Goal: Task Accomplishment & Management: Manage account settings

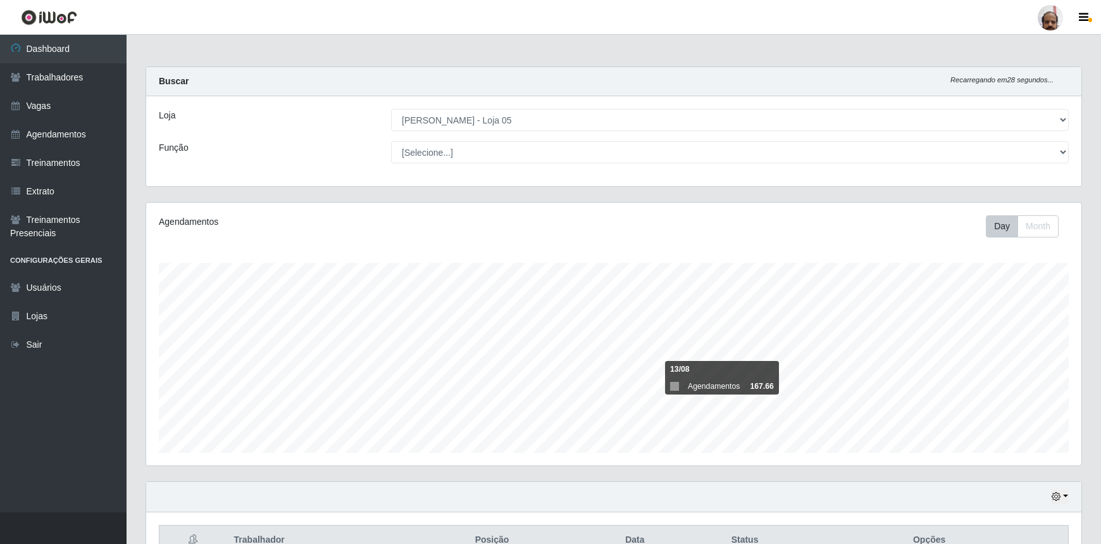
select select "252"
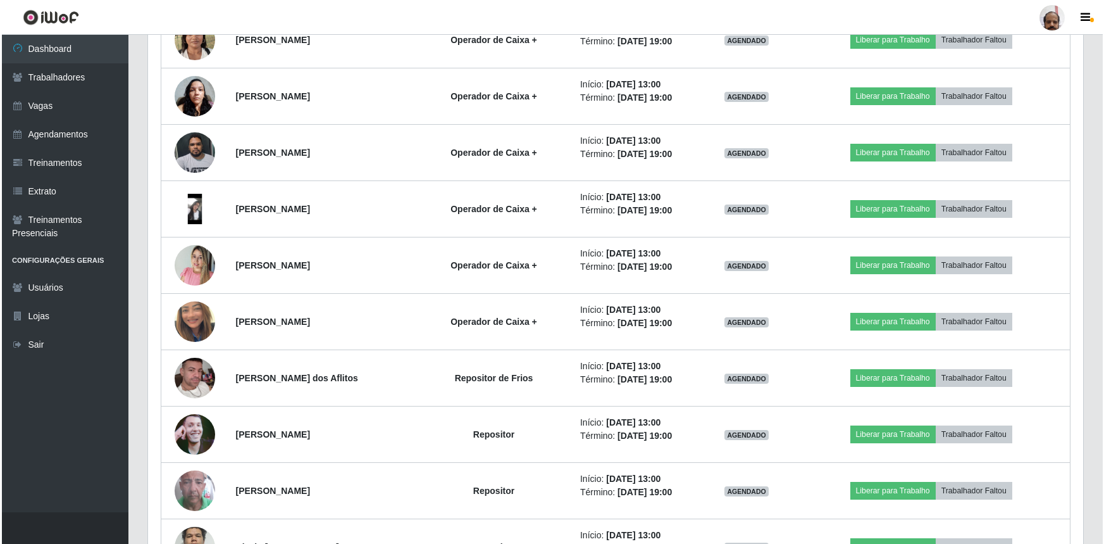
scroll to position [1899, 0]
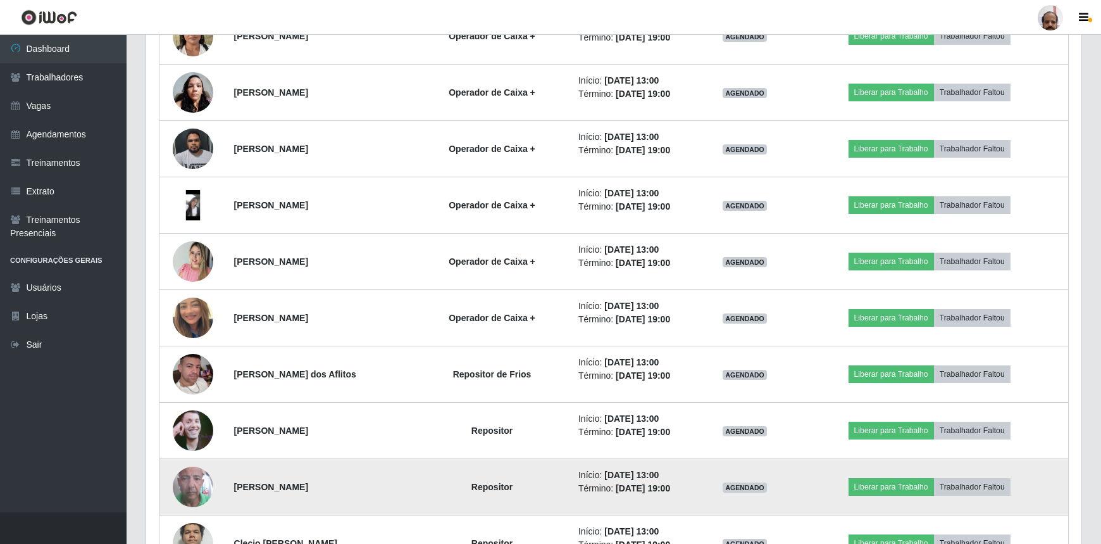
click at [185, 482] on img at bounding box center [193, 487] width 41 height 72
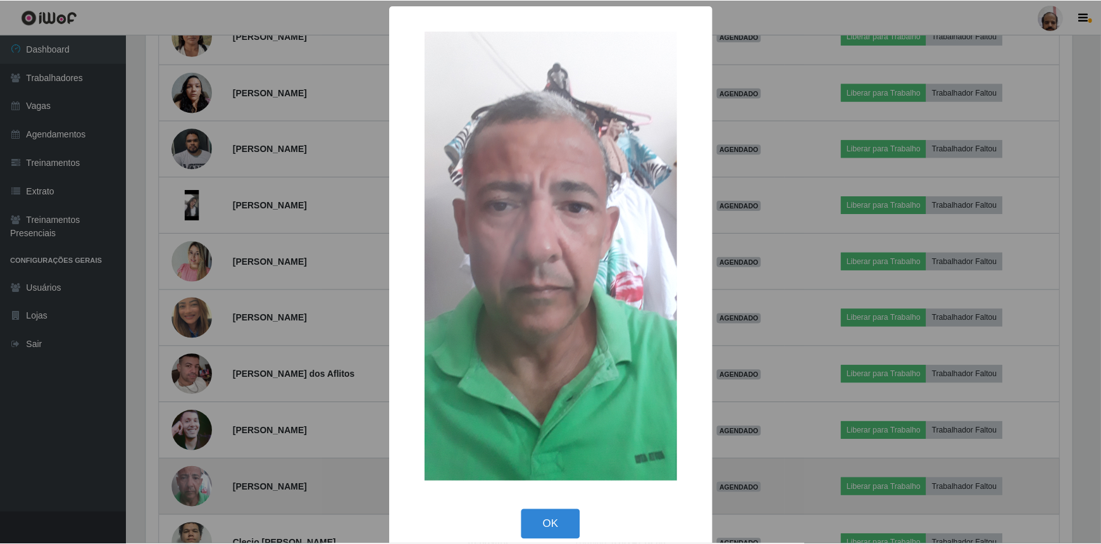
scroll to position [263, 930]
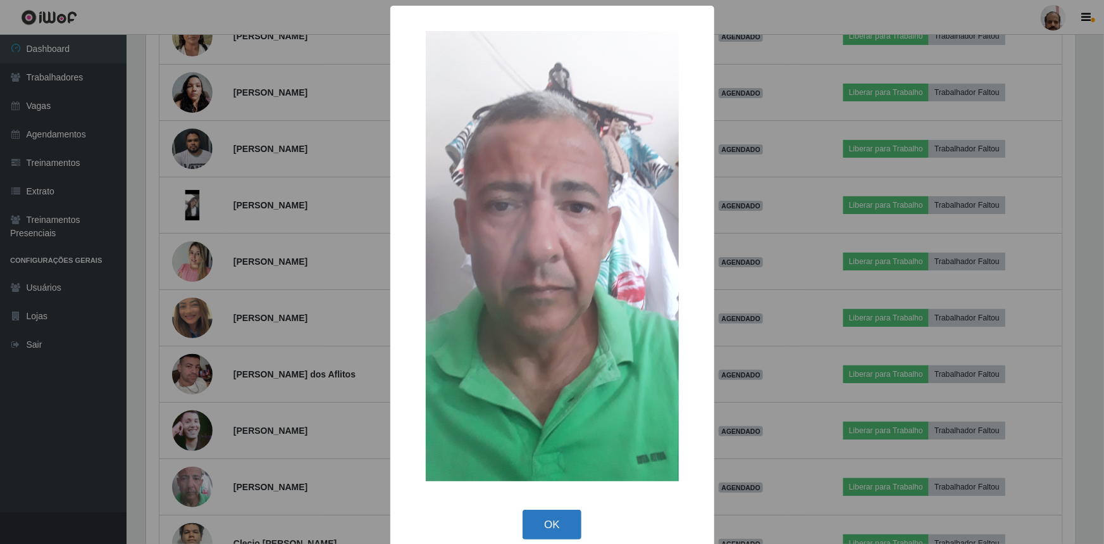
click at [561, 513] on button "OK" at bounding box center [552, 524] width 59 height 30
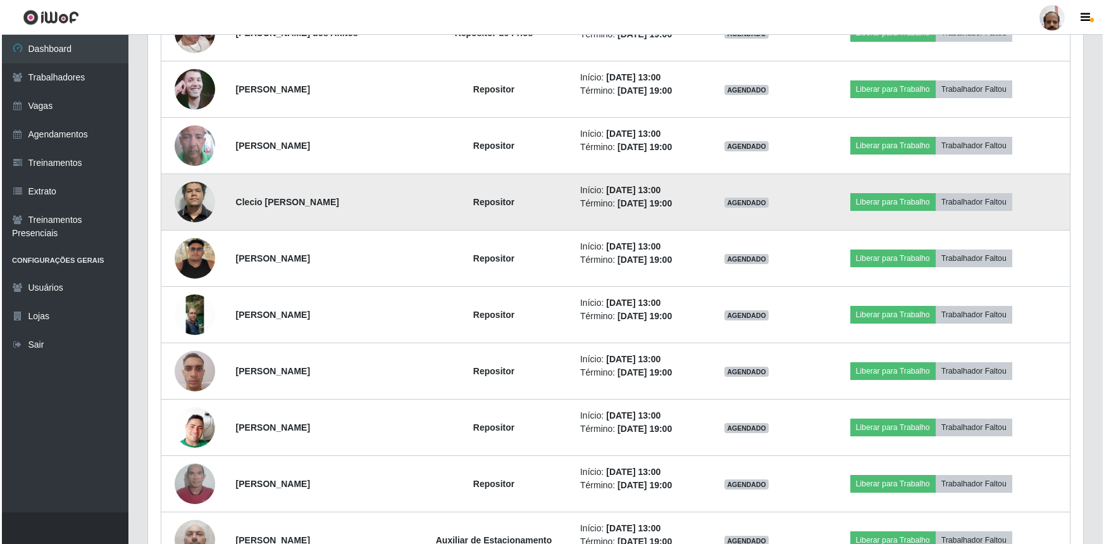
scroll to position [2243, 0]
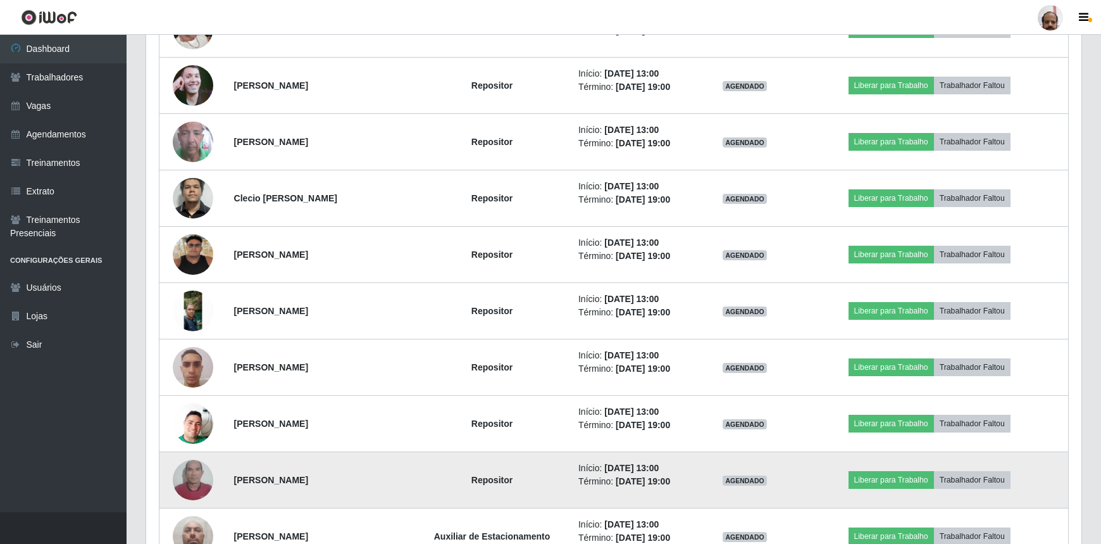
click at [188, 475] on img at bounding box center [193, 480] width 41 height 72
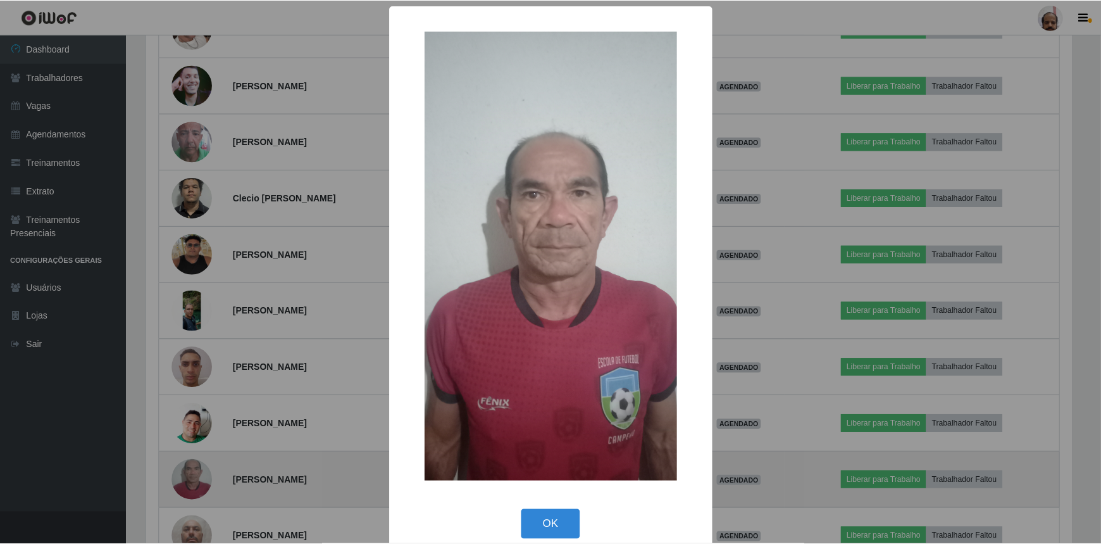
scroll to position [263, 930]
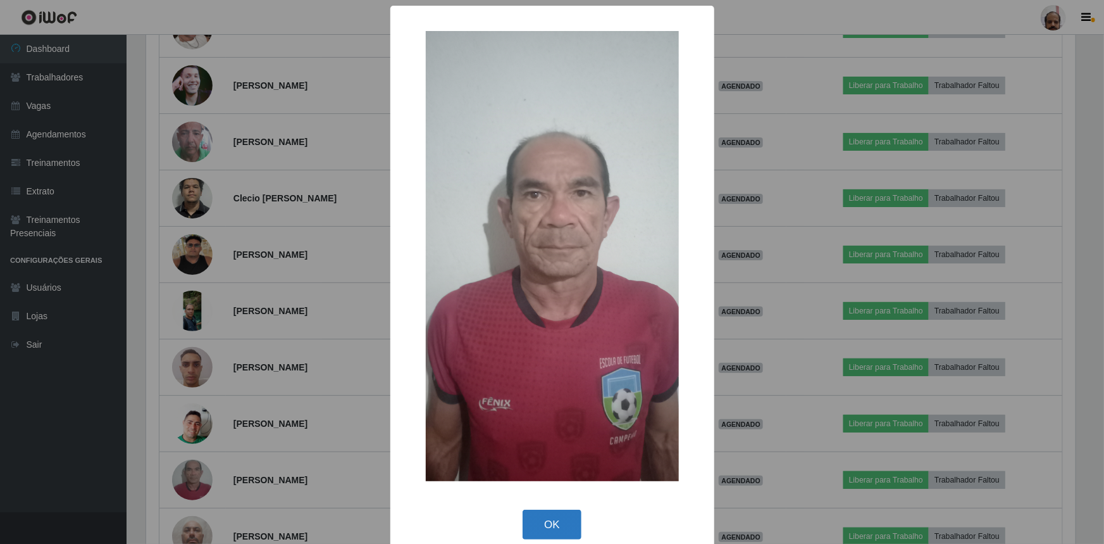
click at [544, 523] on button "OK" at bounding box center [552, 524] width 59 height 30
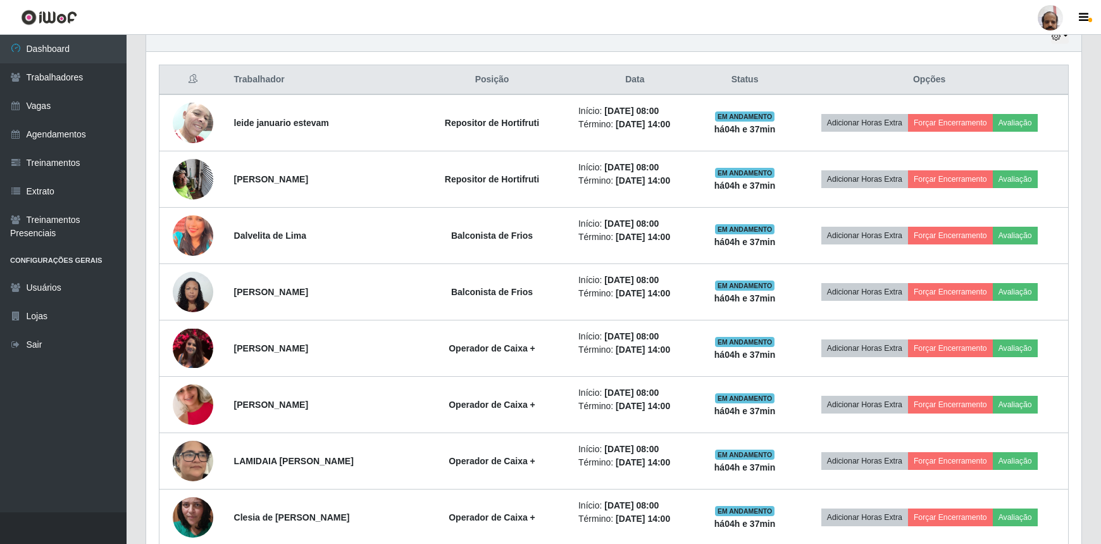
scroll to position [172, 0]
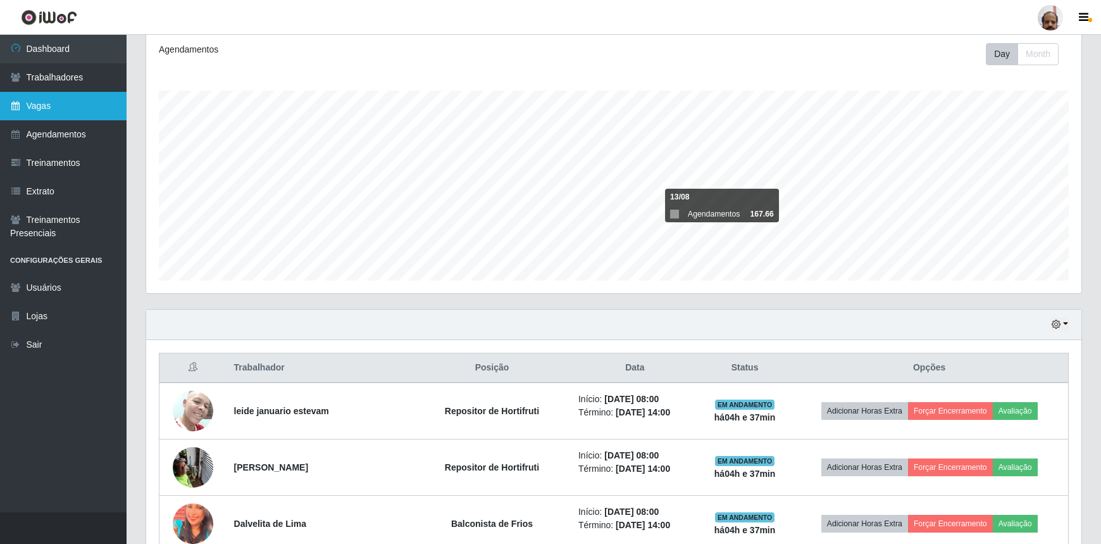
click at [20, 107] on icon at bounding box center [15, 105] width 11 height 9
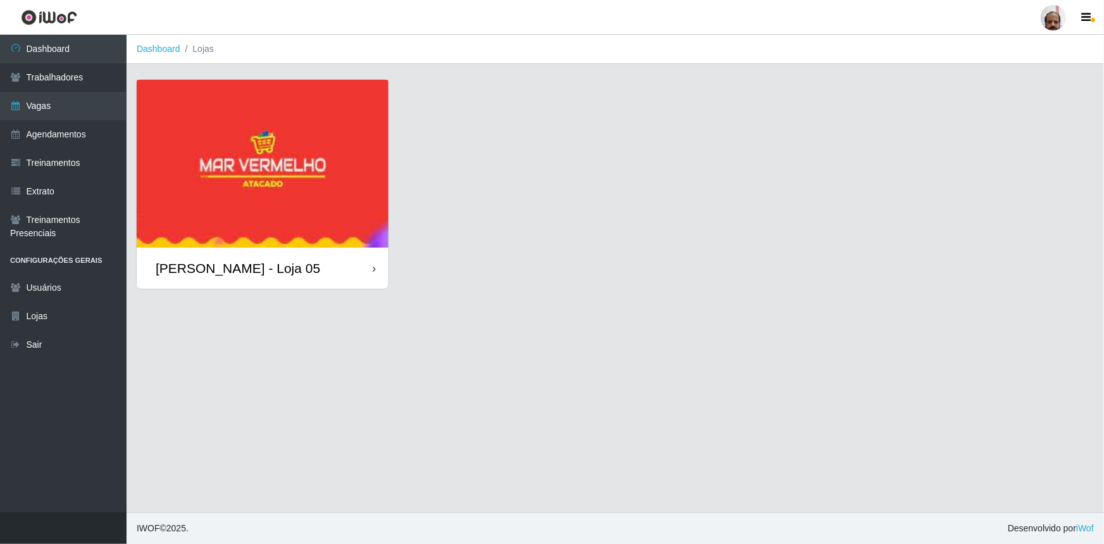
click at [279, 255] on div "[PERSON_NAME] - Loja 05" at bounding box center [263, 267] width 252 height 41
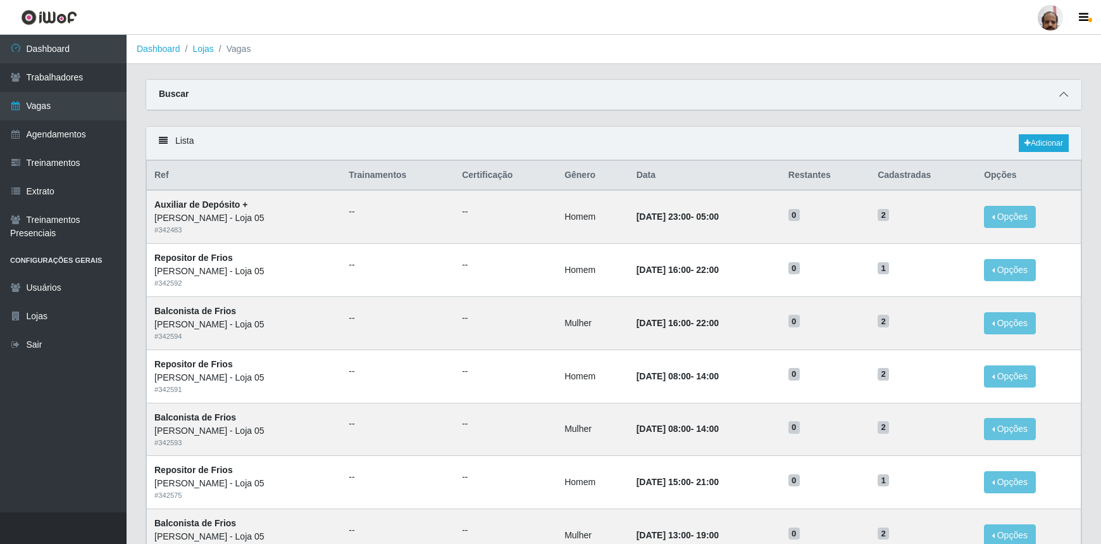
click at [1064, 95] on icon at bounding box center [1063, 94] width 9 height 9
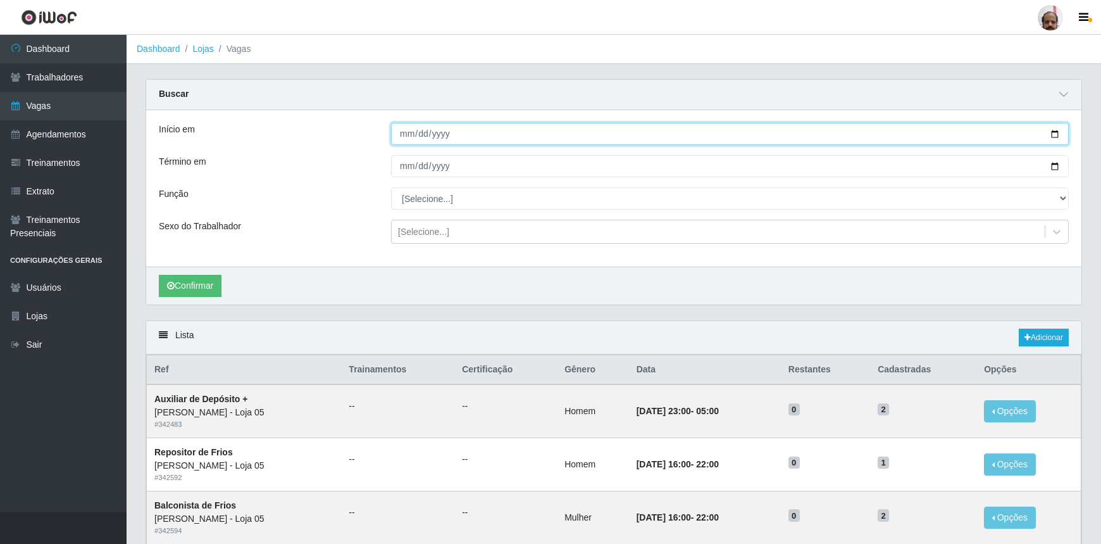
click at [1054, 131] on input "Início em" at bounding box center [730, 134] width 678 height 22
type input "[DATE]"
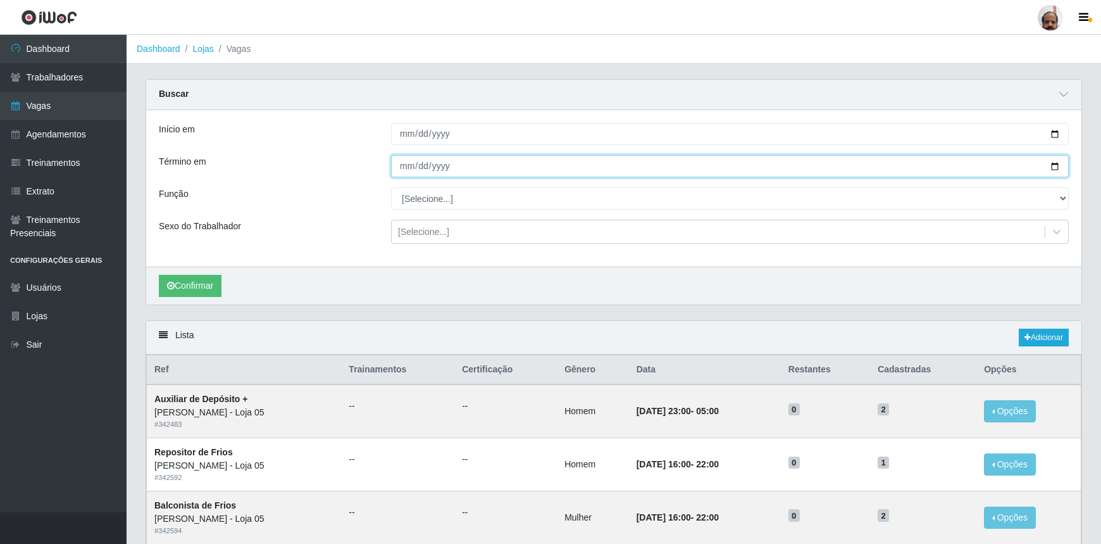
click at [1054, 167] on input "Término em" at bounding box center [730, 166] width 678 height 22
type input "[DATE]"
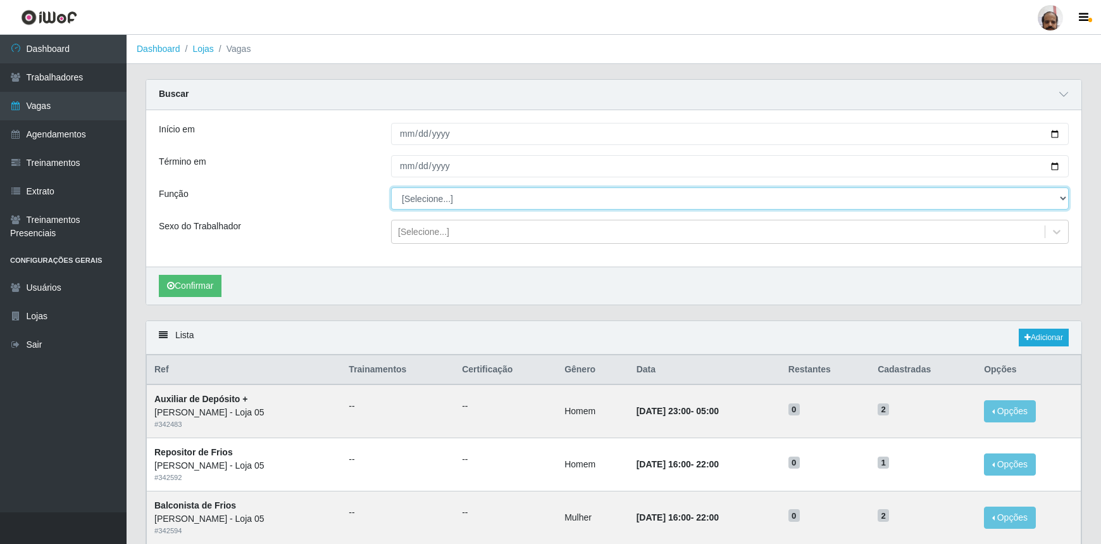
click at [435, 197] on select "[Selecione...] ASG ASG + ASG ++ Auxiliar de Depósito Auxiliar de Depósito + Aux…" at bounding box center [730, 198] width 678 height 22
select select "107"
click at [391, 187] on select "[Selecione...] ASG ASG + ASG ++ Auxiliar de Depósito Auxiliar de Depósito + Aux…" at bounding box center [730, 198] width 678 height 22
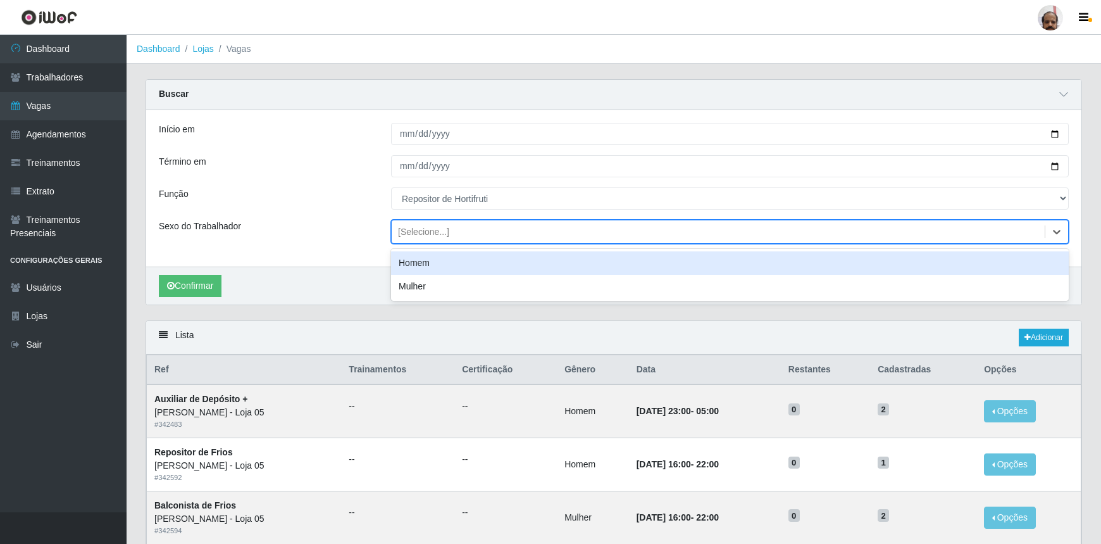
click at [475, 235] on div "[Selecione...]" at bounding box center [718, 231] width 653 height 21
click at [415, 259] on div "Homem" at bounding box center [730, 262] width 678 height 23
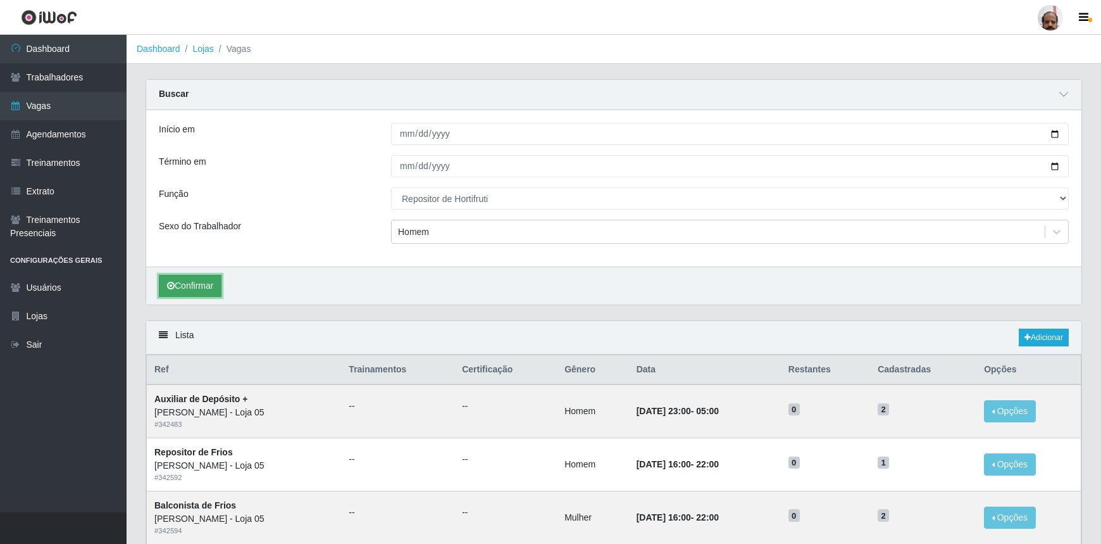
click at [199, 285] on button "Confirmar" at bounding box center [190, 286] width 63 height 22
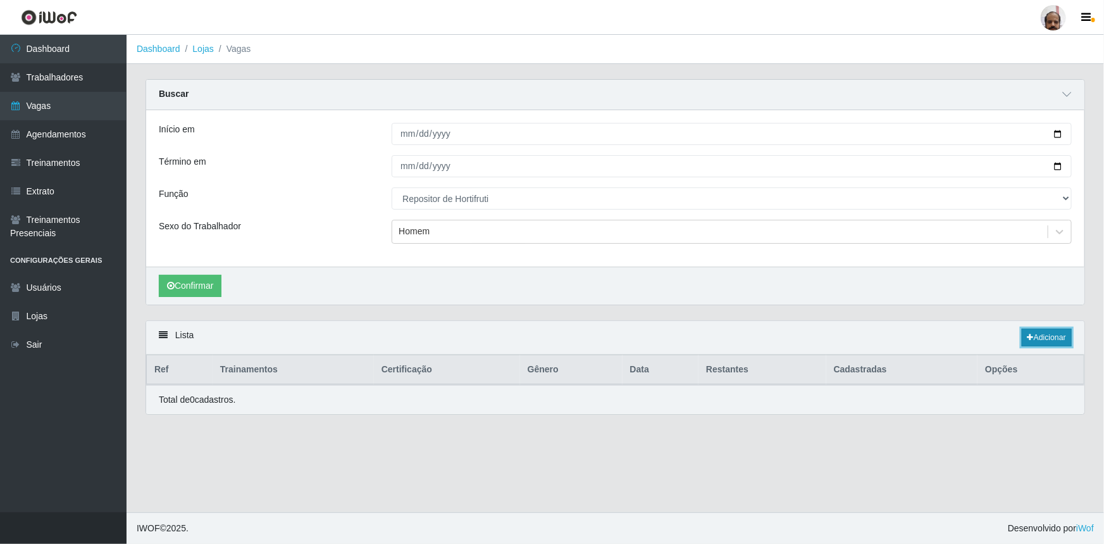
click at [1040, 338] on link "Adicionar" at bounding box center [1047, 337] width 50 height 18
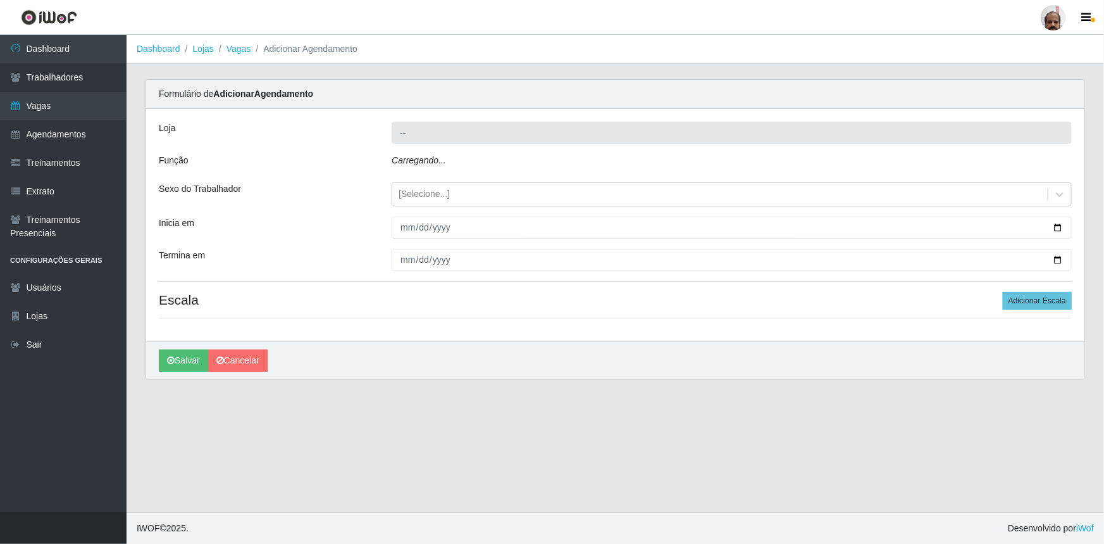
type input "[PERSON_NAME] - Loja 05"
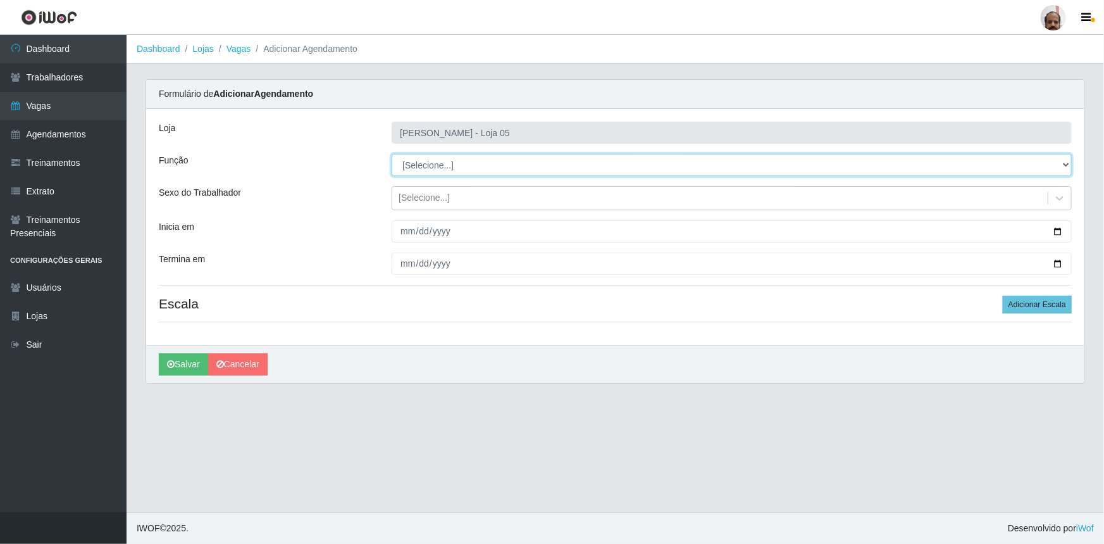
click at [447, 161] on select "[Selecione...] ASG ASG + ASG ++ Auxiliar de Depósito Auxiliar de Depósito + Aux…" at bounding box center [732, 165] width 680 height 22
select select "107"
click at [392, 154] on select "[Selecione...] ASG ASG + ASG ++ Auxiliar de Depósito Auxiliar de Depósito + Aux…" at bounding box center [732, 165] width 680 height 22
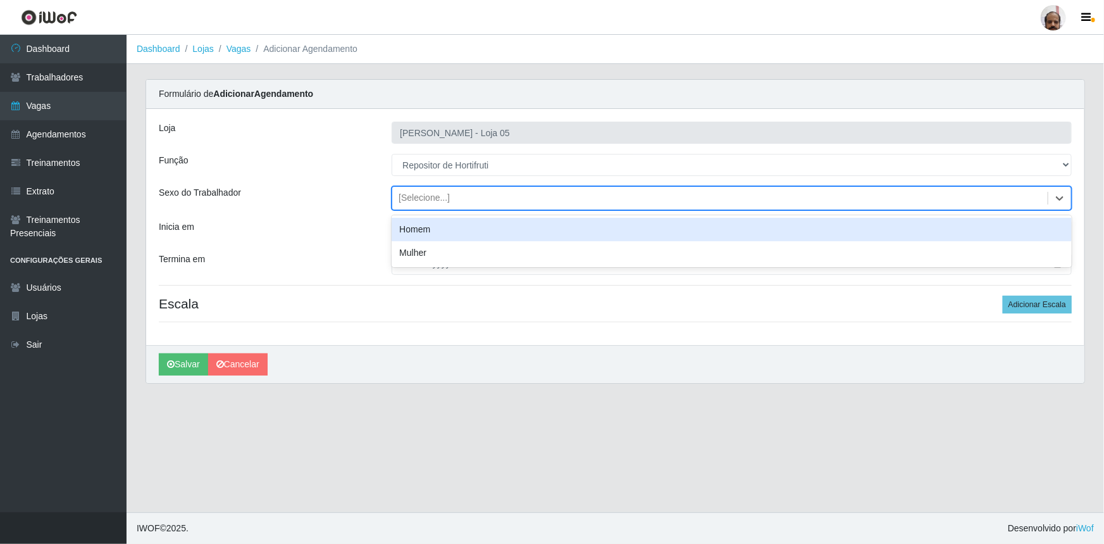
click at [439, 197] on div "[Selecione...]" at bounding box center [424, 198] width 51 height 13
click at [437, 225] on div "Homem" at bounding box center [732, 229] width 680 height 23
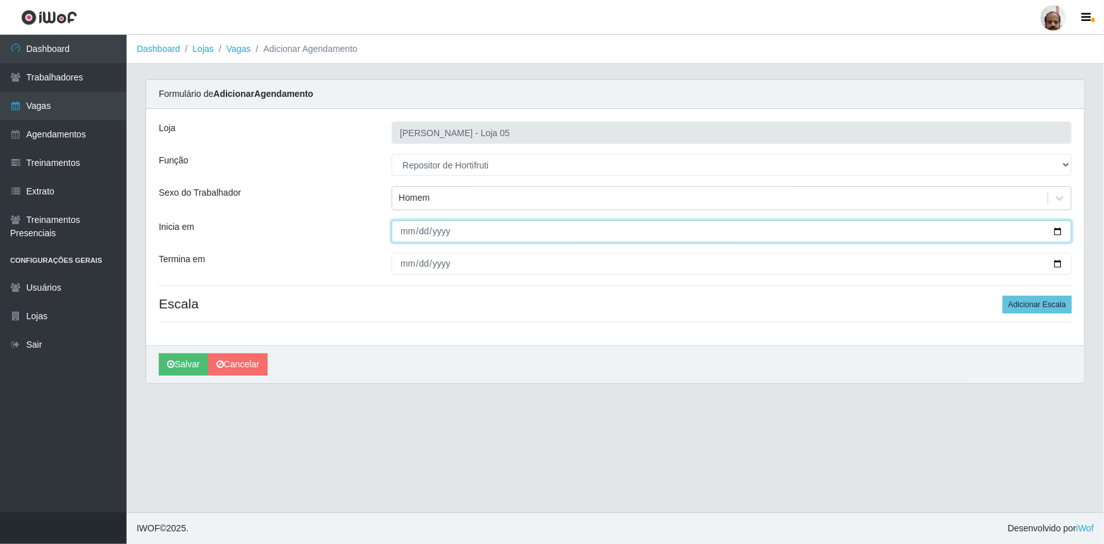
click at [1059, 228] on input "Inicia em" at bounding box center [732, 231] width 680 height 22
type input "[DATE]"
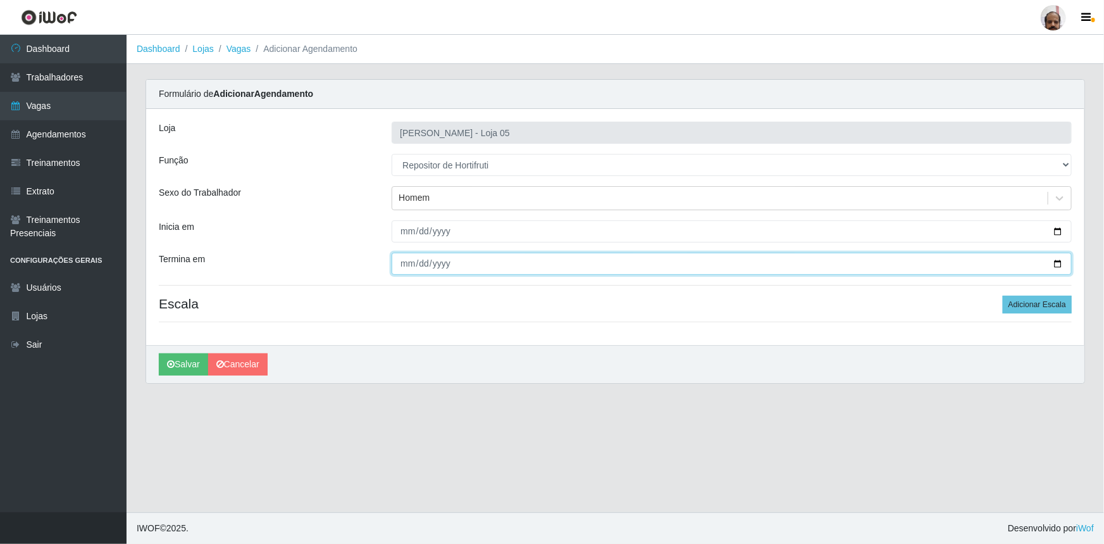
click at [1059, 259] on input "Termina em" at bounding box center [732, 264] width 680 height 22
type input "[DATE]"
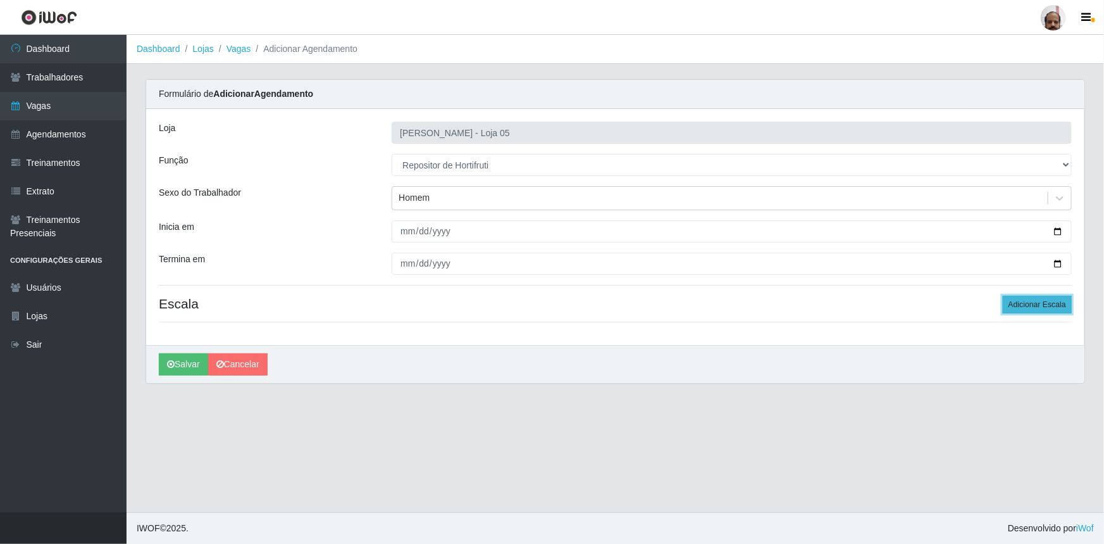
click at [1030, 301] on button "Adicionar Escala" at bounding box center [1037, 305] width 69 height 18
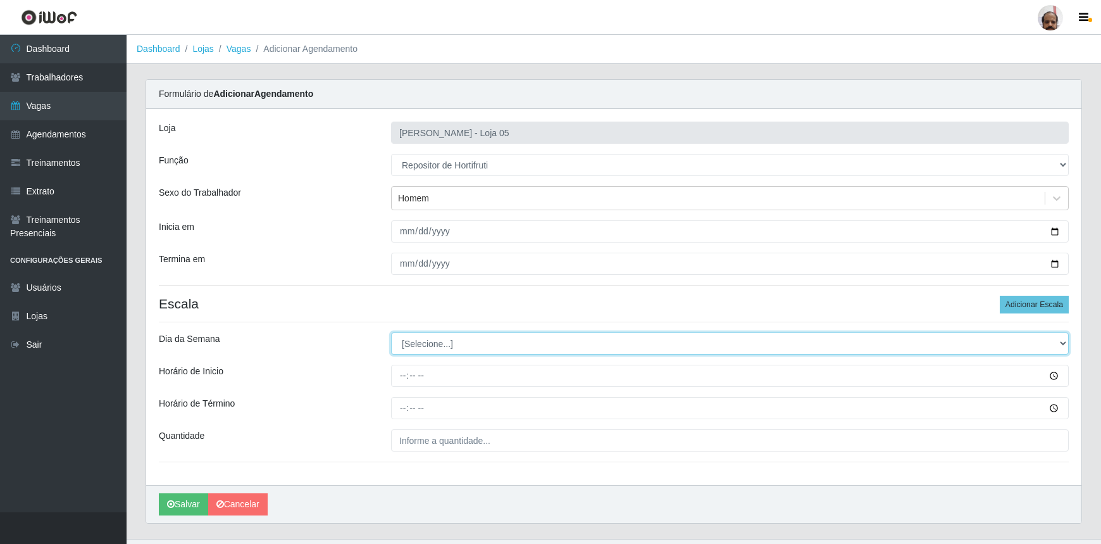
click at [439, 340] on select "[Selecione...] Segunda Terça Quarta Quinta Sexta Sábado Domingo" at bounding box center [730, 343] width 678 height 22
select select "1"
click at [391, 332] on select "[Selecione...] Segunda Terça Quarta Quinta Sexta Sábado Domingo" at bounding box center [730, 343] width 678 height 22
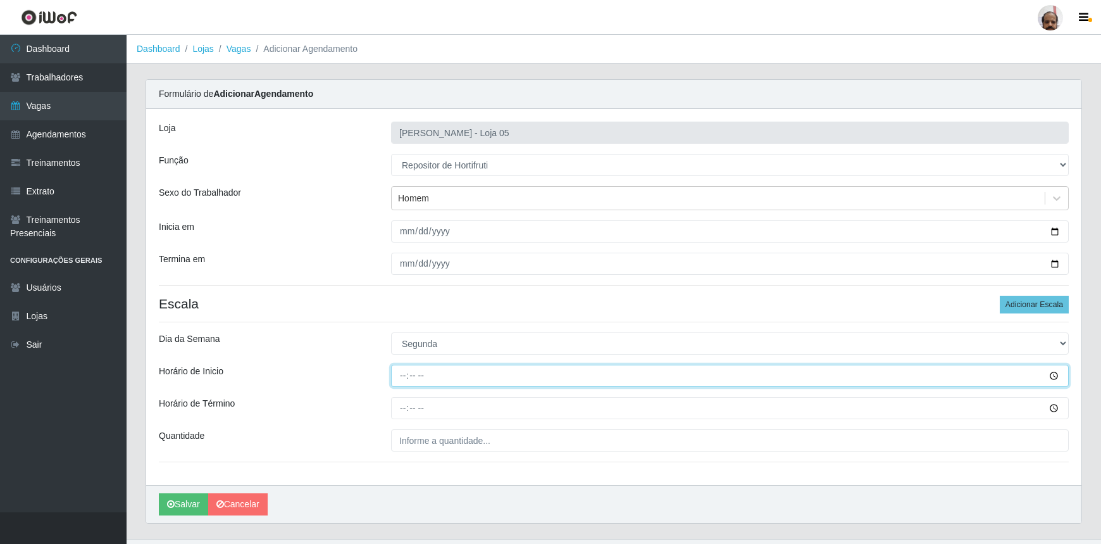
click at [405, 378] on input "Horário de Inicio" at bounding box center [730, 376] width 678 height 22
type input "08:00"
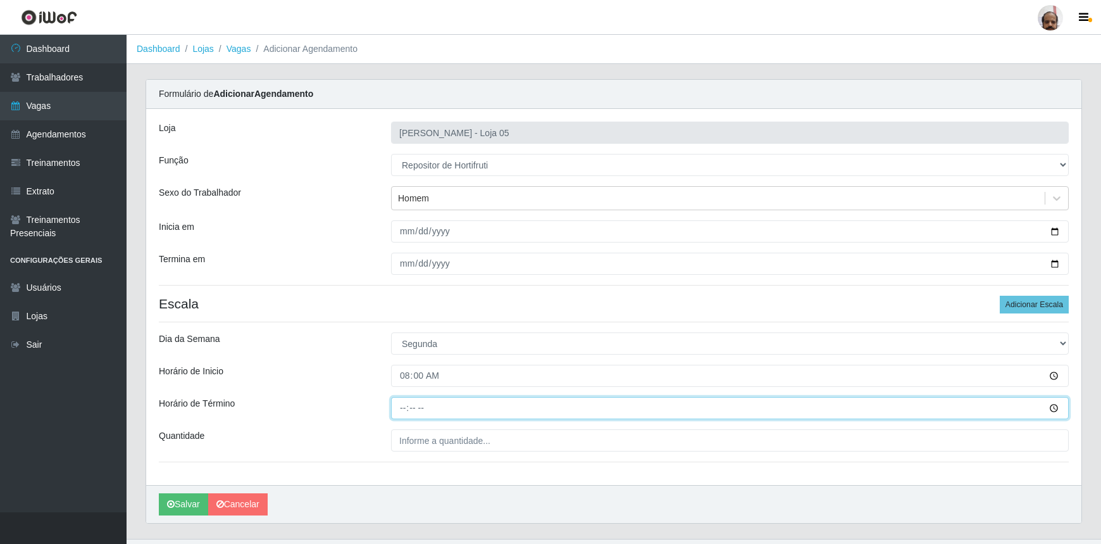
type input "14:00"
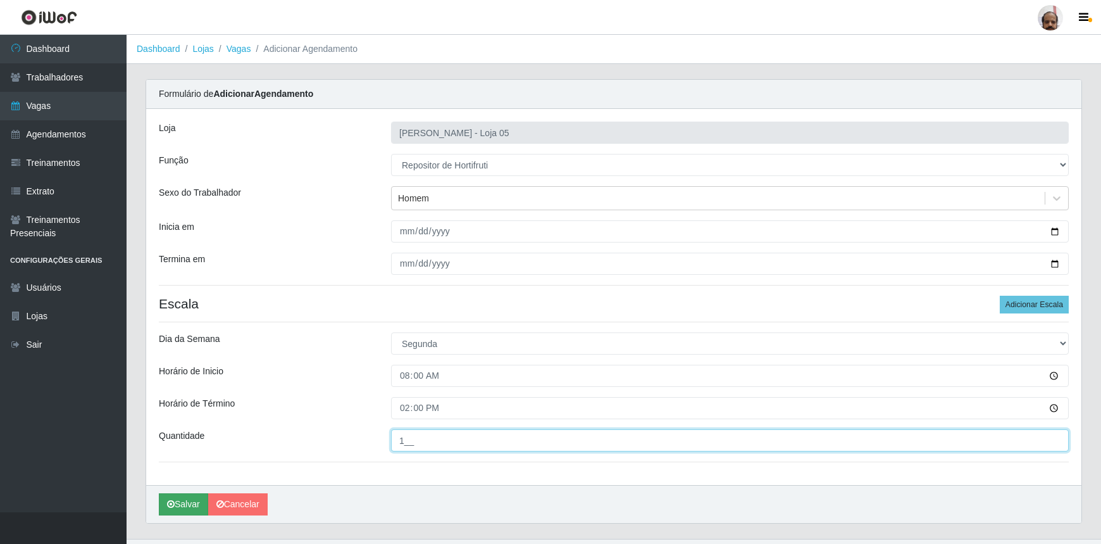
type input "1__"
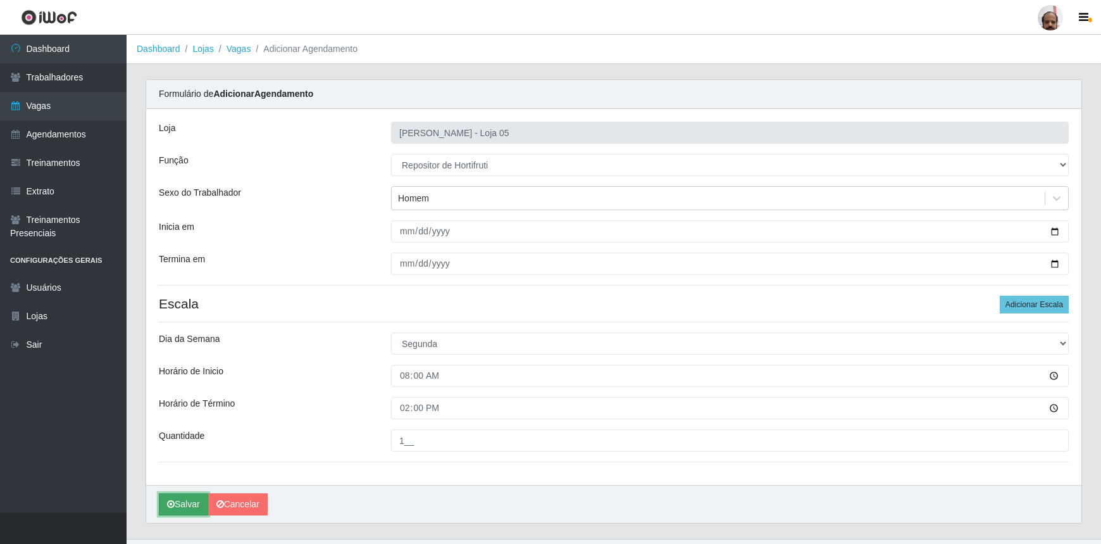
click at [196, 501] on button "Salvar" at bounding box center [183, 504] width 49 height 22
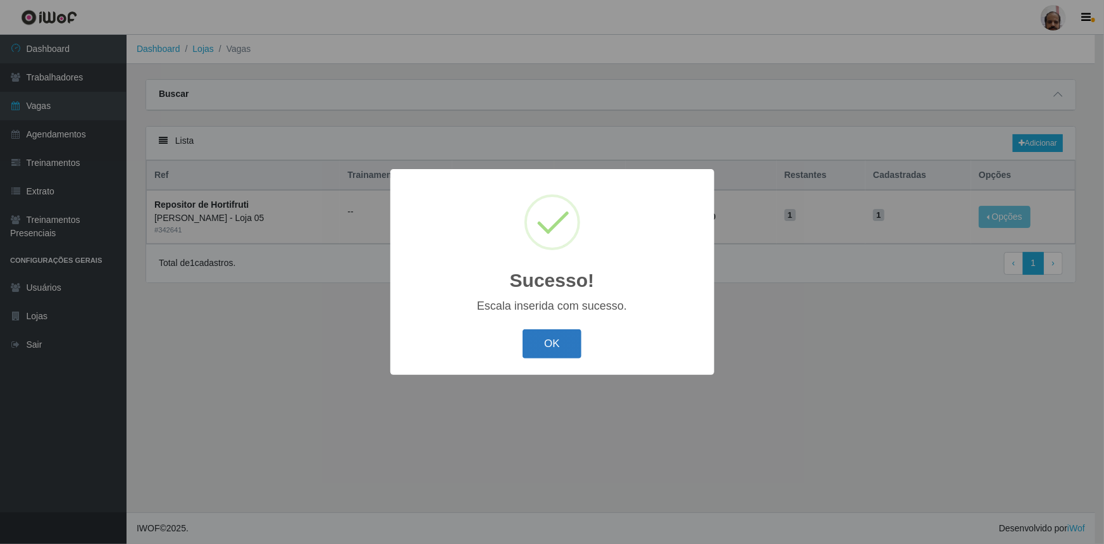
click at [532, 337] on button "OK" at bounding box center [552, 344] width 59 height 30
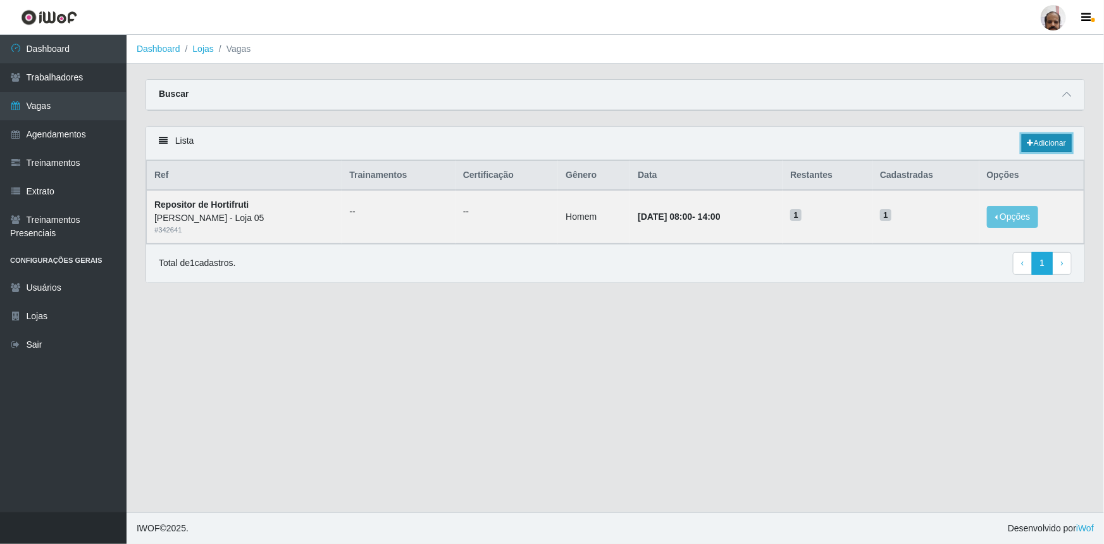
click at [1042, 140] on link "Adicionar" at bounding box center [1047, 143] width 50 height 18
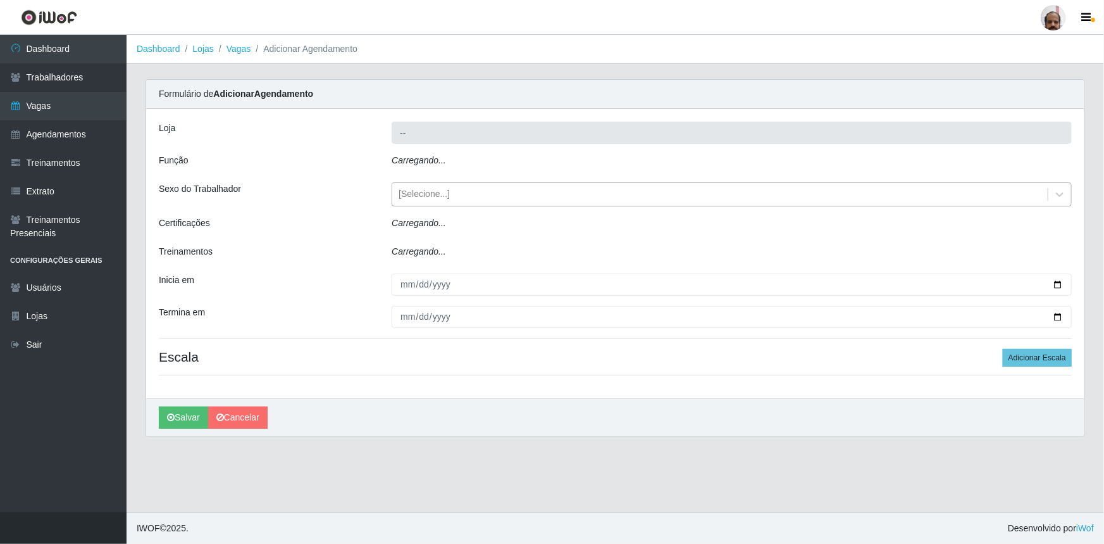
type input "[PERSON_NAME] - Loja 05"
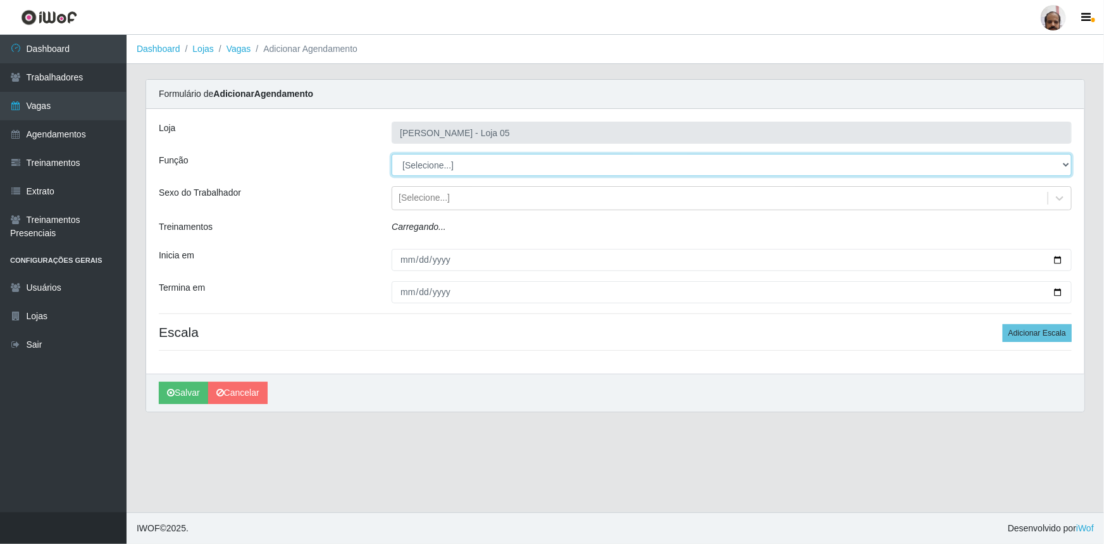
click at [478, 165] on select "[Selecione...] ASG ASG + ASG ++ Auxiliar de Depósito Auxiliar de Depósito + Aux…" at bounding box center [732, 165] width 680 height 22
select select "107"
click at [392, 154] on select "[Selecione...] ASG ASG + ASG ++ Auxiliar de Depósito Auxiliar de Depósito + Aux…" at bounding box center [732, 165] width 680 height 22
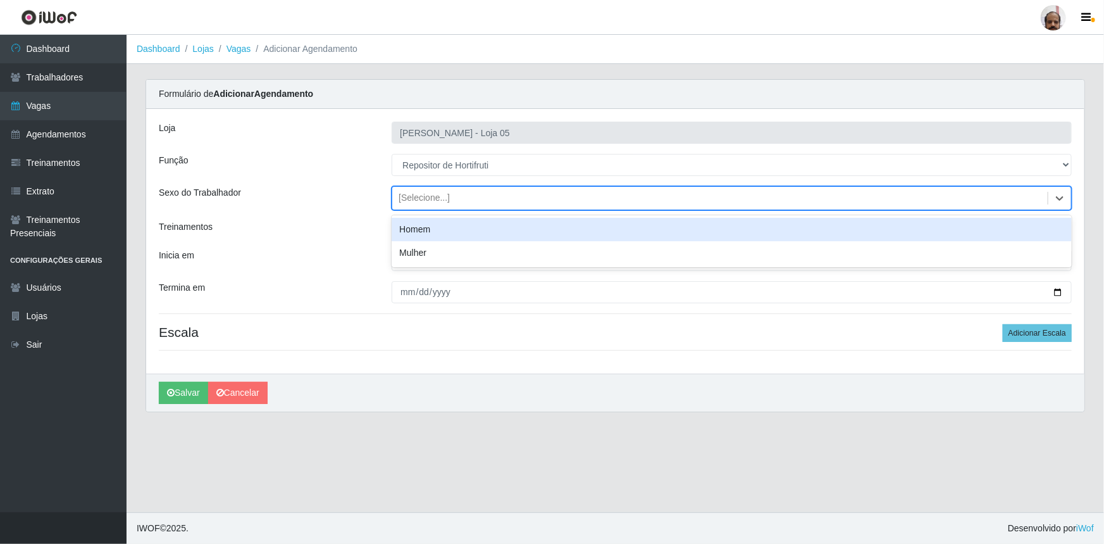
click at [420, 204] on div "[Selecione...]" at bounding box center [424, 198] width 51 height 13
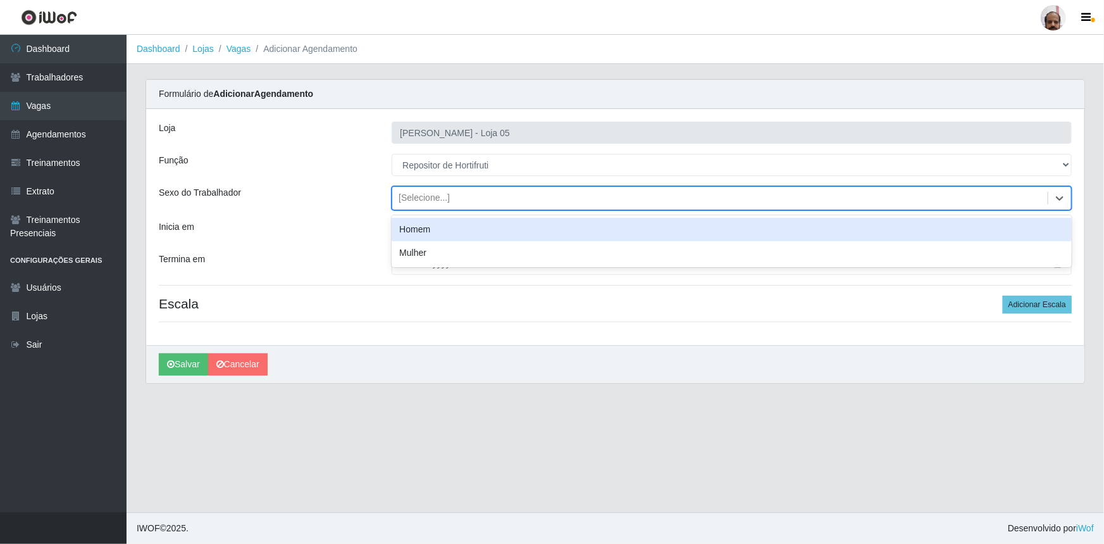
click at [423, 232] on div "Homem" at bounding box center [732, 229] width 680 height 23
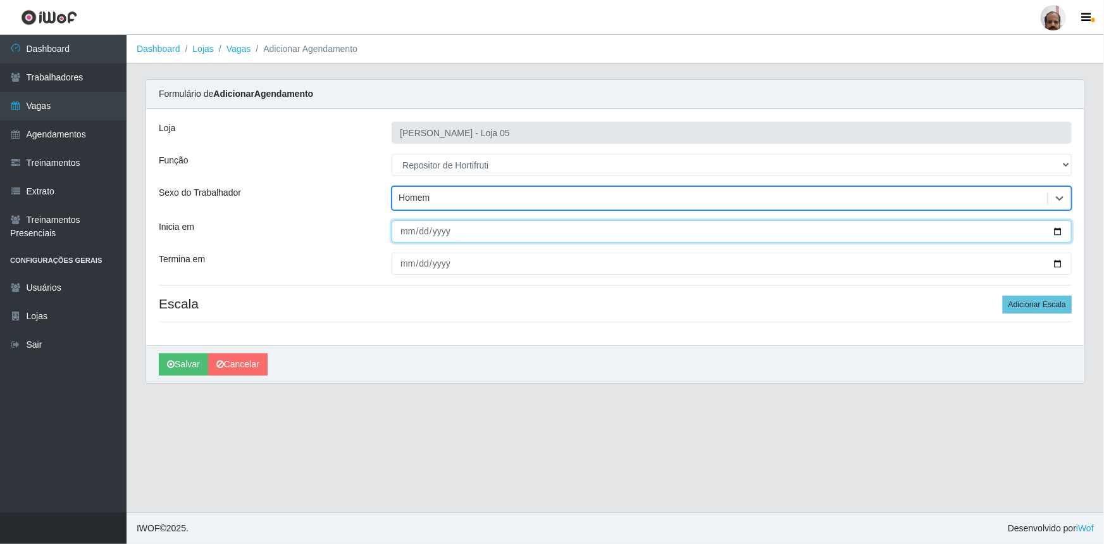
click at [1061, 230] on input "Inicia em" at bounding box center [732, 231] width 680 height 22
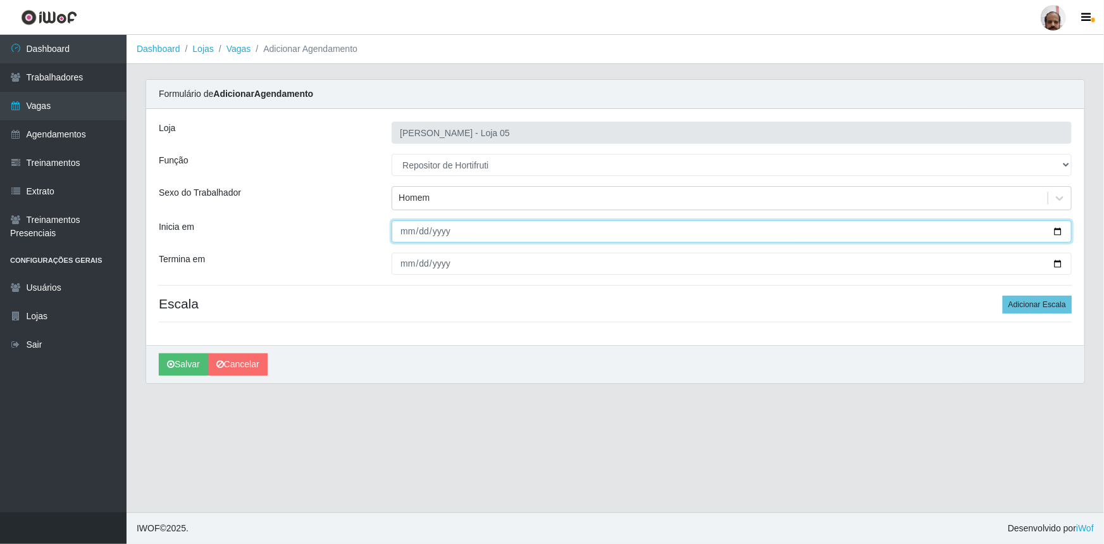
type input "[DATE]"
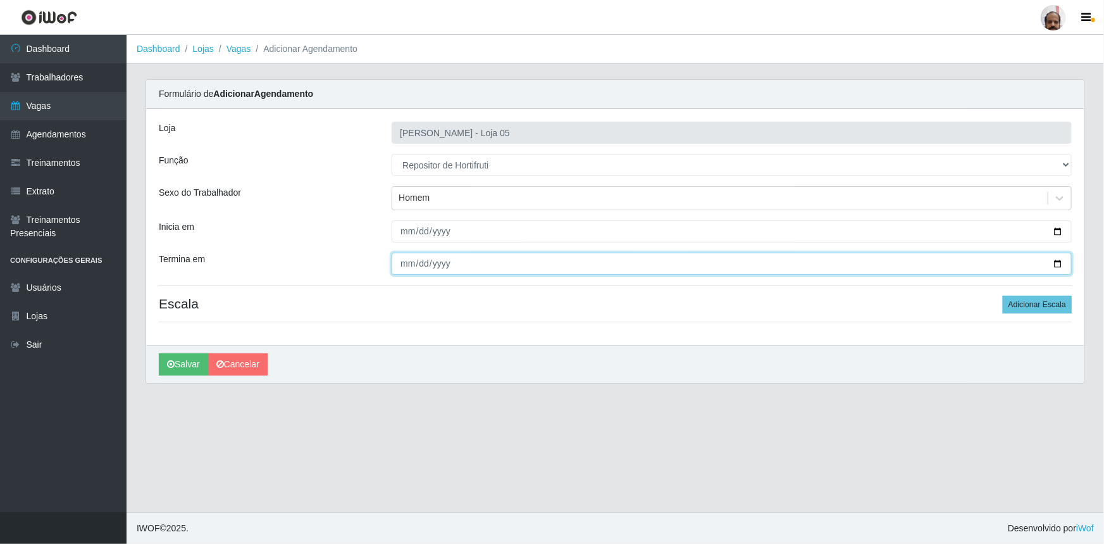
click at [1061, 264] on input "Termina em" at bounding box center [732, 264] width 680 height 22
type input "[DATE]"
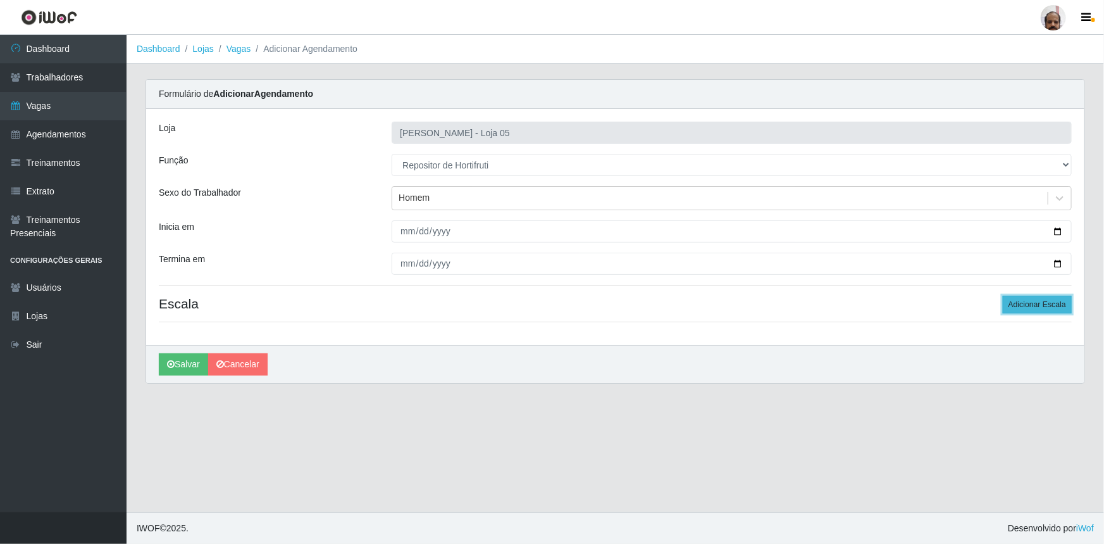
click at [1065, 307] on button "Adicionar Escala" at bounding box center [1037, 305] width 69 height 18
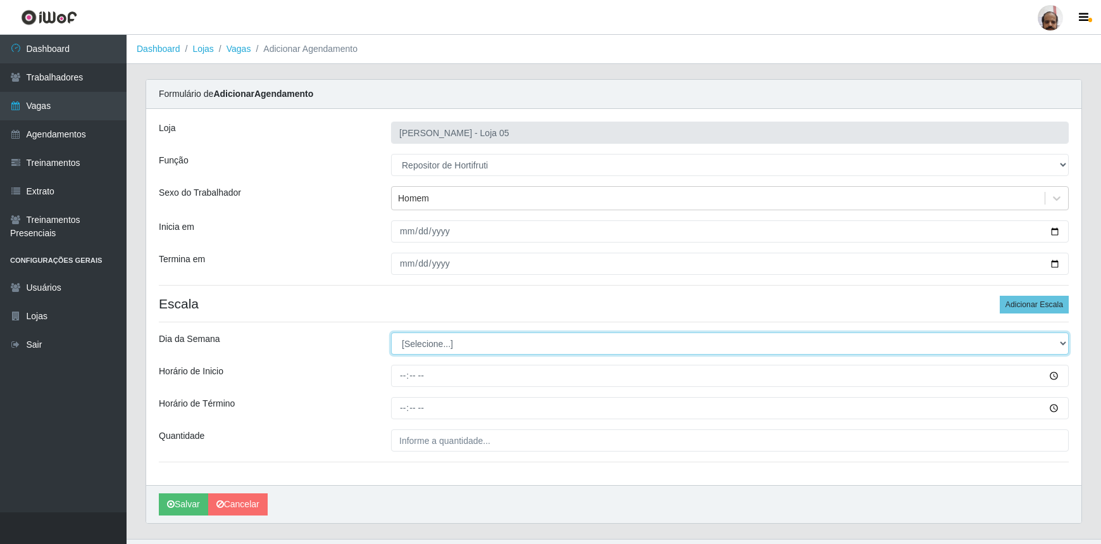
click at [430, 339] on select "[Selecione...] Segunda Terça Quarta Quinta Sexta Sábado Domingo" at bounding box center [730, 343] width 678 height 22
select select "2"
click at [391, 332] on select "[Selecione...] Segunda Terça Quarta Quinta Sexta Sábado Domingo" at bounding box center [730, 343] width 678 height 22
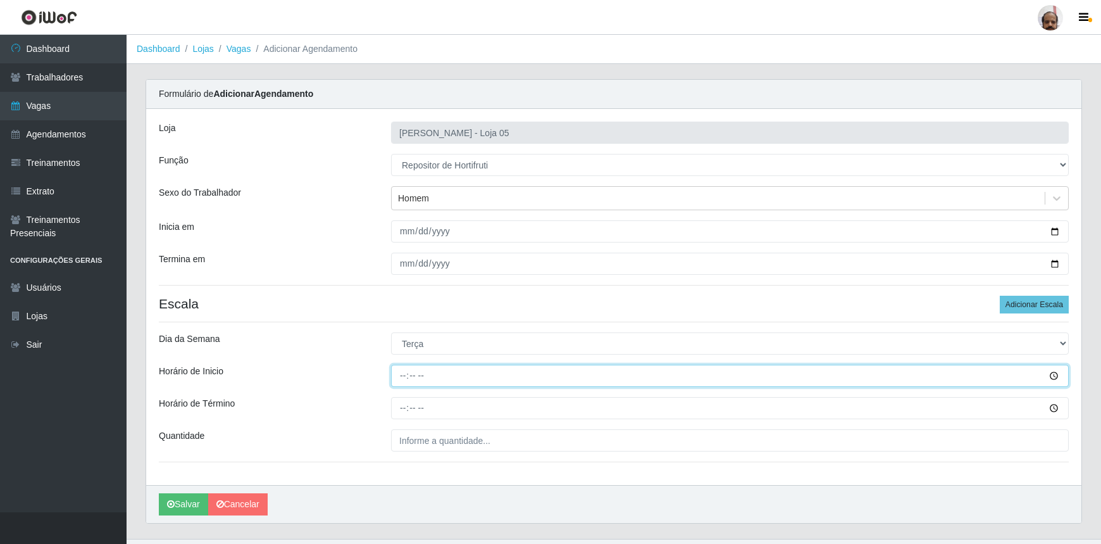
click at [406, 377] on input "Horário de Inicio" at bounding box center [730, 376] width 678 height 22
type input "08:00"
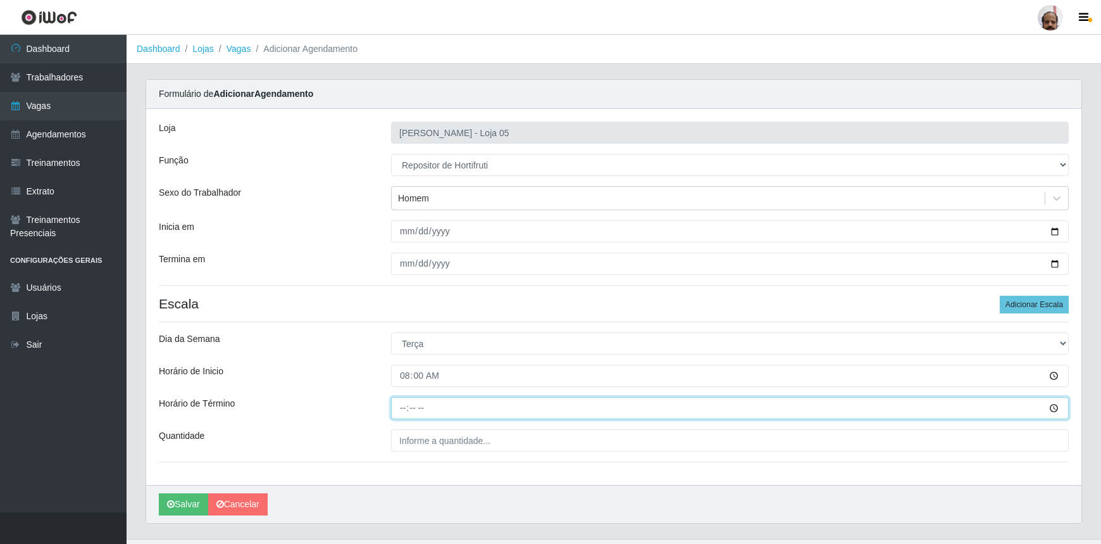
type input "14:00"
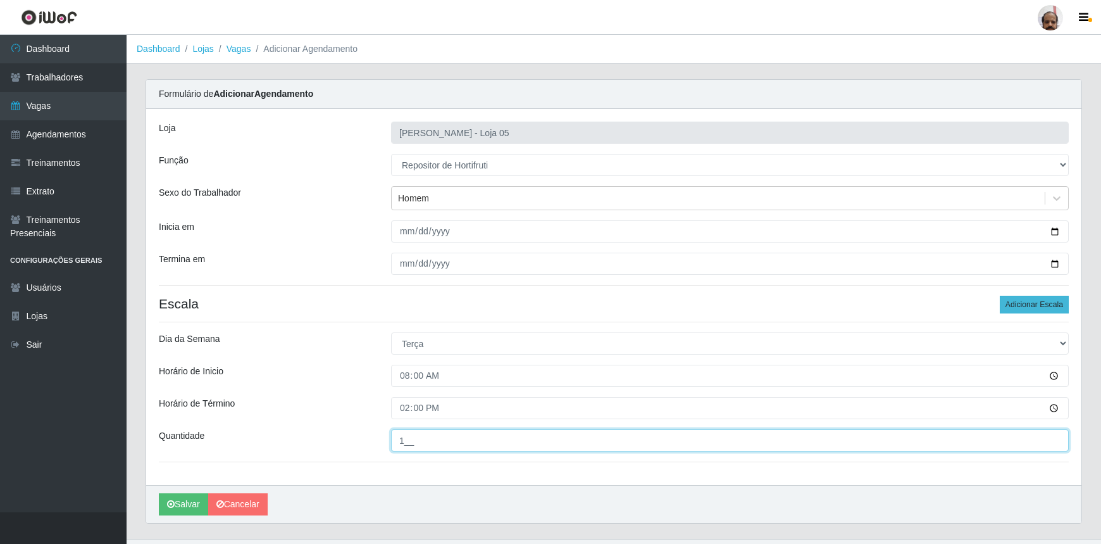
type input "1__"
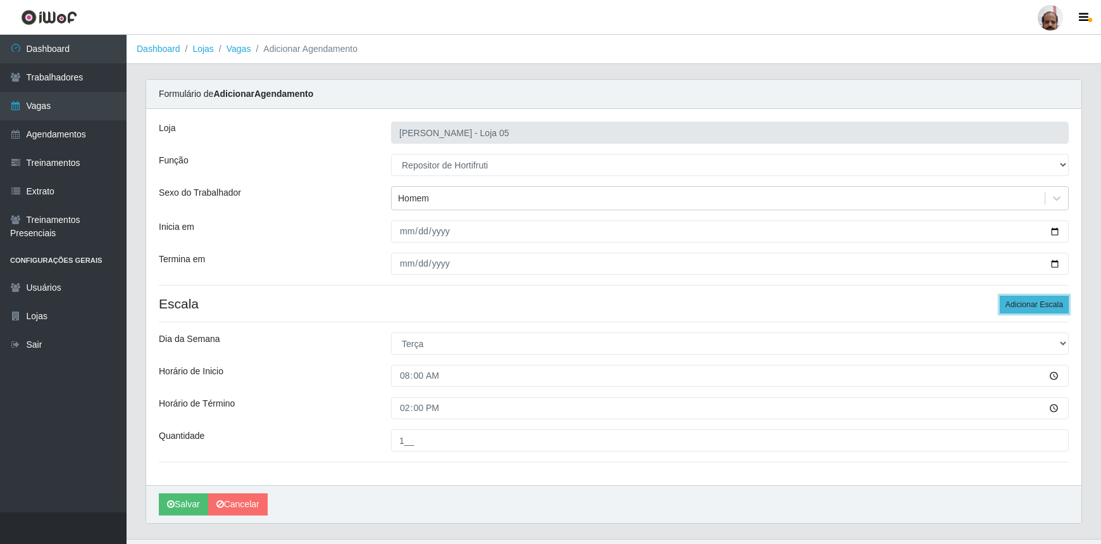
click at [1033, 299] on button "Adicionar Escala" at bounding box center [1034, 305] width 69 height 18
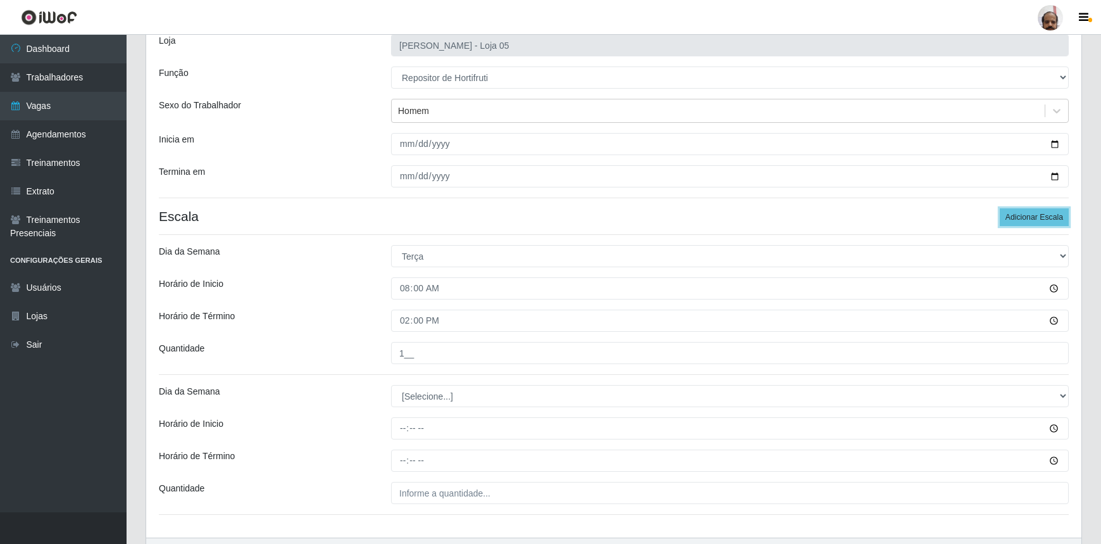
scroll to position [165, 0]
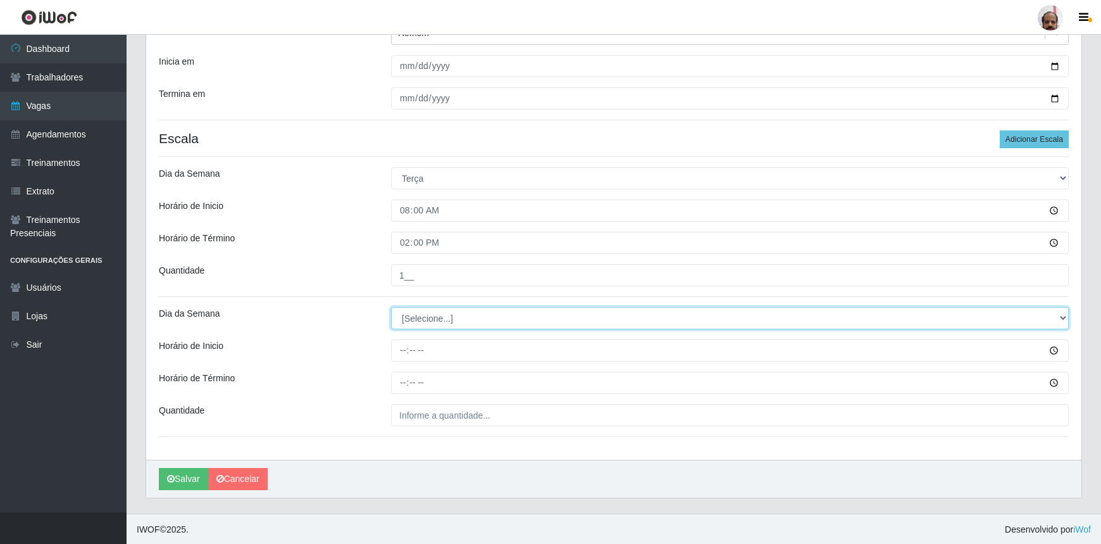
click at [449, 315] on select "[Selecione...] Segunda Terça Quarta Quinta Sexta Sábado Domingo" at bounding box center [730, 318] width 678 height 22
select select "2"
click at [391, 307] on select "[Selecione...] Segunda Terça Quarta Quinta Sexta Sábado Domingo" at bounding box center [730, 318] width 678 height 22
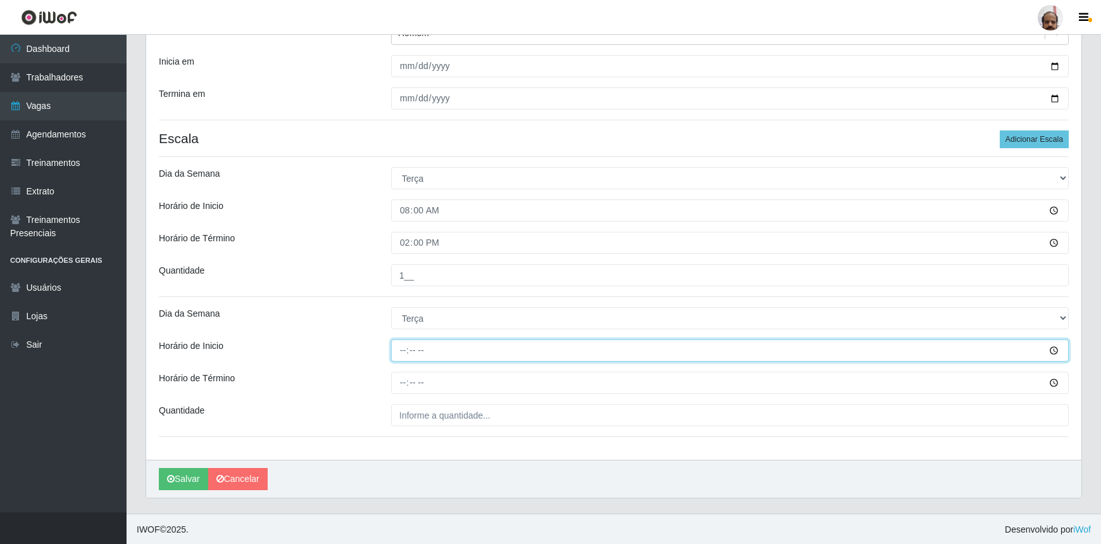
click at [402, 354] on input "Horário de Inicio" at bounding box center [730, 350] width 678 height 22
type input "16:00"
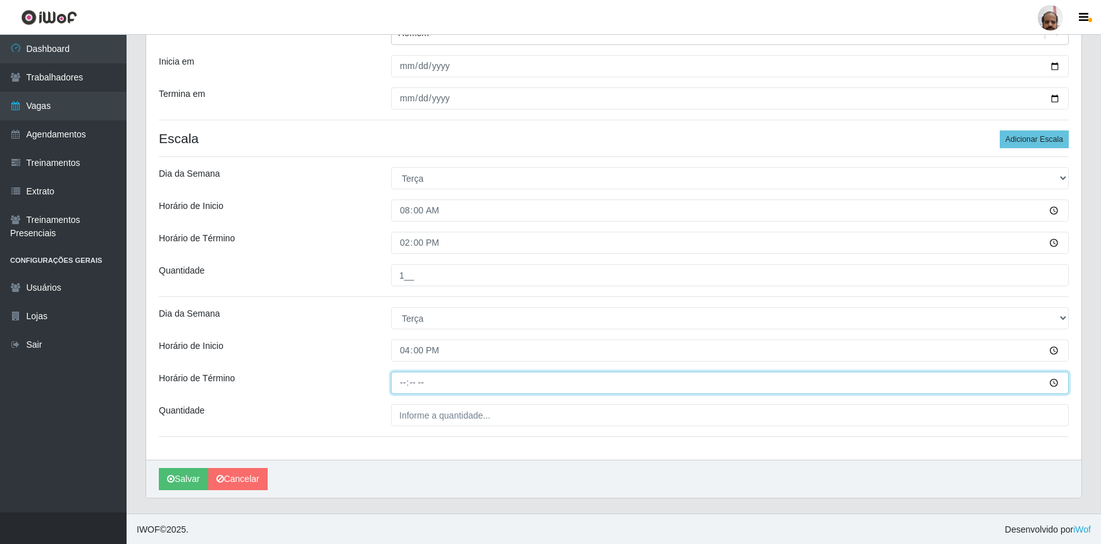
type input "22:00"
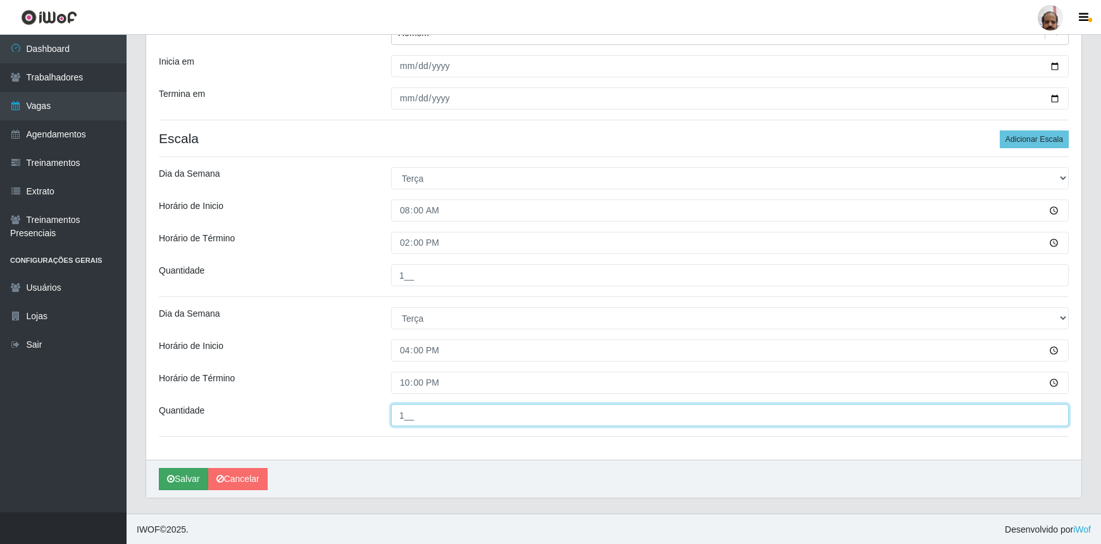
type input "1__"
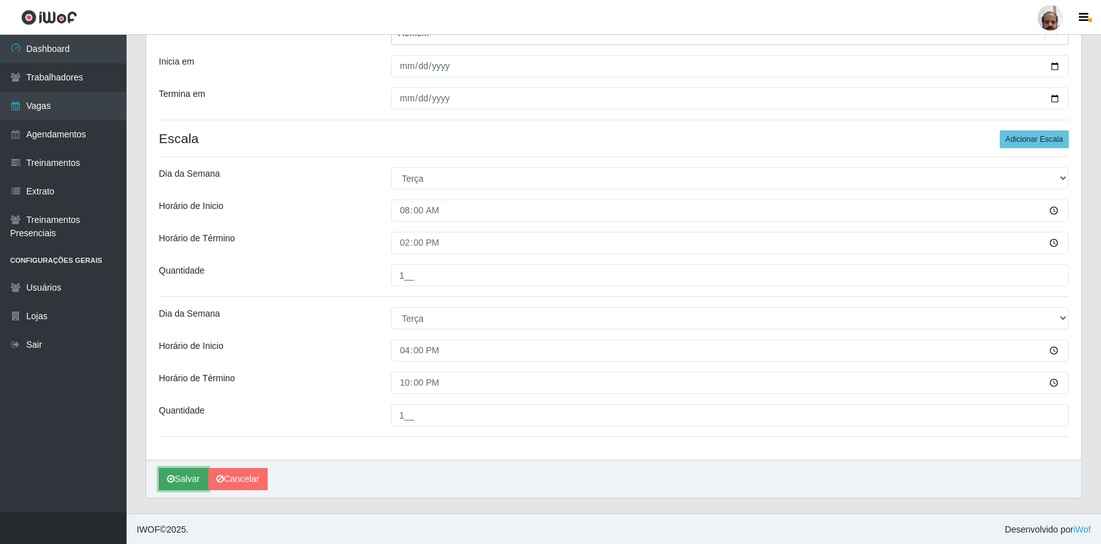
click at [192, 477] on button "Salvar" at bounding box center [183, 479] width 49 height 22
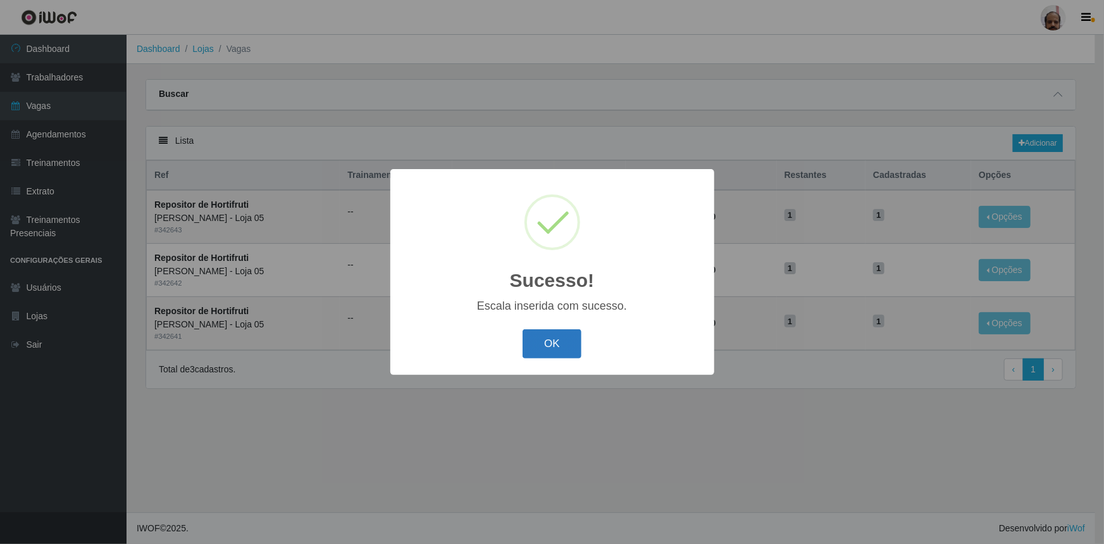
click at [547, 336] on button "OK" at bounding box center [552, 344] width 59 height 30
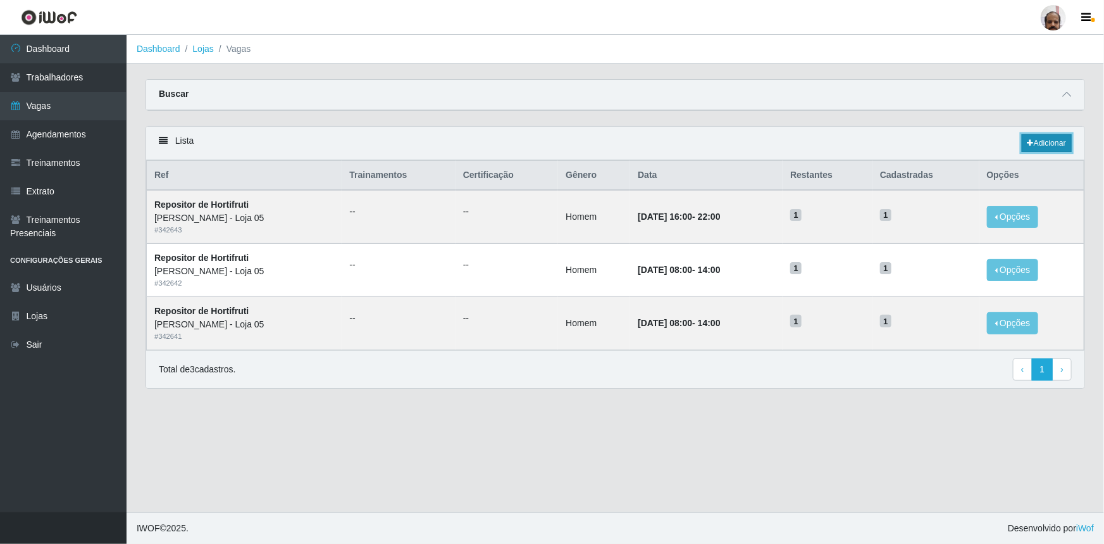
click at [1060, 139] on link "Adicionar" at bounding box center [1047, 143] width 50 height 18
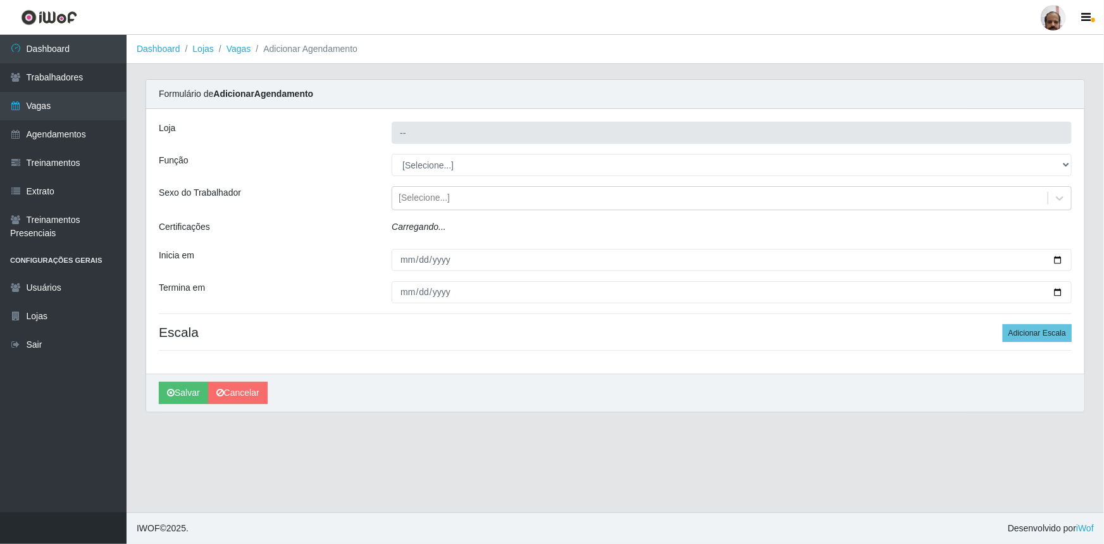
type input "[PERSON_NAME] - Loja 05"
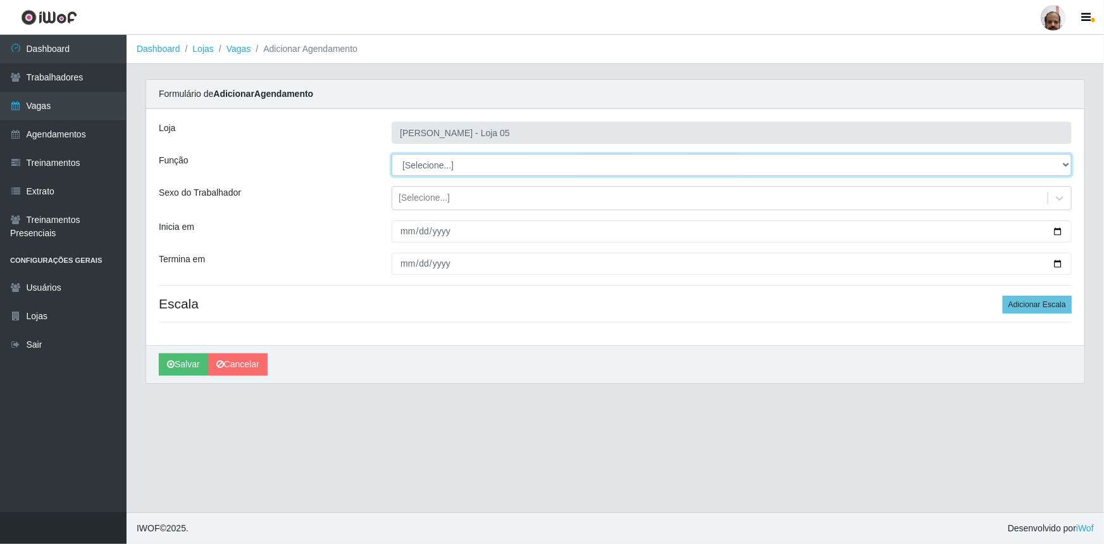
click at [451, 162] on select "[Selecione...] ASG ASG + ASG ++ Auxiliar de Depósito Auxiliar de Depósito + Aux…" at bounding box center [732, 165] width 680 height 22
select select "107"
click at [392, 154] on select "[Selecione...] ASG ASG + ASG ++ Auxiliar de Depósito Auxiliar de Depósito + Aux…" at bounding box center [732, 165] width 680 height 22
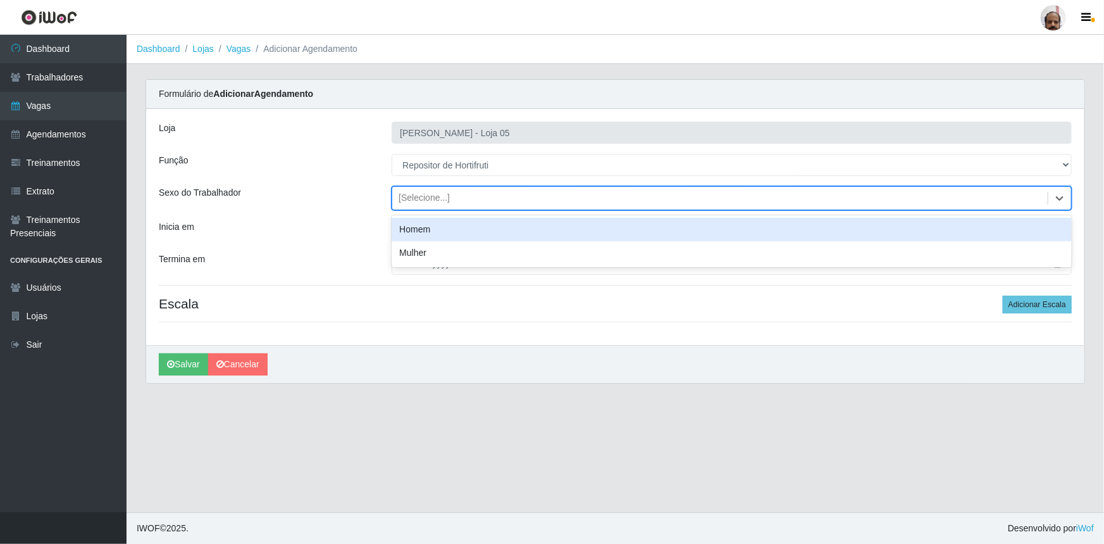
click at [430, 196] on div "[Selecione...]" at bounding box center [424, 198] width 51 height 13
click at [440, 225] on div "Homem" at bounding box center [732, 229] width 680 height 23
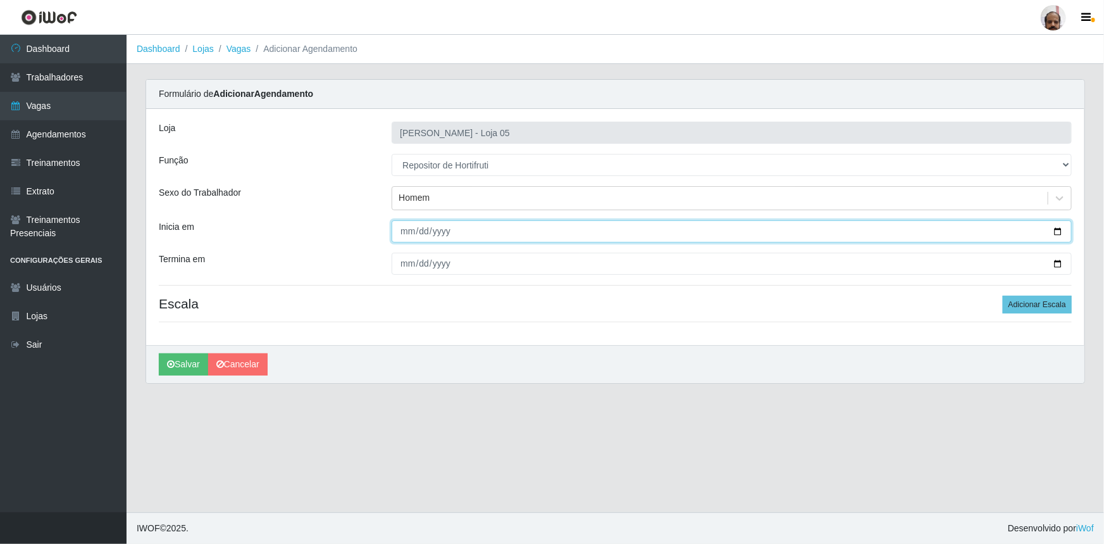
click at [1057, 230] on input "Inicia em" at bounding box center [732, 231] width 680 height 22
type input "[DATE]"
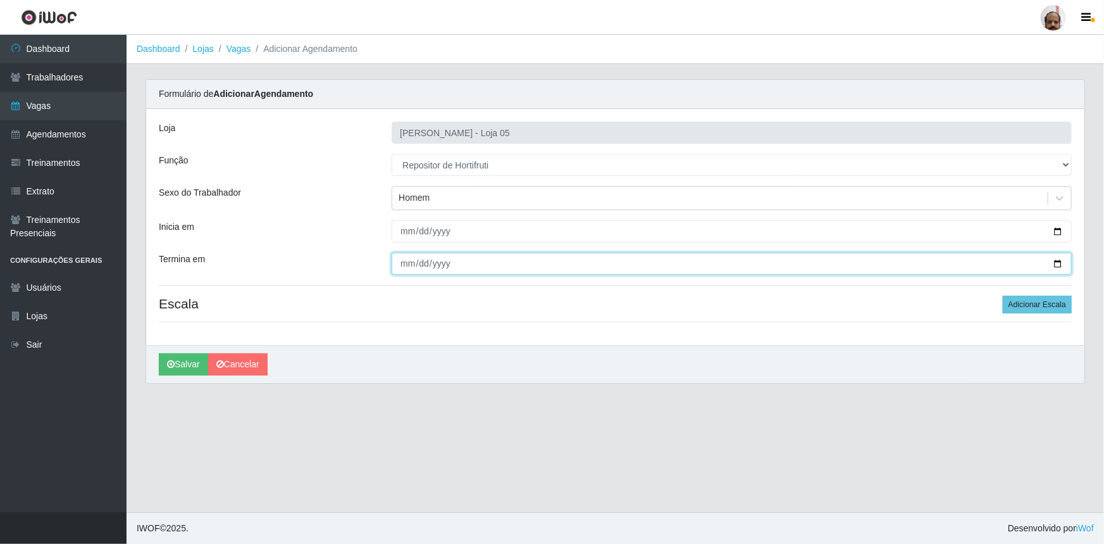
click at [1062, 261] on input "Termina em" at bounding box center [732, 264] width 680 height 22
type input "[DATE]"
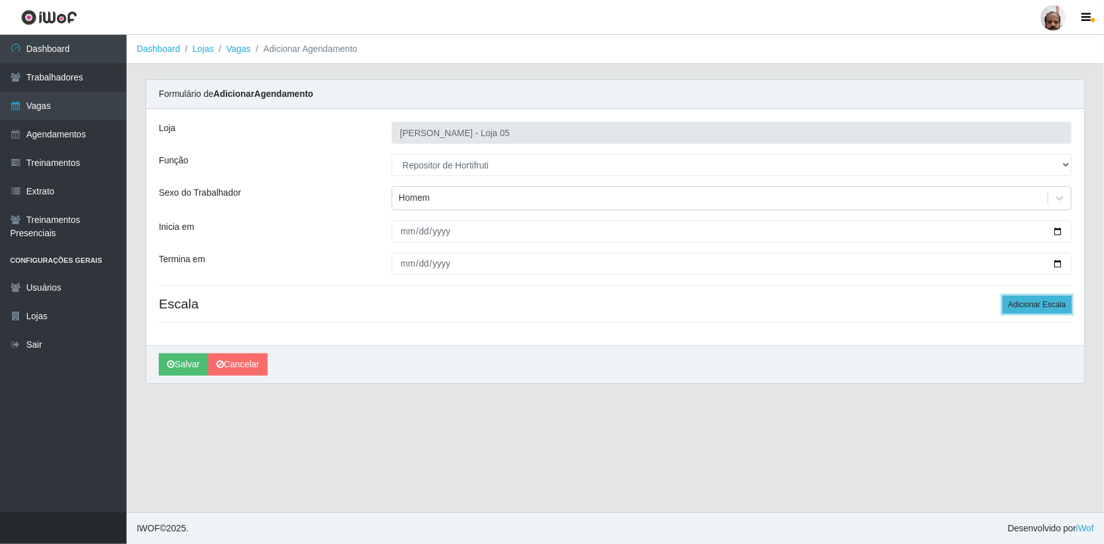
click at [1025, 300] on button "Adicionar Escala" at bounding box center [1037, 305] width 69 height 18
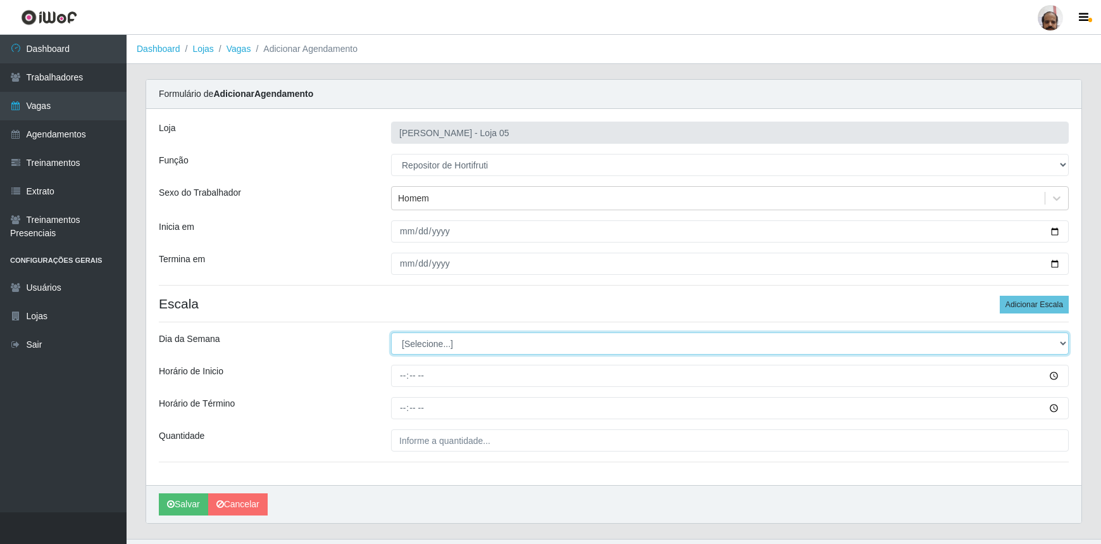
click at [423, 340] on select "[Selecione...] Segunda Terça Quarta Quinta Sexta Sábado Domingo" at bounding box center [730, 343] width 678 height 22
select select "4"
click at [391, 332] on select "[Selecione...] Segunda Terça Quarta Quinta Sexta Sábado Domingo" at bounding box center [730, 343] width 678 height 22
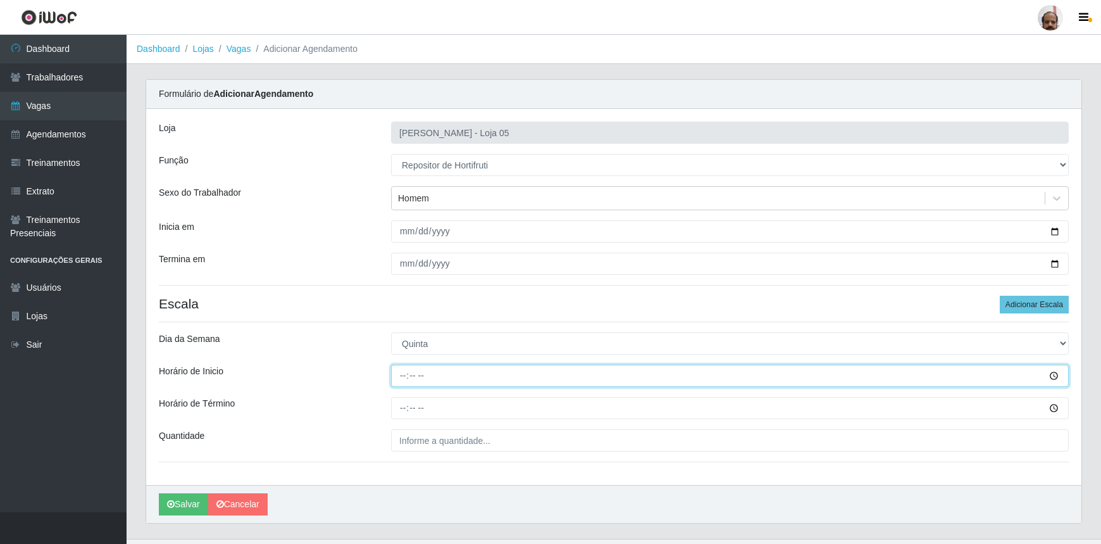
click at [408, 383] on input "Horário de Inicio" at bounding box center [730, 376] width 678 height 22
type input "16:00"
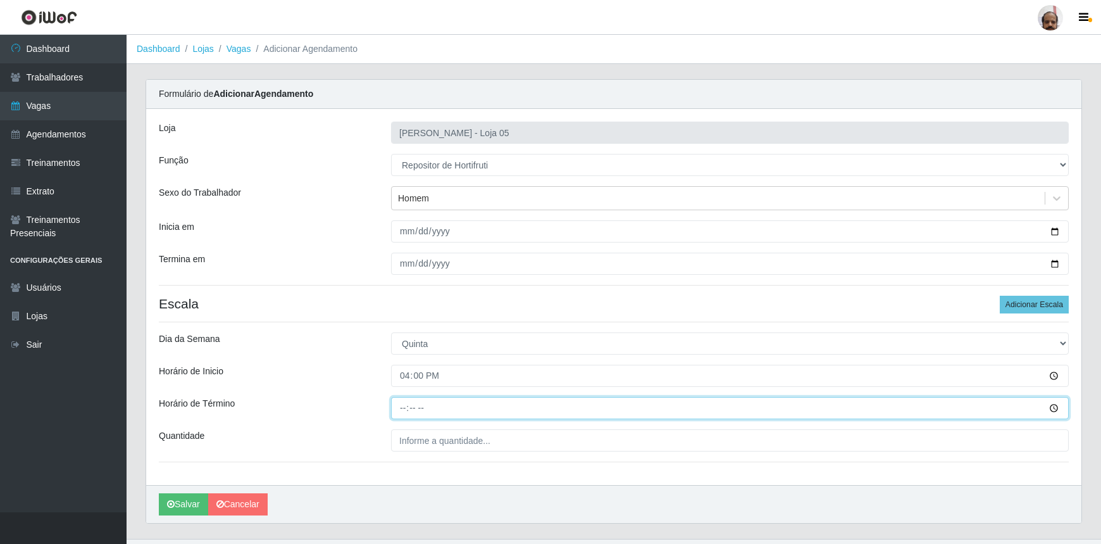
type input "22:00"
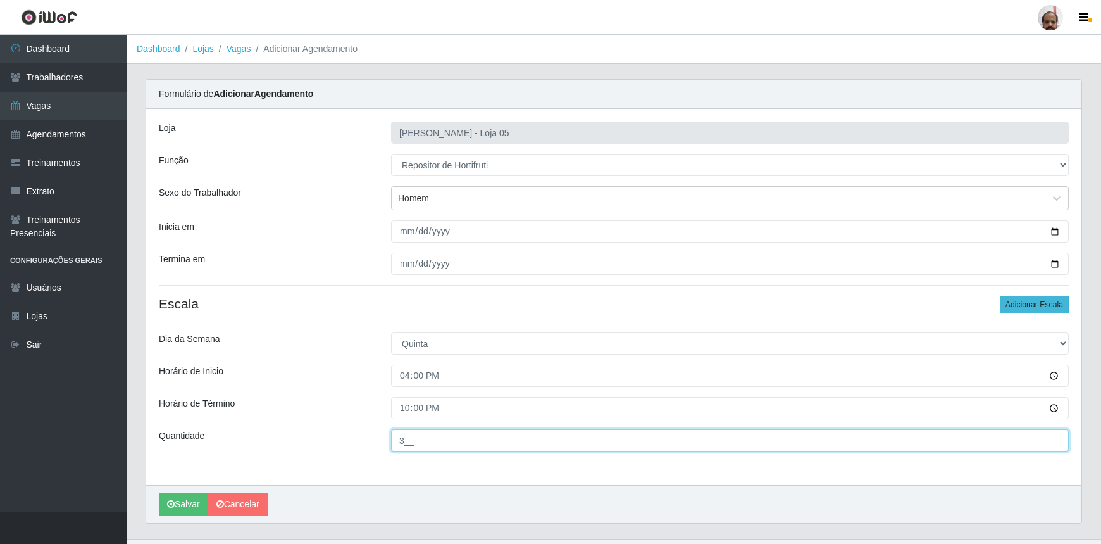
type input "3__"
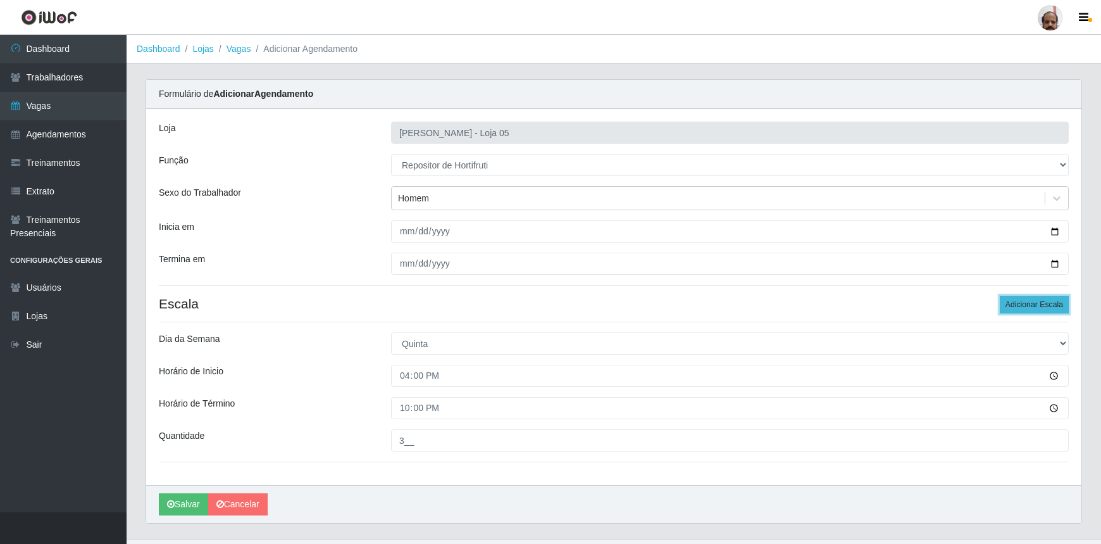
click at [1028, 302] on button "Adicionar Escala" at bounding box center [1034, 305] width 69 height 18
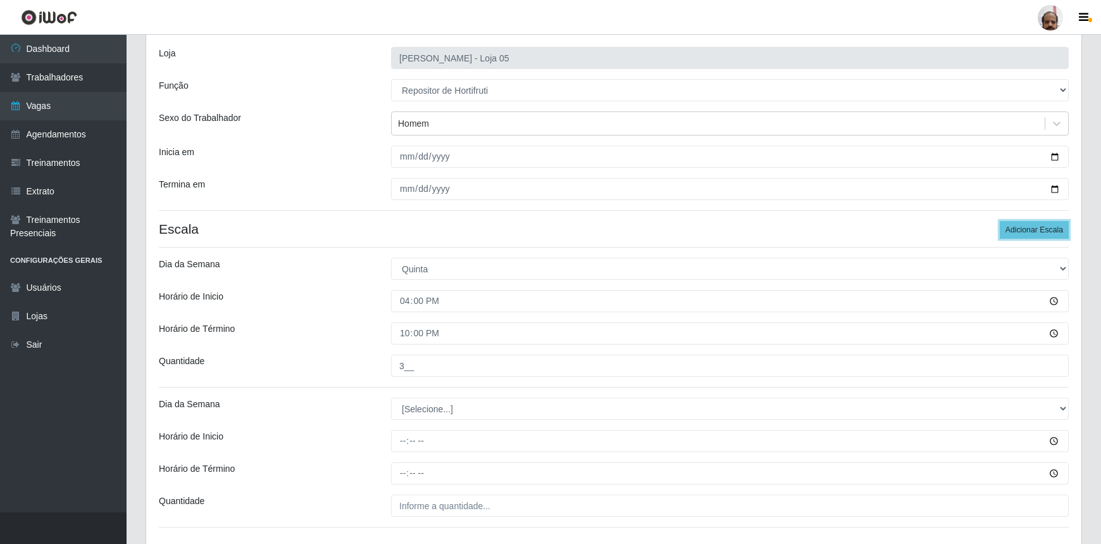
scroll to position [165, 0]
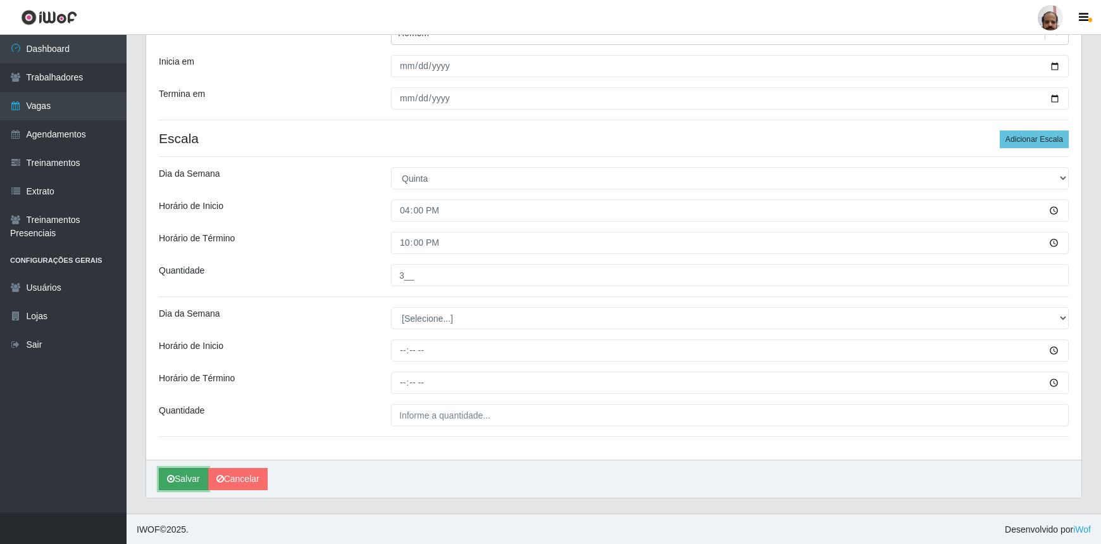
click at [191, 468] on button "Salvar" at bounding box center [183, 479] width 49 height 22
click at [188, 480] on button "Salvar" at bounding box center [183, 479] width 49 height 22
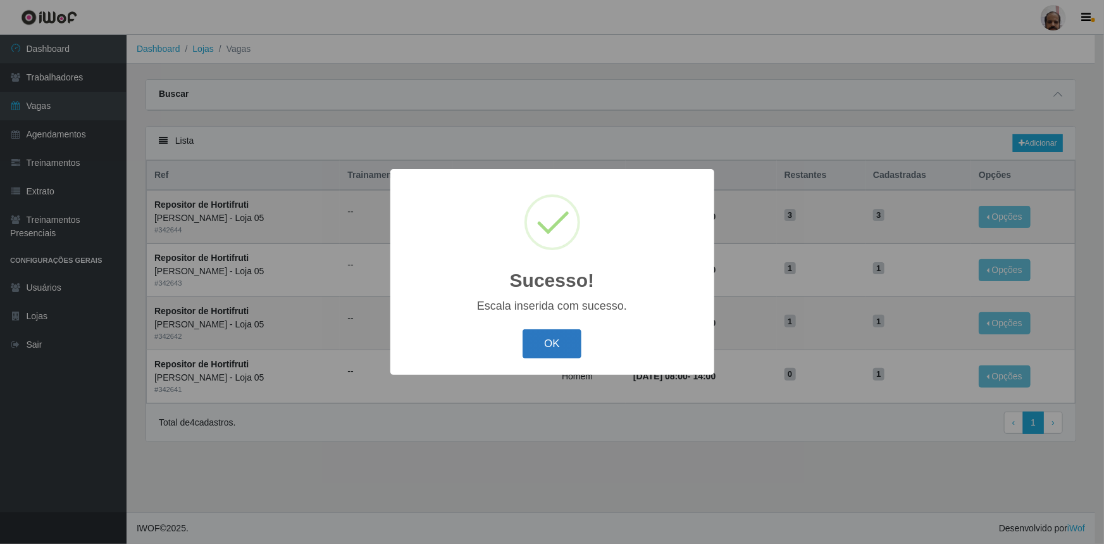
click at [550, 349] on button "OK" at bounding box center [552, 344] width 59 height 30
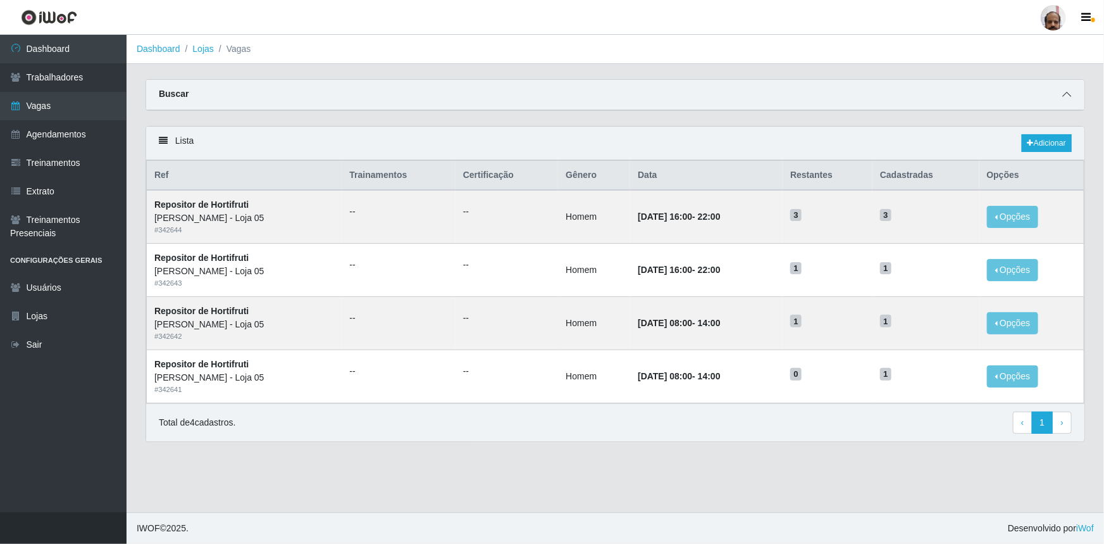
click at [1063, 95] on icon at bounding box center [1067, 94] width 9 height 9
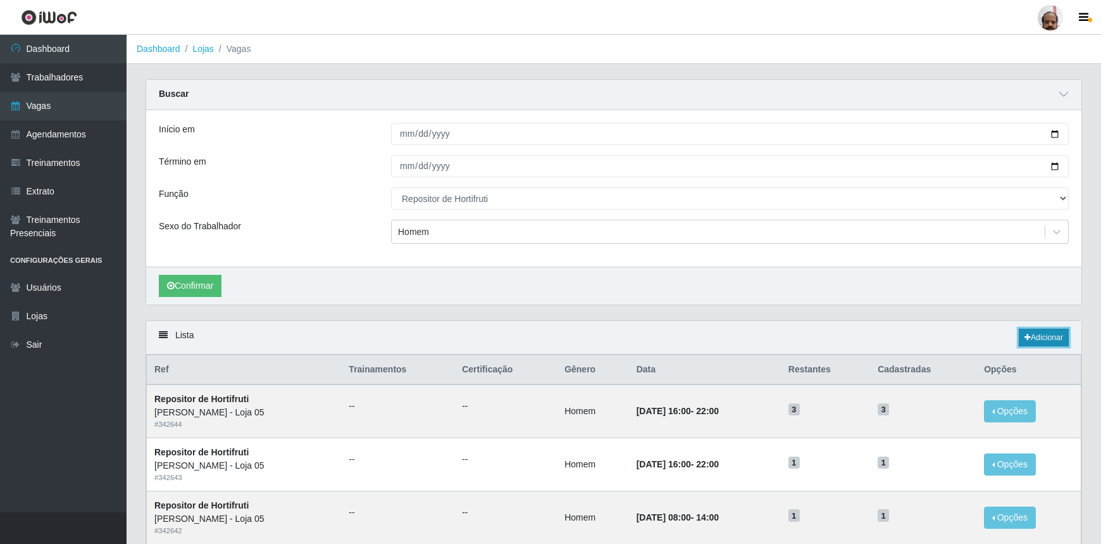
click at [1026, 331] on link "Adicionar" at bounding box center [1044, 337] width 50 height 18
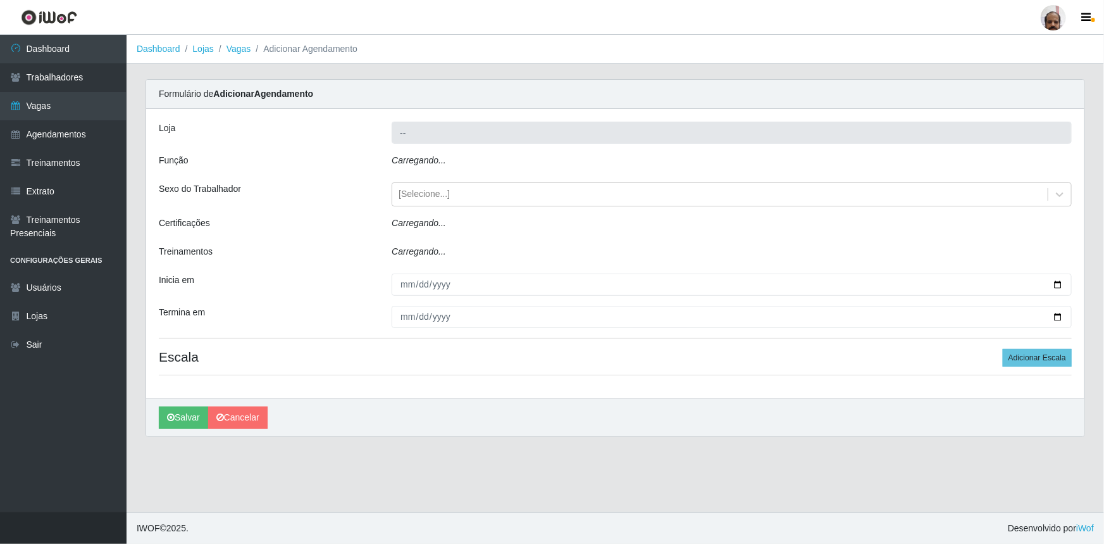
type input "[PERSON_NAME] - Loja 05"
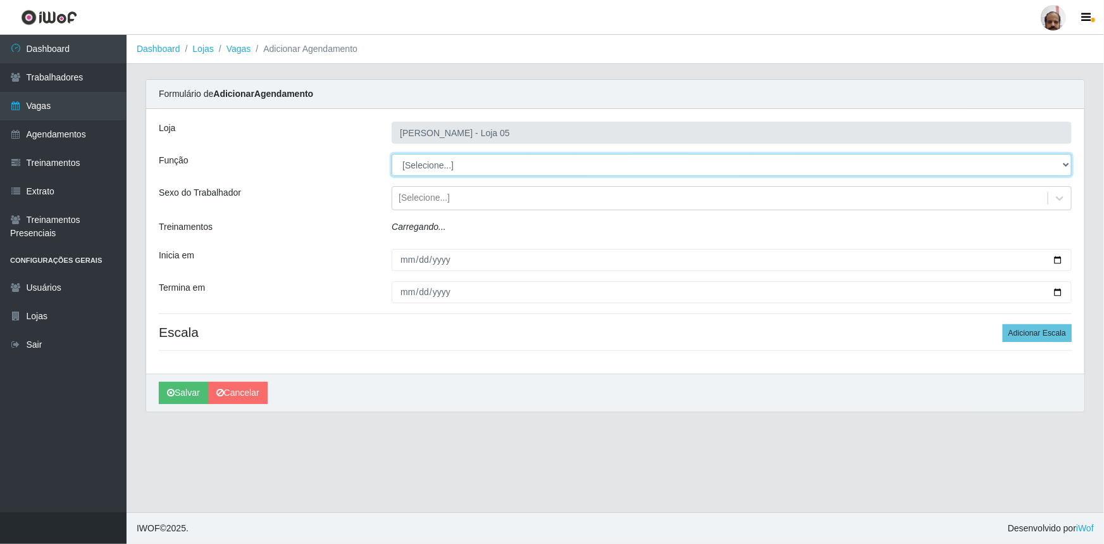
click at [430, 161] on select "[Selecione...] ASG ASG + ASG ++ Auxiliar de Depósito Auxiliar de Depósito + Aux…" at bounding box center [732, 165] width 680 height 22
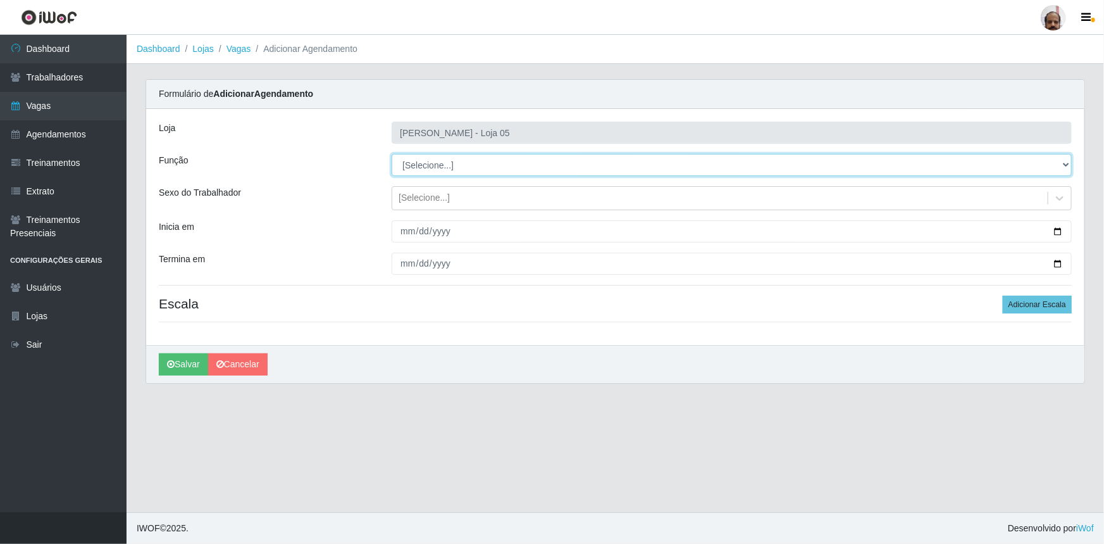
select select "107"
click at [392, 154] on select "[Selecione...] ASG ASG + ASG ++ Auxiliar de Depósito Auxiliar de Depósito + Aux…" at bounding box center [732, 165] width 680 height 22
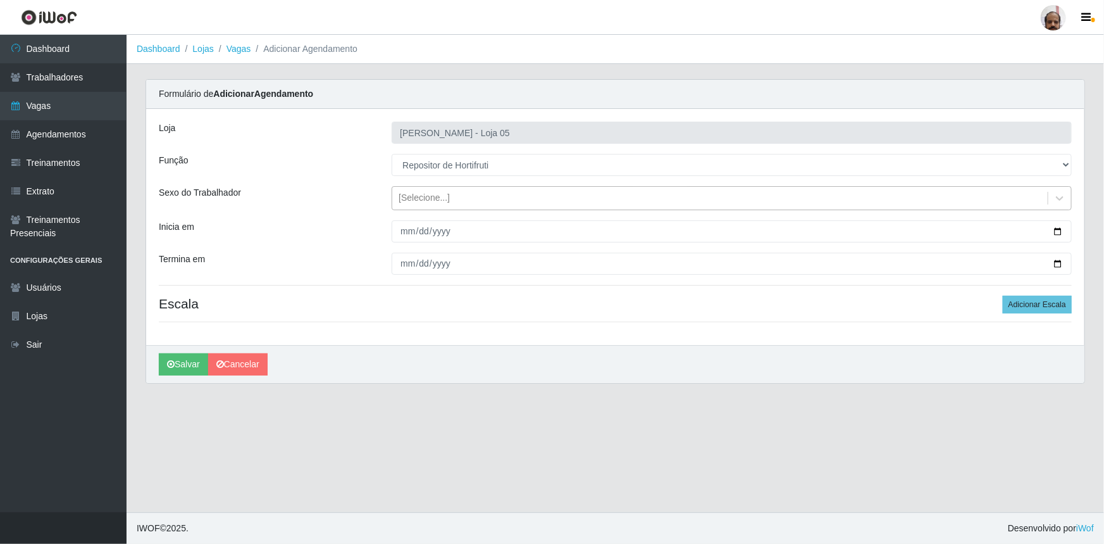
click at [428, 194] on div "[Selecione...]" at bounding box center [424, 198] width 51 height 13
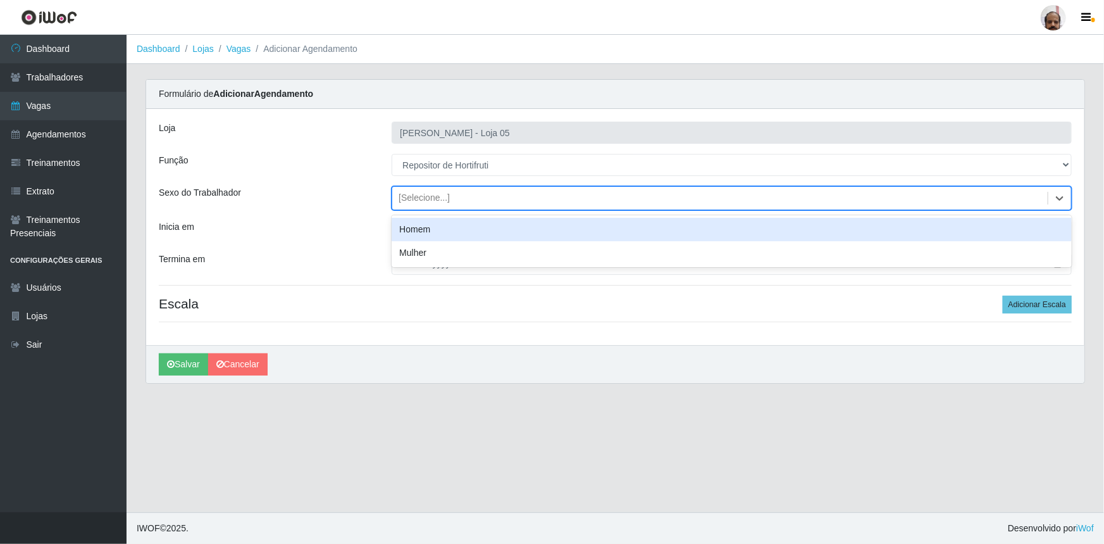
click at [431, 227] on div "Homem" at bounding box center [732, 229] width 680 height 23
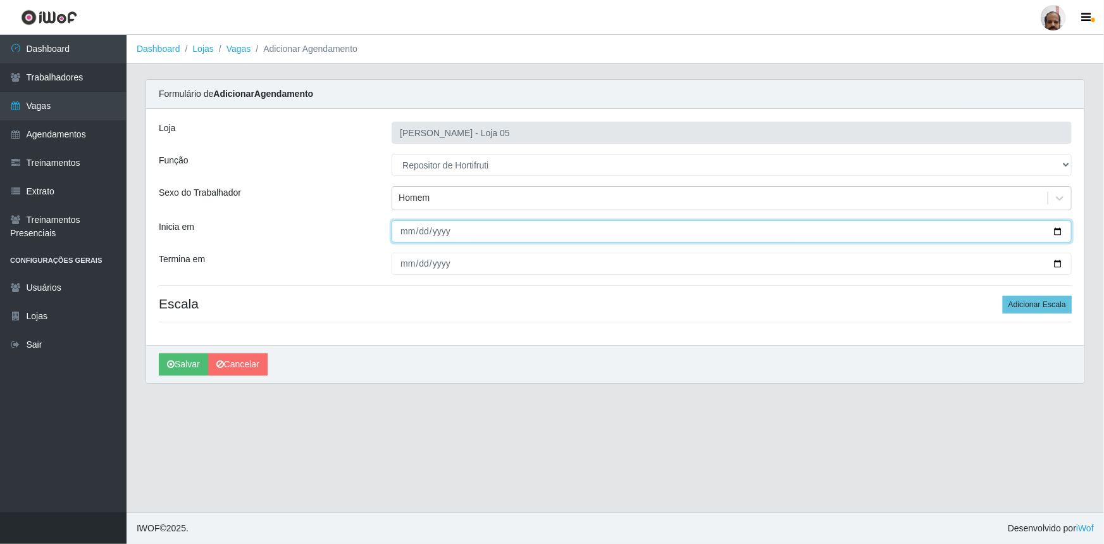
click at [1059, 229] on input "Inicia em" at bounding box center [732, 231] width 680 height 22
type input "[DATE]"
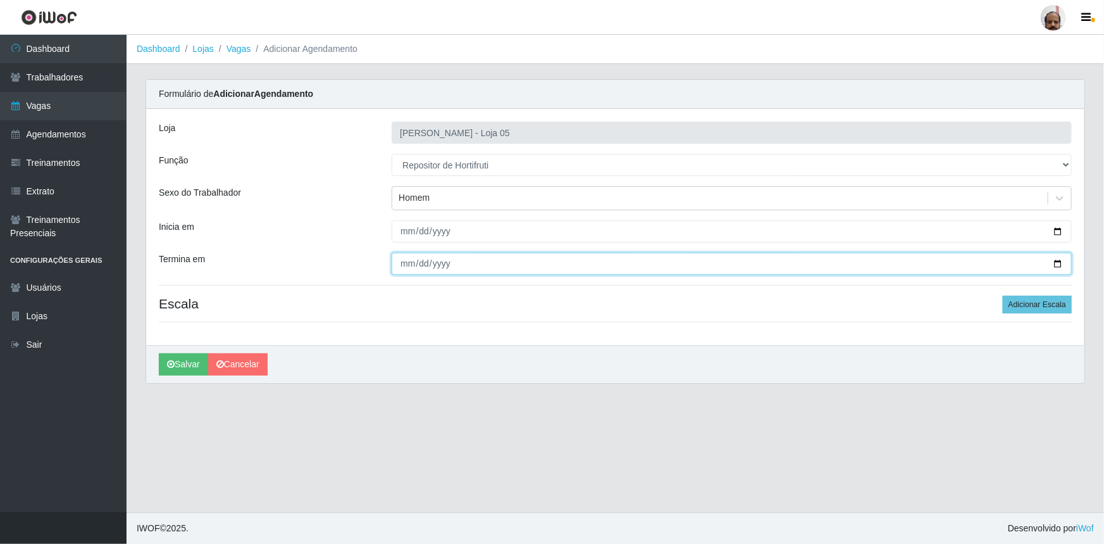
click at [1059, 266] on input "Termina em" at bounding box center [732, 264] width 680 height 22
type input "[DATE]"
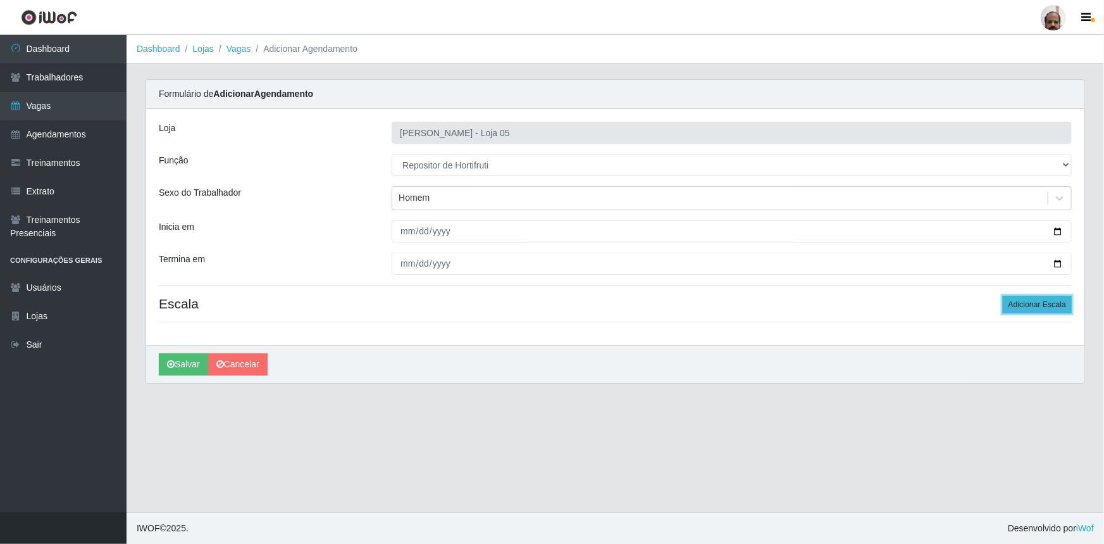
click at [1032, 304] on button "Adicionar Escala" at bounding box center [1037, 305] width 69 height 18
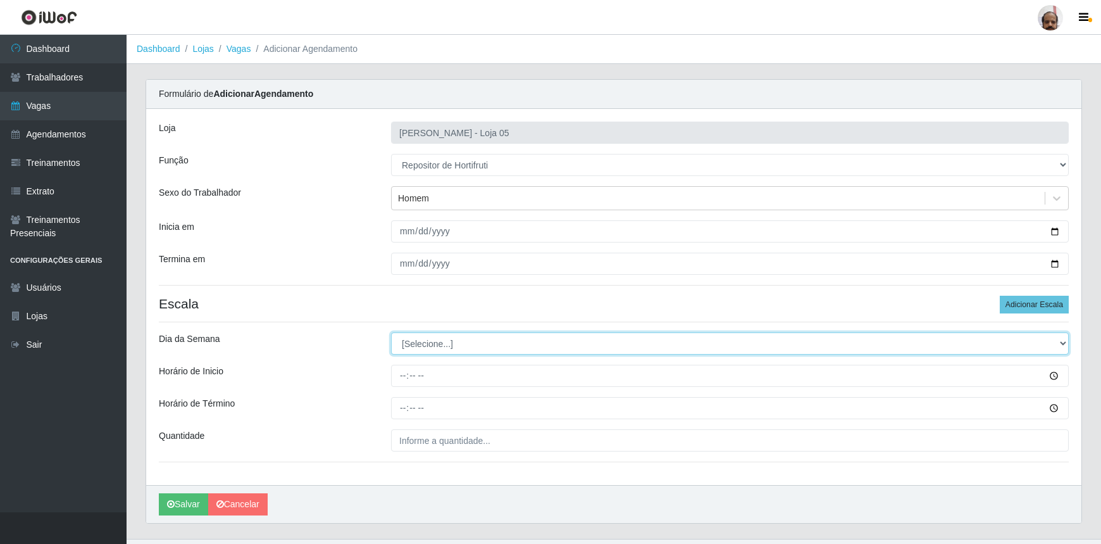
click at [402, 342] on select "[Selecione...] Segunda Terça Quarta Quinta Sexta Sábado Domingo" at bounding box center [730, 343] width 678 height 22
select select "5"
click at [391, 332] on select "[Selecione...] Segunda Terça Quarta Quinta Sexta Sábado Domingo" at bounding box center [730, 343] width 678 height 22
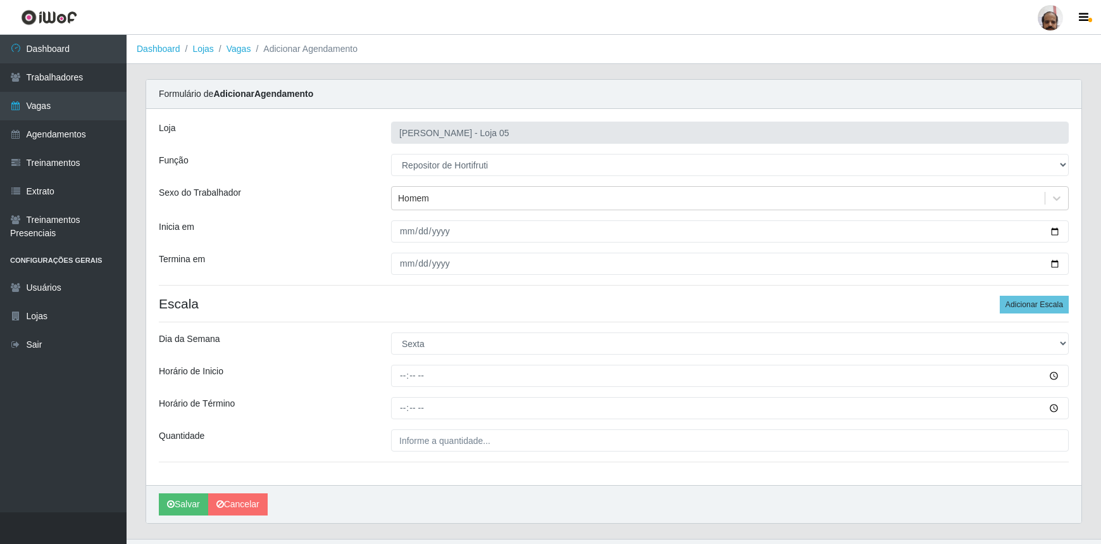
click at [401, 388] on div "Loja Mar Vermelho - Loja 05 Função [Selecione...] ASG ASG + ASG ++ Auxiliar de …" at bounding box center [613, 297] width 935 height 376
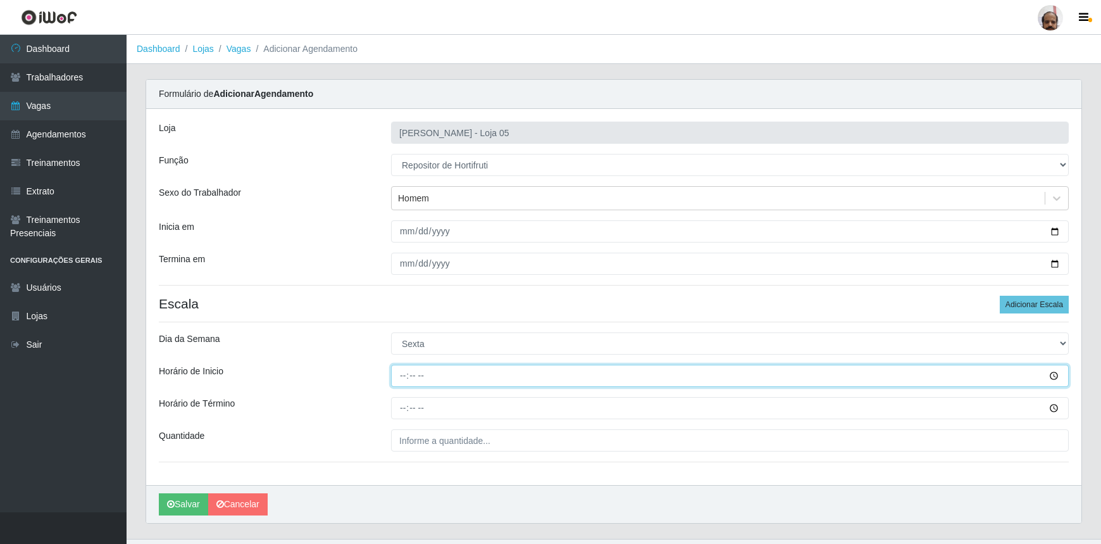
click at [400, 379] on input "Horário de Inicio" at bounding box center [730, 376] width 678 height 22
type input "16:00"
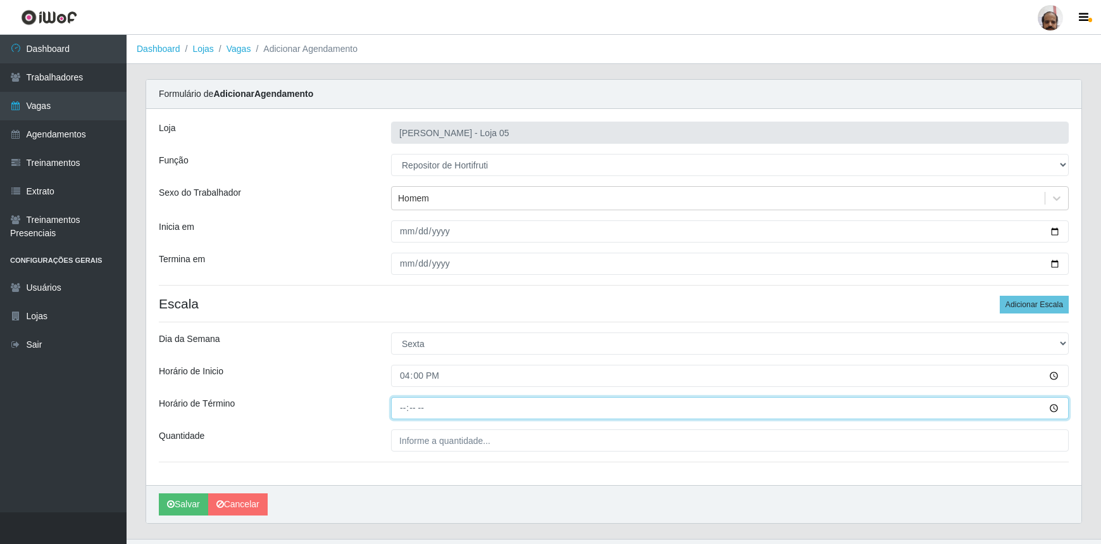
type input "22:00"
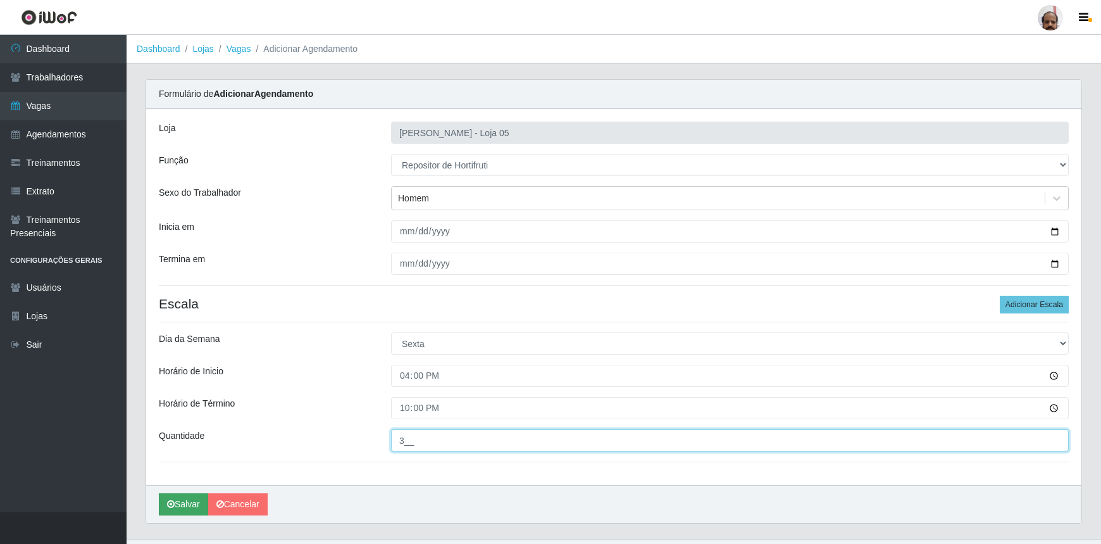
type input "3__"
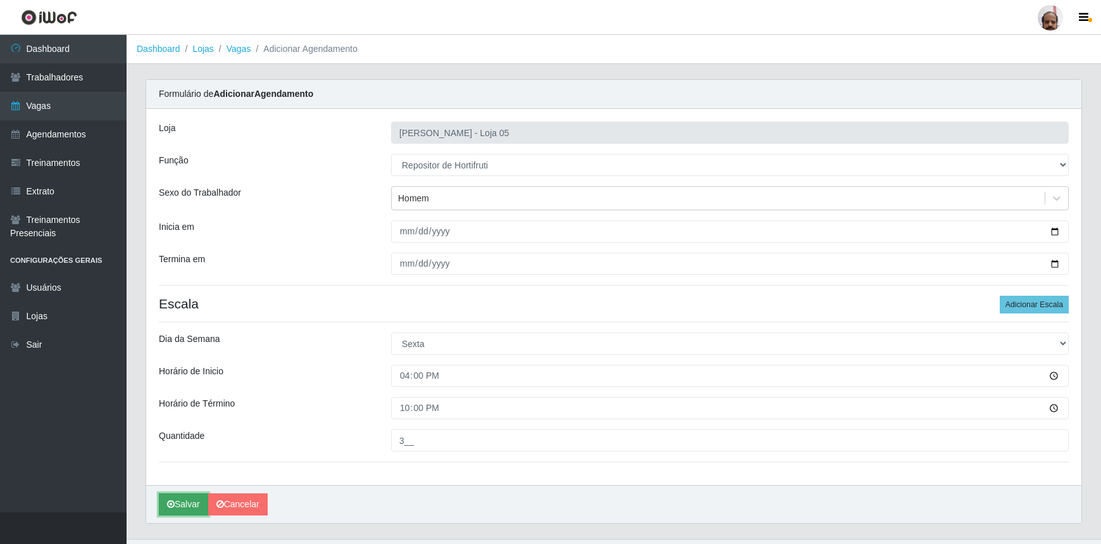
click at [179, 504] on button "Salvar" at bounding box center [183, 504] width 49 height 22
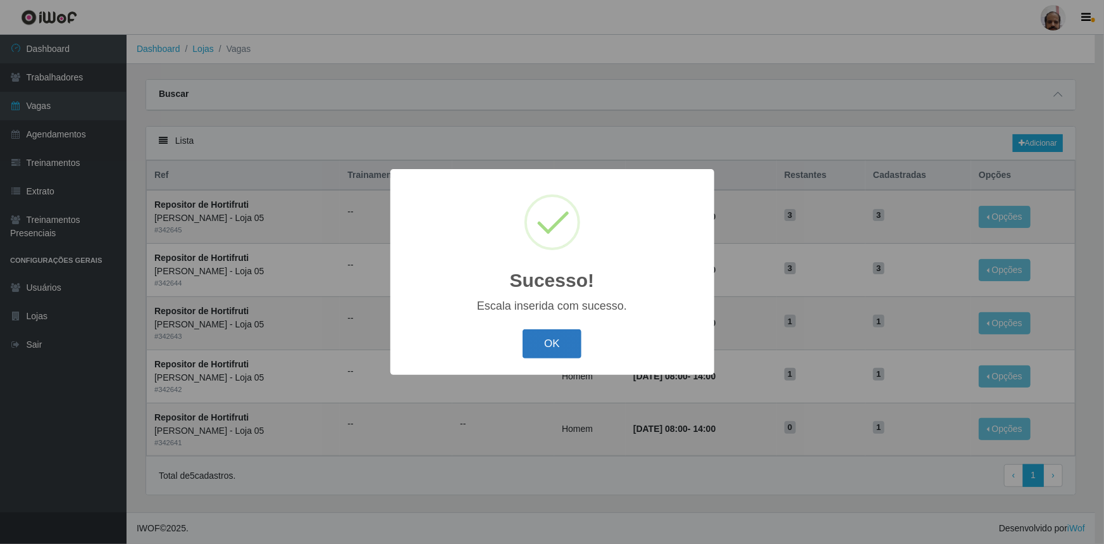
click at [566, 348] on button "OK" at bounding box center [552, 344] width 59 height 30
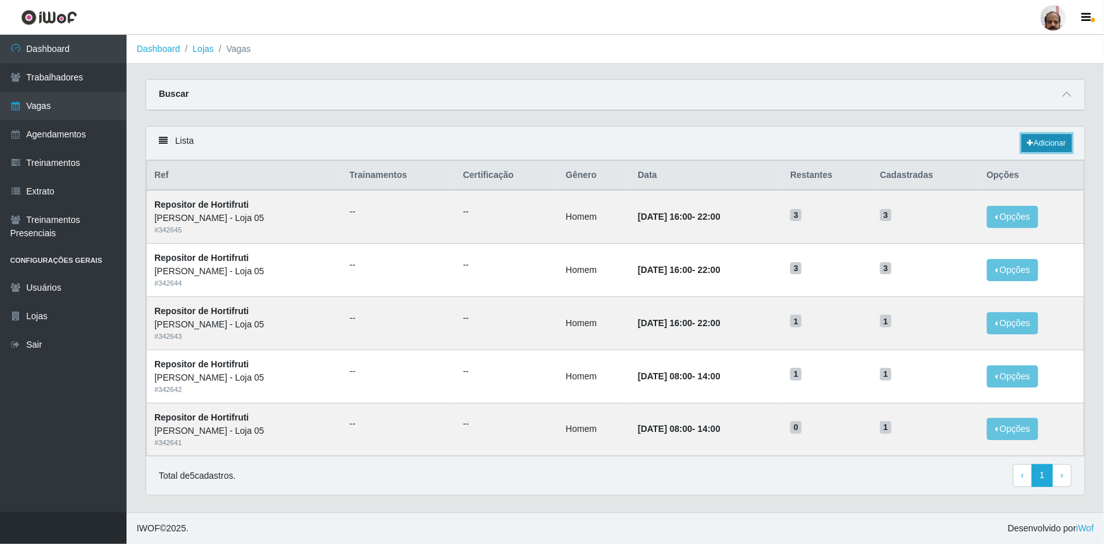
click at [1040, 142] on link "Adicionar" at bounding box center [1047, 143] width 50 height 18
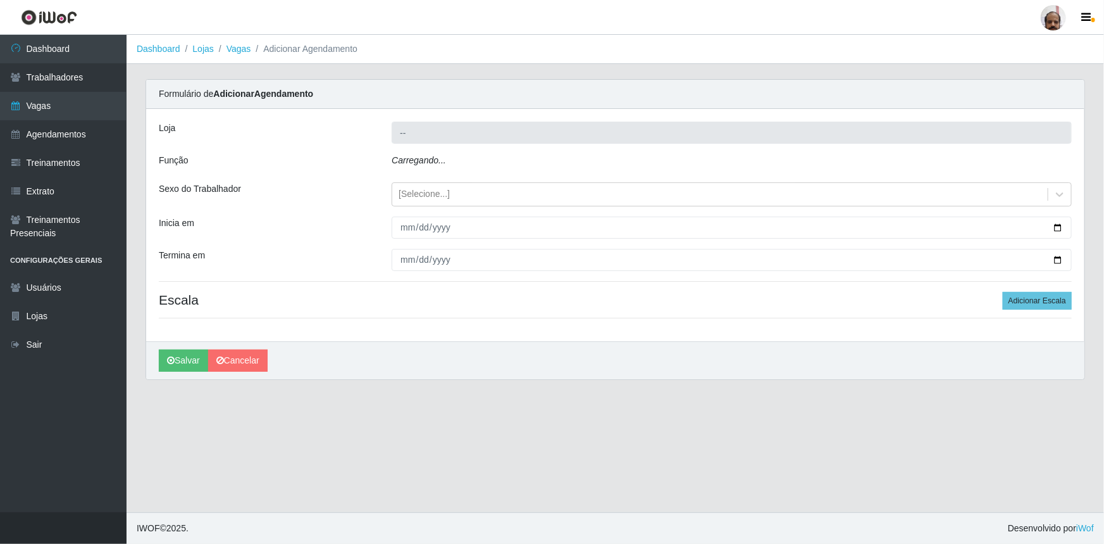
type input "[PERSON_NAME] - Loja 05"
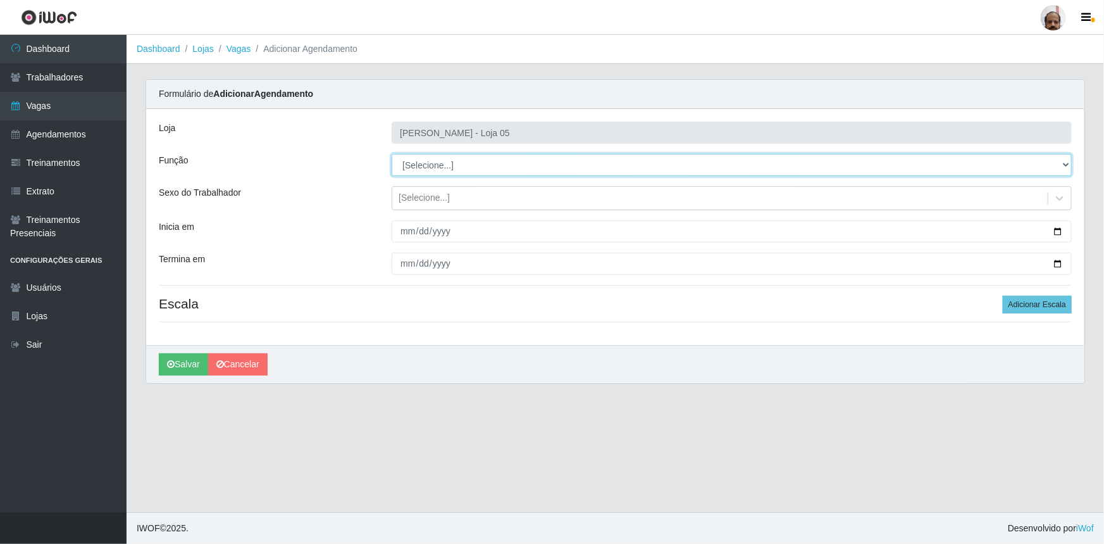
click at [1067, 162] on select "[Selecione...] ASG ASG + ASG ++ Auxiliar de Depósito Auxiliar de Depósito + Aux…" at bounding box center [732, 165] width 680 height 22
click at [1068, 161] on select "[Selecione...] ASG ASG + ASG ++ Auxiliar de Depósito Auxiliar de Depósito + Aux…" at bounding box center [732, 165] width 680 height 22
select select "107"
click at [392, 154] on select "[Selecione...] ASG ASG + ASG ++ Auxiliar de Depósito Auxiliar de Depósito + Aux…" at bounding box center [732, 165] width 680 height 22
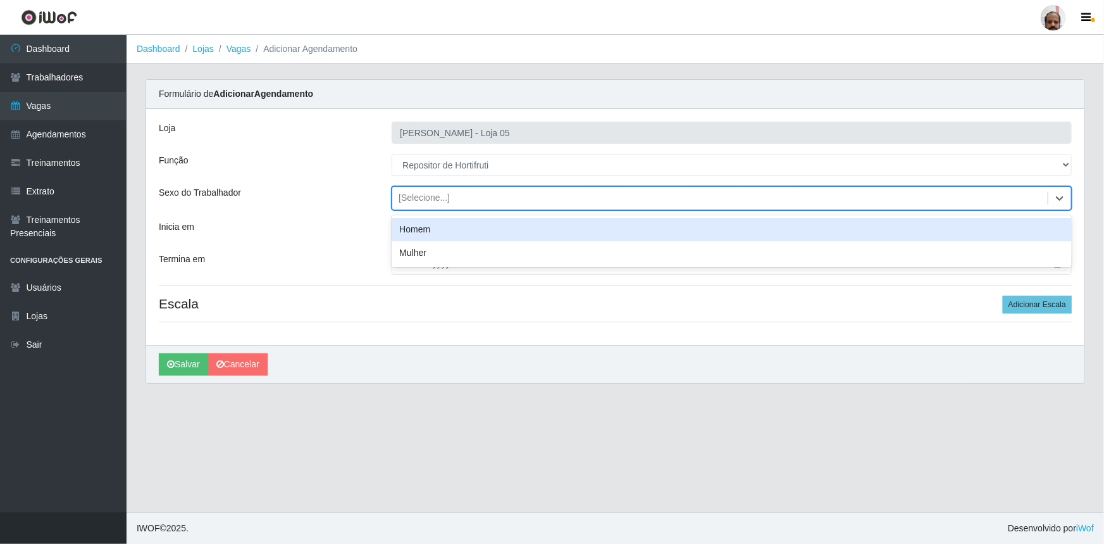
click at [421, 199] on div "[Selecione...]" at bounding box center [424, 198] width 51 height 13
click at [431, 226] on div "Homem" at bounding box center [732, 229] width 680 height 23
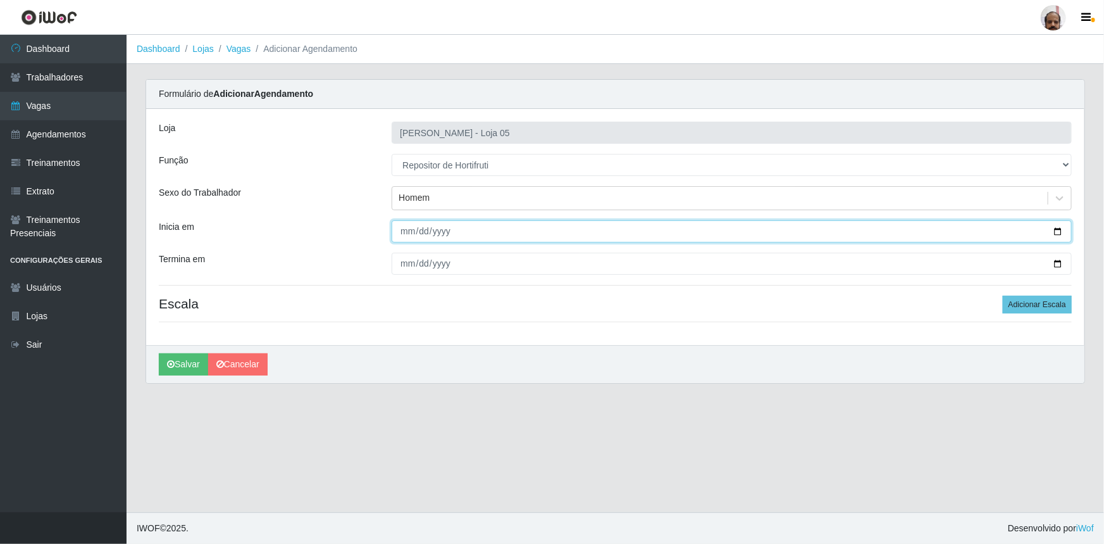
click at [1056, 228] on input "Inicia em" at bounding box center [732, 231] width 680 height 22
type input "[DATE]"
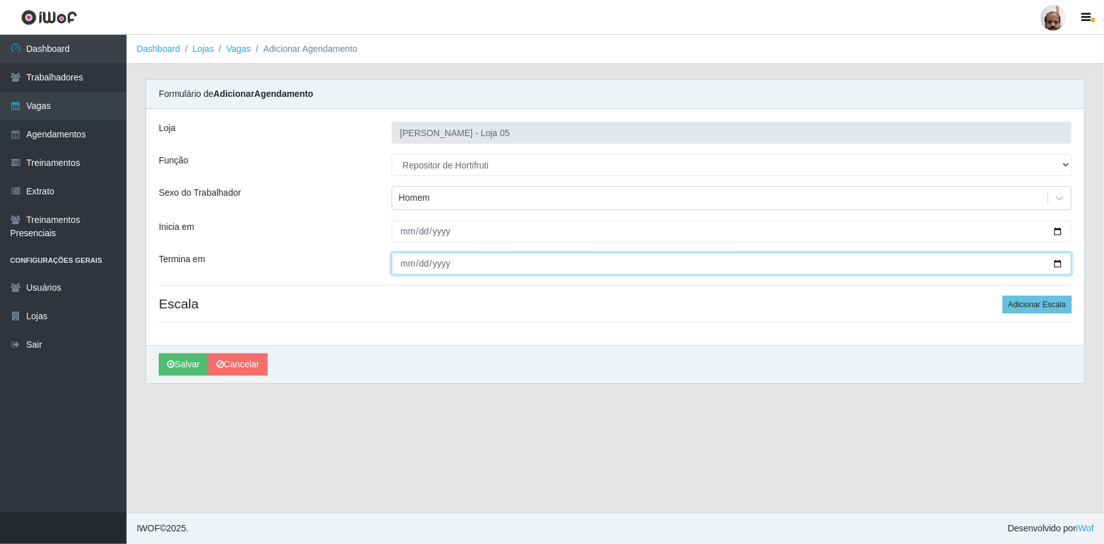
click at [1057, 262] on input "Termina em" at bounding box center [732, 264] width 680 height 22
type input "[DATE]"
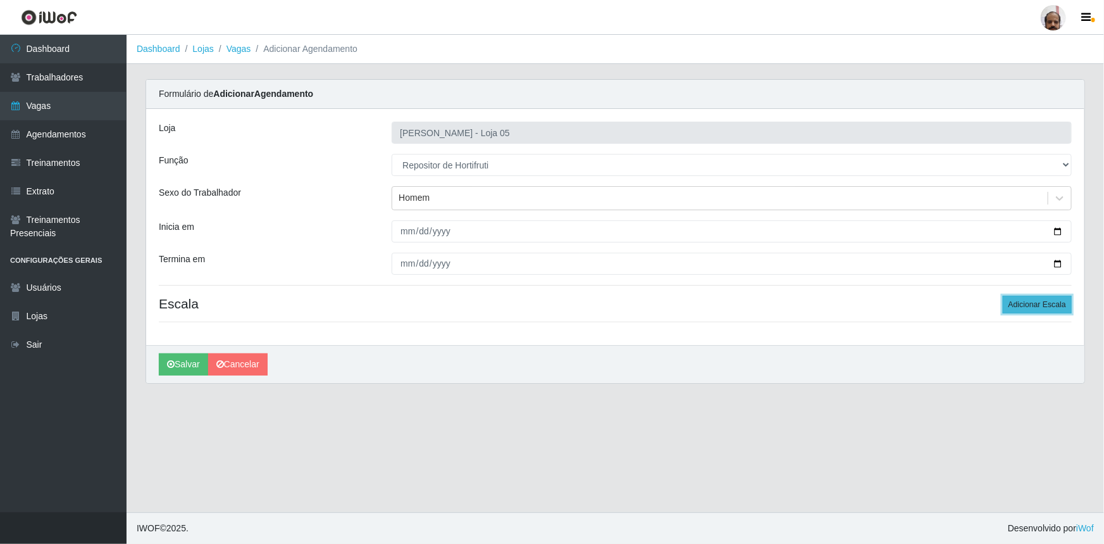
click at [1026, 301] on button "Adicionar Escala" at bounding box center [1037, 305] width 69 height 18
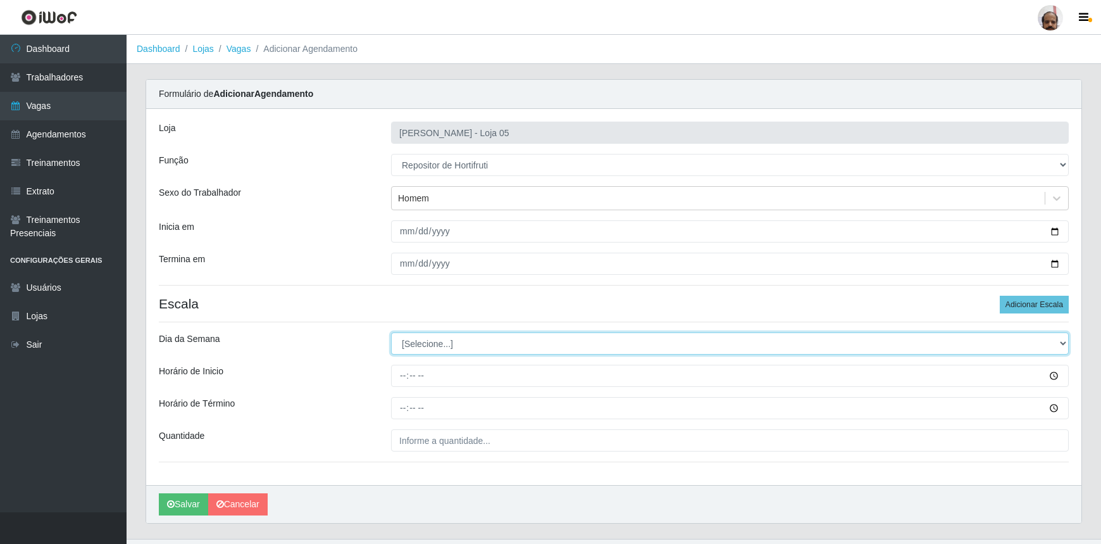
click at [427, 335] on select "[Selecione...] Segunda Terça Quarta Quinta Sexta Sábado Domingo" at bounding box center [730, 343] width 678 height 22
select select "6"
click at [391, 332] on select "[Selecione...] Segunda Terça Quarta Quinta Sexta Sábado Domingo" at bounding box center [730, 343] width 678 height 22
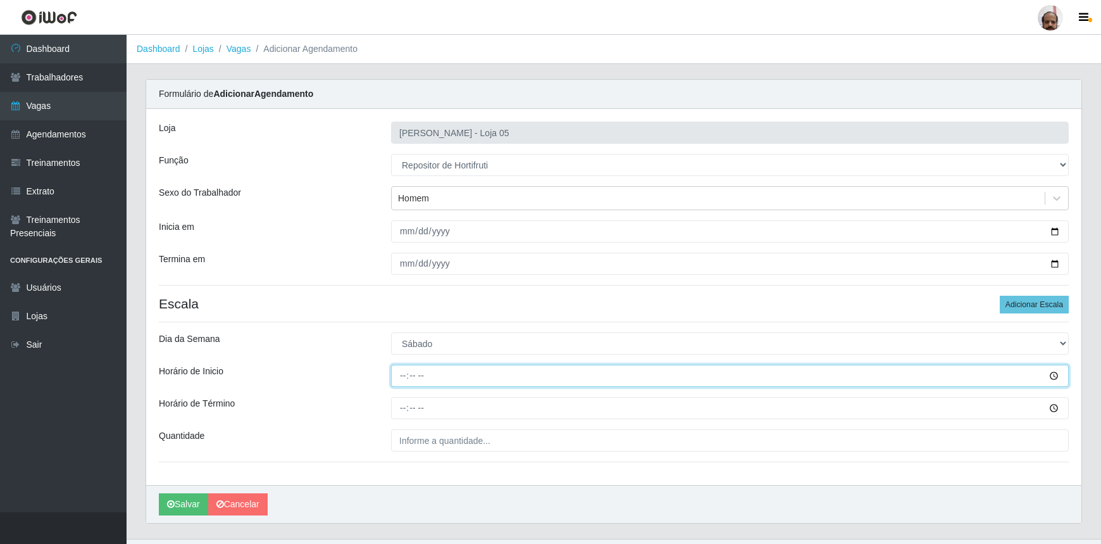
click at [403, 373] on input "Horário de Inicio" at bounding box center [730, 376] width 678 height 22
type input "08:00"
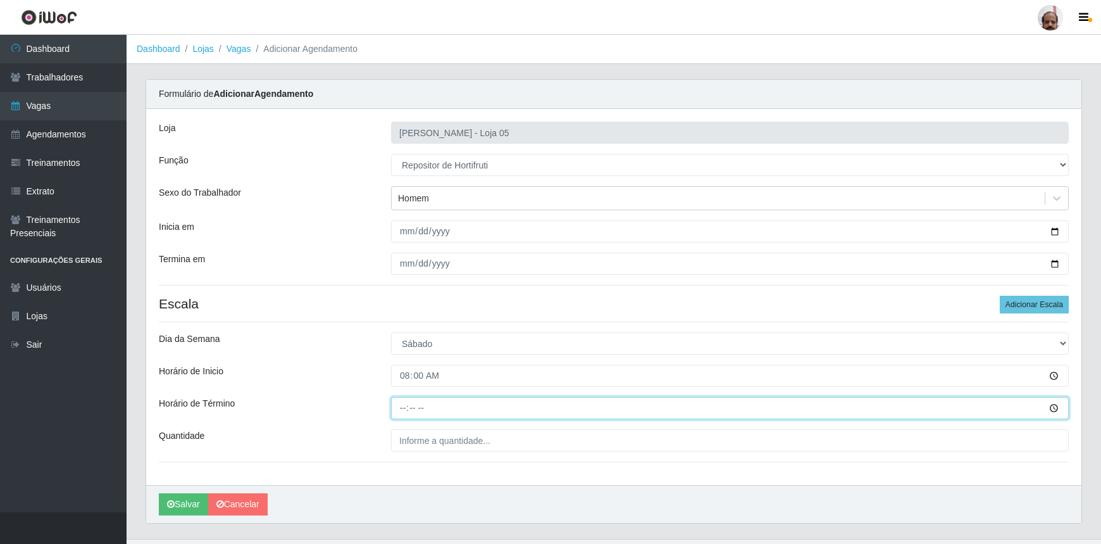
type input "14:00"
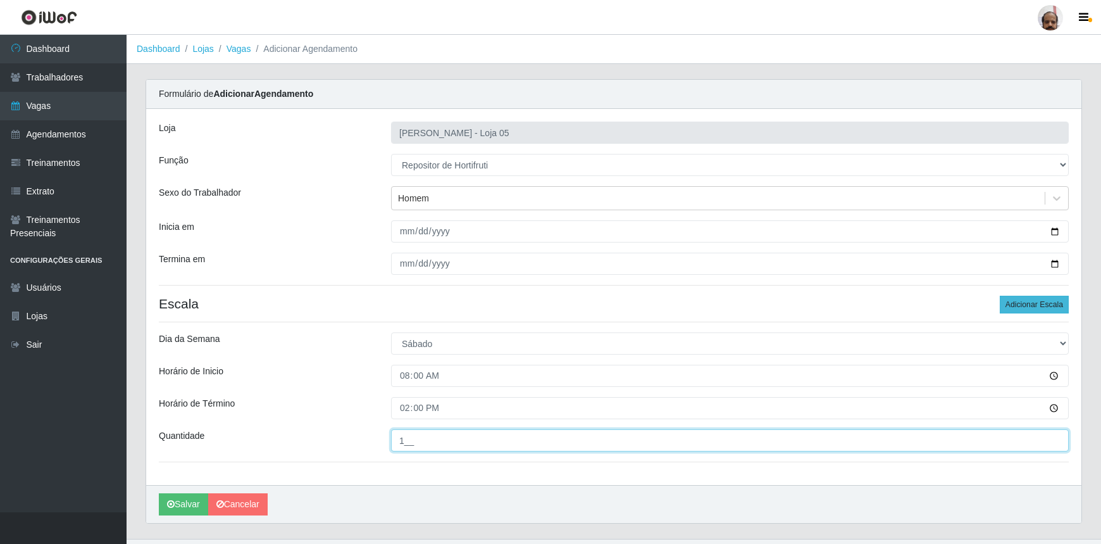
type input "1__"
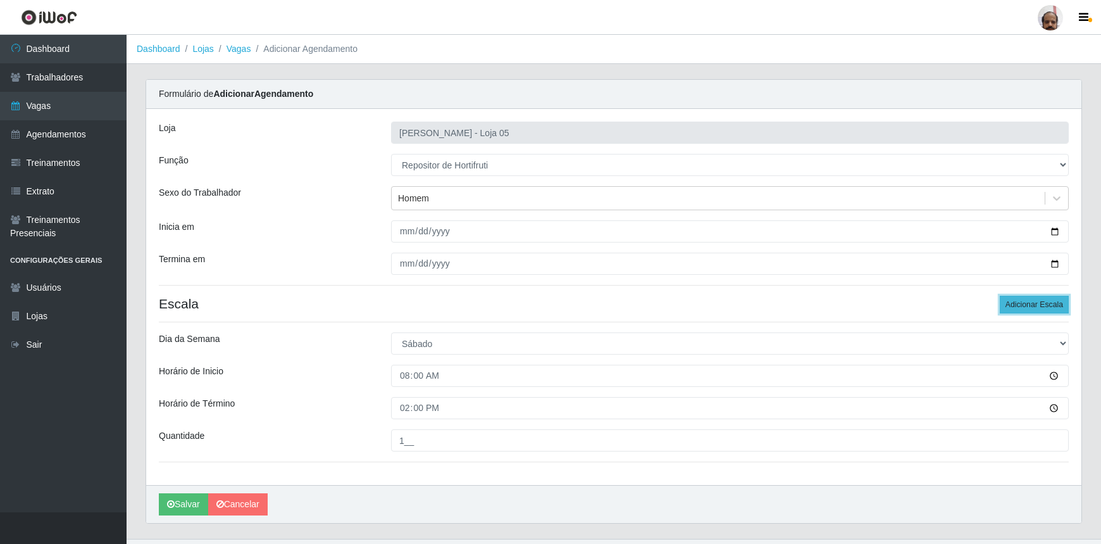
click at [1027, 309] on button "Adicionar Escala" at bounding box center [1034, 305] width 69 height 18
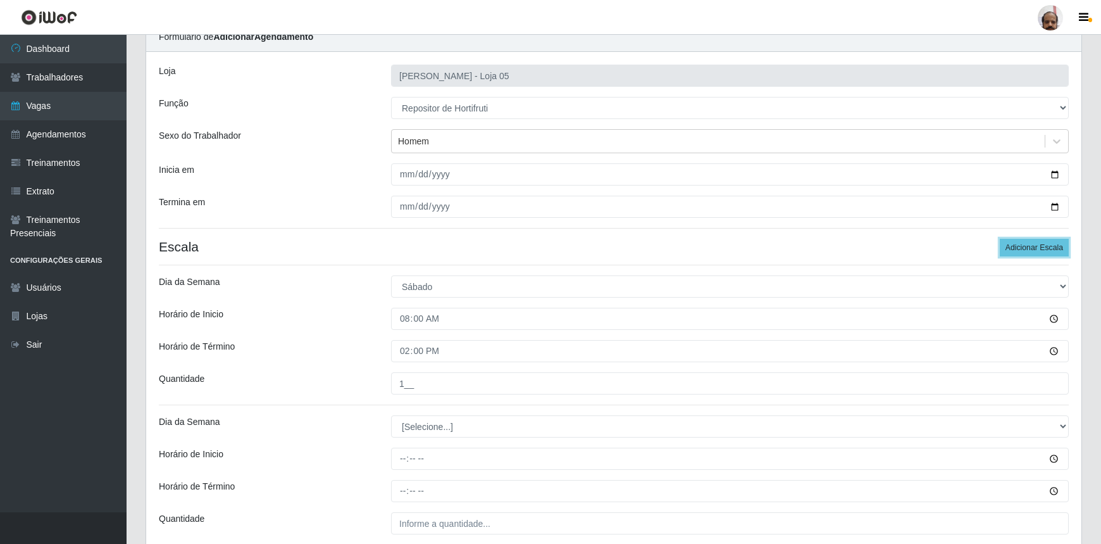
scroll to position [165, 0]
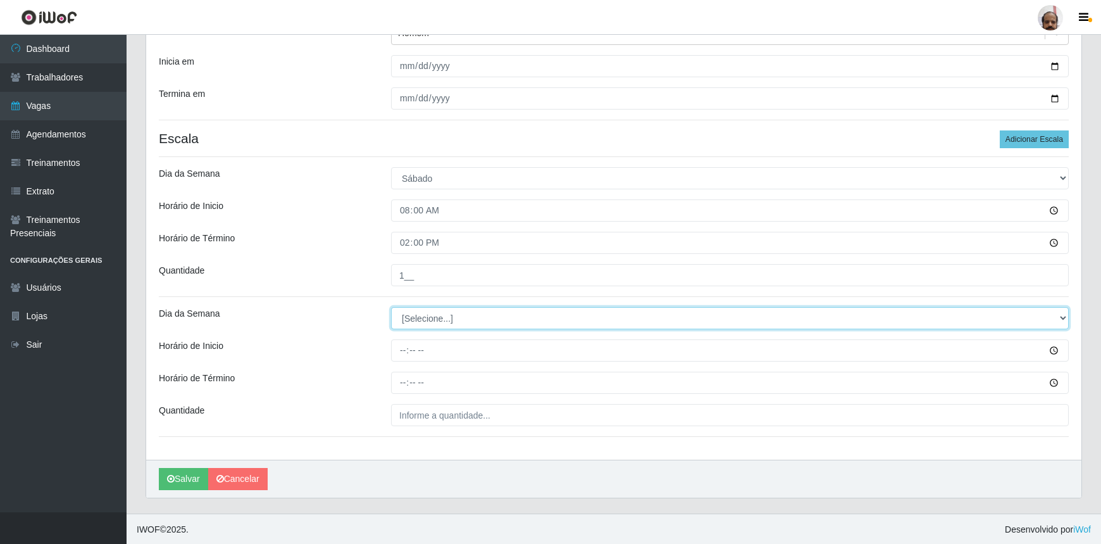
click at [402, 312] on select "[Selecione...] Segunda Terça Quarta Quinta Sexta Sábado Domingo" at bounding box center [730, 318] width 678 height 22
select select "6"
click at [391, 307] on select "[Selecione...] Segunda Terça Quarta Quinta Sexta Sábado Domingo" at bounding box center [730, 318] width 678 height 22
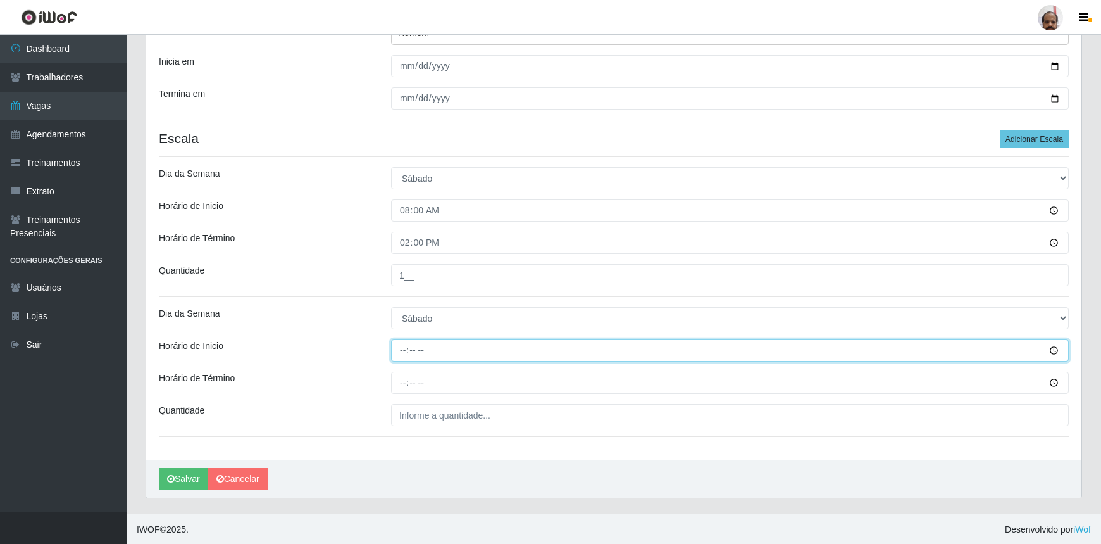
click at [404, 349] on input "Horário de Inicio" at bounding box center [730, 350] width 678 height 22
type input "16:00"
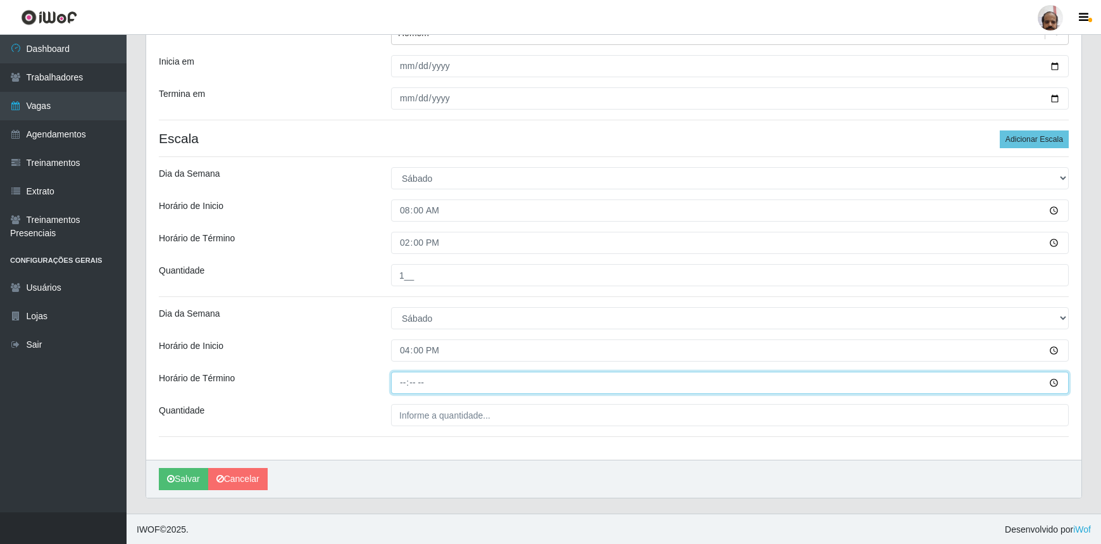
type input "22:00"
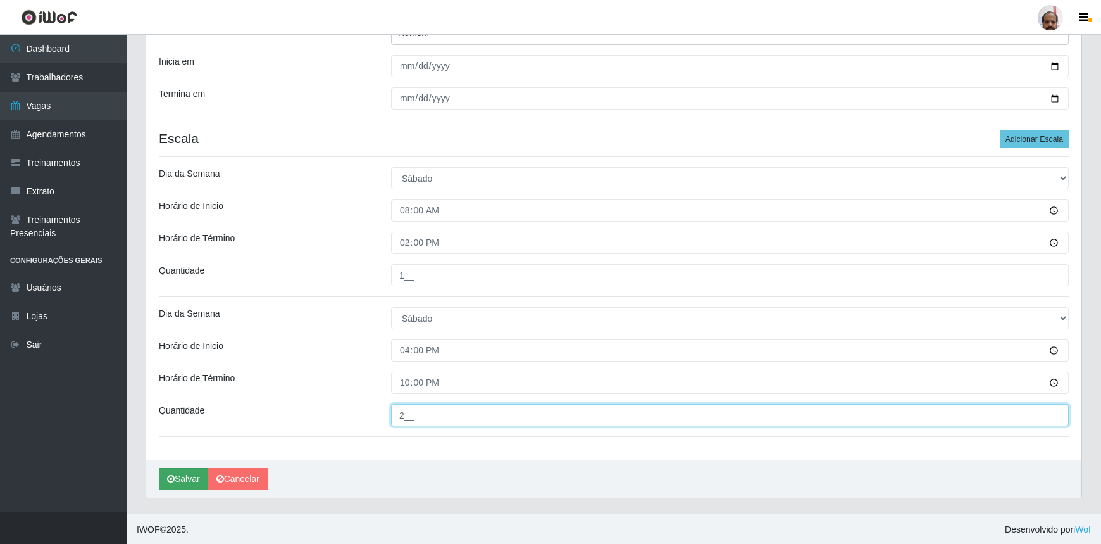
type input "2__"
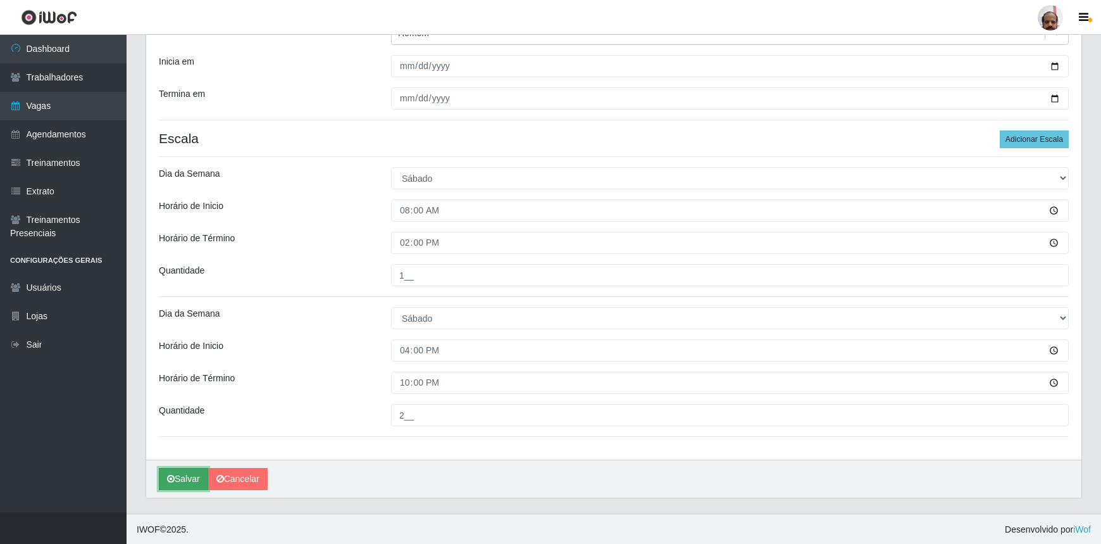
click at [185, 473] on button "Salvar" at bounding box center [183, 479] width 49 height 22
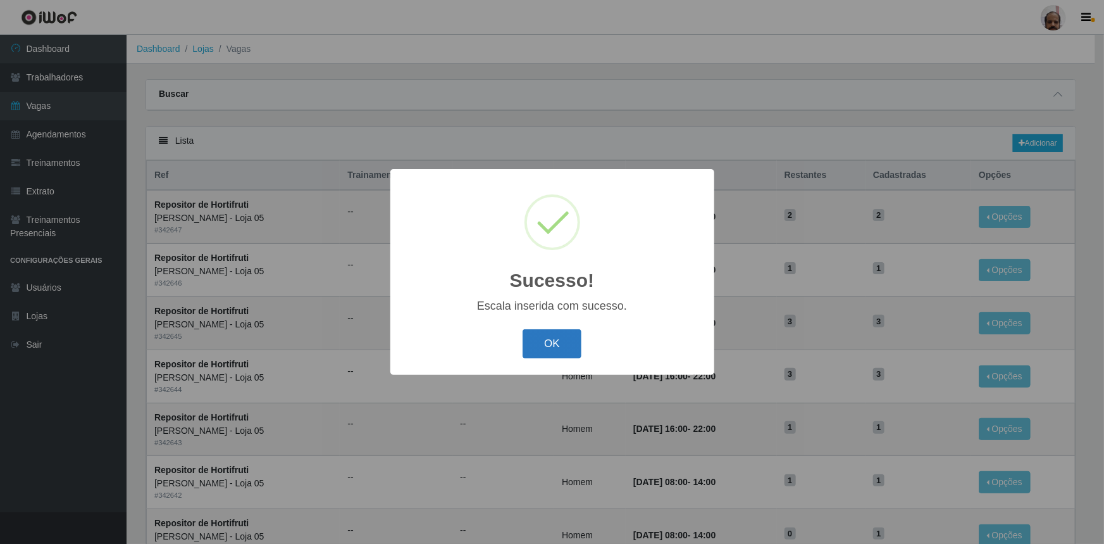
click at [563, 340] on button "OK" at bounding box center [552, 344] width 59 height 30
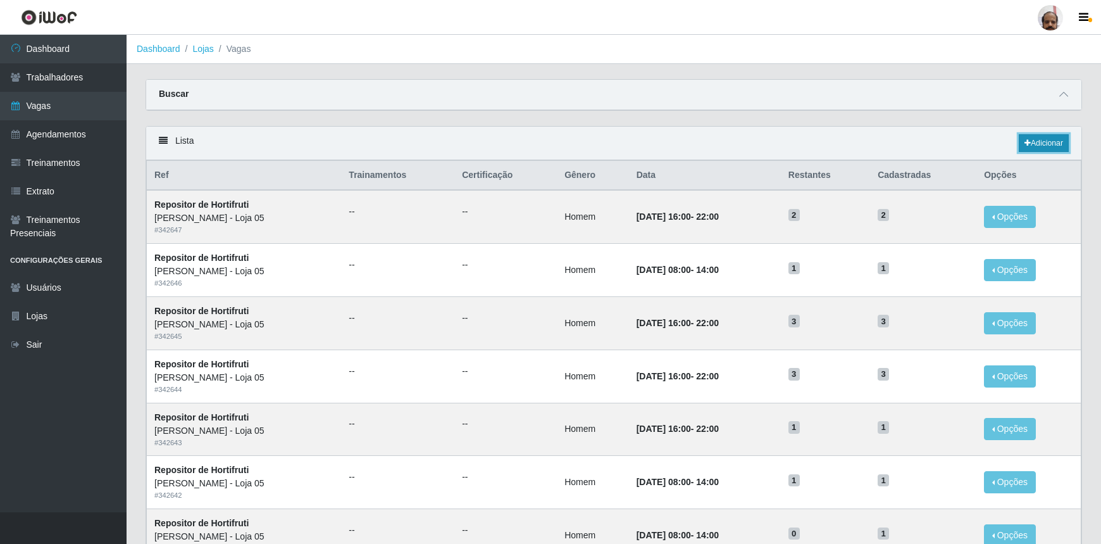
click at [1042, 152] on link "Adicionar" at bounding box center [1044, 143] width 50 height 18
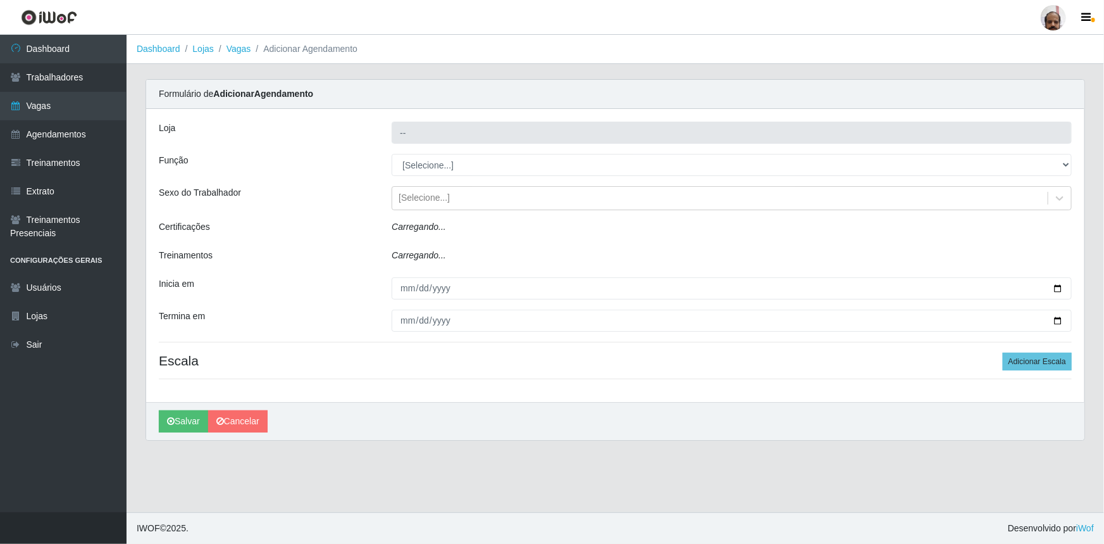
type input "[PERSON_NAME] - Loja 05"
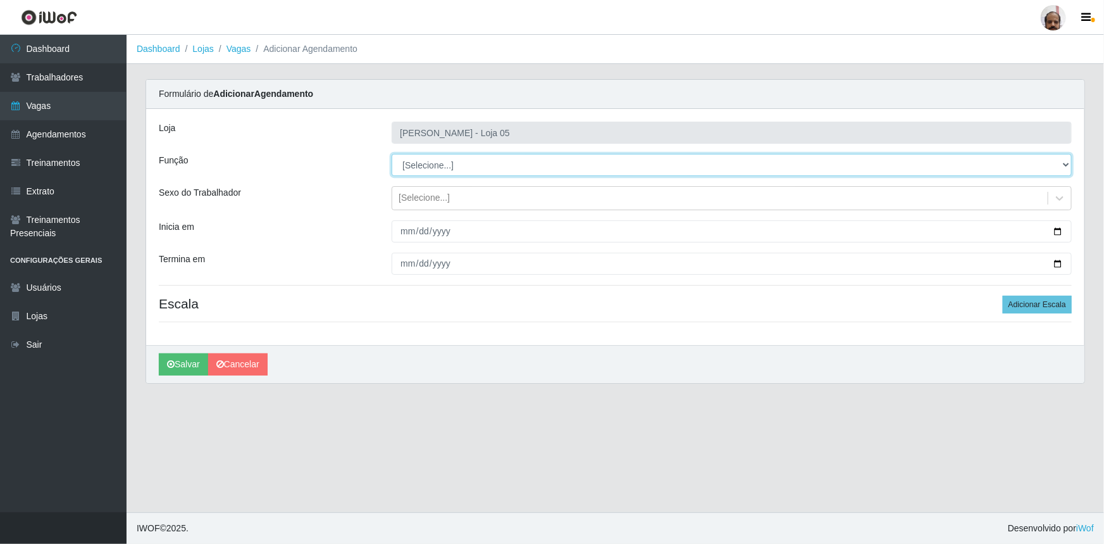
click at [1065, 157] on select "[Selecione...] ASG ASG + ASG ++ Auxiliar de Depósito Auxiliar de Depósito + Aux…" at bounding box center [732, 165] width 680 height 22
select select "107"
click at [392, 154] on select "[Selecione...] ASG ASG + ASG ++ Auxiliar de Depósito Auxiliar de Depósito + Aux…" at bounding box center [732, 165] width 680 height 22
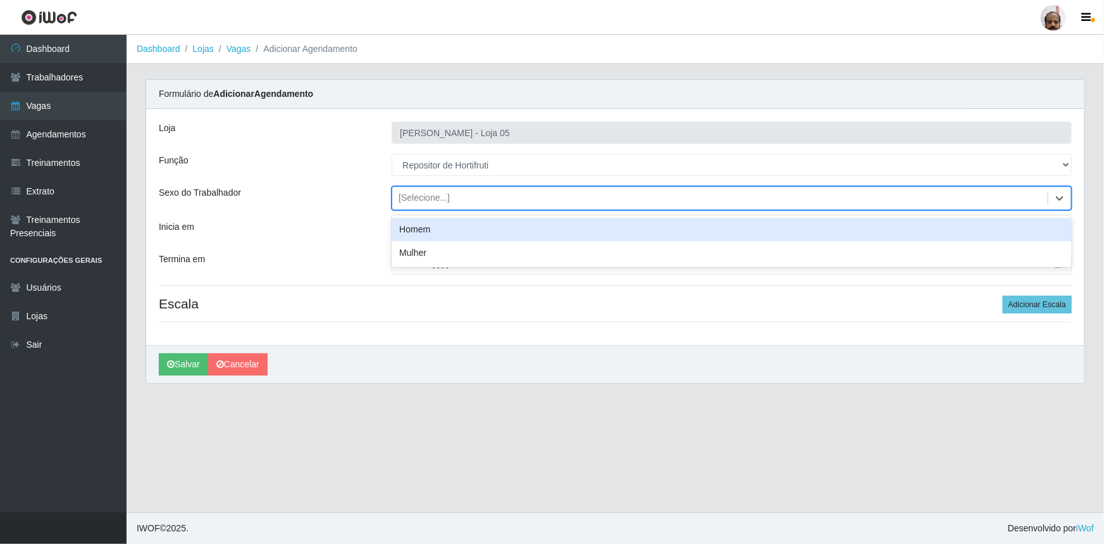
drag, startPoint x: 434, startPoint y: 196, endPoint x: 434, endPoint y: 204, distance: 7.6
click at [434, 196] on div "[Selecione...]" at bounding box center [424, 198] width 51 height 13
click at [434, 221] on div "Homem" at bounding box center [732, 229] width 680 height 23
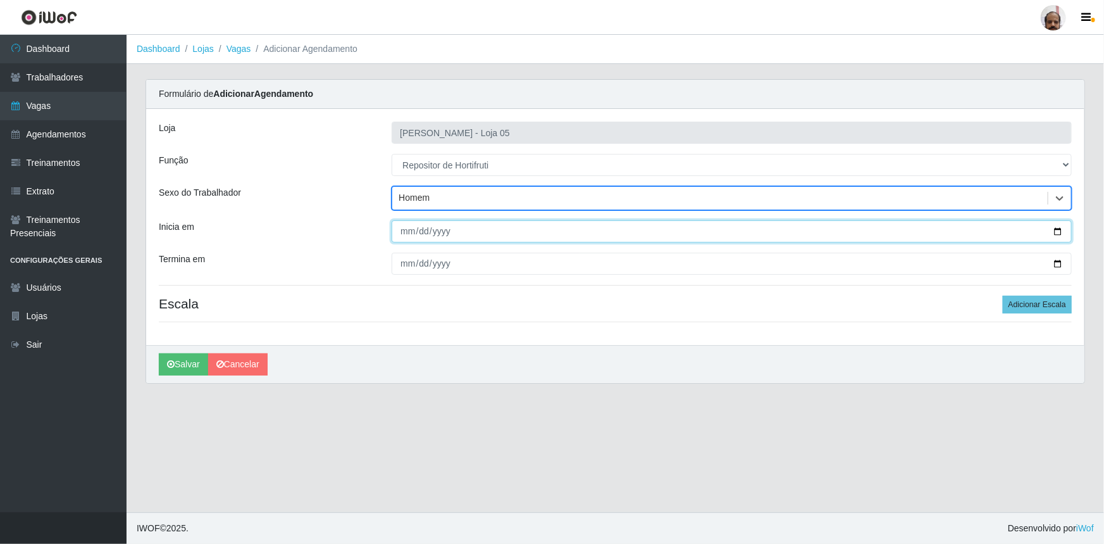
click at [1057, 230] on input "Inicia em" at bounding box center [732, 231] width 680 height 22
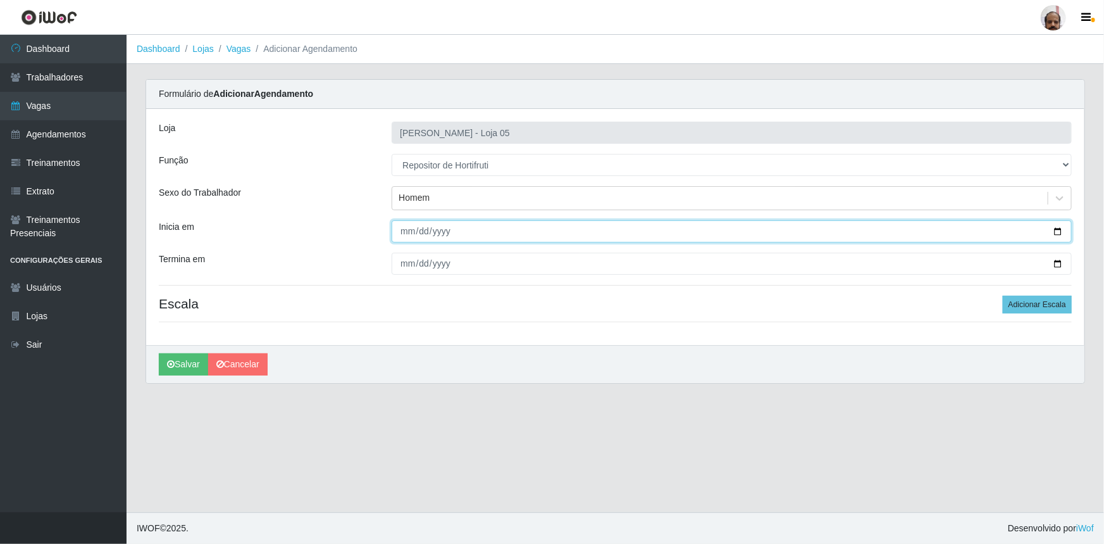
type input "[DATE]"
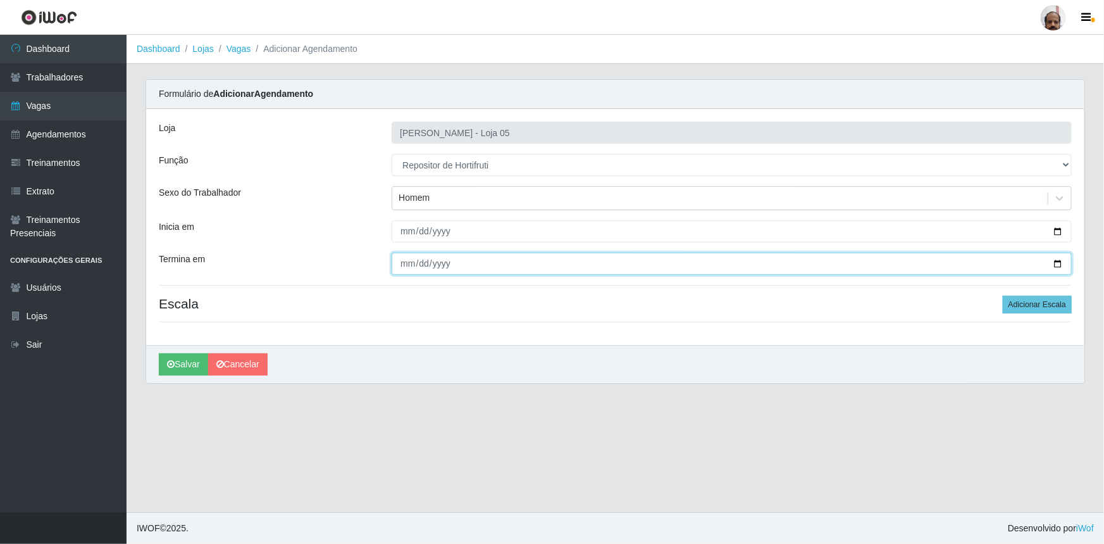
click at [1052, 264] on input "Termina em" at bounding box center [732, 264] width 680 height 22
type input "[DATE]"
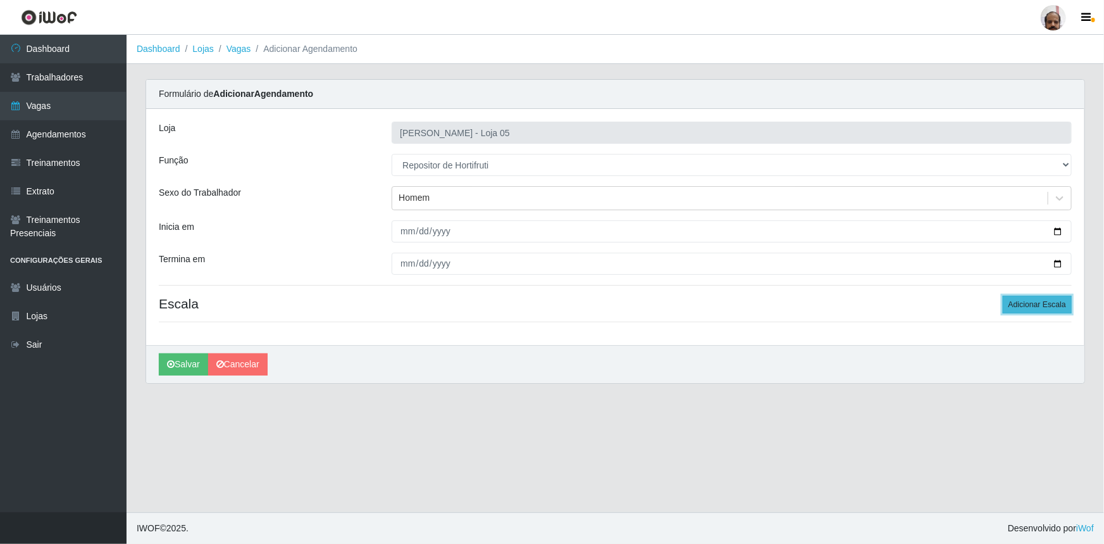
click at [1025, 305] on button "Adicionar Escala" at bounding box center [1037, 305] width 69 height 18
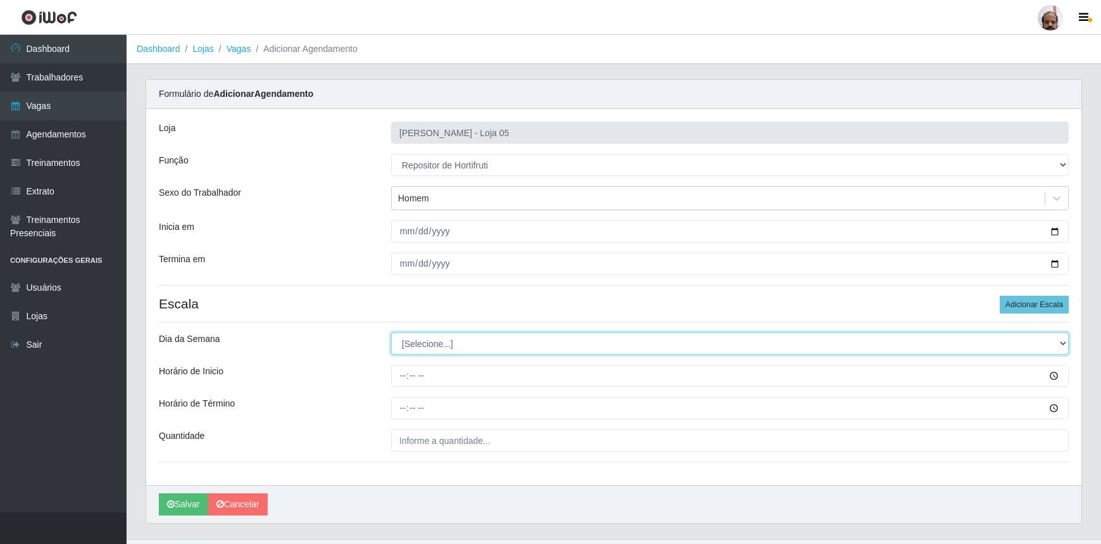
click at [447, 339] on select "[Selecione...] Segunda Terça Quarta Quinta Sexta Sábado Domingo" at bounding box center [730, 343] width 678 height 22
select select "0"
click at [391, 332] on select "[Selecione...] Segunda Terça Quarta Quinta Sexta Sábado Domingo" at bounding box center [730, 343] width 678 height 22
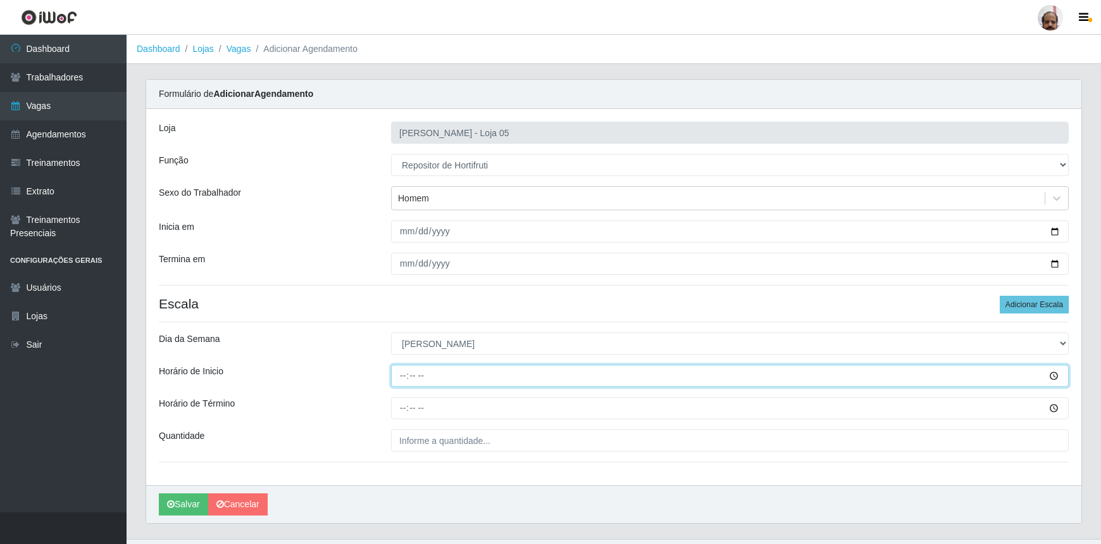
click at [397, 384] on input "Horário de Inicio" at bounding box center [730, 376] width 678 height 22
type input "08:00"
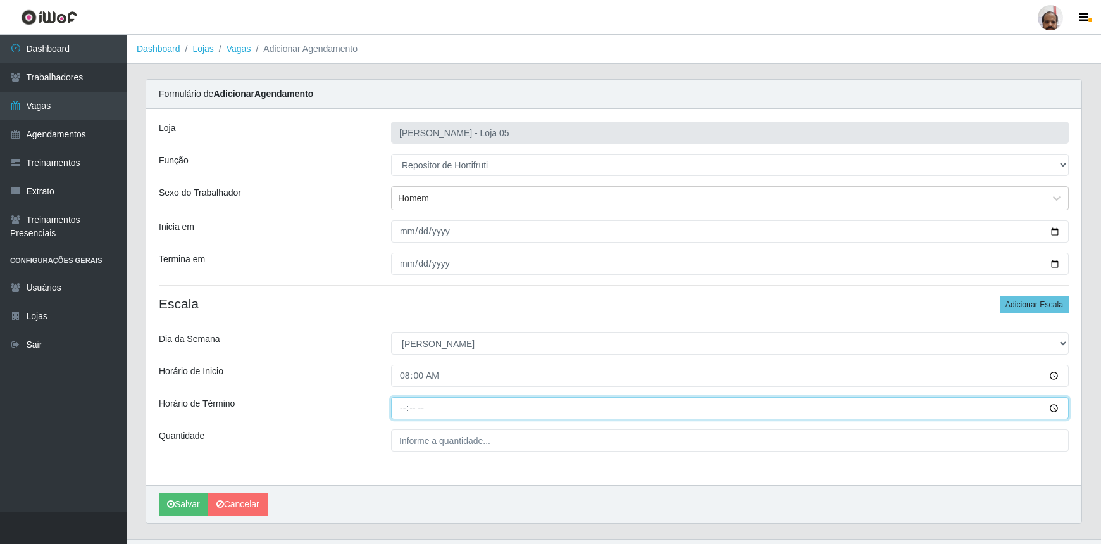
type input "14:00"
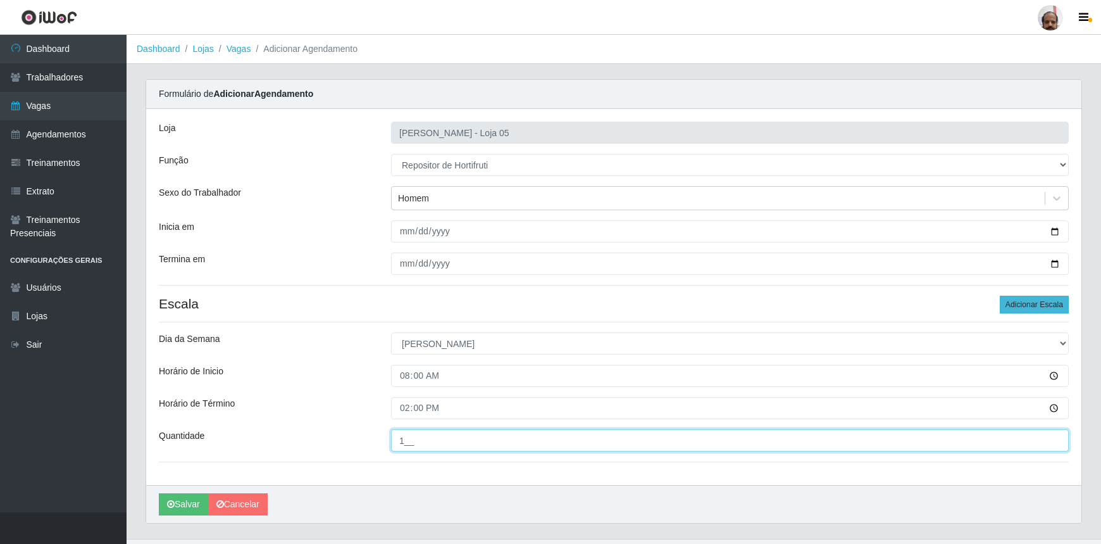
type input "1__"
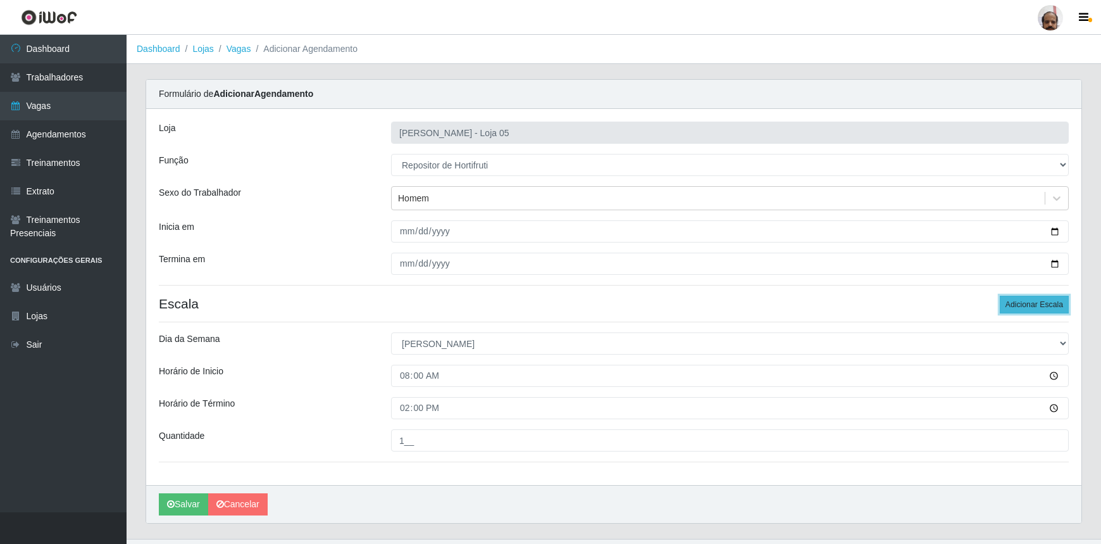
click at [1035, 309] on button "Adicionar Escala" at bounding box center [1034, 305] width 69 height 18
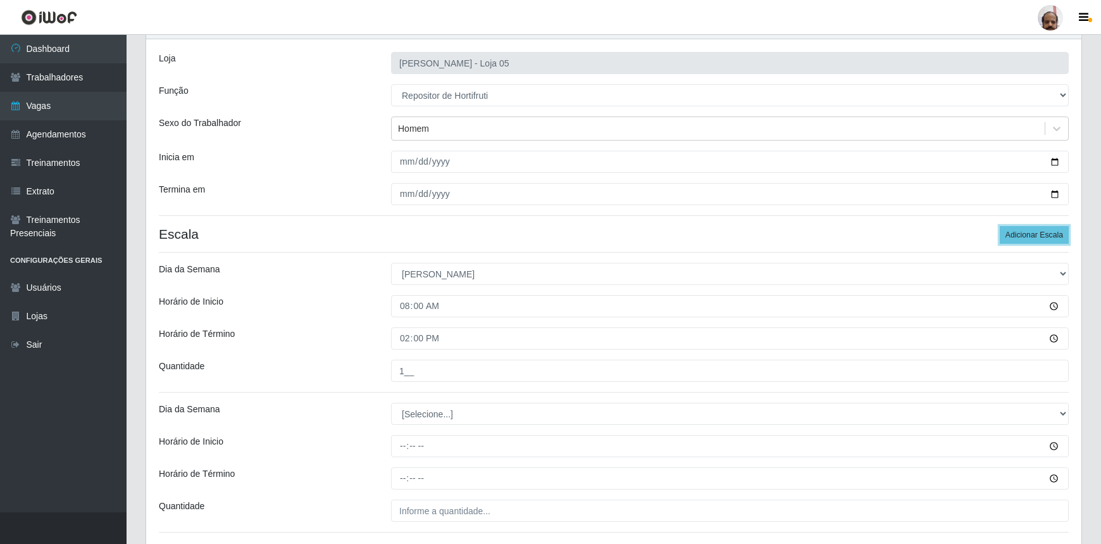
scroll to position [165, 0]
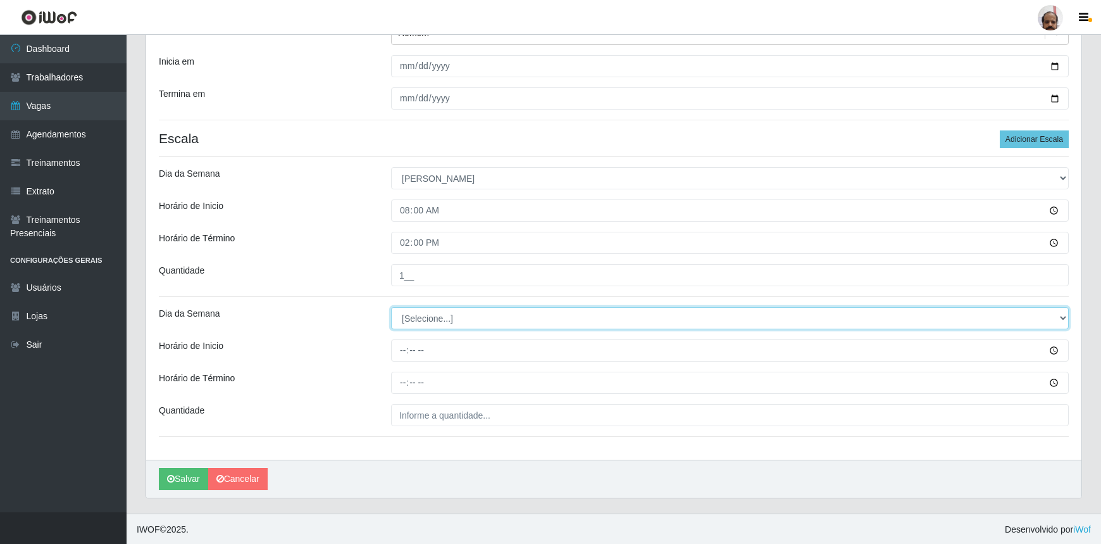
click at [430, 315] on select "[Selecione...] Segunda Terça Quarta Quinta Sexta Sábado Domingo" at bounding box center [730, 318] width 678 height 22
select select "0"
click at [391, 307] on select "[Selecione...] Segunda Terça Quarta Quinta Sexta Sábado Domingo" at bounding box center [730, 318] width 678 height 22
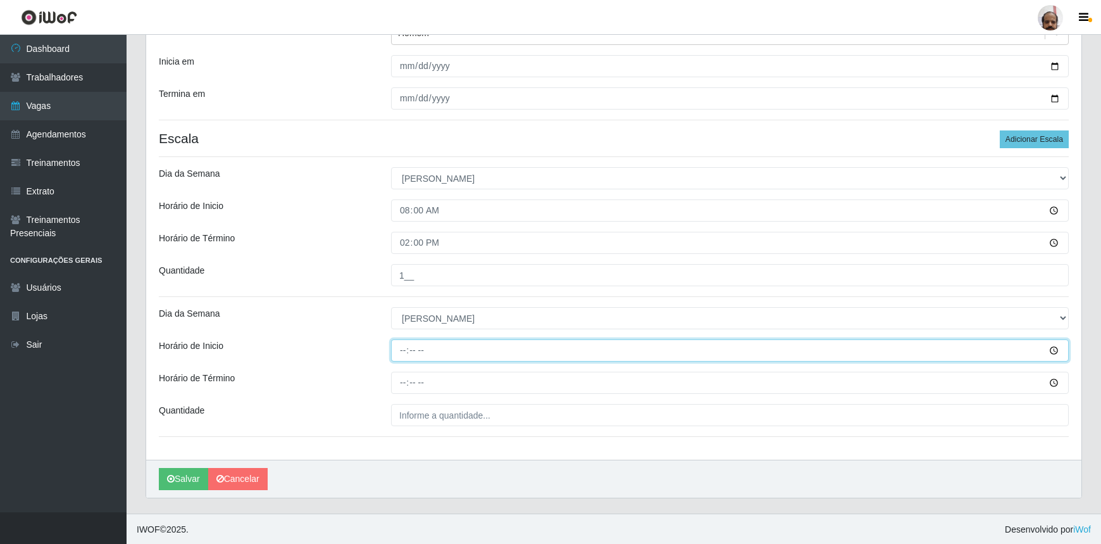
click at [399, 344] on input "Horário de Inicio" at bounding box center [730, 350] width 678 height 22
type input "13:00"
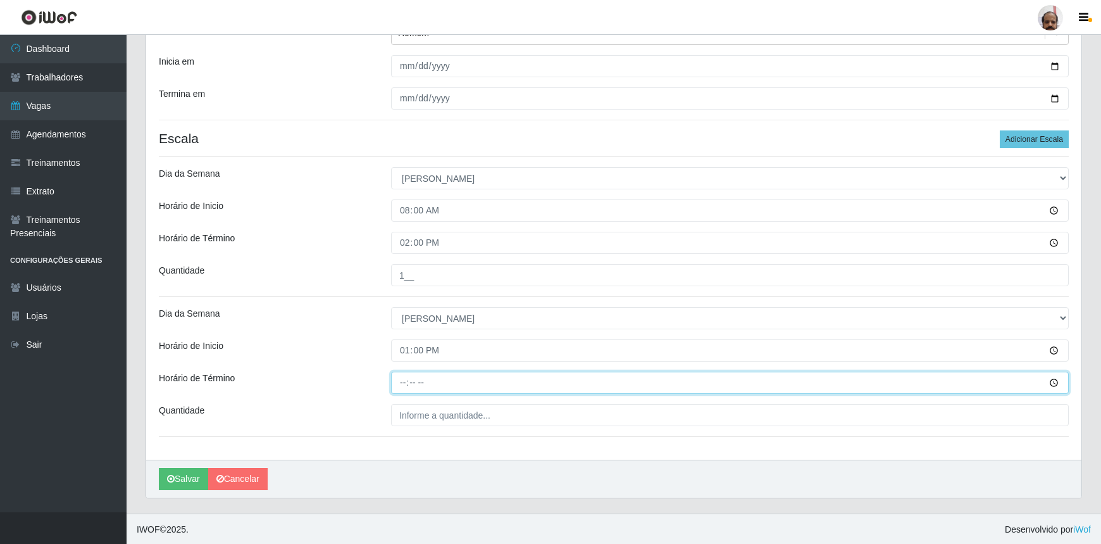
type input "19:00"
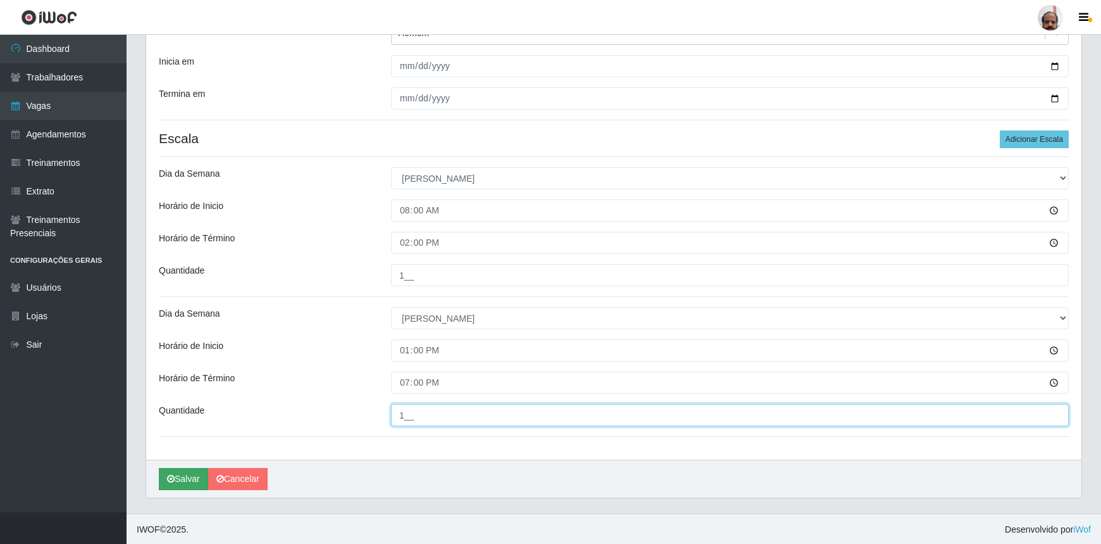
type input "1__"
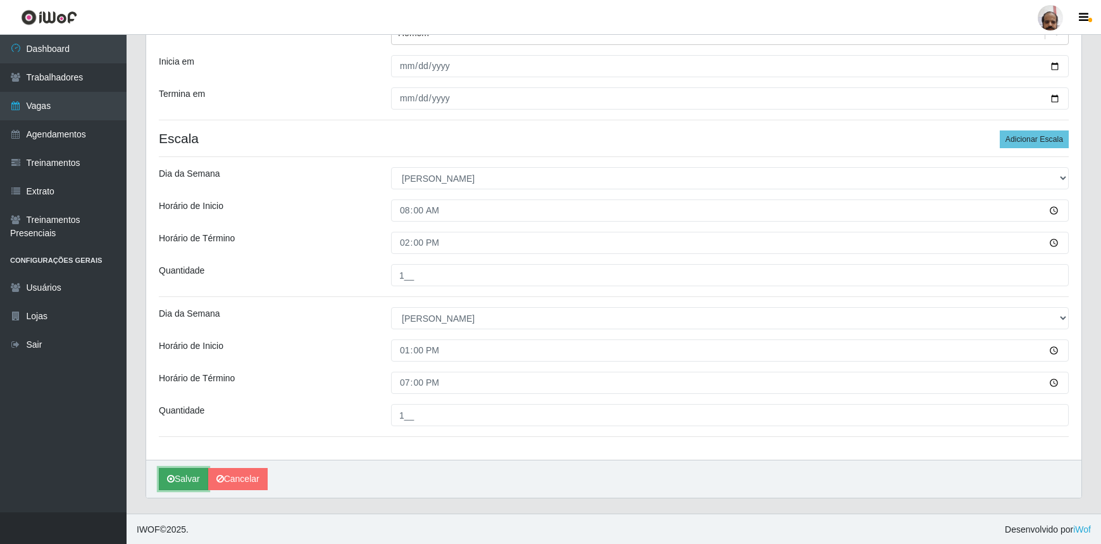
click at [187, 477] on button "Salvar" at bounding box center [183, 479] width 49 height 22
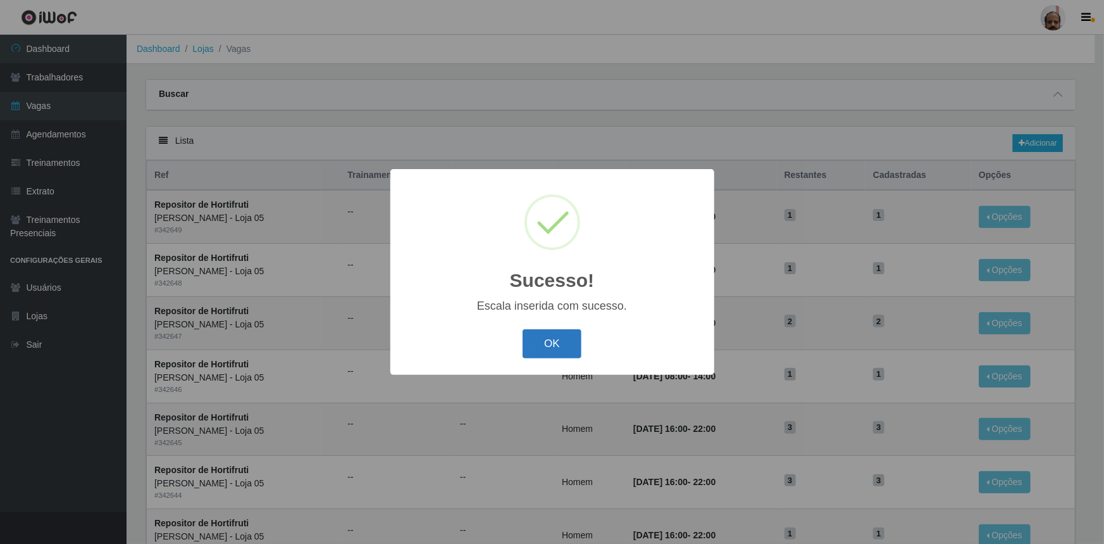
click at [552, 332] on button "OK" at bounding box center [552, 344] width 59 height 30
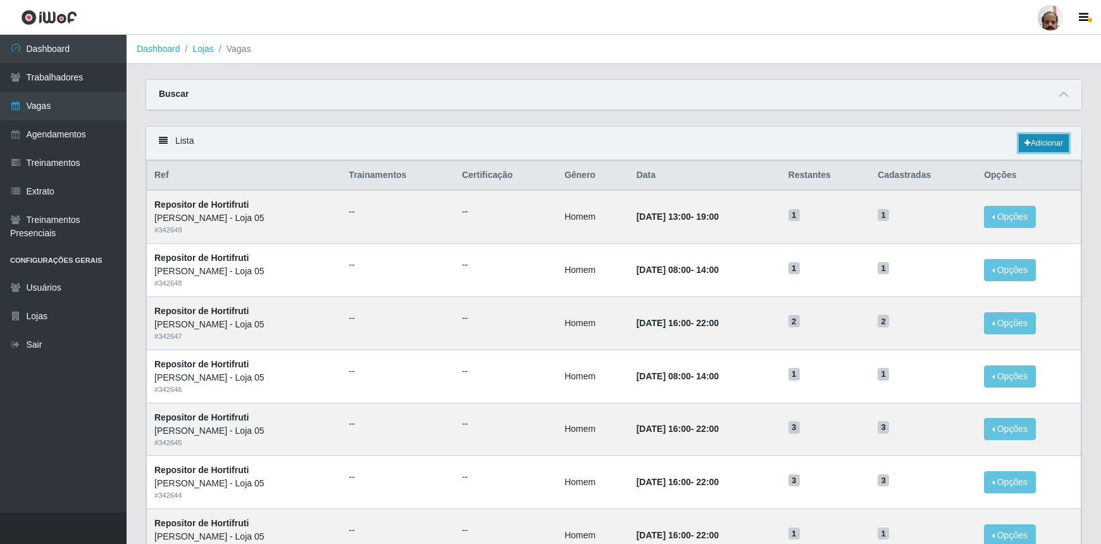
click at [1033, 146] on link "Adicionar" at bounding box center [1044, 143] width 50 height 18
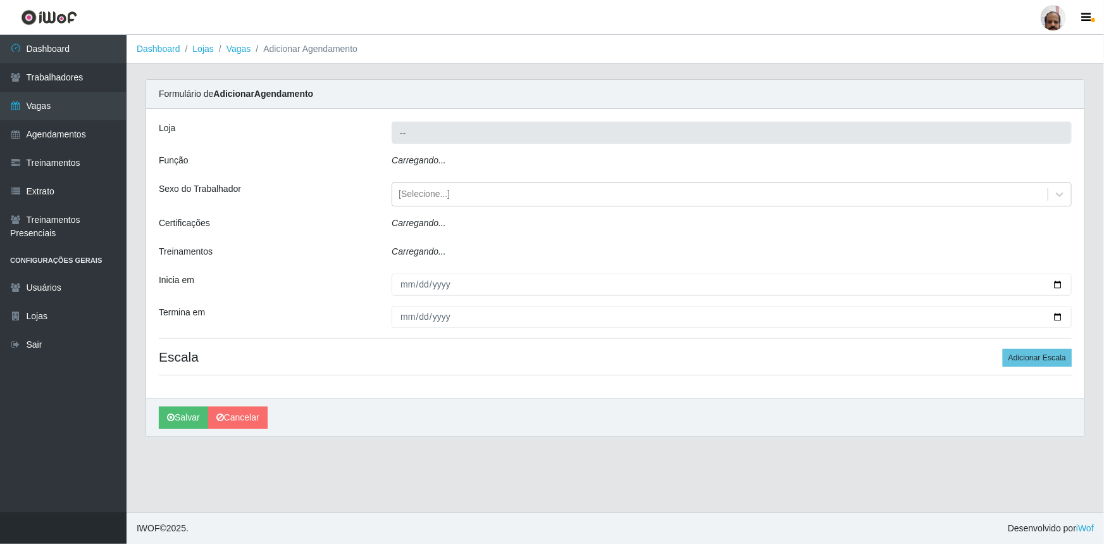
type input "[PERSON_NAME] - Loja 05"
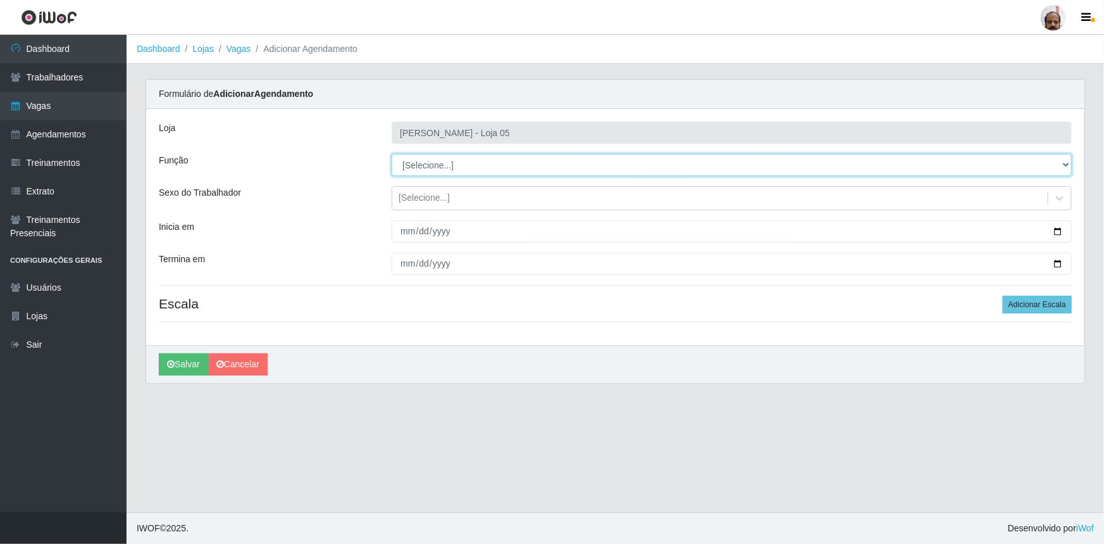
click at [443, 158] on select "[Selecione...] ASG ASG + ASG ++ Auxiliar de Depósito Auxiliar de Depósito + Aux…" at bounding box center [732, 165] width 680 height 22
select select "107"
click at [392, 154] on select "[Selecione...] ASG ASG + ASG ++ Auxiliar de Depósito Auxiliar de Depósito + Aux…" at bounding box center [732, 165] width 680 height 22
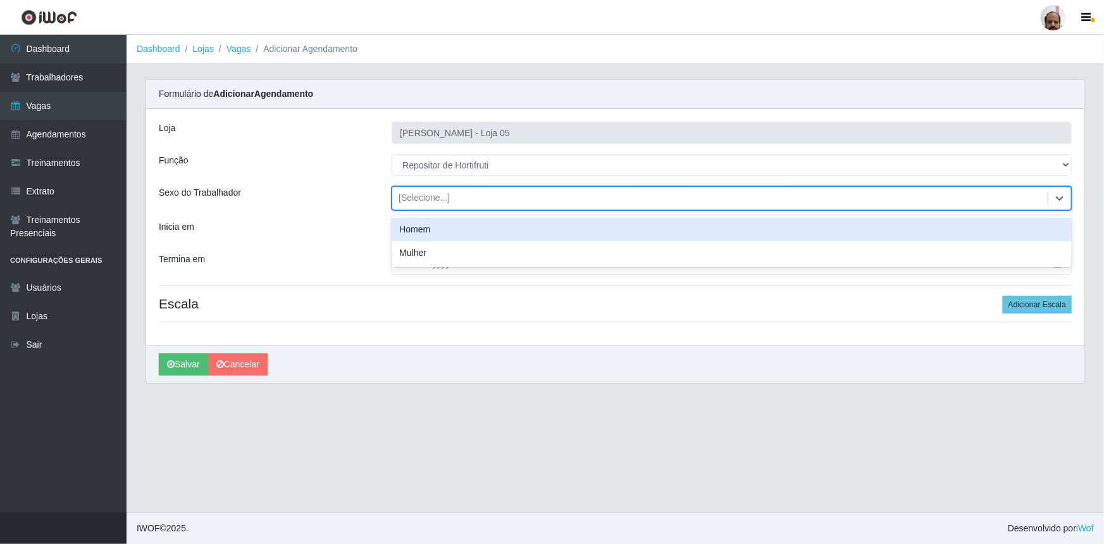
click at [420, 203] on div "[Selecione...]" at bounding box center [424, 198] width 51 height 13
click at [432, 228] on div "Homem" at bounding box center [732, 229] width 680 height 23
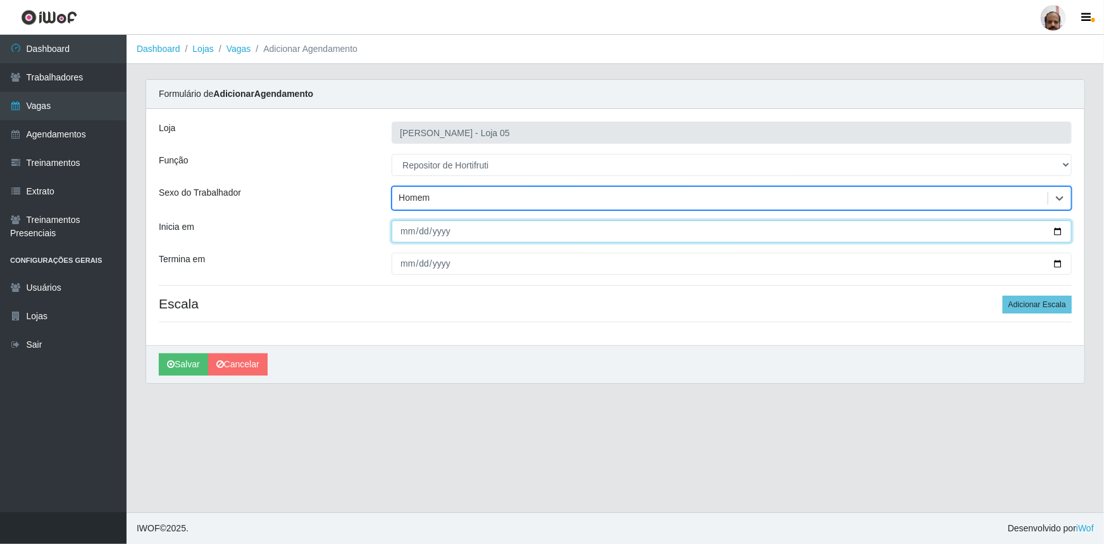
click at [1057, 230] on input "Inicia em" at bounding box center [732, 231] width 680 height 22
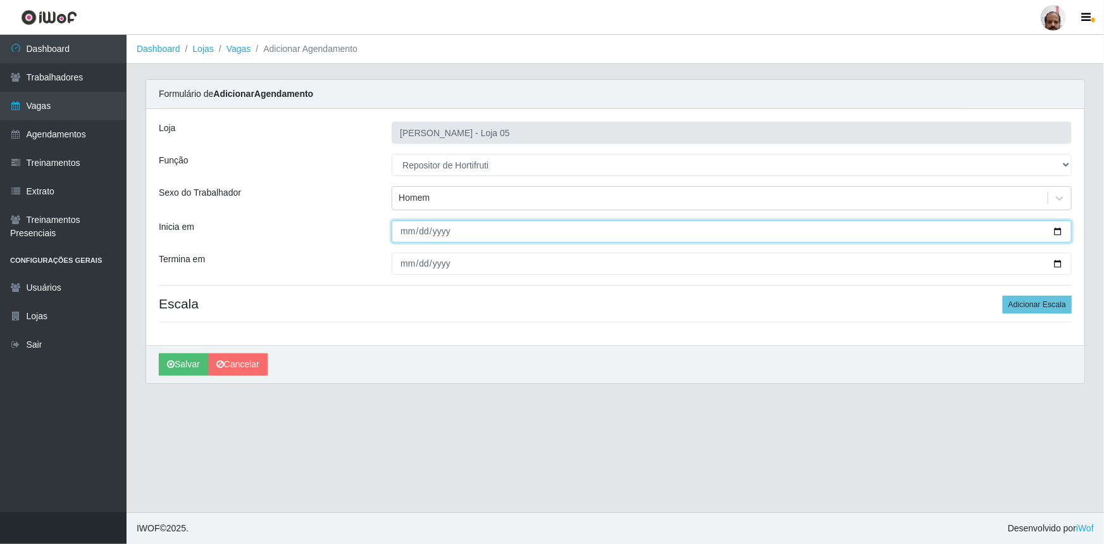
type input "[DATE]"
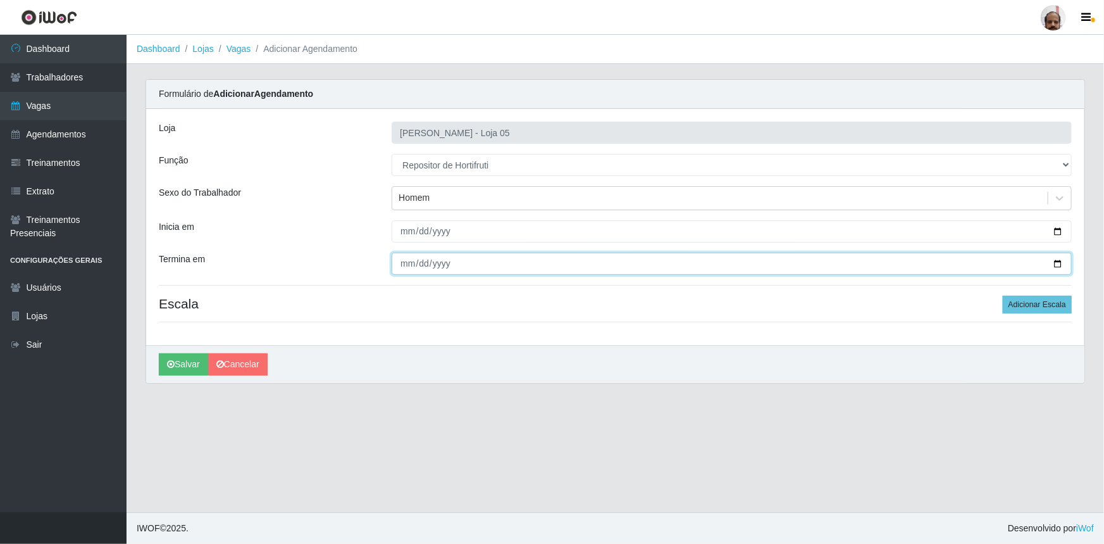
click at [1058, 259] on input "Termina em" at bounding box center [732, 264] width 680 height 22
type input "[DATE]"
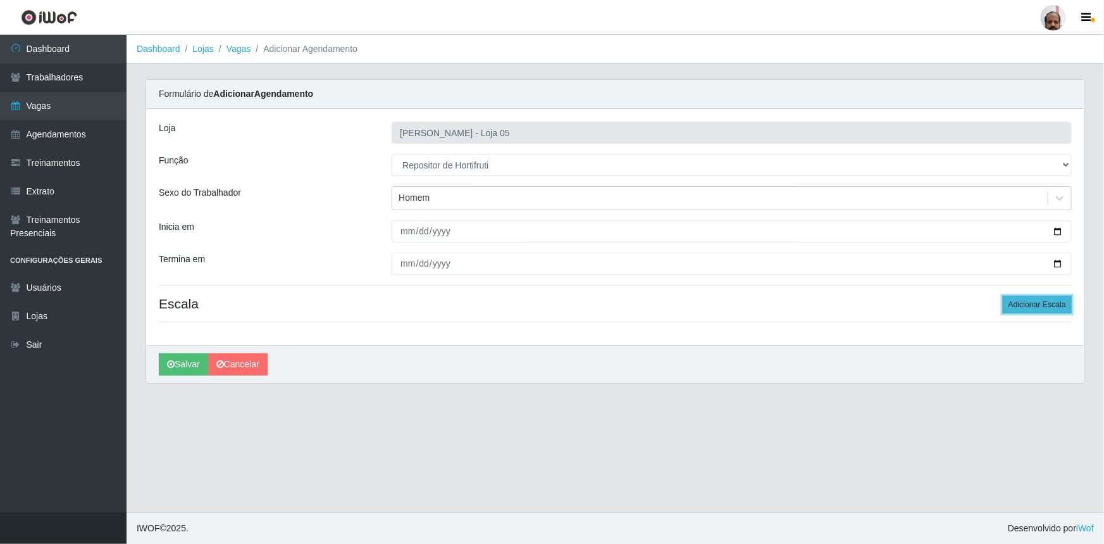
click at [1040, 304] on button "Adicionar Escala" at bounding box center [1037, 305] width 69 height 18
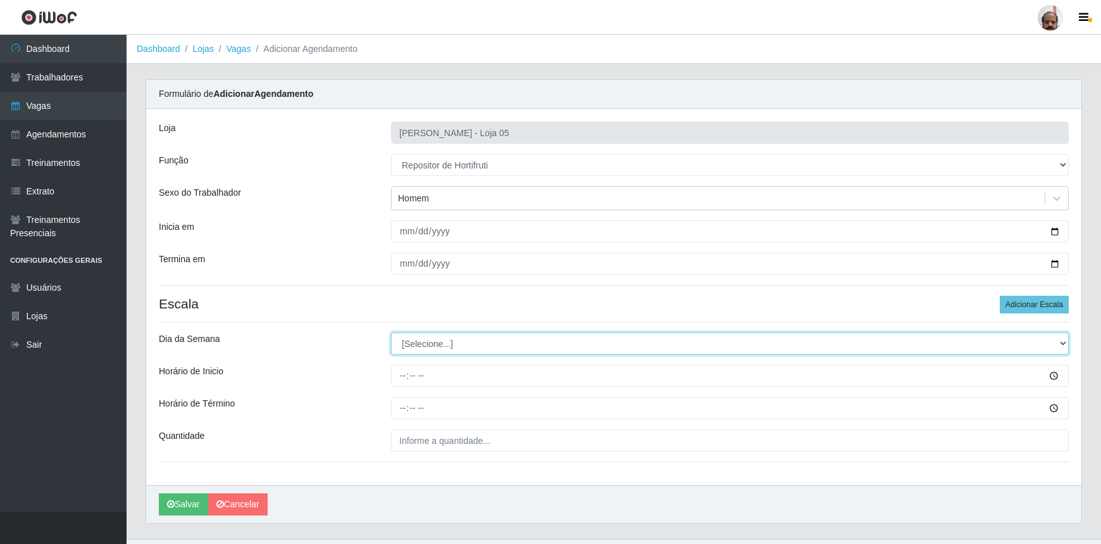
click at [446, 342] on select "[Selecione...] Segunda Terça Quarta Quinta Sexta Sábado Domingo" at bounding box center [730, 343] width 678 height 22
select select "1"
click at [391, 332] on select "[Selecione...] Segunda Terça Quarta Quinta Sexta Sábado Domingo" at bounding box center [730, 343] width 678 height 22
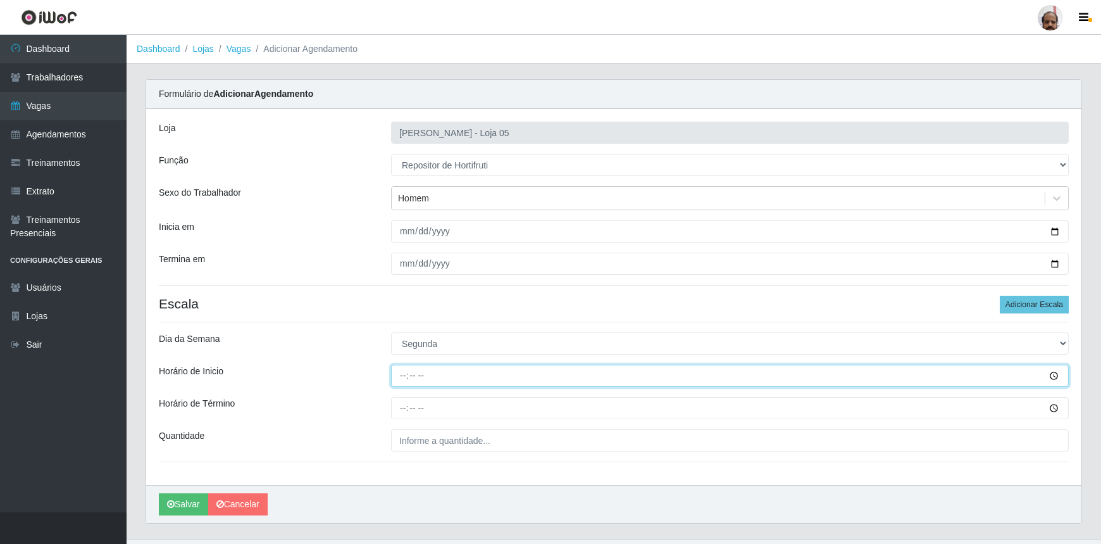
click at [394, 373] on input "Horário de Inicio" at bounding box center [730, 376] width 678 height 22
type input "08:00"
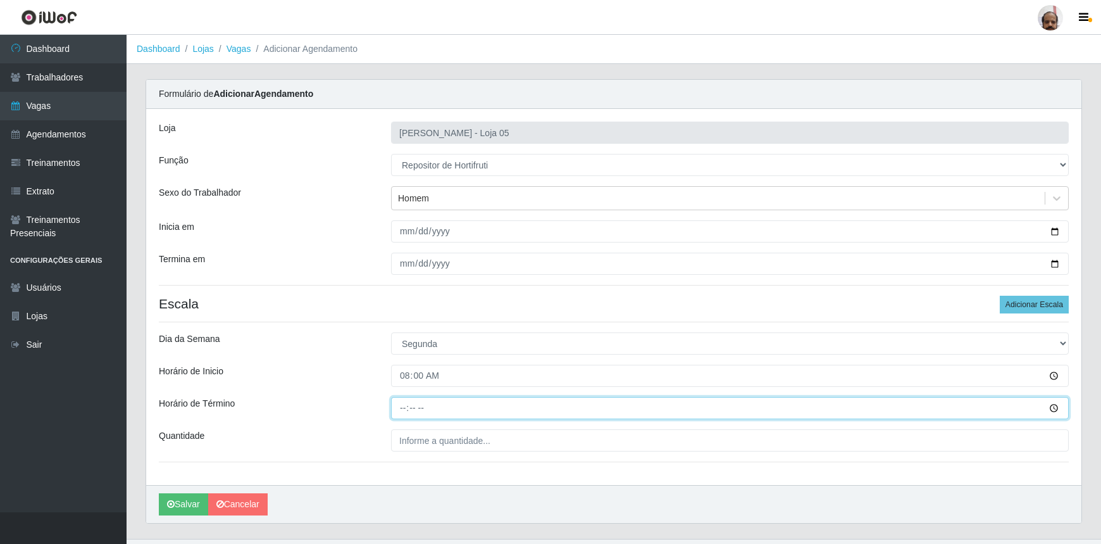
type input "14:00"
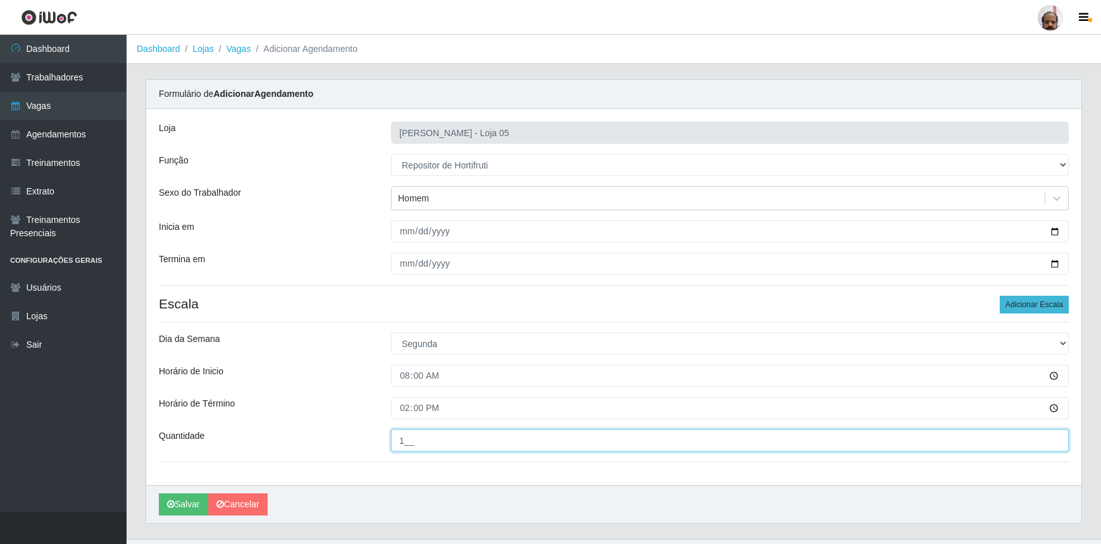
type input "1__"
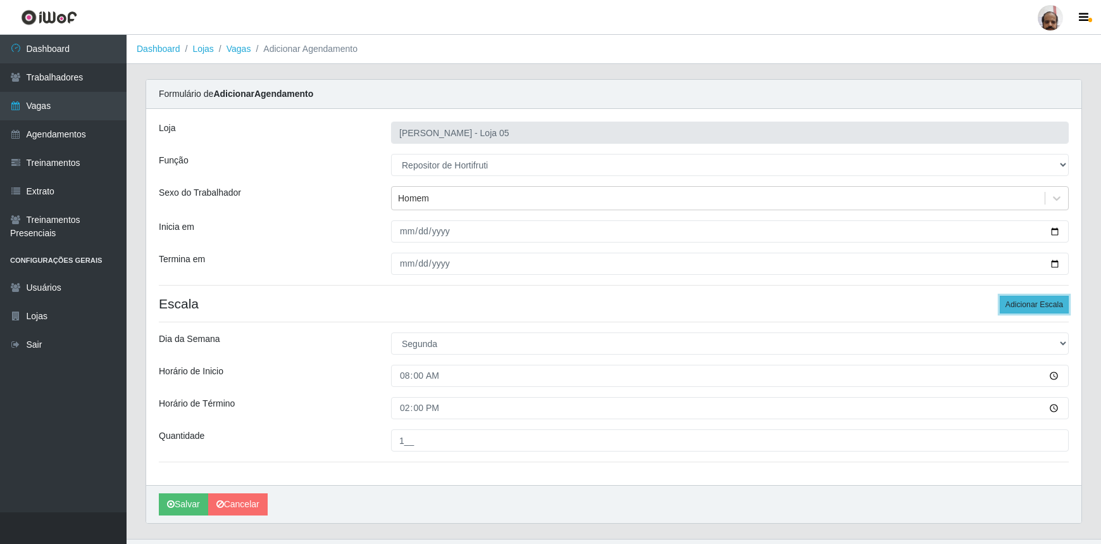
click at [1014, 300] on button "Adicionar Escala" at bounding box center [1034, 305] width 69 height 18
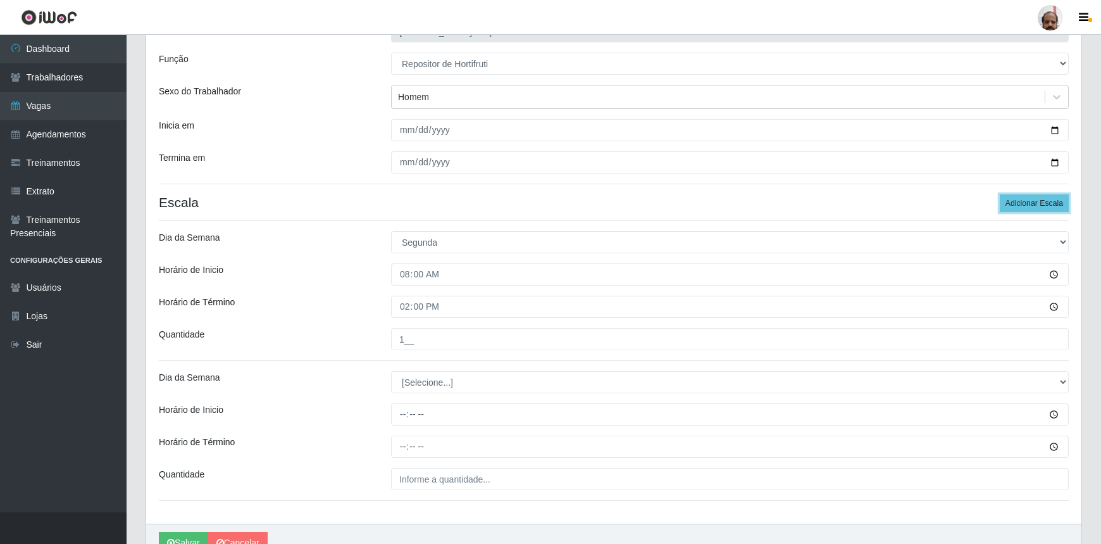
scroll to position [165, 0]
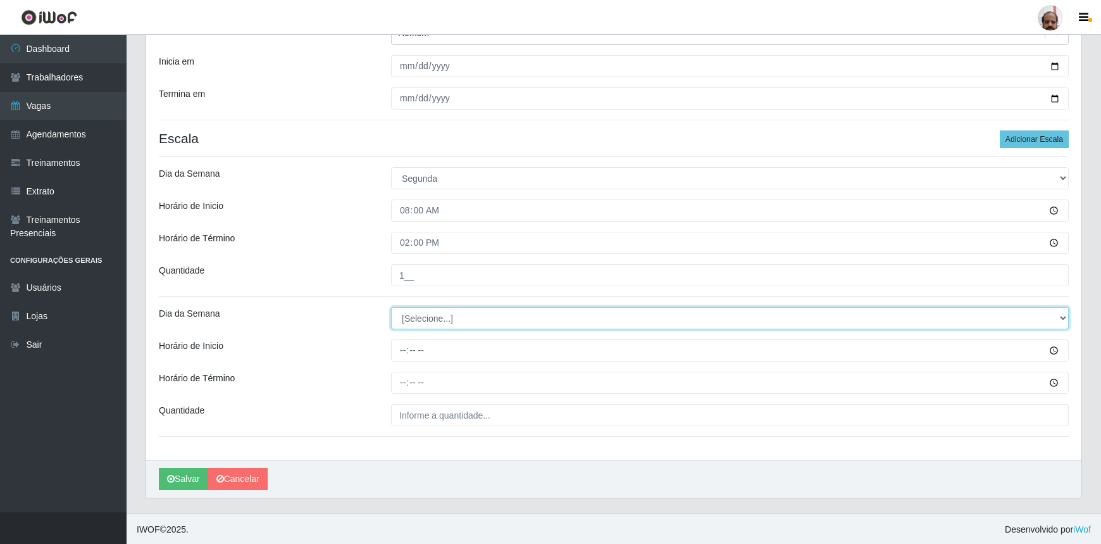
click at [431, 319] on select "[Selecione...] Segunda Terça Quarta Quinta Sexta Sábado Domingo" at bounding box center [730, 318] width 678 height 22
select select "1"
click at [391, 307] on select "[Selecione...] Segunda Terça Quarta Quinta Sexta Sábado Domingo" at bounding box center [730, 318] width 678 height 22
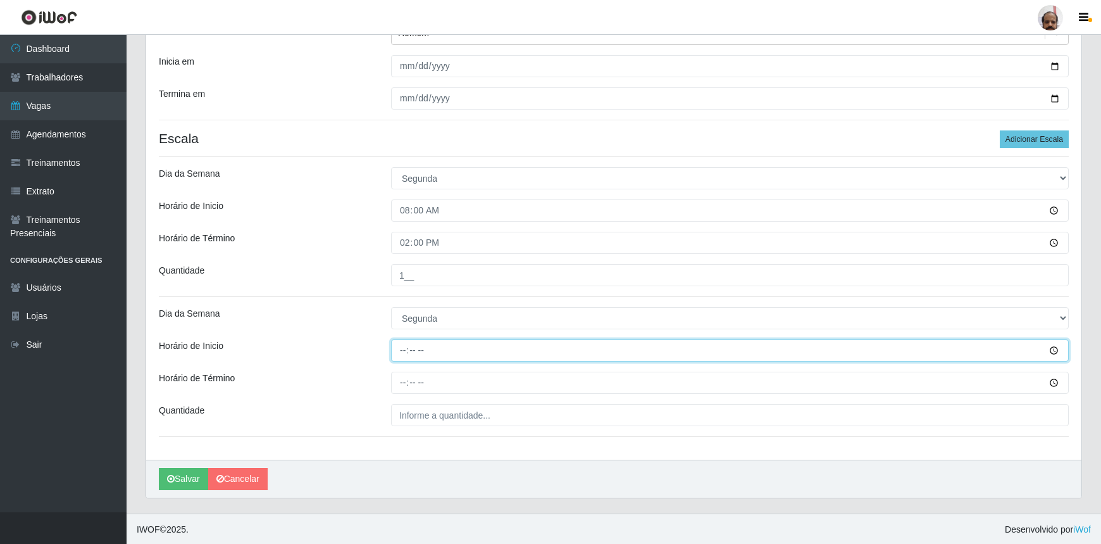
click at [402, 349] on input "Horário de Inicio" at bounding box center [730, 350] width 678 height 22
type input "16:00"
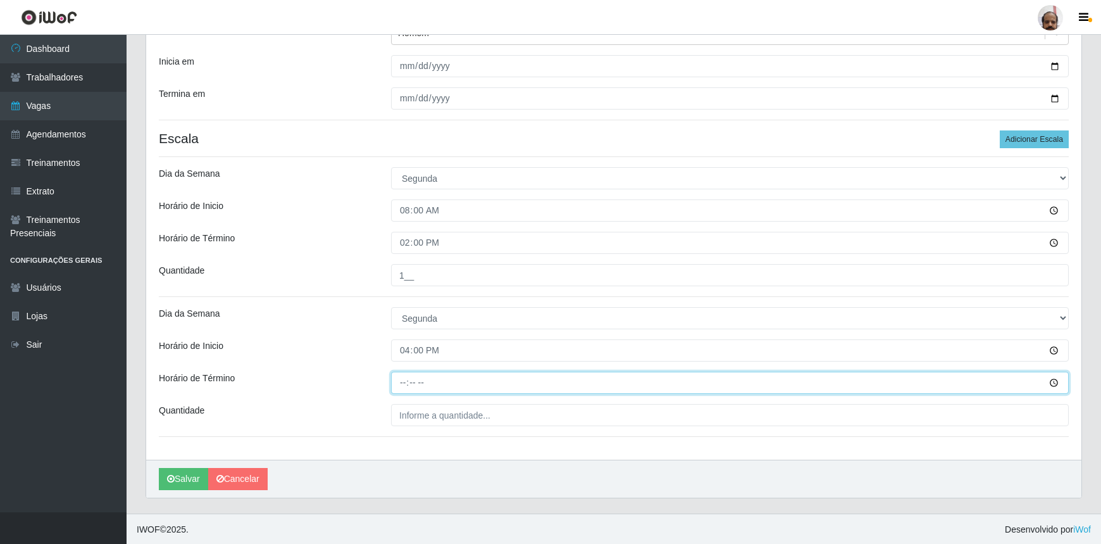
type input "22:00"
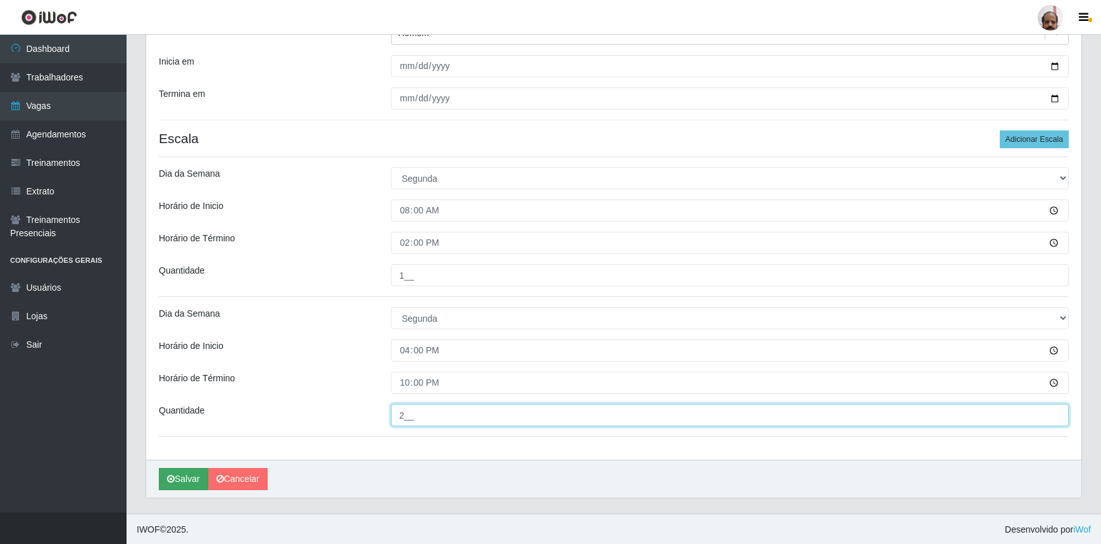
type input "2__"
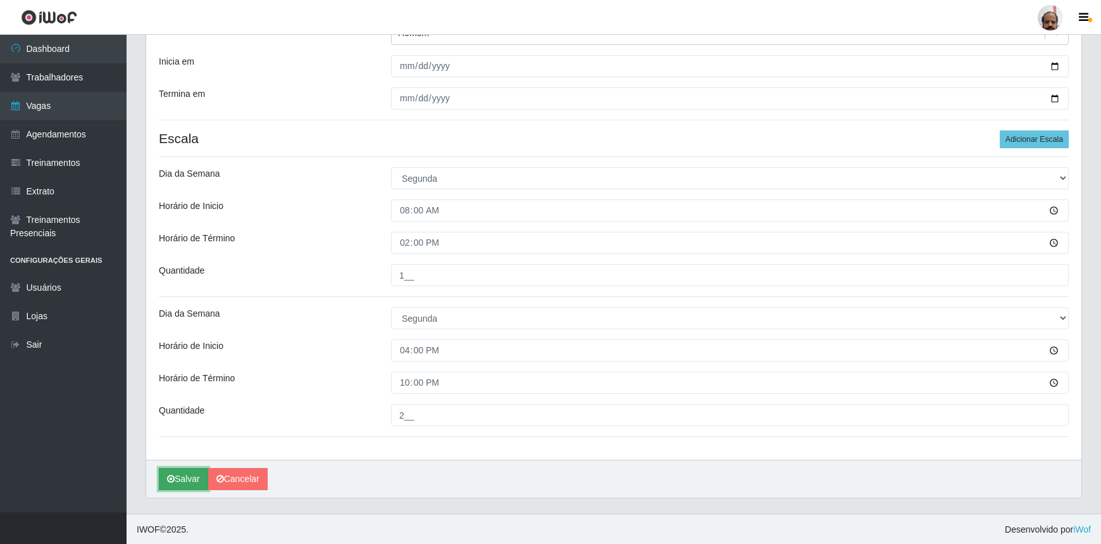
click at [179, 478] on button "Salvar" at bounding box center [183, 479] width 49 height 22
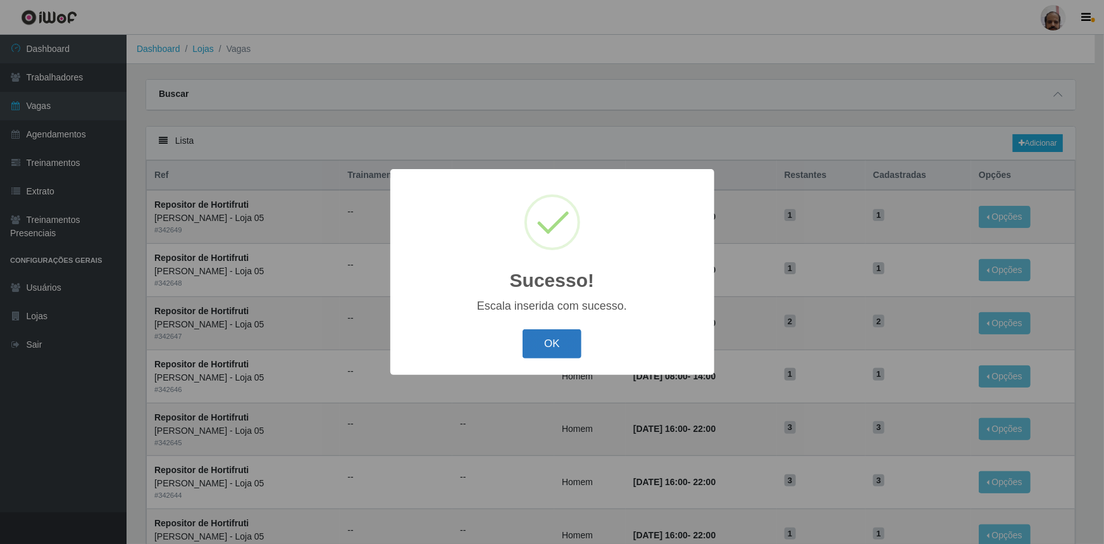
click at [570, 340] on button "OK" at bounding box center [552, 344] width 59 height 30
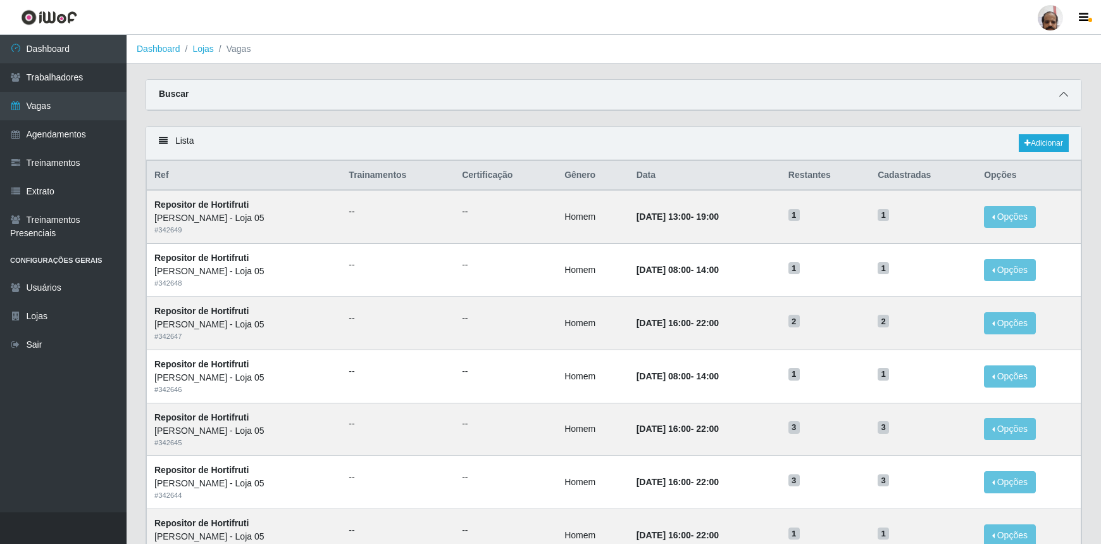
click at [1068, 90] on span at bounding box center [1063, 94] width 15 height 15
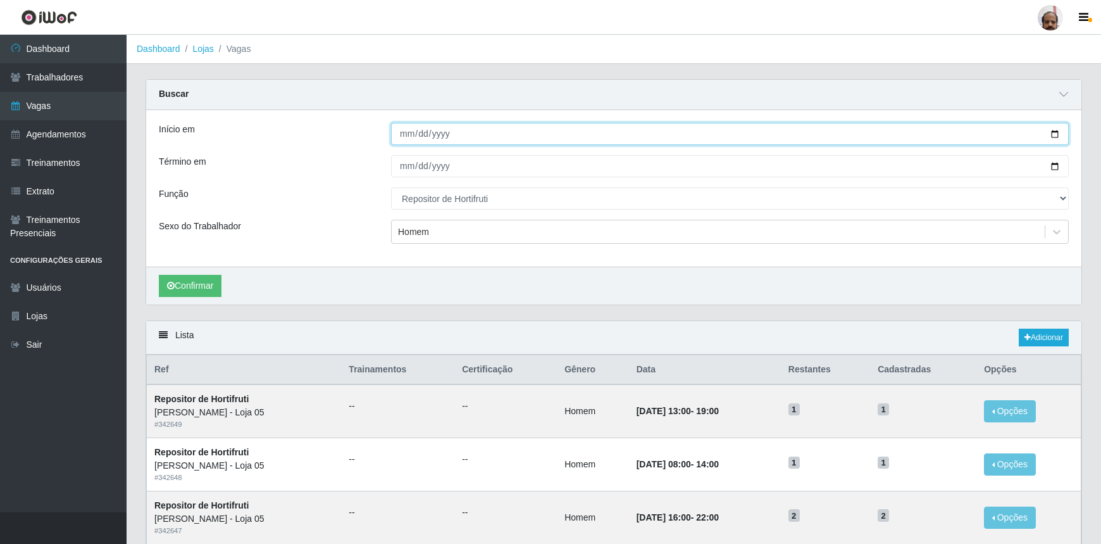
click at [1056, 128] on input "[DATE]" at bounding box center [730, 134] width 678 height 22
type input "[DATE]"
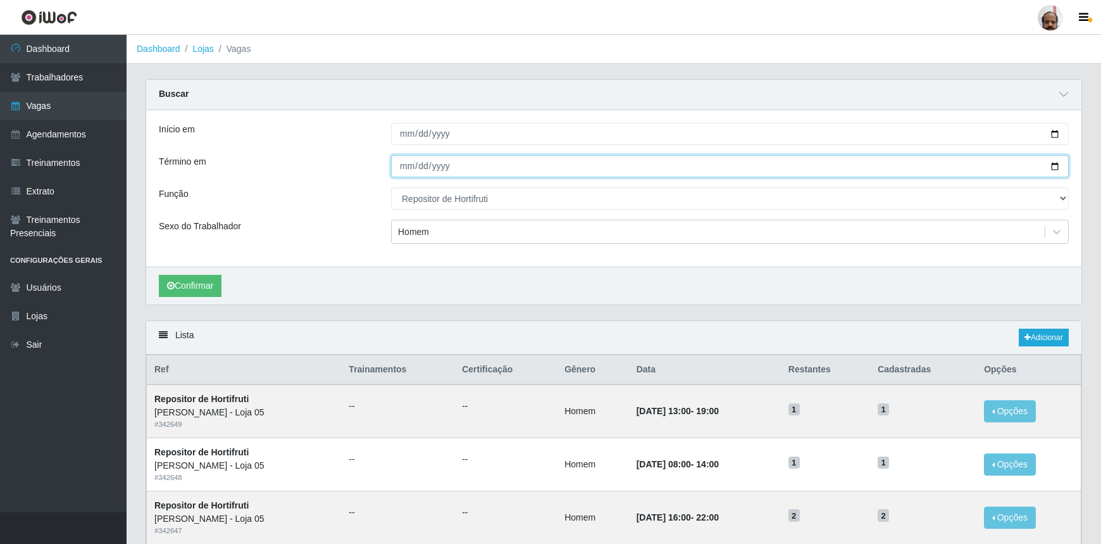
drag, startPoint x: 1056, startPoint y: 165, endPoint x: 831, endPoint y: 247, distance: 239.0
click at [1055, 165] on input "[DATE]" at bounding box center [730, 166] width 678 height 22
type input "[DATE]"
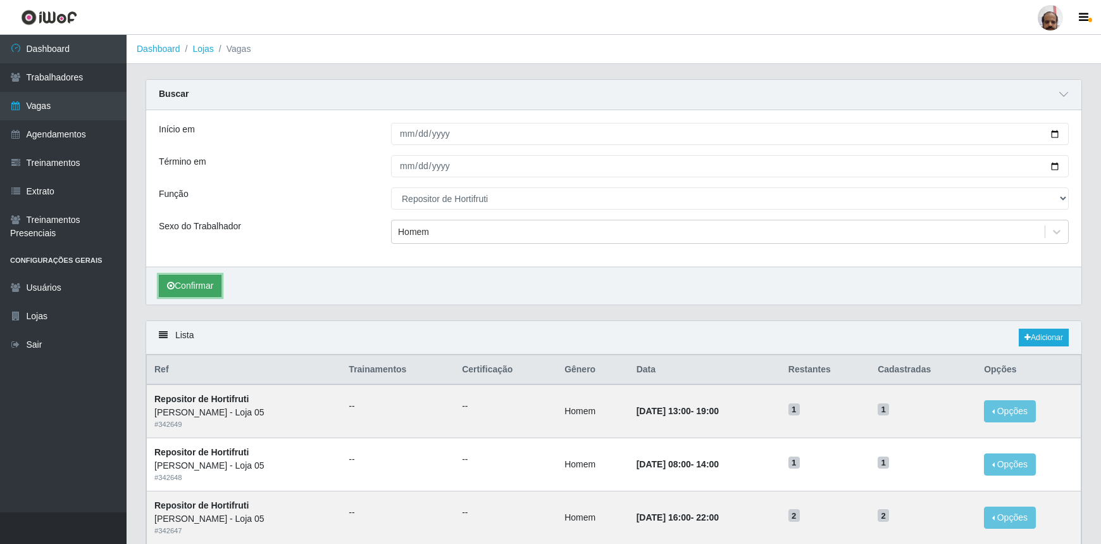
click at [189, 285] on button "Confirmar" at bounding box center [190, 286] width 63 height 22
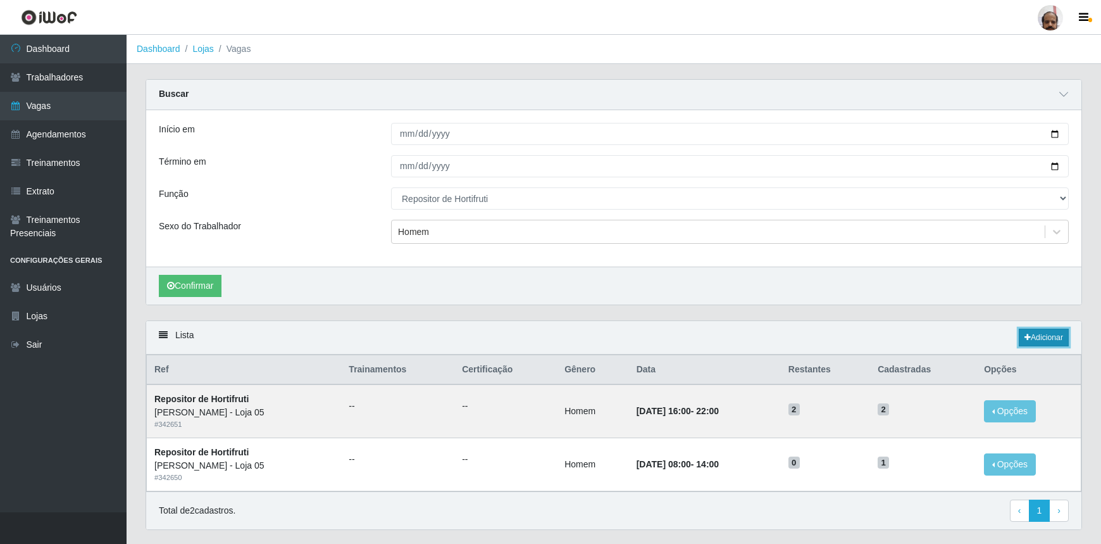
click at [1035, 336] on link "Adicionar" at bounding box center [1044, 337] width 50 height 18
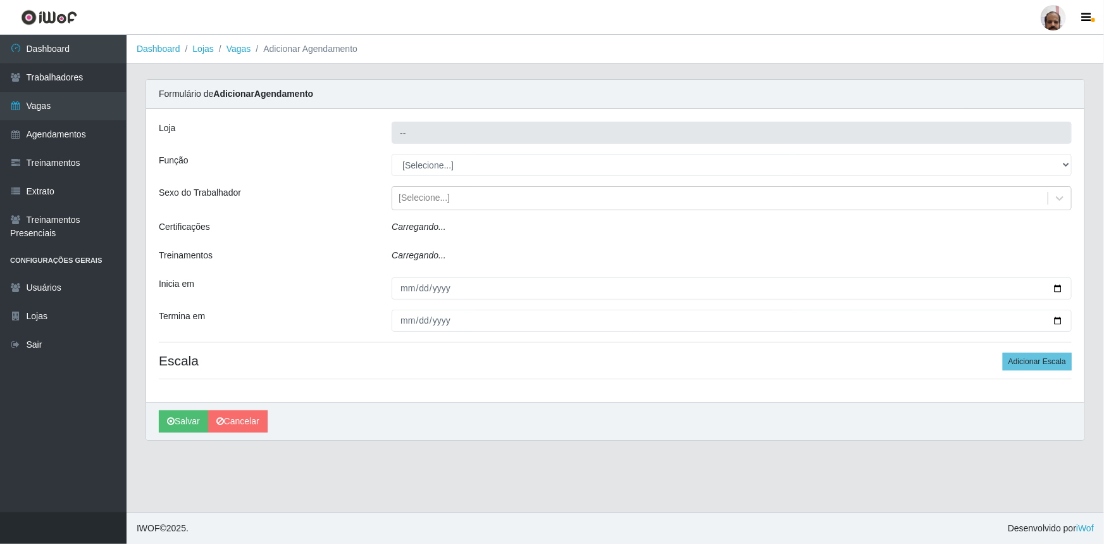
type input "[PERSON_NAME] - Loja 05"
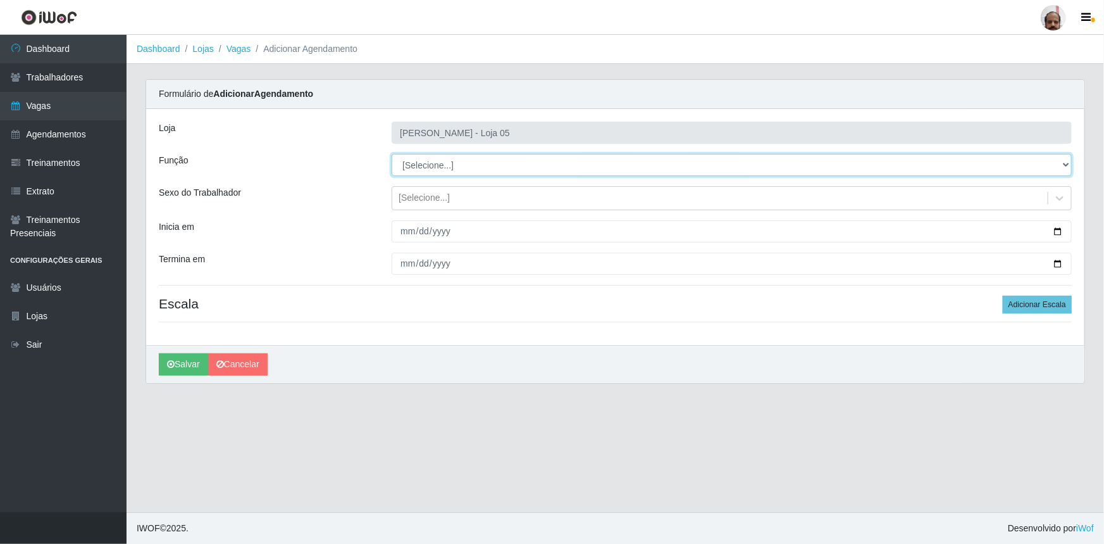
click at [459, 163] on select "[Selecione...] ASG ASG + ASG ++ Auxiliar de Depósito Auxiliar de Depósito + Aux…" at bounding box center [732, 165] width 680 height 22
select select "107"
click at [392, 154] on select "[Selecione...] ASG ASG + ASG ++ Auxiliar de Depósito Auxiliar de Depósito + Aux…" at bounding box center [732, 165] width 680 height 22
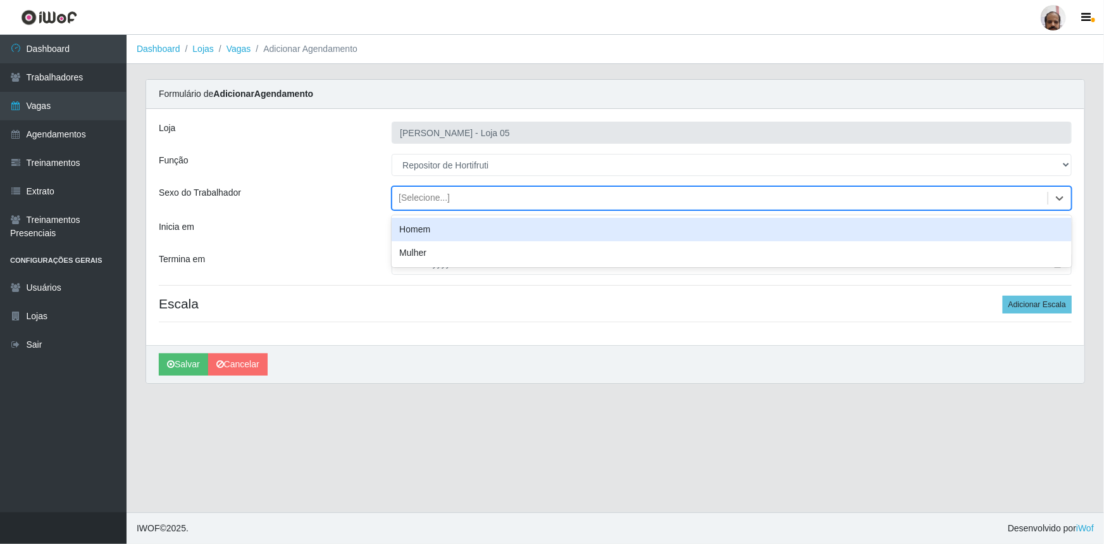
click at [446, 195] on div "[Selecione...]" at bounding box center [424, 198] width 51 height 13
click at [443, 223] on div "Homem" at bounding box center [732, 229] width 680 height 23
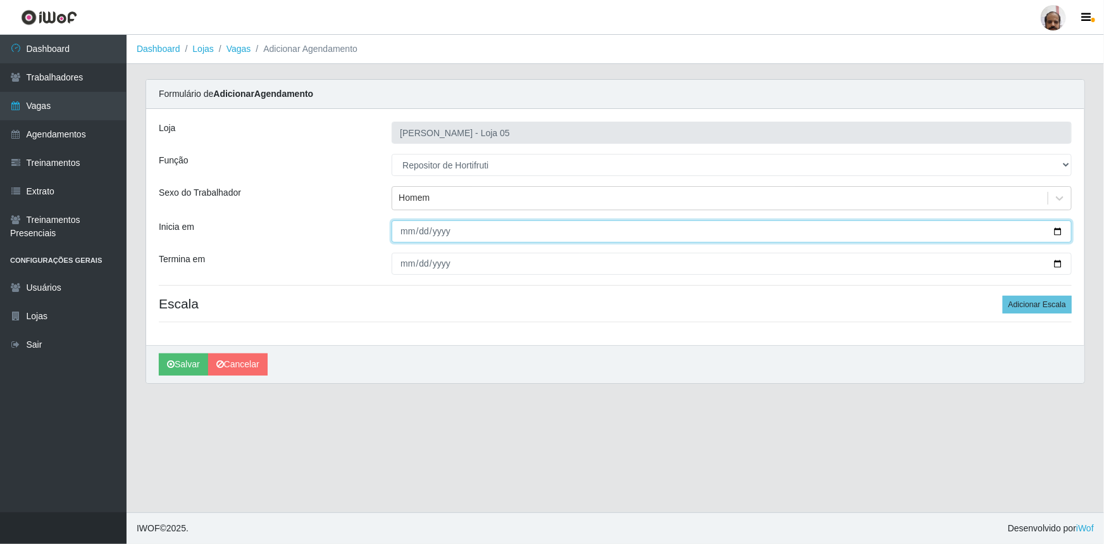
click at [1058, 227] on input "Inicia em" at bounding box center [732, 231] width 680 height 22
type input "[DATE]"
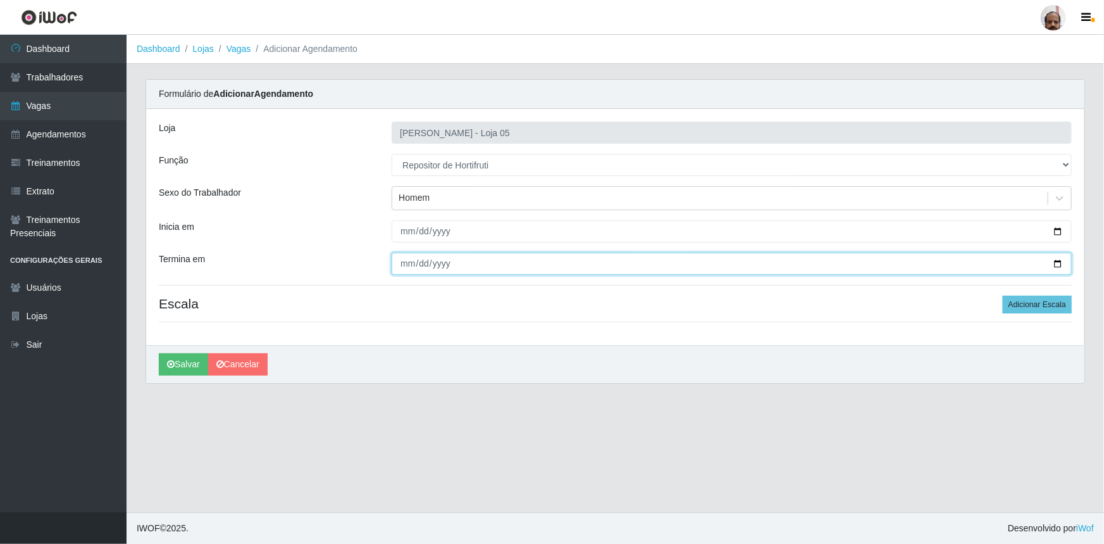
click at [1057, 262] on input "Termina em" at bounding box center [732, 264] width 680 height 22
type input "[DATE]"
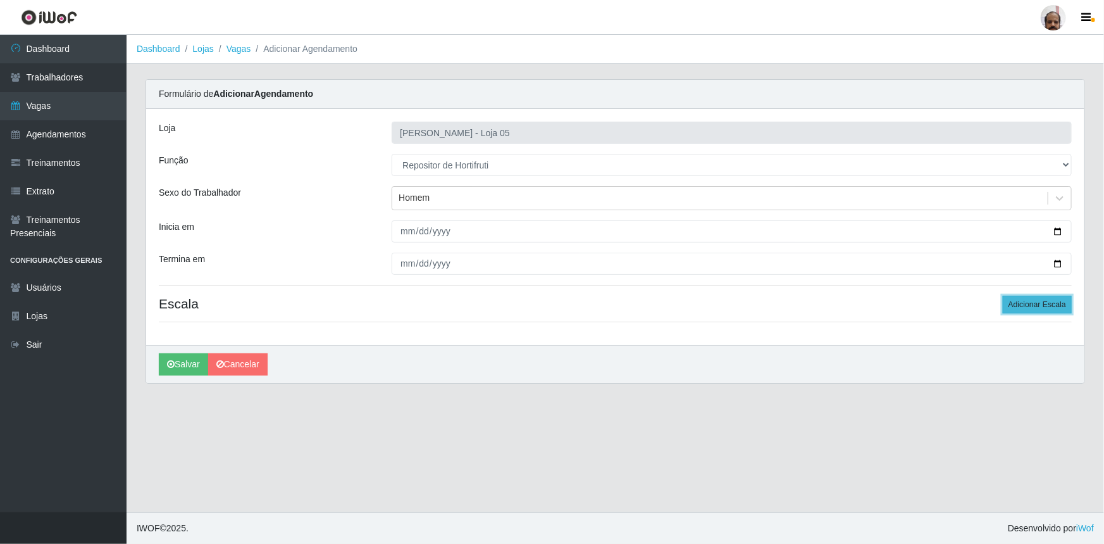
drag, startPoint x: 1069, startPoint y: 302, endPoint x: 1051, endPoint y: 304, distance: 18.5
click at [1069, 301] on button "Adicionar Escala" at bounding box center [1037, 305] width 69 height 18
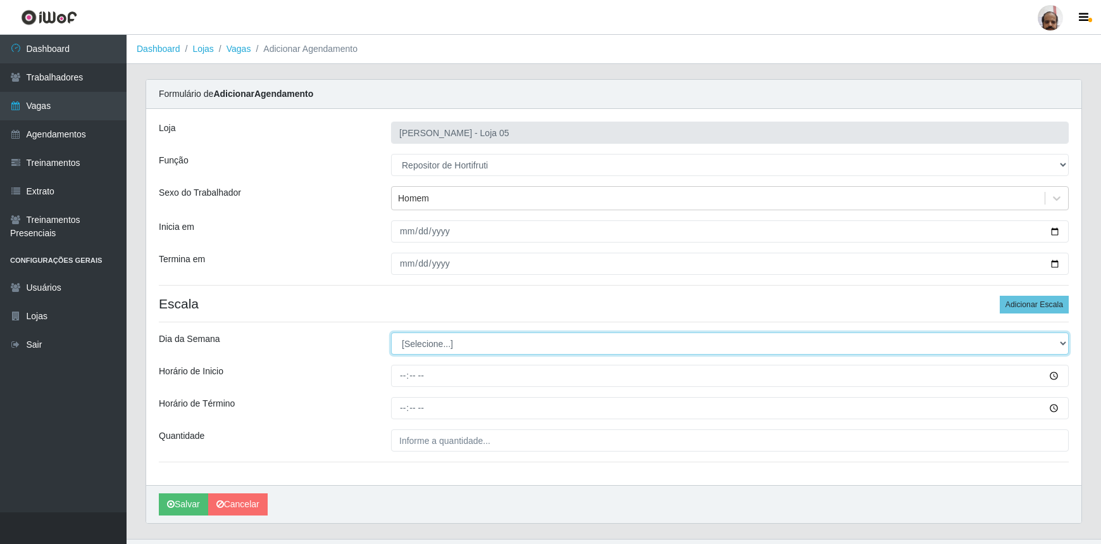
click at [410, 342] on select "[Selecione...] Segunda Terça Quarta Quinta Sexta Sábado Domingo" at bounding box center [730, 343] width 678 height 22
select select "2"
click at [391, 332] on select "[Selecione...] Segunda Terça Quarta Quinta Sexta Sábado Domingo" at bounding box center [730, 343] width 678 height 22
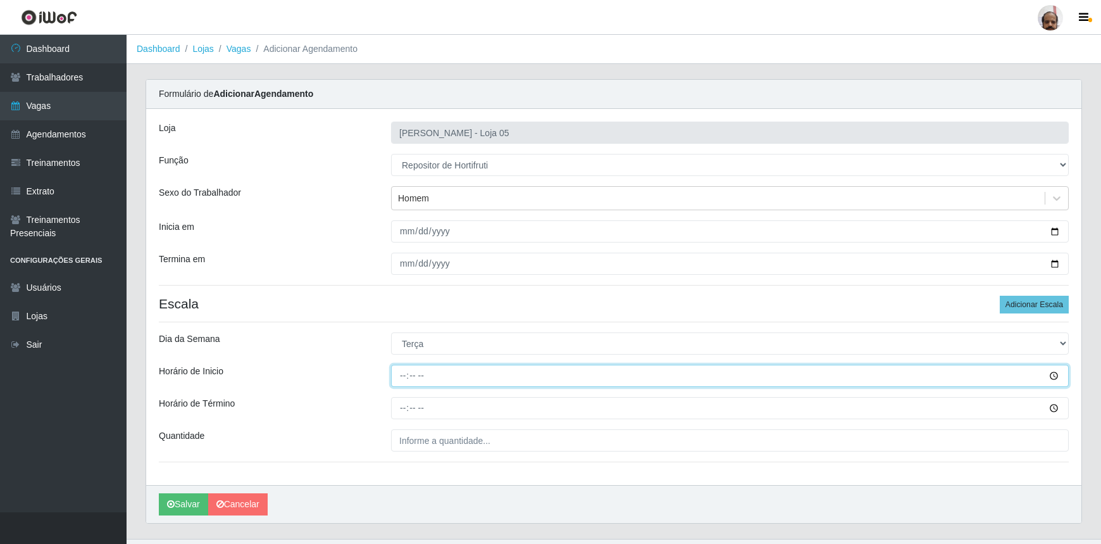
click at [401, 375] on input "Horário de Inicio" at bounding box center [730, 376] width 678 height 22
type input "08:00"
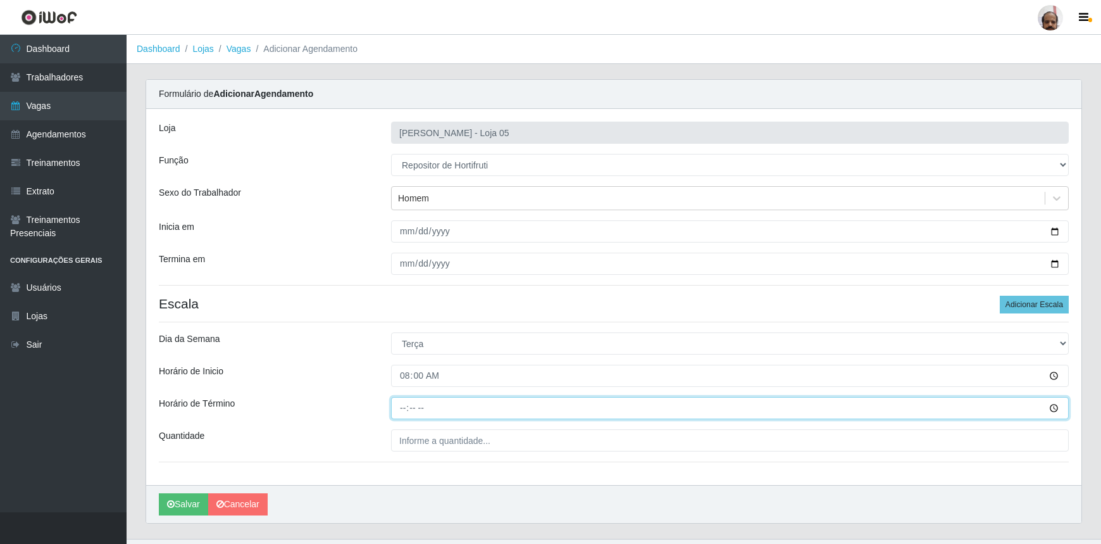
type input "14:00"
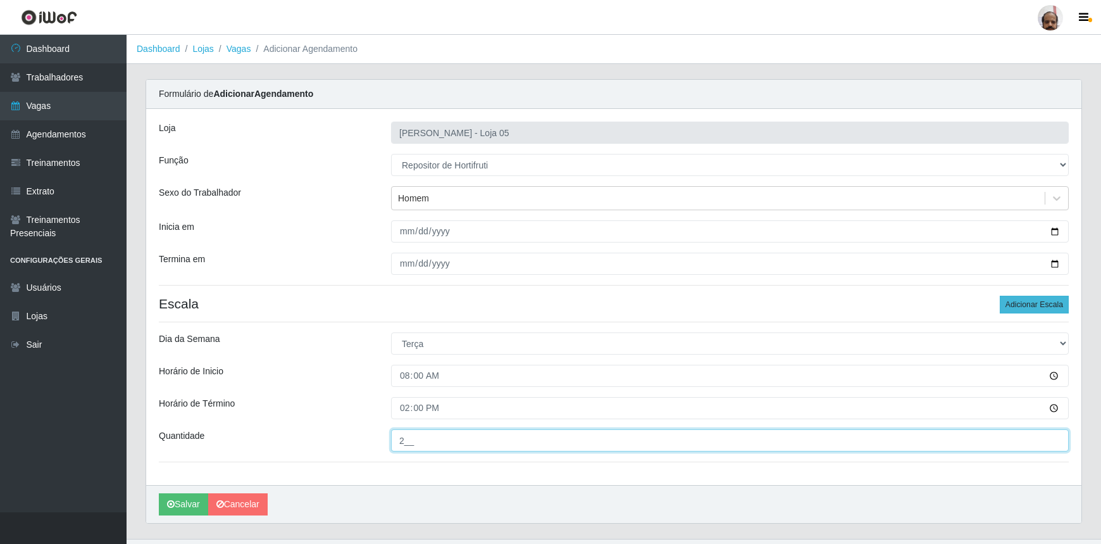
type input "2__"
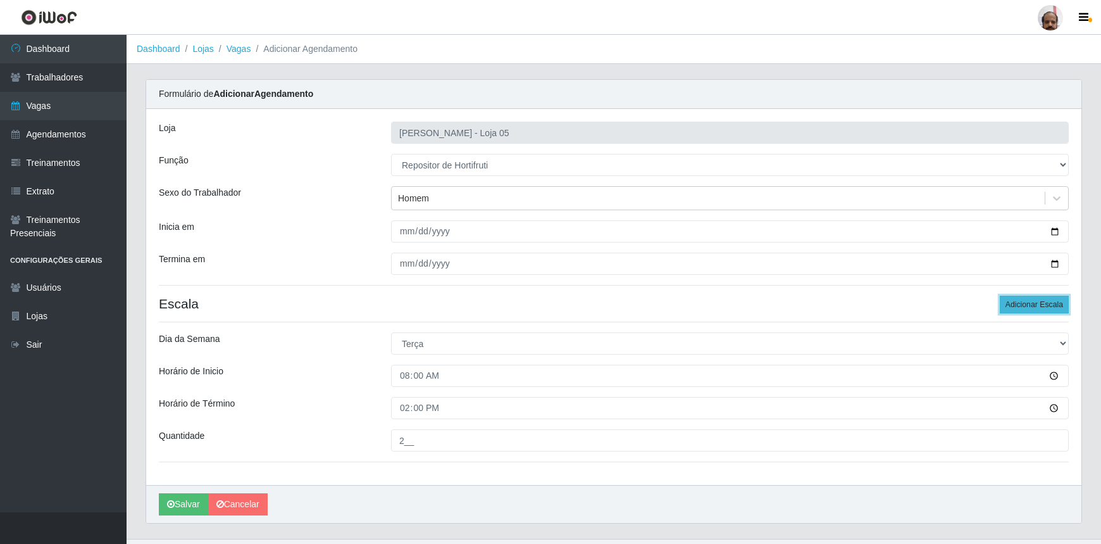
click at [1016, 307] on button "Adicionar Escala" at bounding box center [1034, 305] width 69 height 18
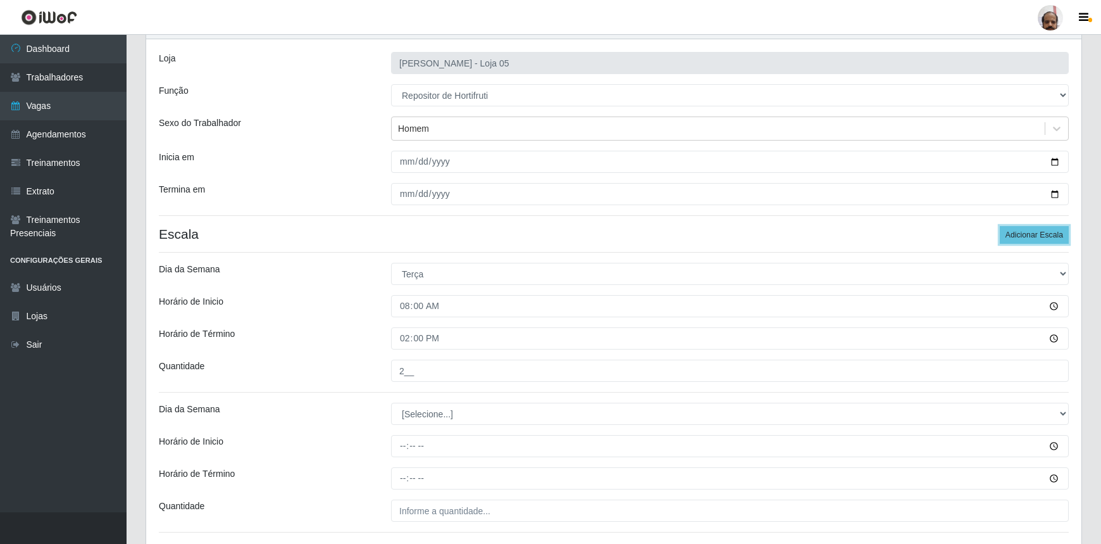
scroll to position [165, 0]
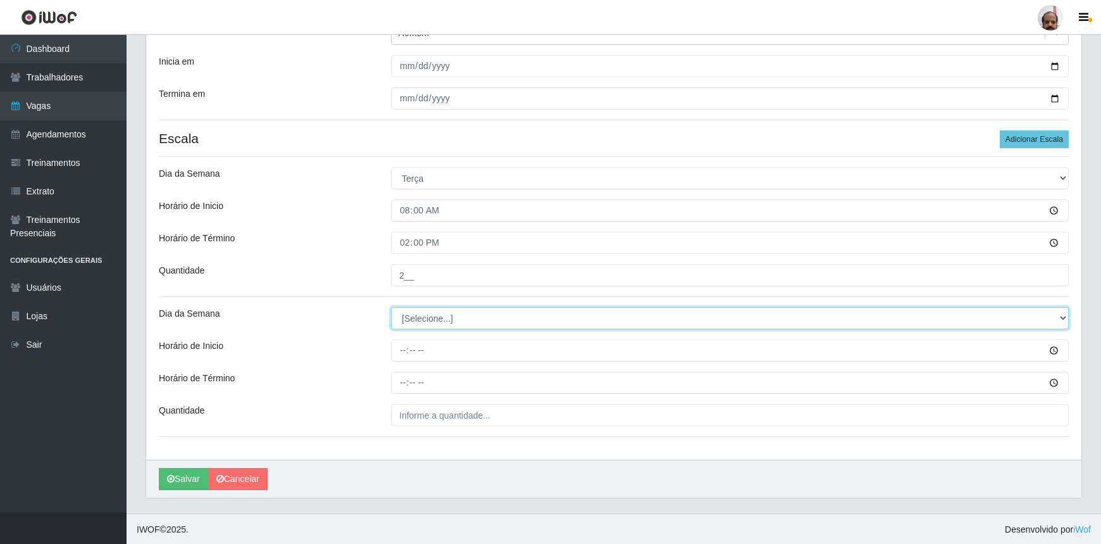
click at [452, 321] on select "[Selecione...] Segunda Terça Quarta Quinta Sexta Sábado Domingo" at bounding box center [730, 318] width 678 height 22
select select "2"
click at [391, 307] on select "[Selecione...] Segunda Terça Quarta Quinta Sexta Sábado Domingo" at bounding box center [730, 318] width 678 height 22
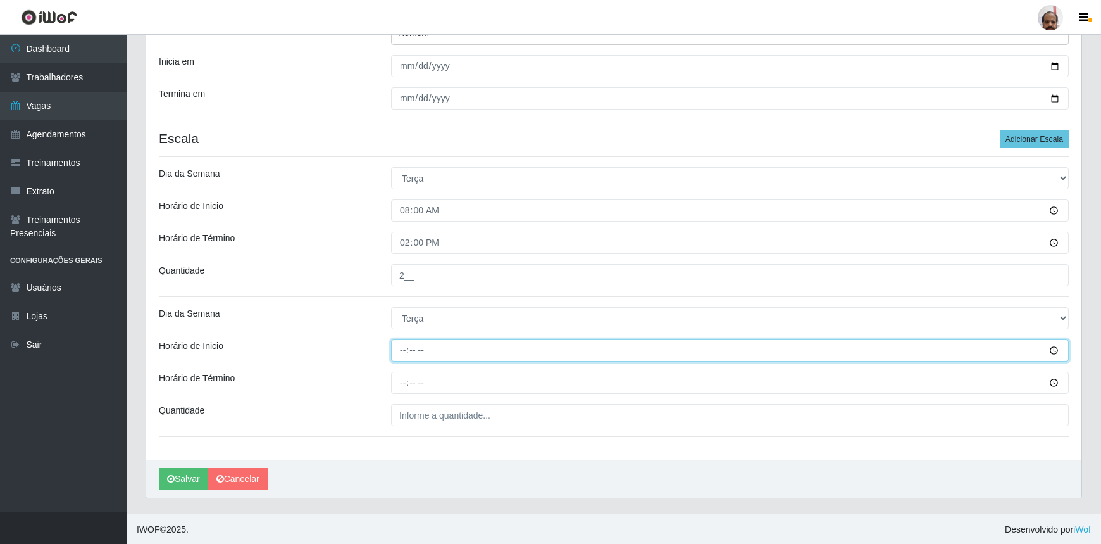
click at [402, 351] on input "Horário de Inicio" at bounding box center [730, 350] width 678 height 22
type input "16:00"
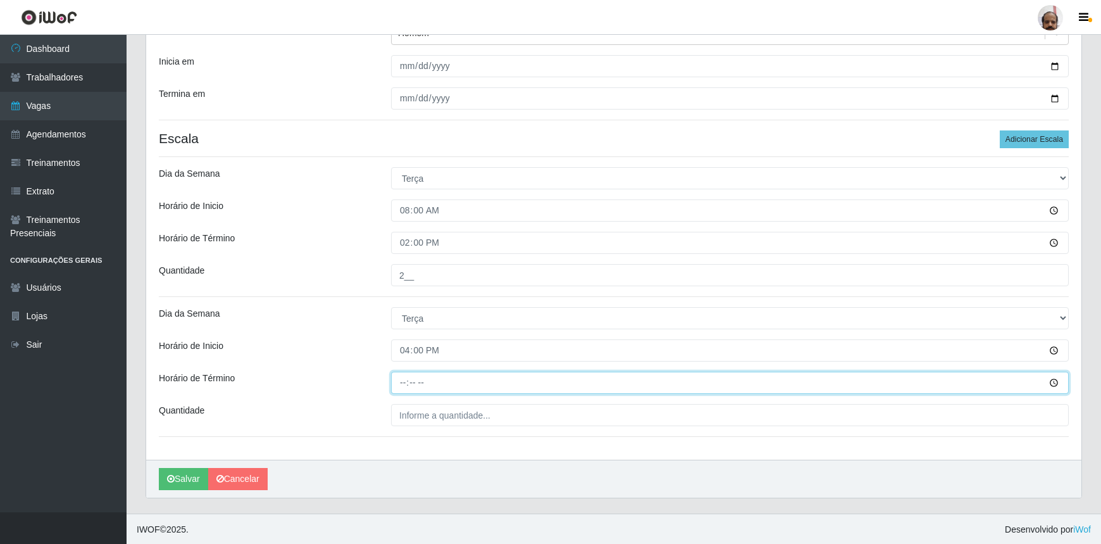
type input "22:00"
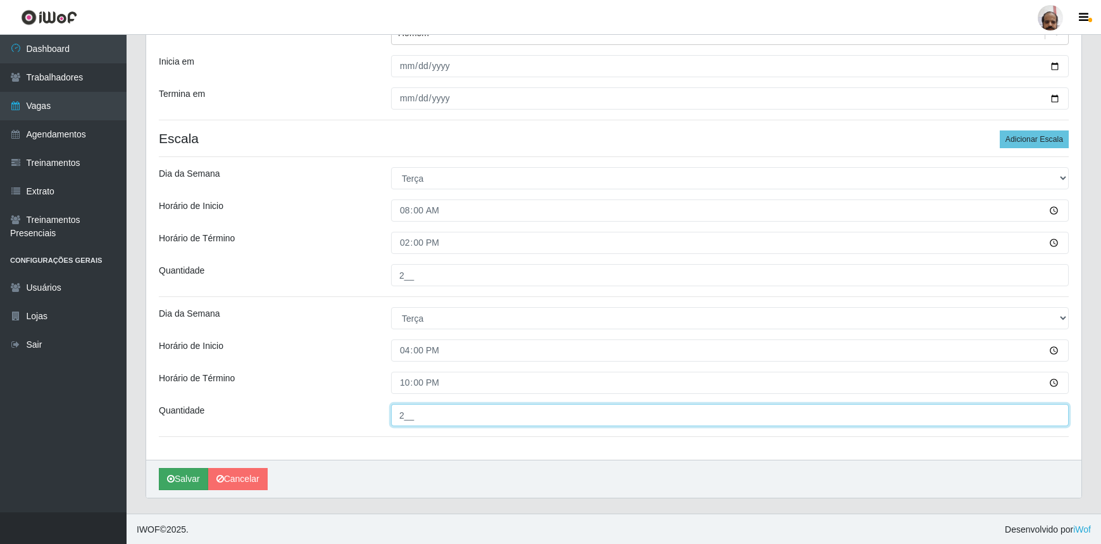
type input "2__"
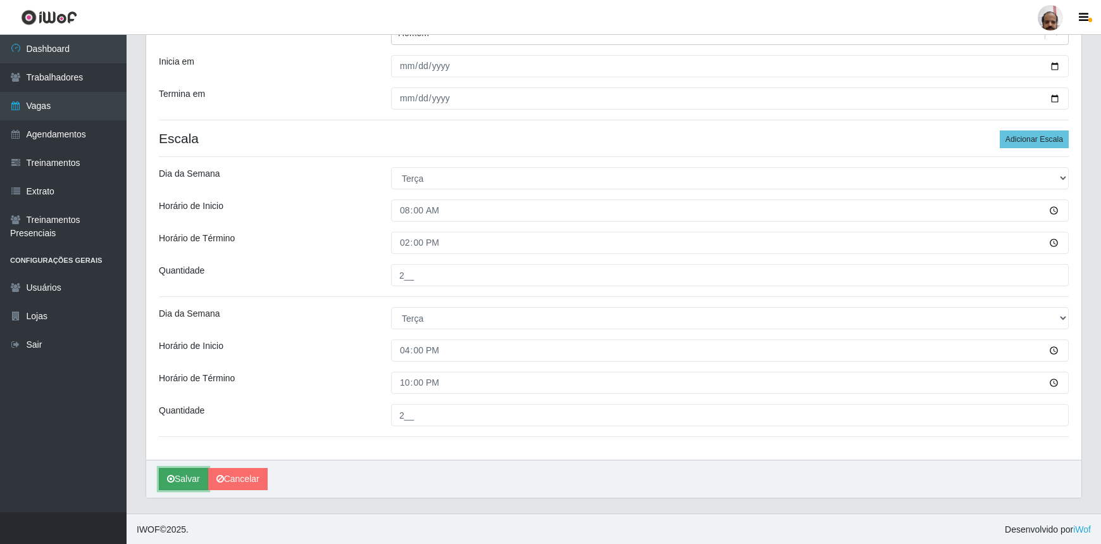
click at [184, 475] on button "Salvar" at bounding box center [183, 479] width 49 height 22
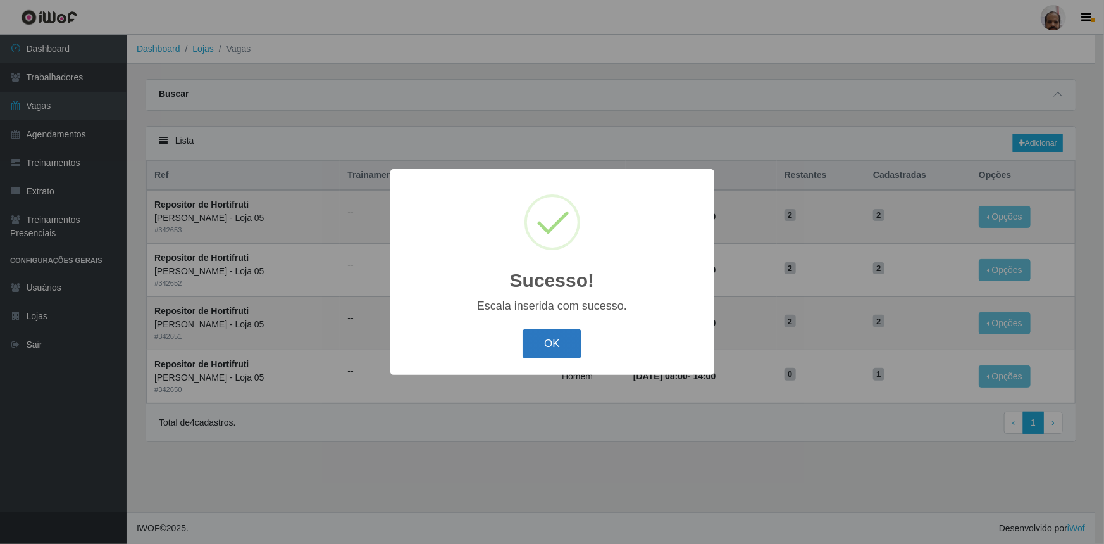
click at [559, 342] on button "OK" at bounding box center [552, 344] width 59 height 30
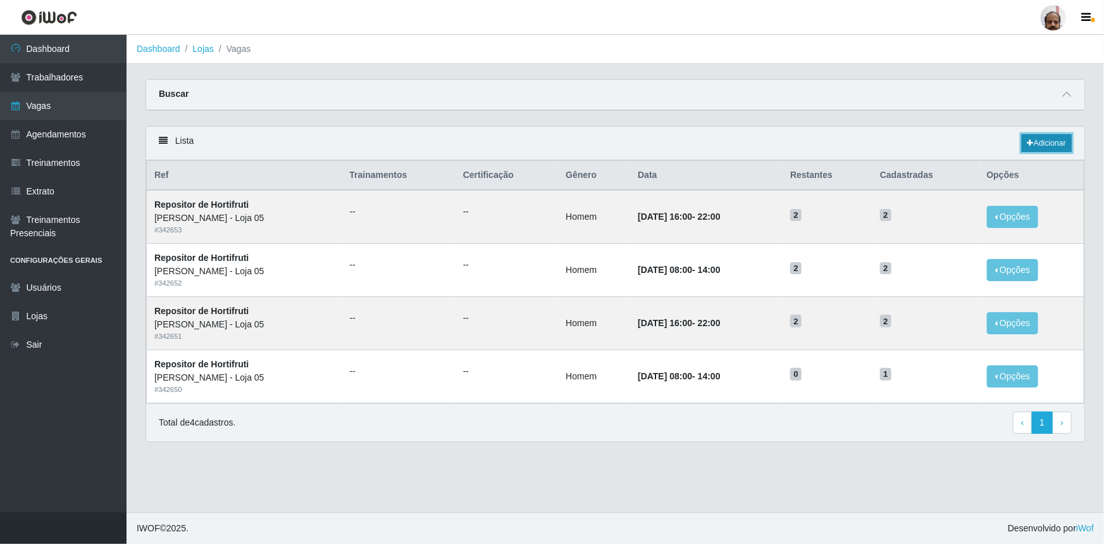
click at [1038, 145] on link "Adicionar" at bounding box center [1047, 143] width 50 height 18
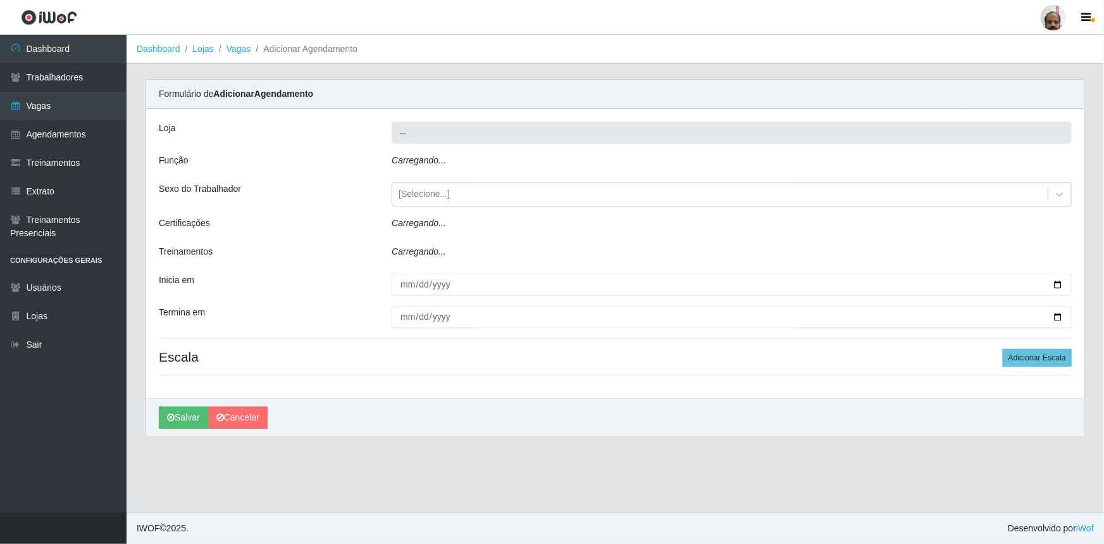
type input "[PERSON_NAME] - Loja 05"
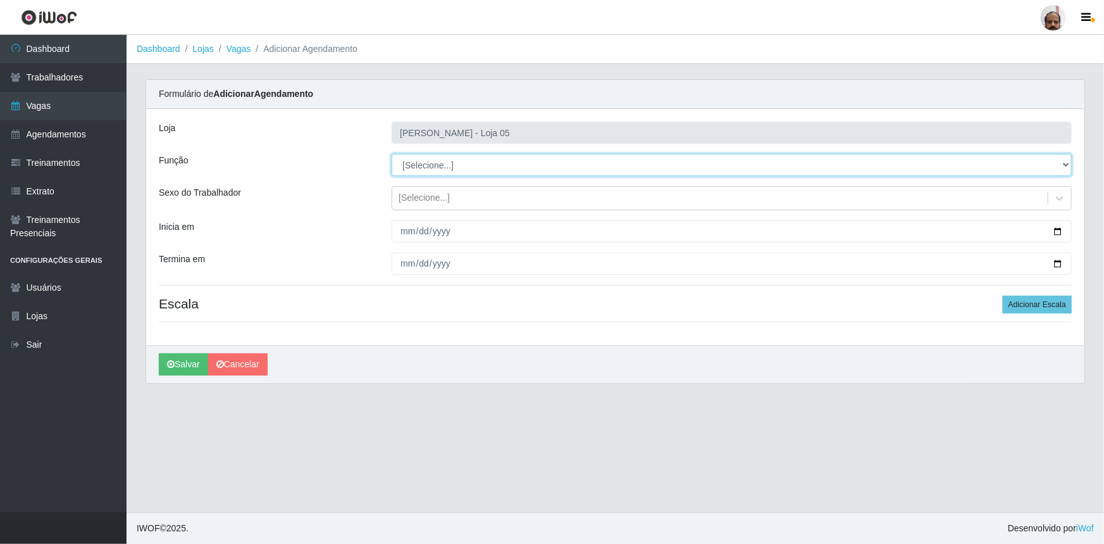
click at [439, 161] on select "[Selecione...] ASG ASG + ASG ++ Auxiliar de Depósito Auxiliar de Depósito + Aux…" at bounding box center [732, 165] width 680 height 22
select select "107"
click at [392, 154] on select "[Selecione...] ASG ASG + ASG ++ Auxiliar de Depósito Auxiliar de Depósito + Aux…" at bounding box center [732, 165] width 680 height 22
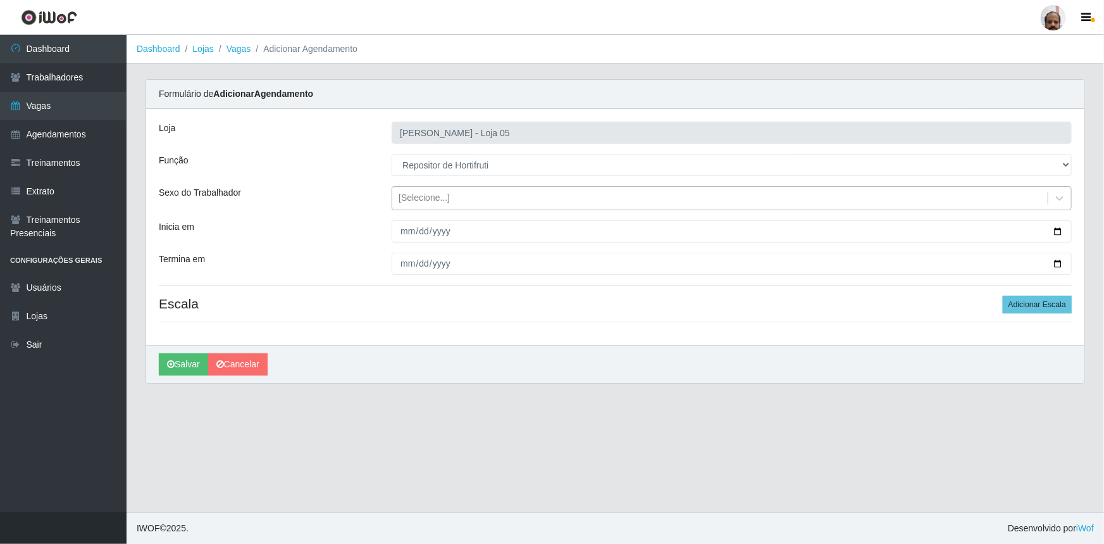
drag, startPoint x: 443, startPoint y: 192, endPoint x: 451, endPoint y: 201, distance: 12.1
click at [443, 192] on div "[Selecione...]" at bounding box center [424, 198] width 51 height 13
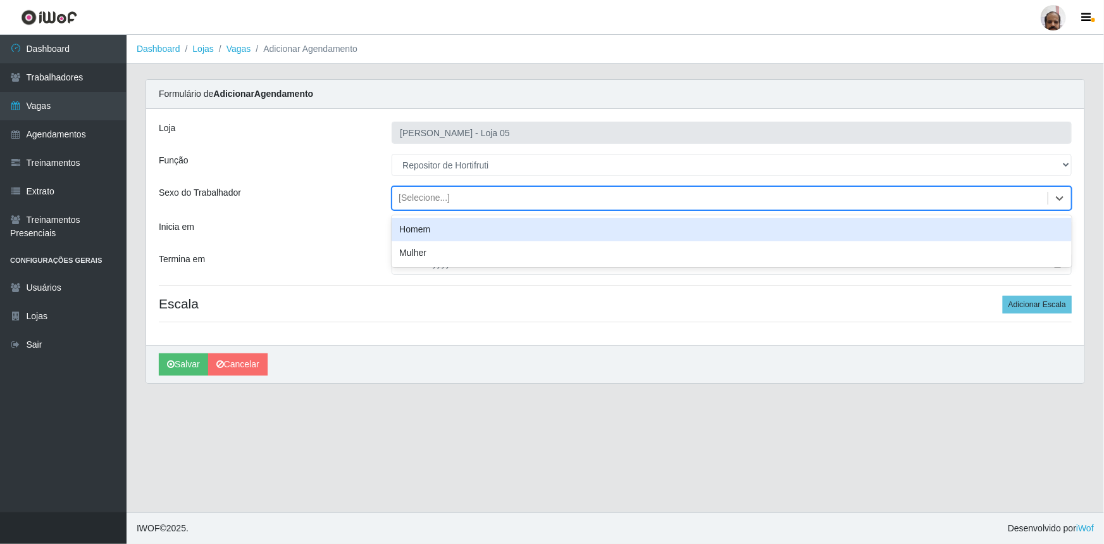
click at [462, 231] on div "Homem" at bounding box center [732, 229] width 680 height 23
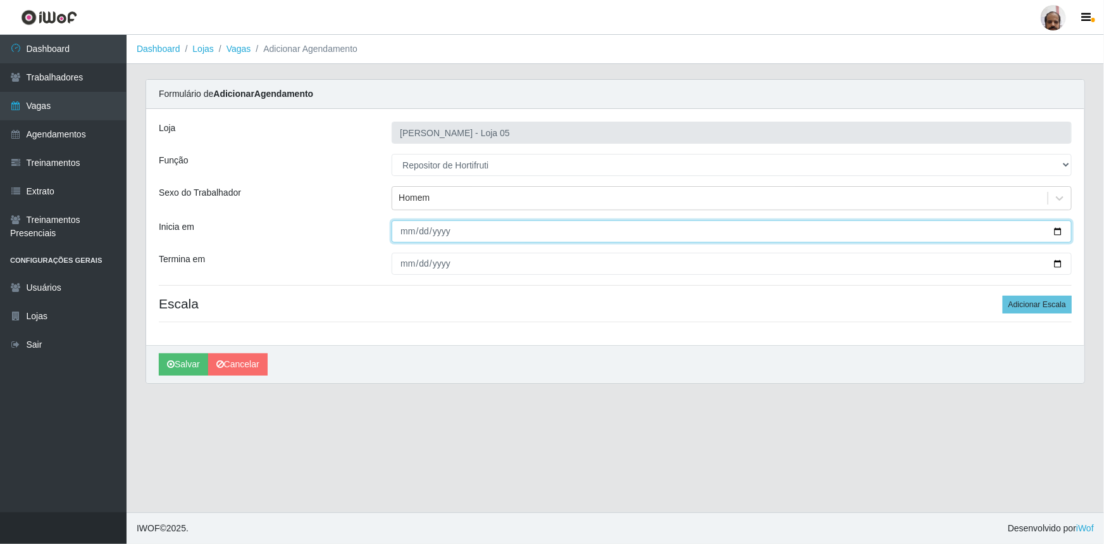
drag, startPoint x: 1059, startPoint y: 232, endPoint x: 1011, endPoint y: 247, distance: 50.9
click at [1059, 232] on input "Inicia em" at bounding box center [732, 231] width 680 height 22
type input "[DATE]"
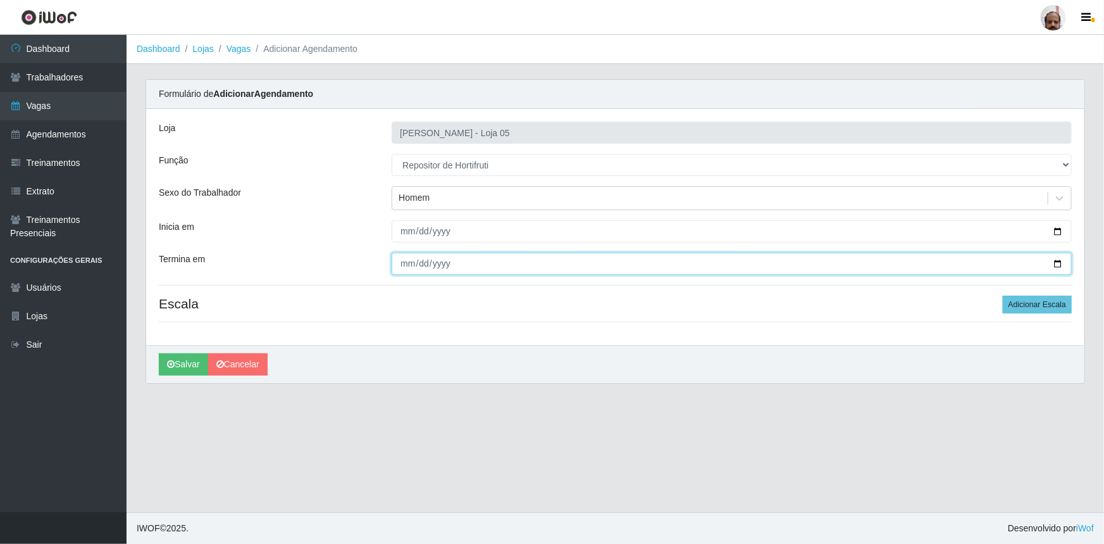
click at [1057, 261] on input "Termina em" at bounding box center [732, 264] width 680 height 22
type input "[DATE]"
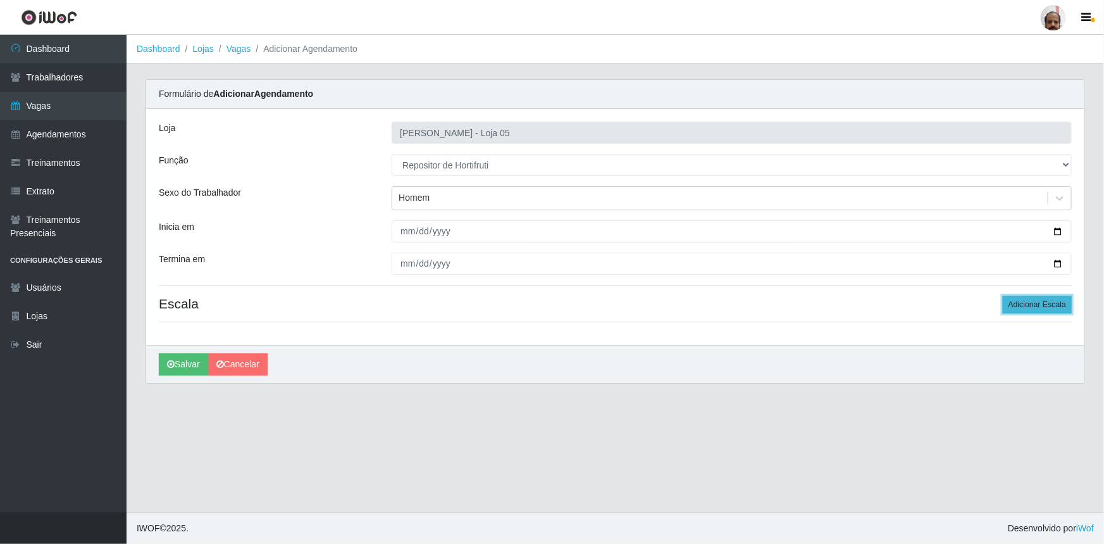
click at [1020, 305] on button "Adicionar Escala" at bounding box center [1037, 305] width 69 height 18
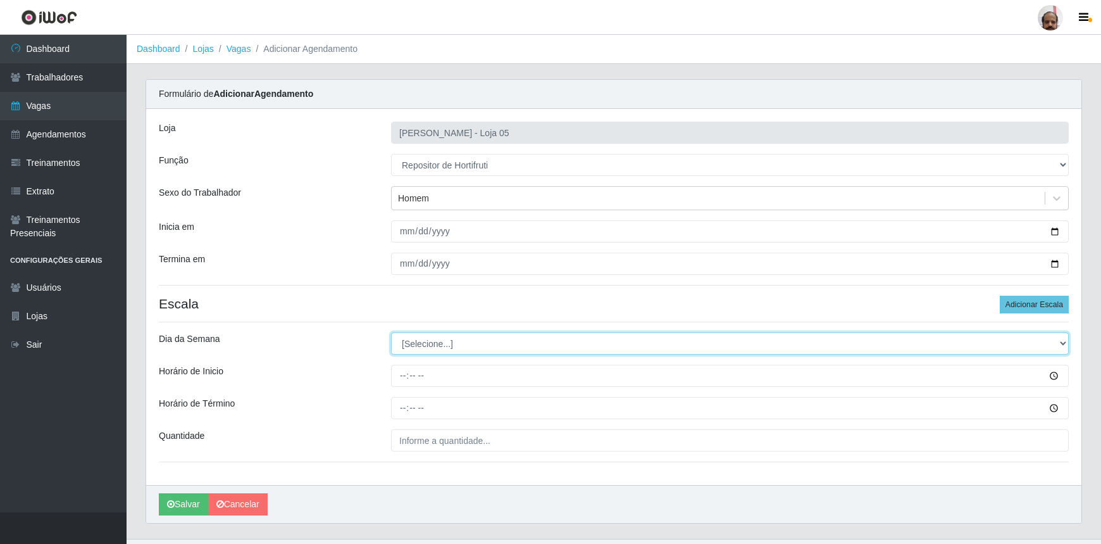
click at [411, 349] on select "[Selecione...] Segunda Terça Quarta Quinta Sexta Sábado Domingo" at bounding box center [730, 343] width 678 height 22
select select "3"
click at [391, 332] on select "[Selecione...] Segunda Terça Quarta Quinta Sexta Sábado Domingo" at bounding box center [730, 343] width 678 height 22
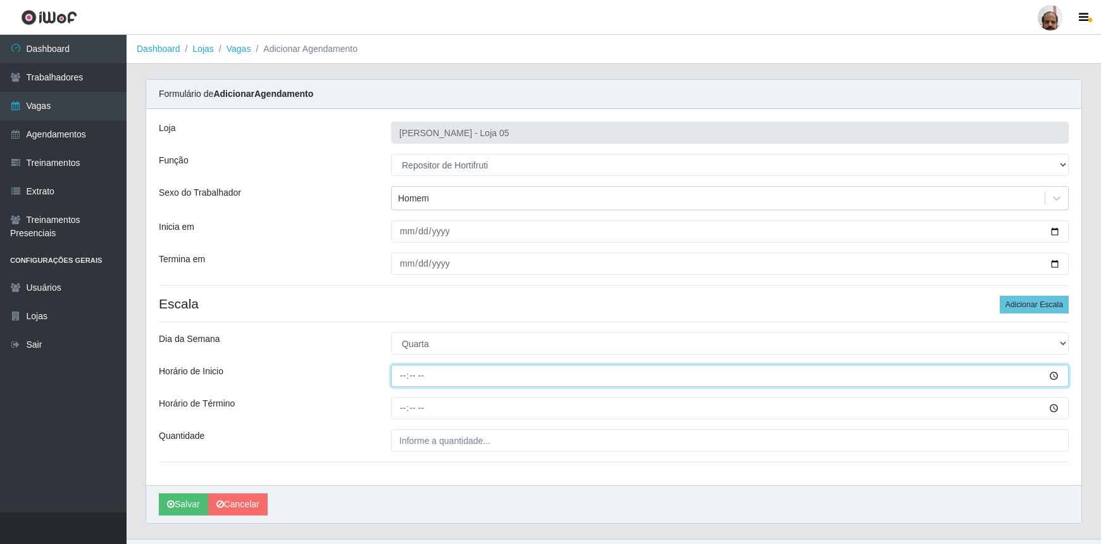
click at [406, 380] on input "Horário de Inicio" at bounding box center [730, 376] width 678 height 22
type input "08:00"
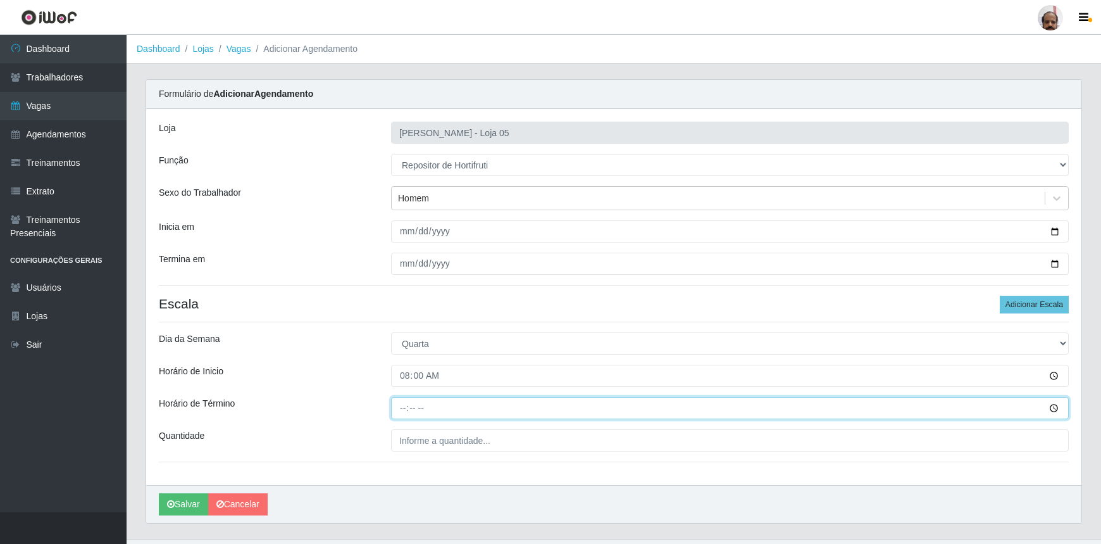
type input "14:00"
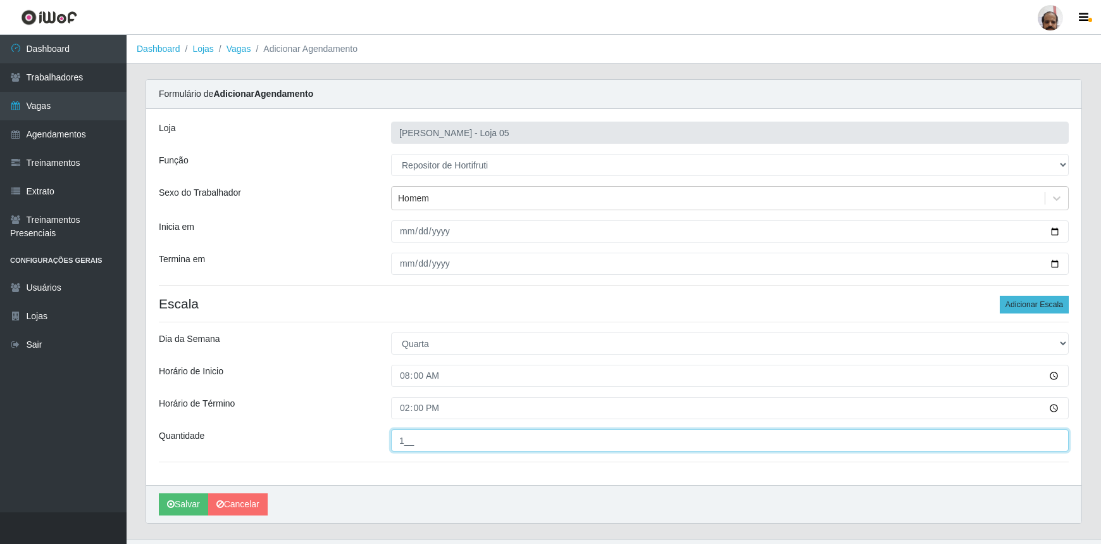
type input "1__"
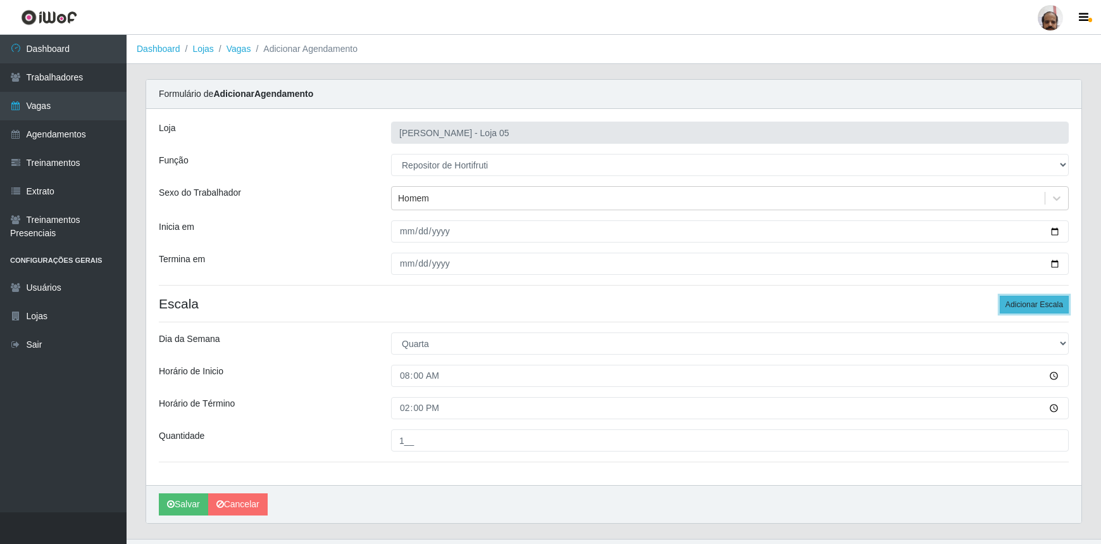
click at [1040, 305] on button "Adicionar Escala" at bounding box center [1034, 305] width 69 height 18
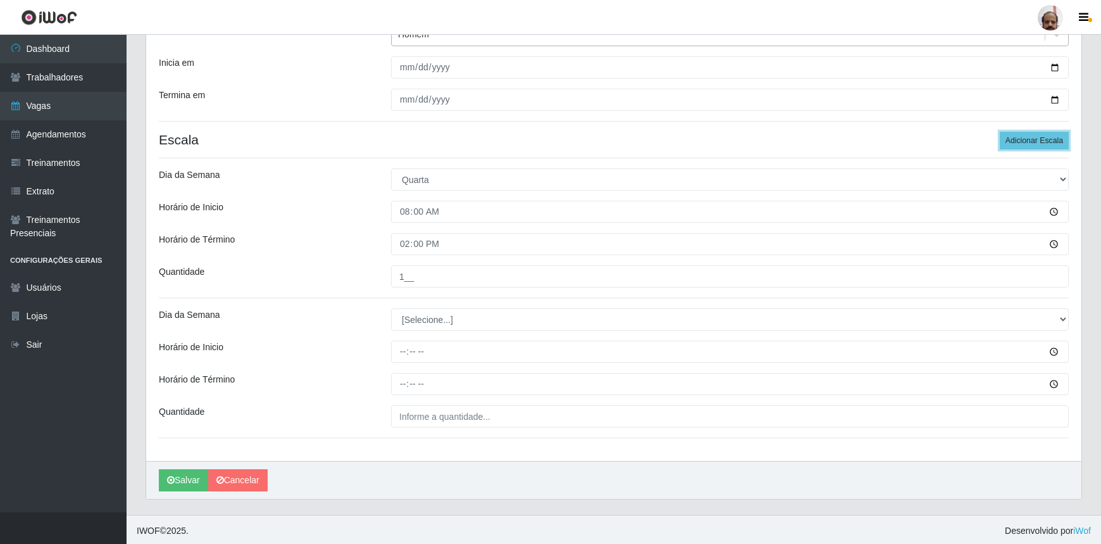
scroll to position [165, 0]
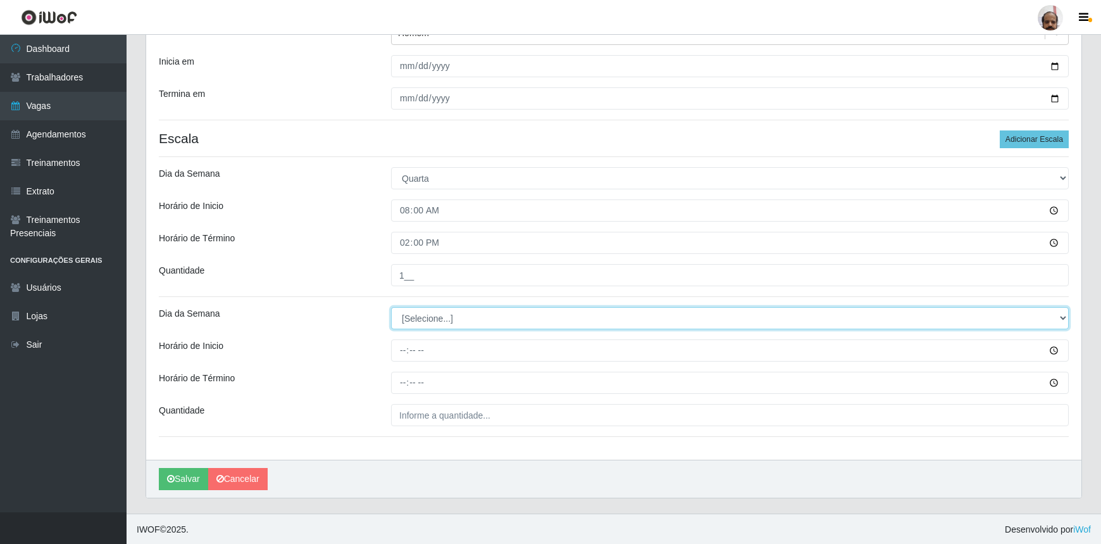
click at [440, 310] on select "[Selecione...] Segunda Terça Quarta Quinta Sexta Sábado Domingo" at bounding box center [730, 318] width 678 height 22
select select "3"
click at [391, 307] on select "[Selecione...] Segunda Terça Quarta Quinta Sexta Sábado Domingo" at bounding box center [730, 318] width 678 height 22
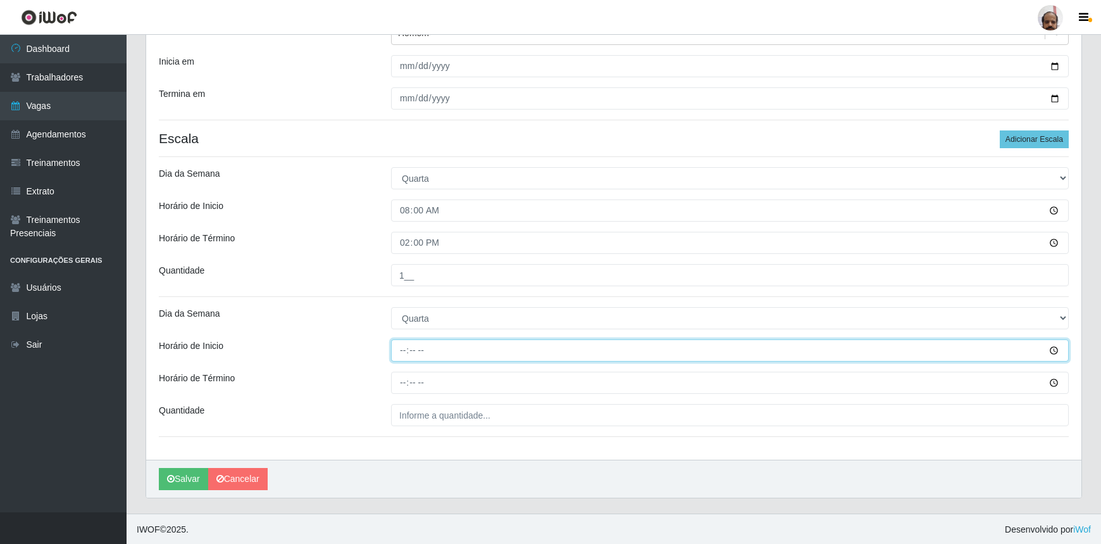
click at [397, 351] on input "Horário de Inicio" at bounding box center [730, 350] width 678 height 22
type input "16:00"
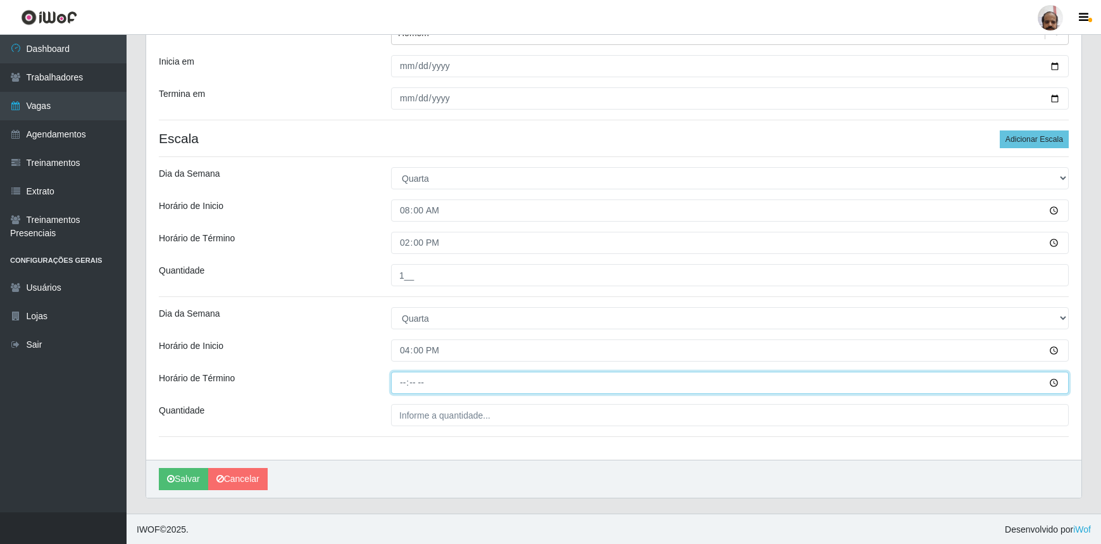
type input "22:00"
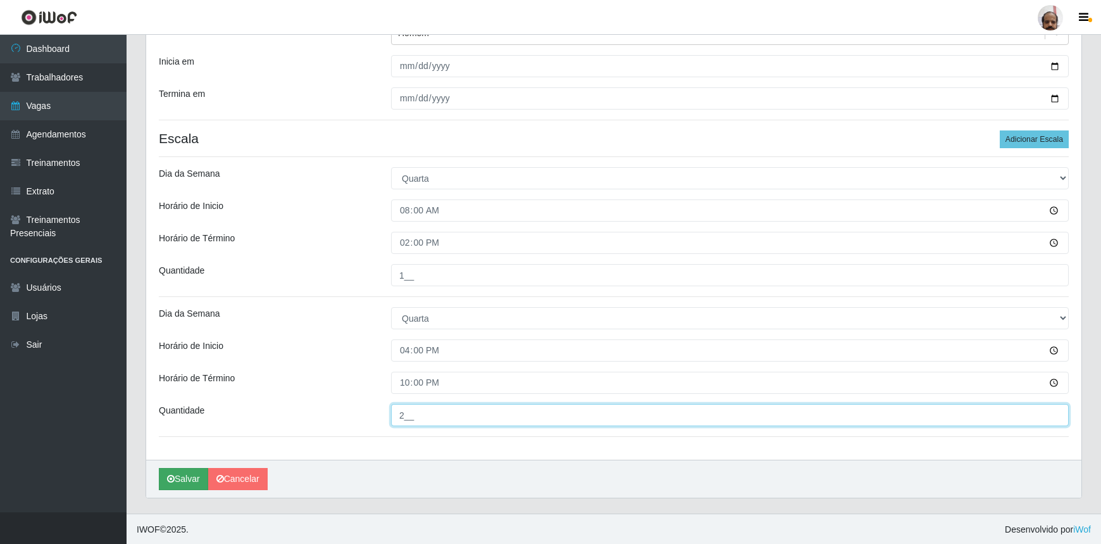
type input "2__"
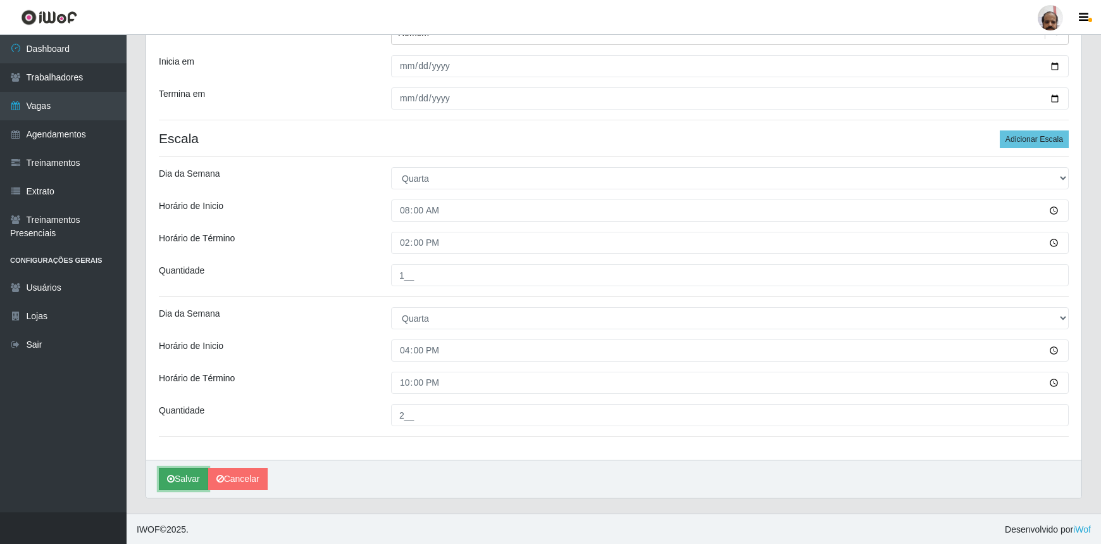
click at [185, 475] on button "Salvar" at bounding box center [183, 479] width 49 height 22
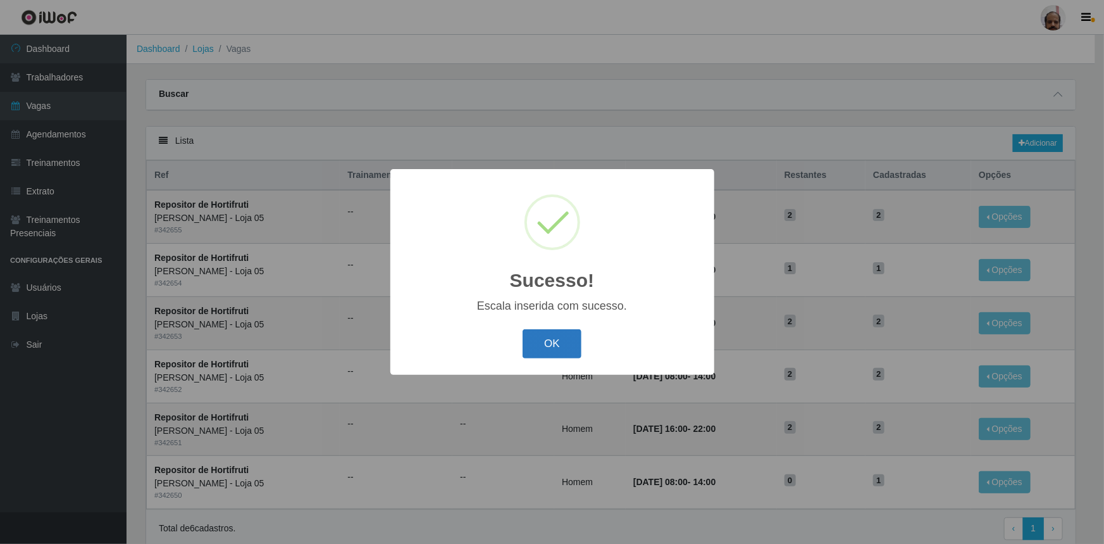
click at [544, 334] on button "OK" at bounding box center [552, 344] width 59 height 30
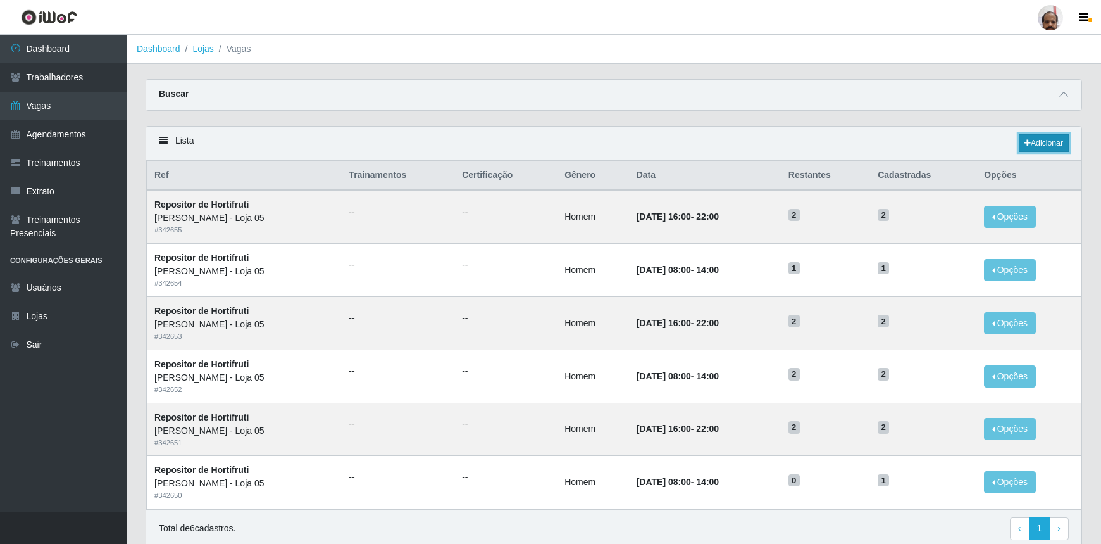
click at [1034, 137] on link "Adicionar" at bounding box center [1044, 143] width 50 height 18
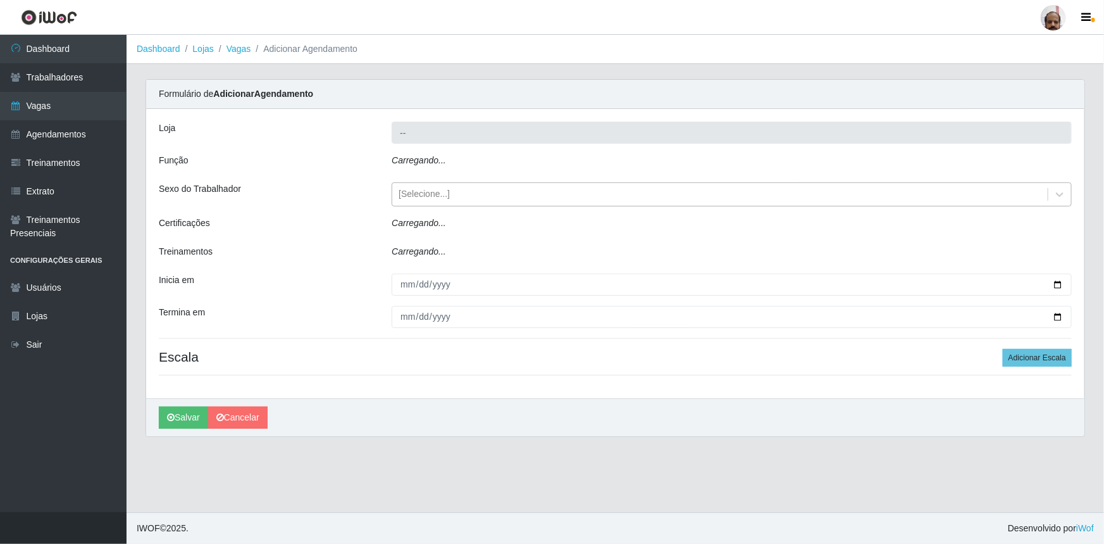
type input "[PERSON_NAME] - Loja 05"
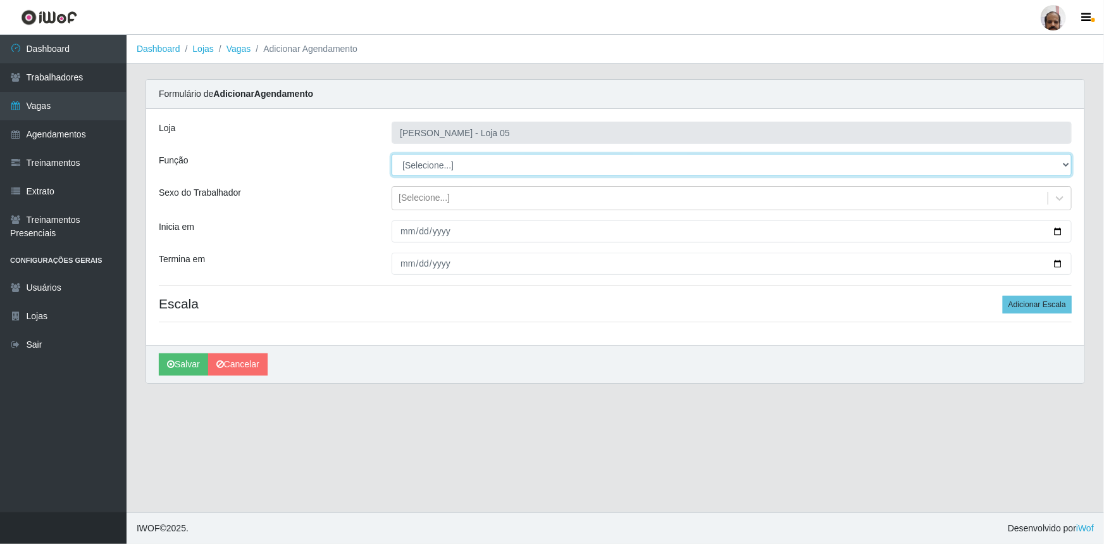
click at [430, 163] on select "[Selecione...] ASG ASG + ASG ++ Auxiliar de Depósito Auxiliar de Depósito + Aux…" at bounding box center [732, 165] width 680 height 22
select select "107"
click at [392, 154] on select "[Selecione...] ASG ASG + ASG ++ Auxiliar de Depósito Auxiliar de Depósito + Aux…" at bounding box center [732, 165] width 680 height 22
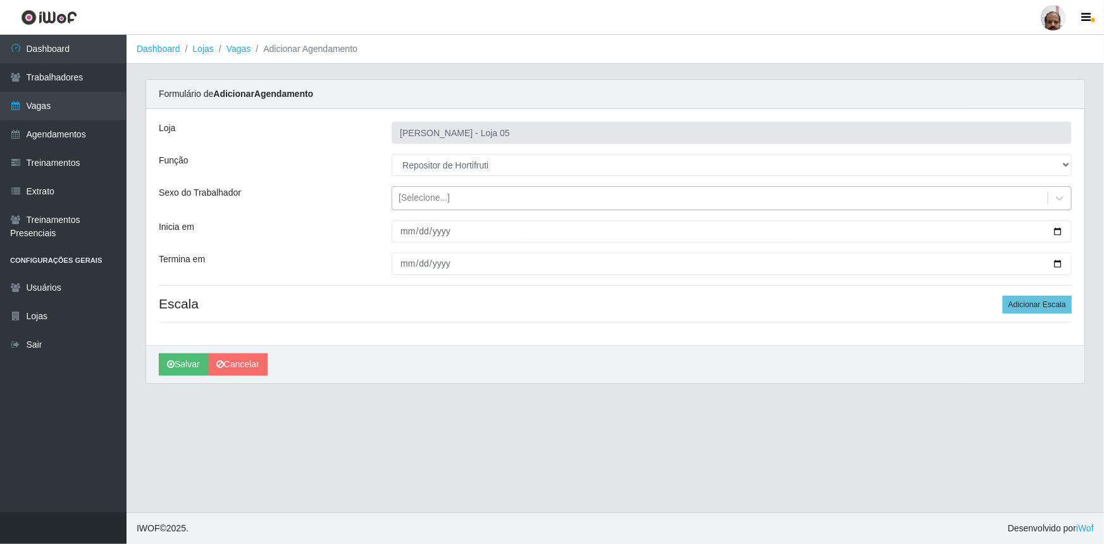
click at [437, 199] on div "[Selecione...]" at bounding box center [424, 198] width 51 height 13
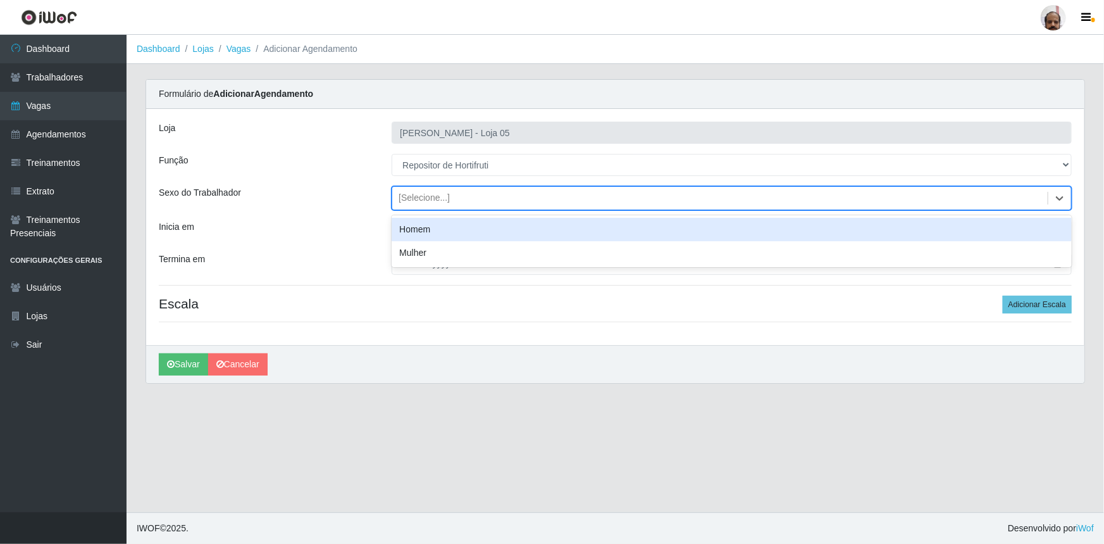
click at [446, 228] on div "Homem" at bounding box center [732, 229] width 680 height 23
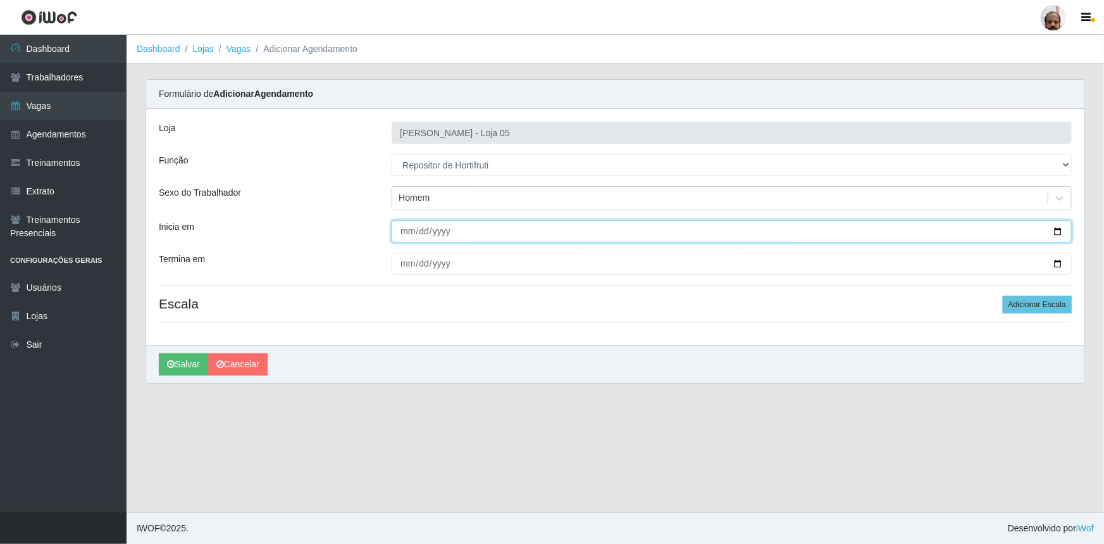
click at [1059, 230] on input "Inicia em" at bounding box center [732, 231] width 680 height 22
type input "[DATE]"
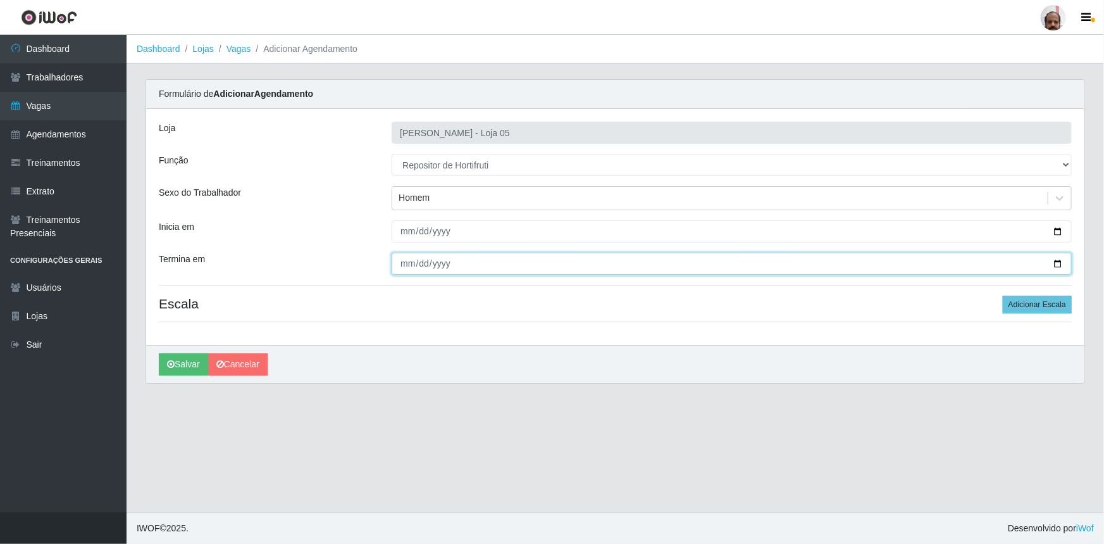
click at [1058, 266] on input "Termina em" at bounding box center [732, 264] width 680 height 22
type input "[DATE]"
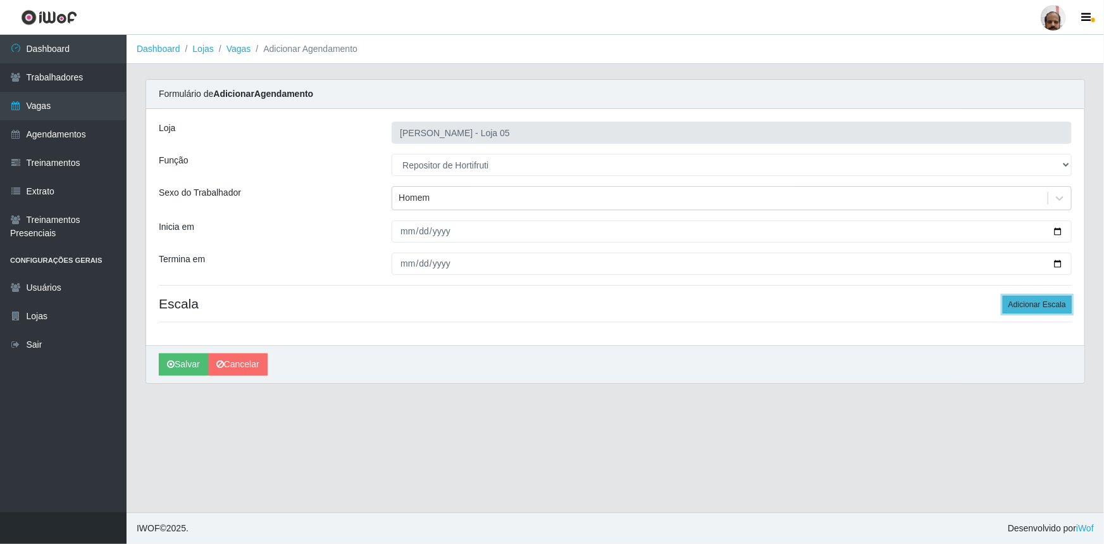
click at [1016, 304] on button "Adicionar Escala" at bounding box center [1037, 305] width 69 height 18
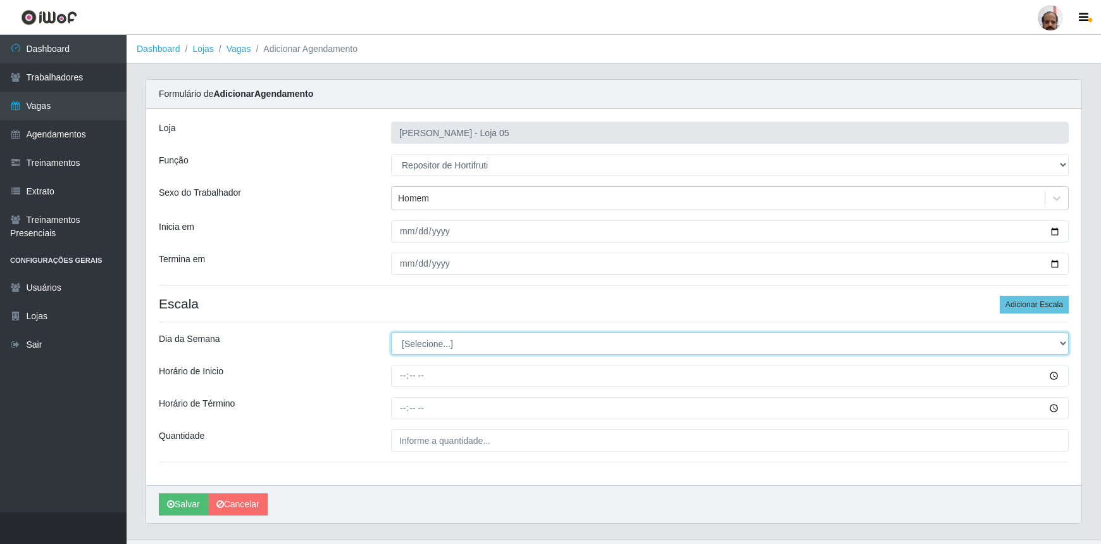
click at [413, 346] on select "[Selecione...] Segunda Terça Quarta Quinta Sexta Sábado Domingo" at bounding box center [730, 343] width 678 height 22
select select "4"
click at [391, 332] on select "[Selecione...] Segunda Terça Quarta Quinta Sexta Sábado Domingo" at bounding box center [730, 343] width 678 height 22
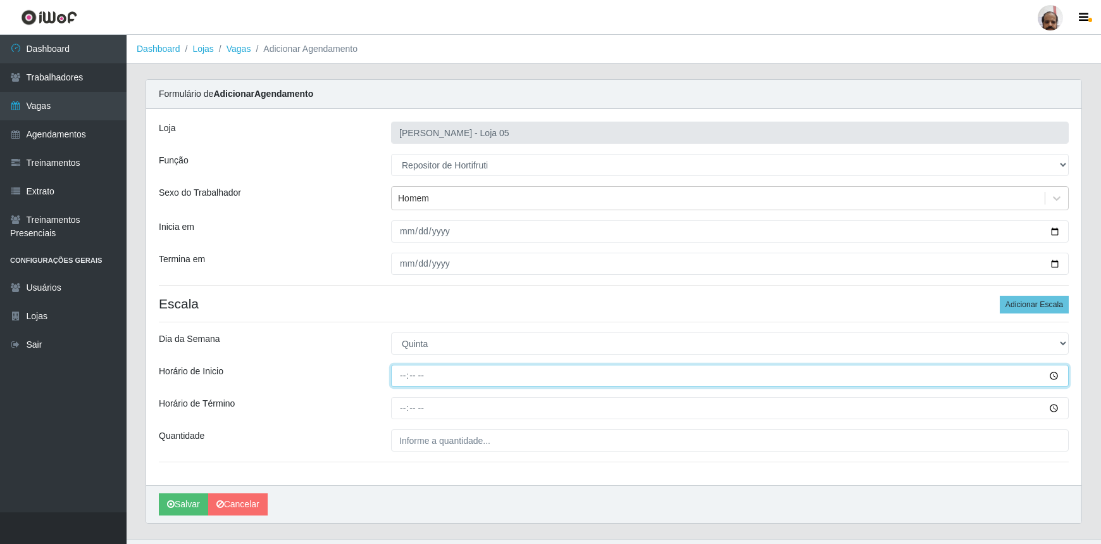
drag, startPoint x: 404, startPoint y: 377, endPoint x: 710, endPoint y: 284, distance: 319.3
click at [404, 377] on input "Horário de Inicio" at bounding box center [730, 376] width 678 height 22
type input "08:00"
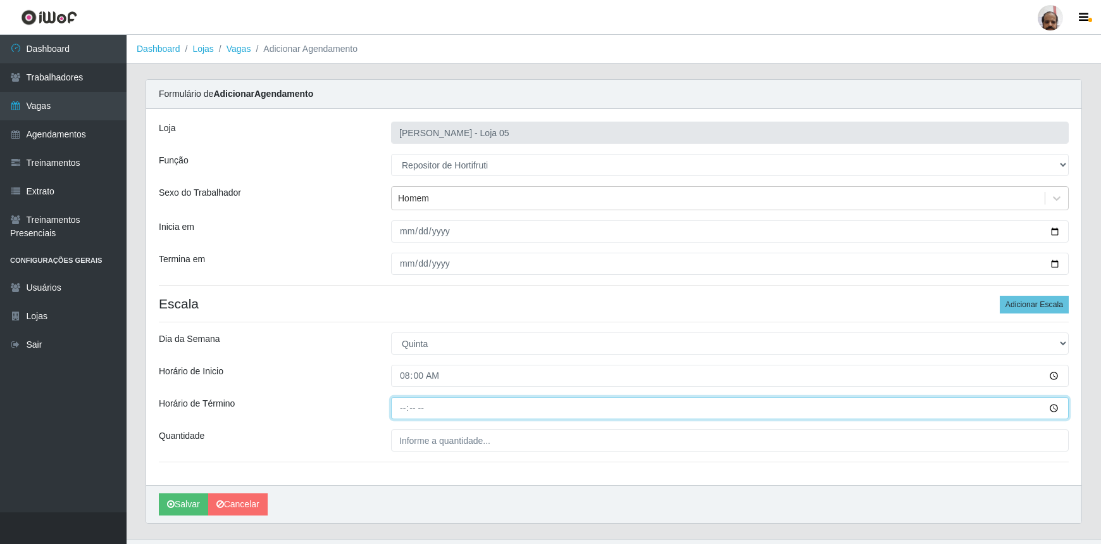
type input "14:00"
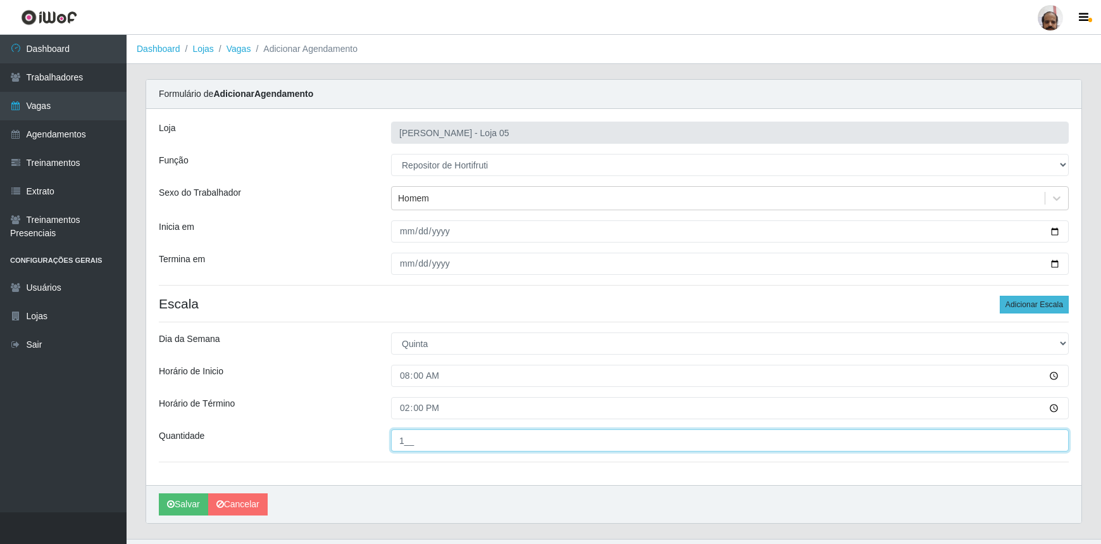
type input "1__"
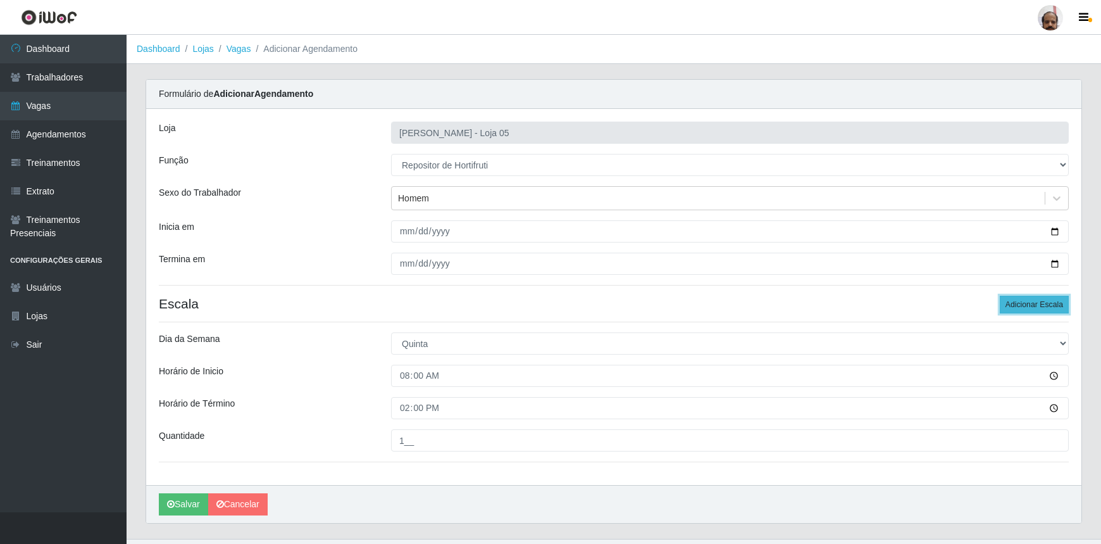
click at [1040, 305] on button "Adicionar Escala" at bounding box center [1034, 305] width 69 height 18
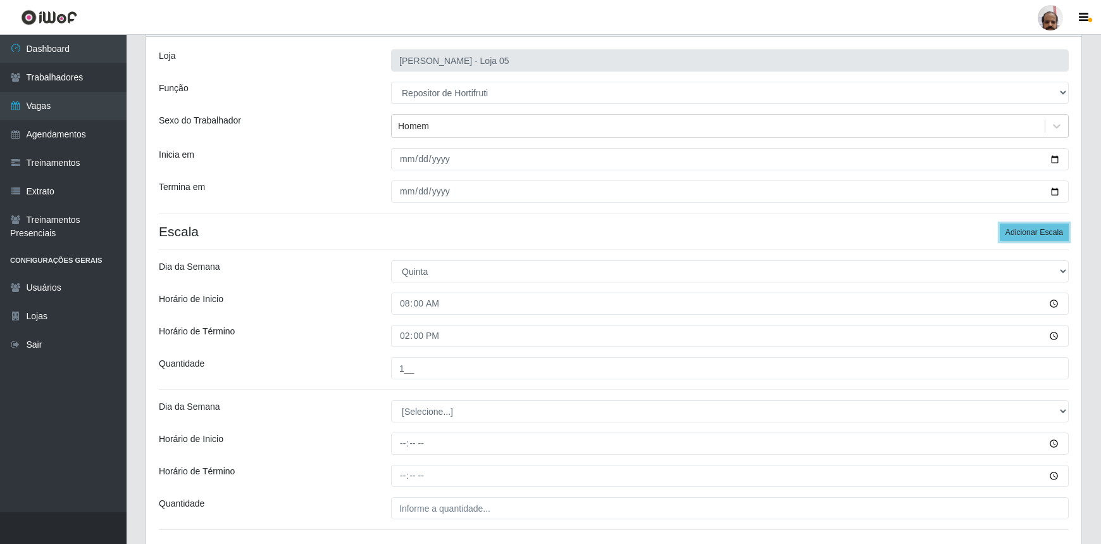
scroll to position [165, 0]
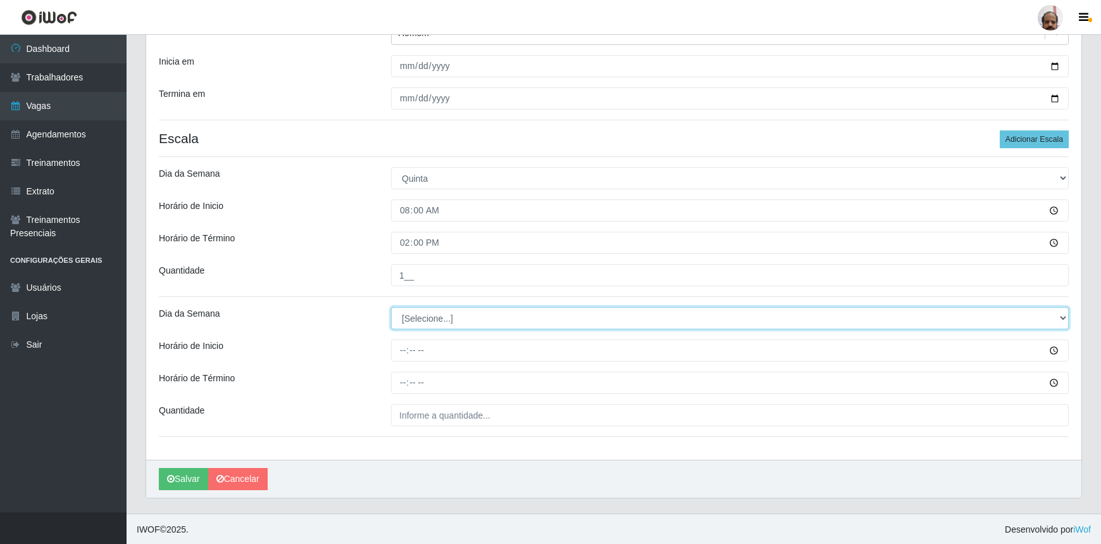
click at [444, 316] on select "[Selecione...] Segunda Terça Quarta Quinta Sexta Sábado Domingo" at bounding box center [730, 318] width 678 height 22
select select "4"
click at [391, 307] on select "[Selecione...] Segunda Terça Quarta Quinta Sexta Sábado Domingo" at bounding box center [730, 318] width 678 height 22
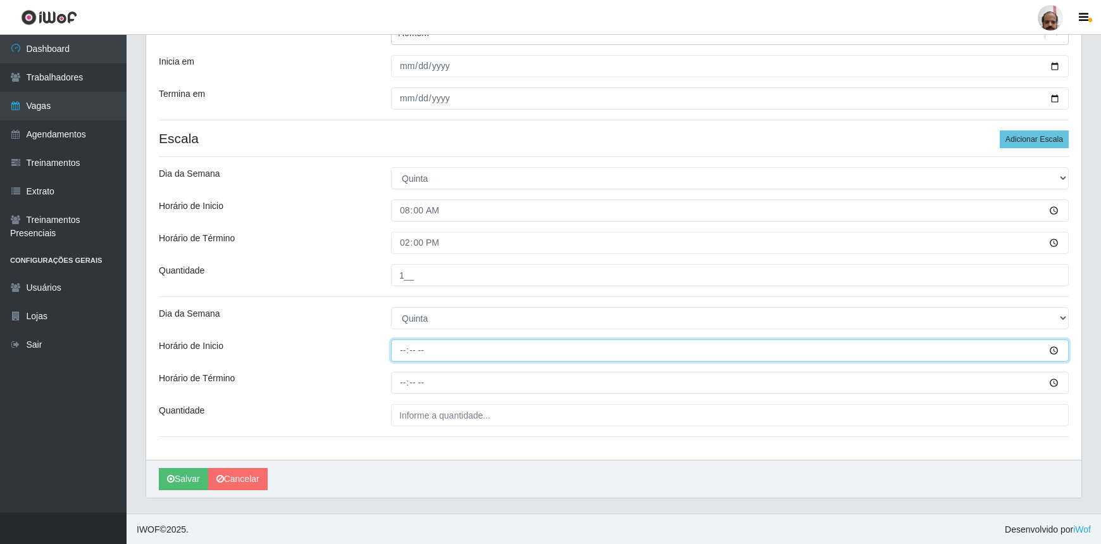
click at [399, 355] on input "Horário de Inicio" at bounding box center [730, 350] width 678 height 22
type input "16:00"
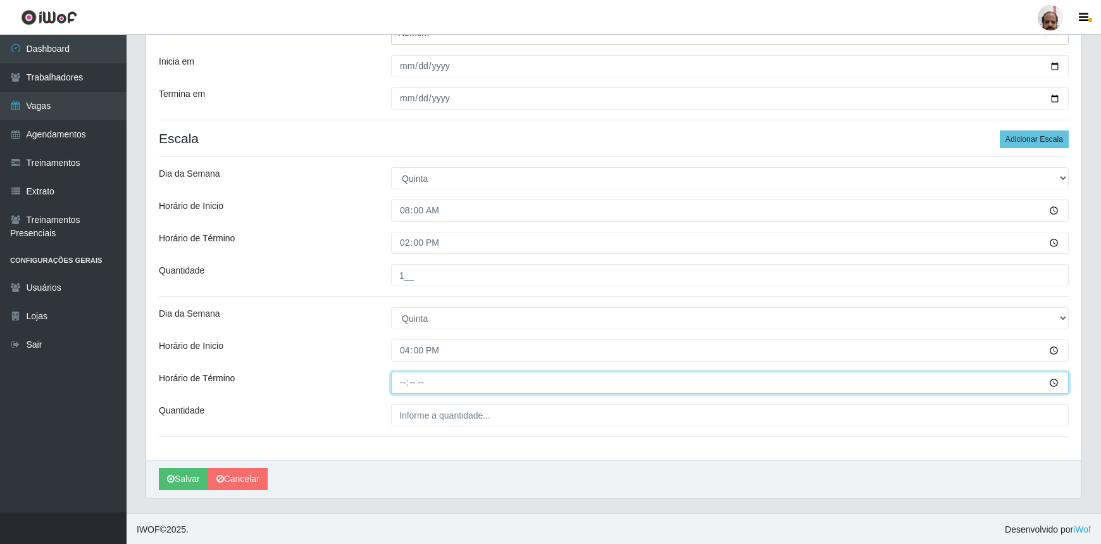
type input "22:00"
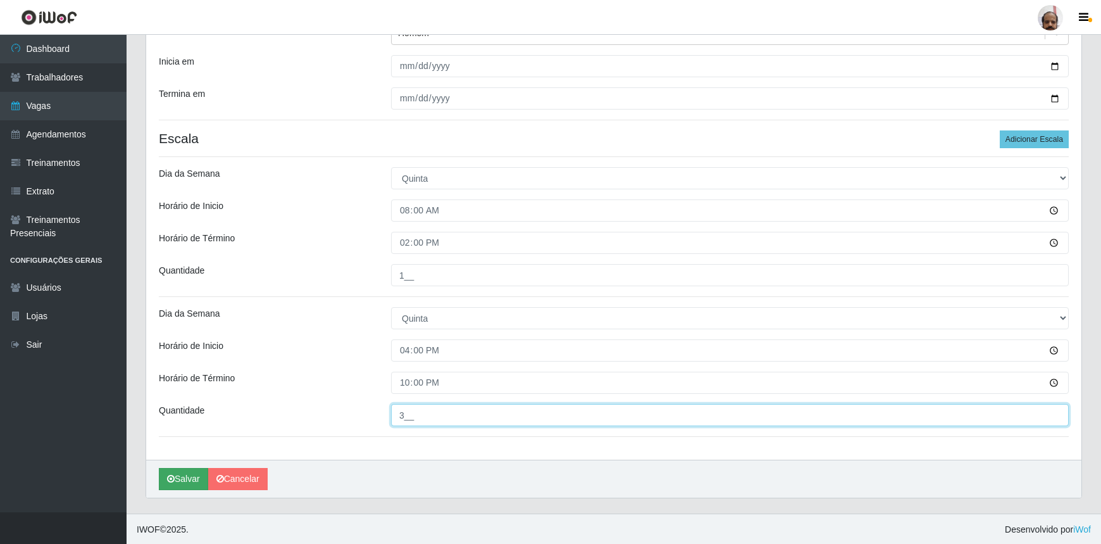
type input "3__"
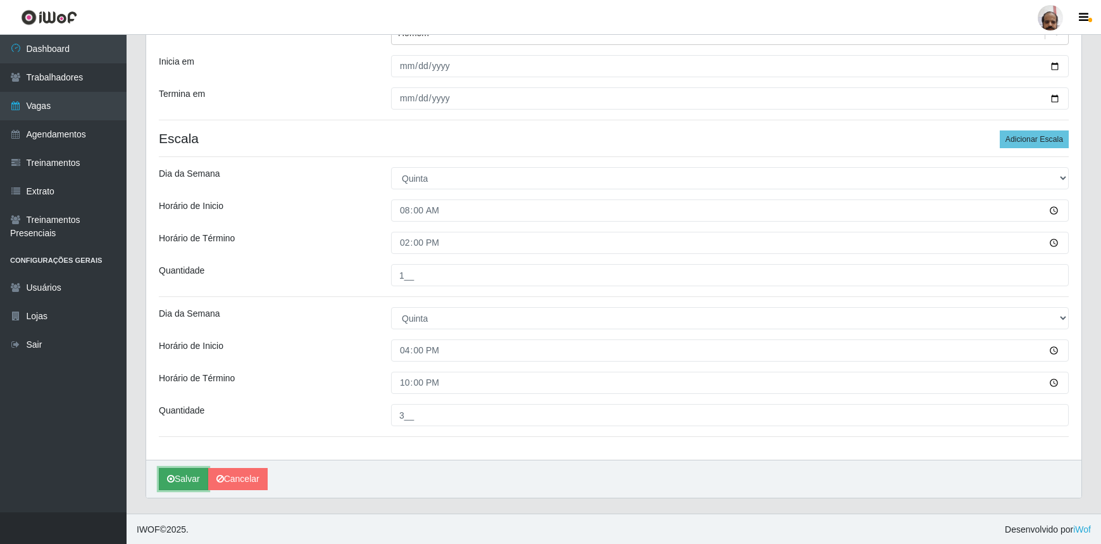
click at [186, 484] on button "Salvar" at bounding box center [183, 479] width 49 height 22
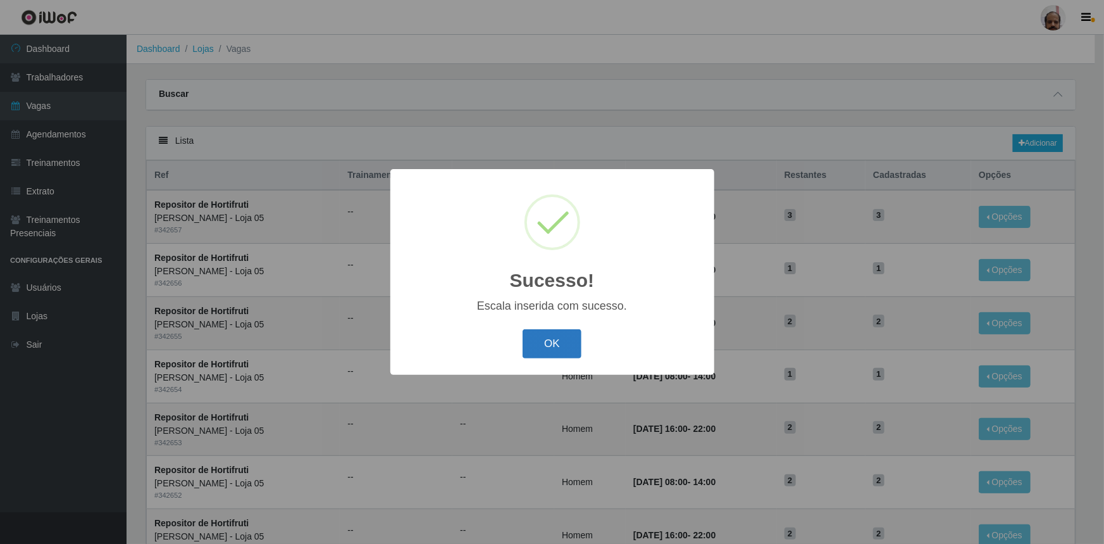
click at [536, 332] on button "OK" at bounding box center [552, 344] width 59 height 30
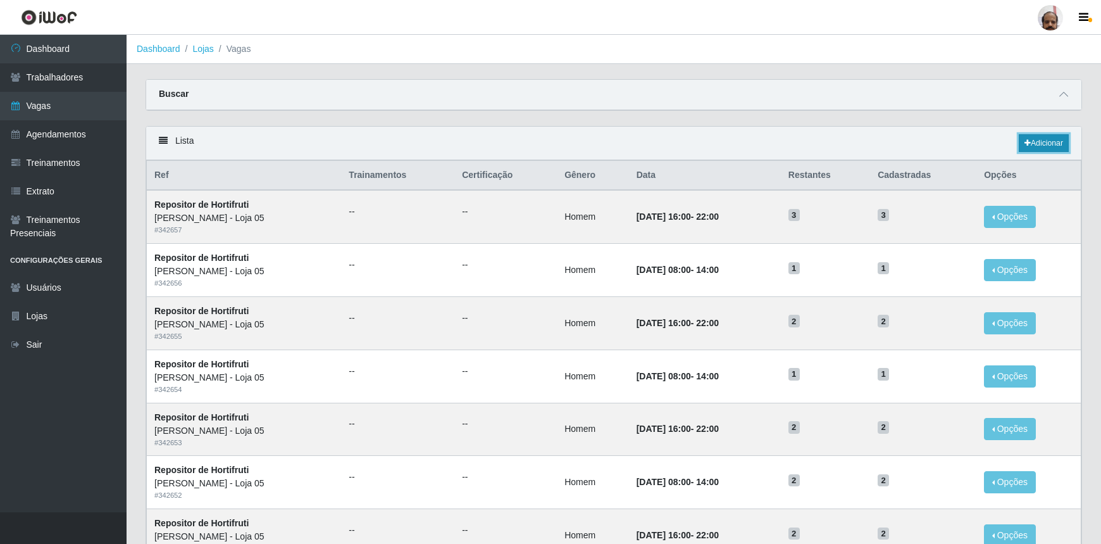
click at [1038, 142] on link "Adicionar" at bounding box center [1044, 143] width 50 height 18
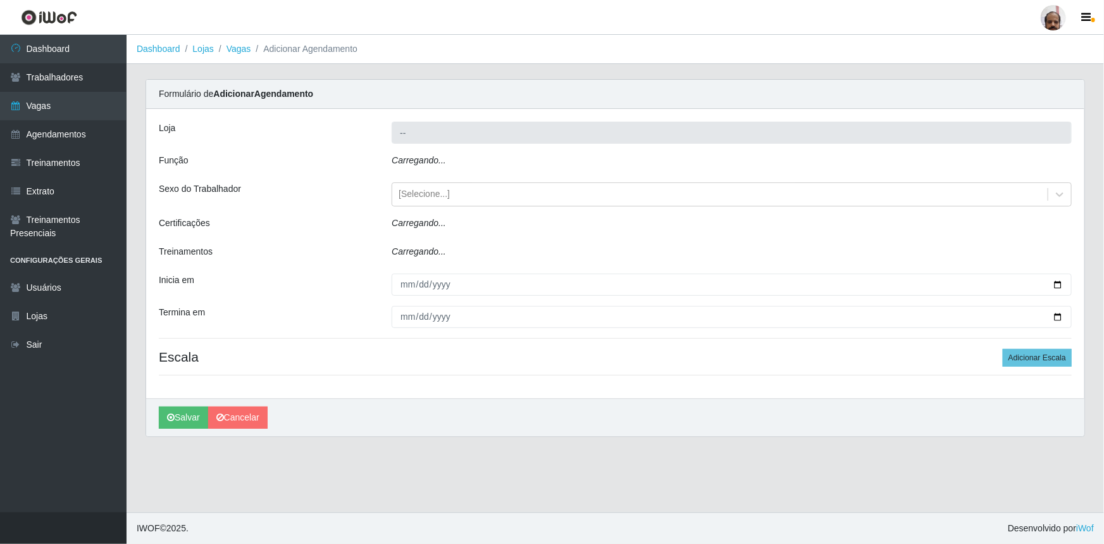
type input "[PERSON_NAME] - Loja 05"
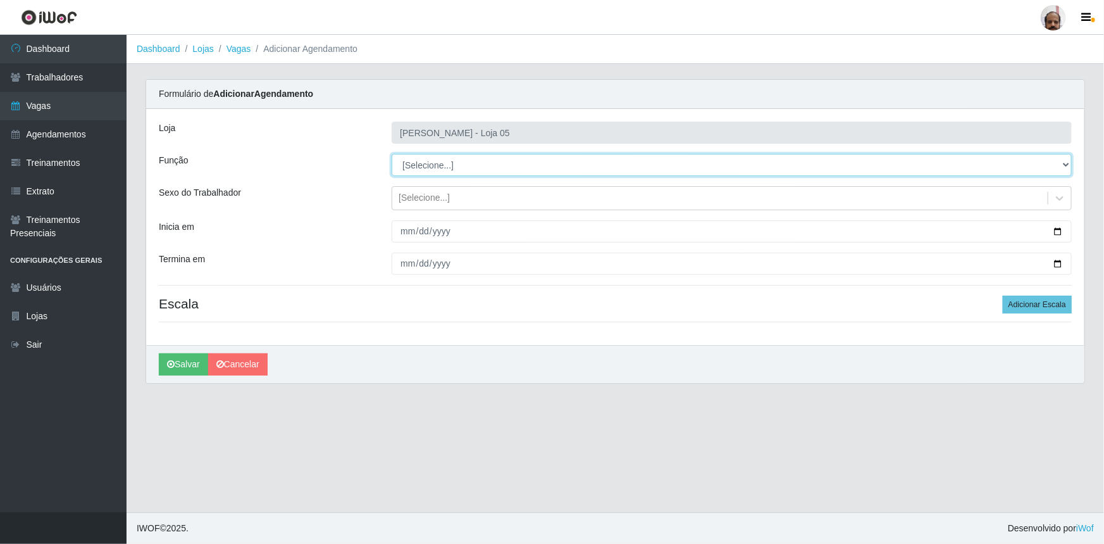
click at [457, 161] on select "[Selecione...] ASG ASG + ASG ++ Auxiliar de Depósito Auxiliar de Depósito + Aux…" at bounding box center [732, 165] width 680 height 22
select select "107"
click at [392, 154] on select "[Selecione...] ASG ASG + ASG ++ Auxiliar de Depósito Auxiliar de Depósito + Aux…" at bounding box center [732, 165] width 680 height 22
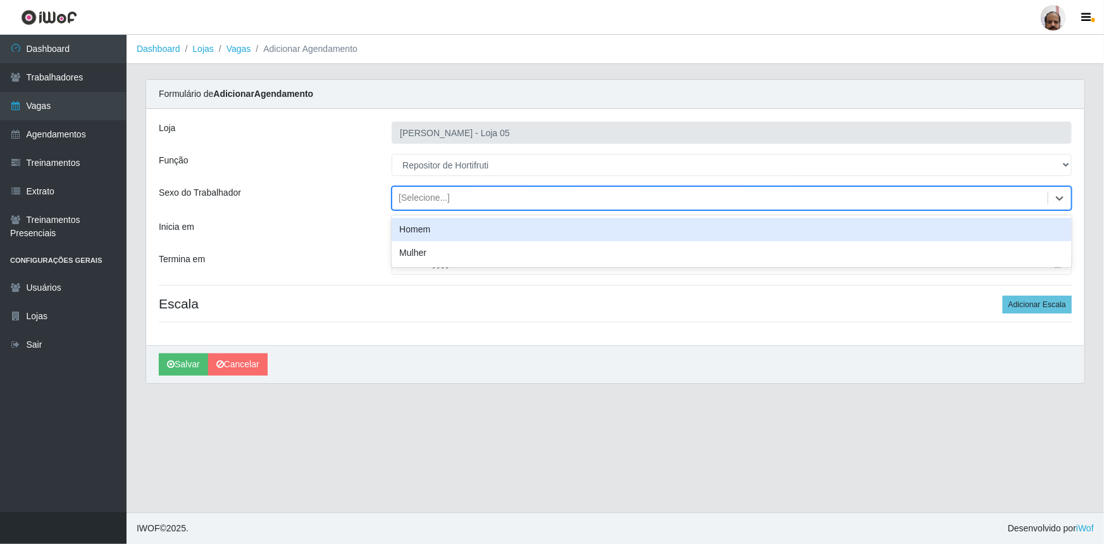
click at [435, 197] on div "[Selecione...]" at bounding box center [424, 198] width 51 height 13
click at [449, 229] on div "Homem" at bounding box center [732, 229] width 680 height 23
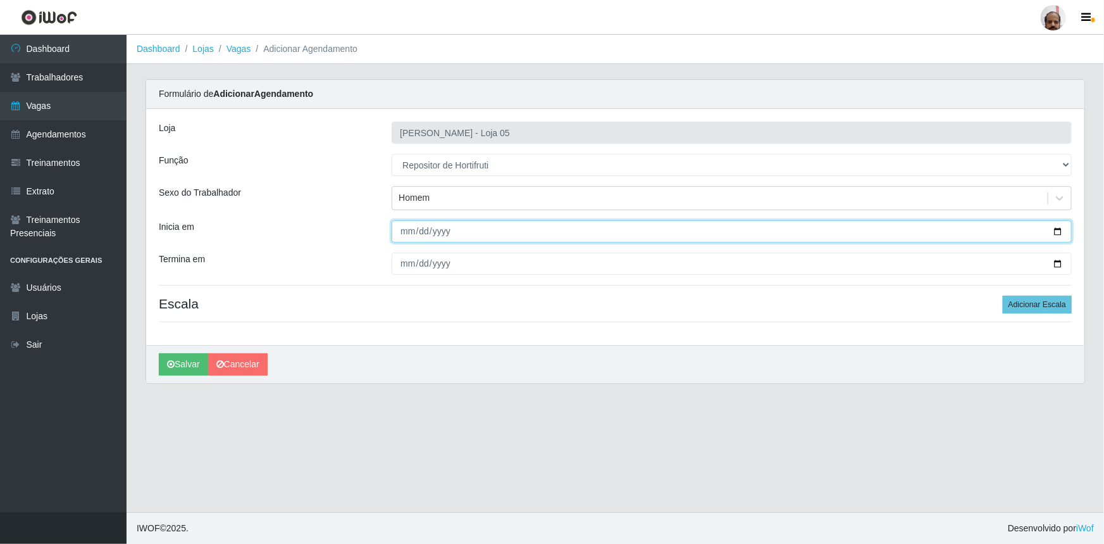
click at [1057, 225] on input "Inicia em" at bounding box center [732, 231] width 680 height 22
type input "[DATE]"
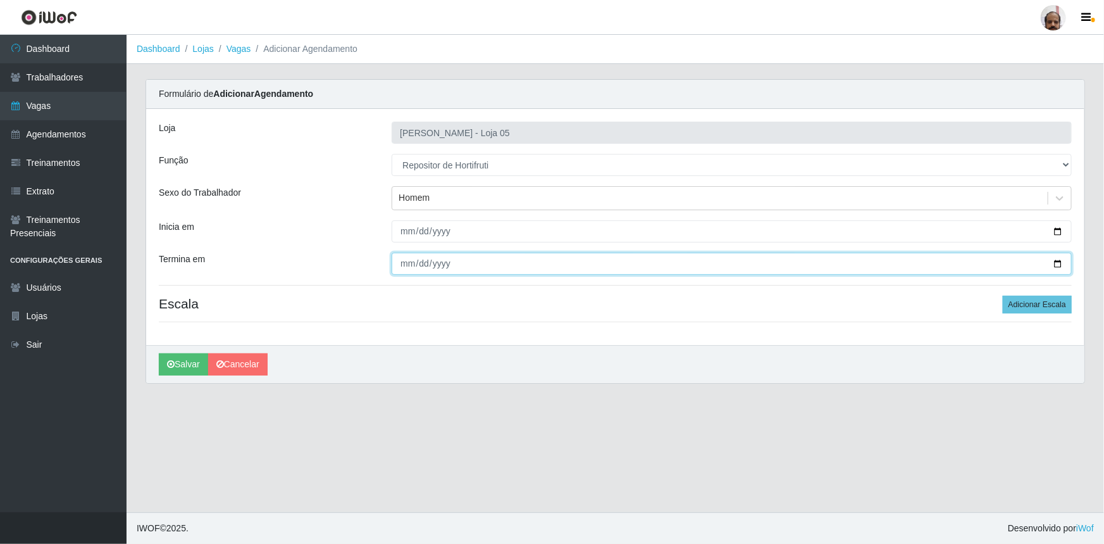
click at [1054, 263] on input "Termina em" at bounding box center [732, 264] width 680 height 22
type input "[DATE]"
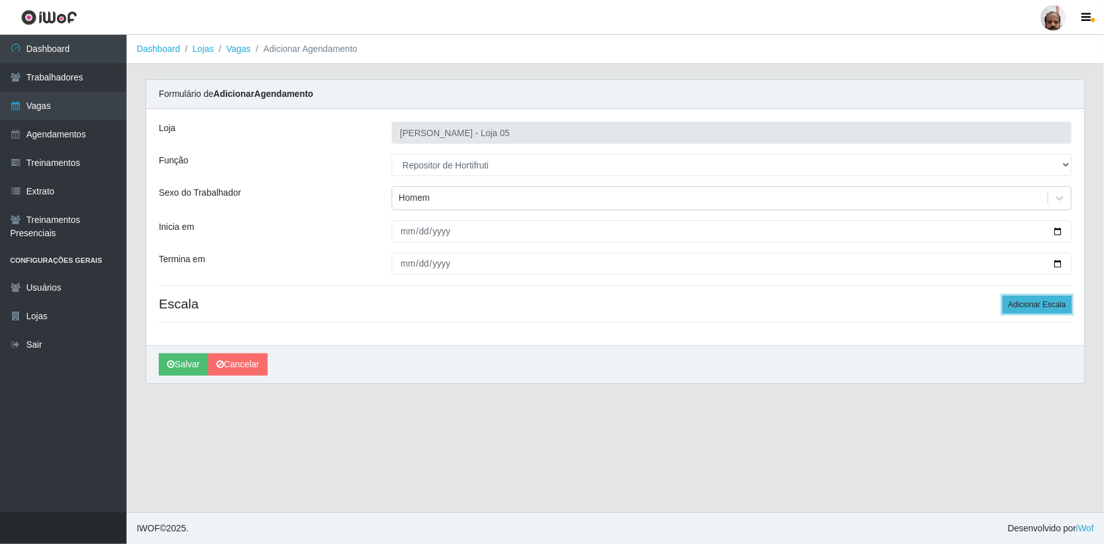
drag, startPoint x: 1052, startPoint y: 296, endPoint x: 1050, endPoint y: 302, distance: 6.8
click at [1052, 296] on button "Adicionar Escala" at bounding box center [1037, 305] width 69 height 18
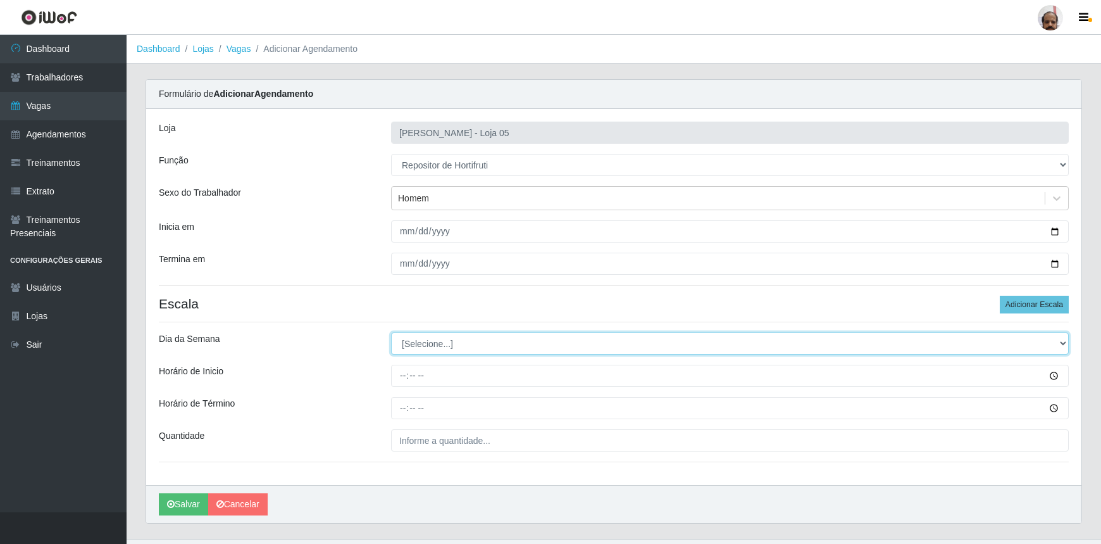
click at [437, 340] on select "[Selecione...] Segunda Terça Quarta Quinta Sexta Sábado Domingo" at bounding box center [730, 343] width 678 height 22
select select "5"
click at [391, 332] on select "[Selecione...] Segunda Terça Quarta Quinta Sexta Sábado Domingo" at bounding box center [730, 343] width 678 height 22
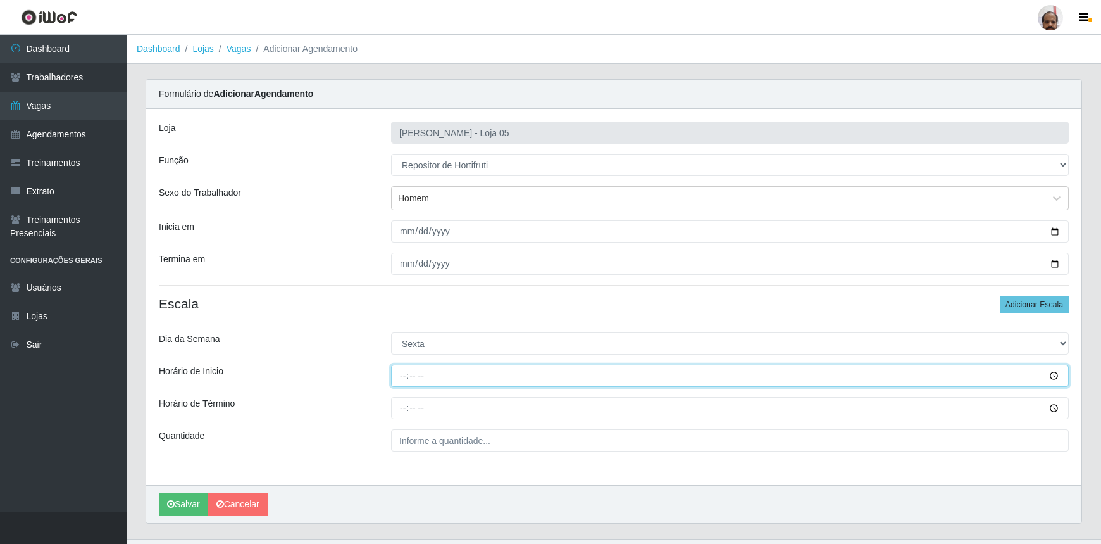
click at [399, 378] on input "Horário de Inicio" at bounding box center [730, 376] width 678 height 22
type input "08:00"
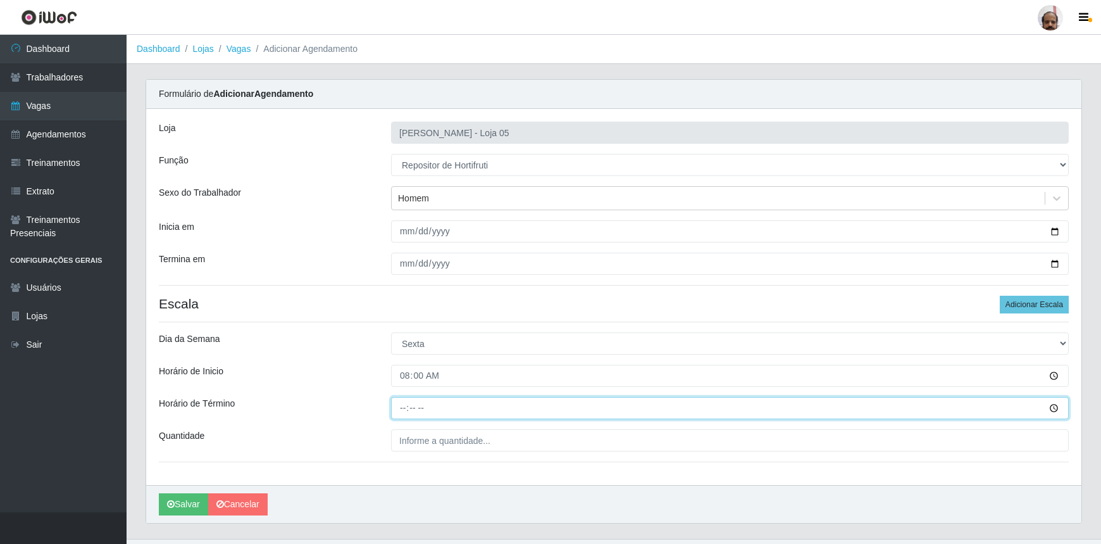
type input "14:00"
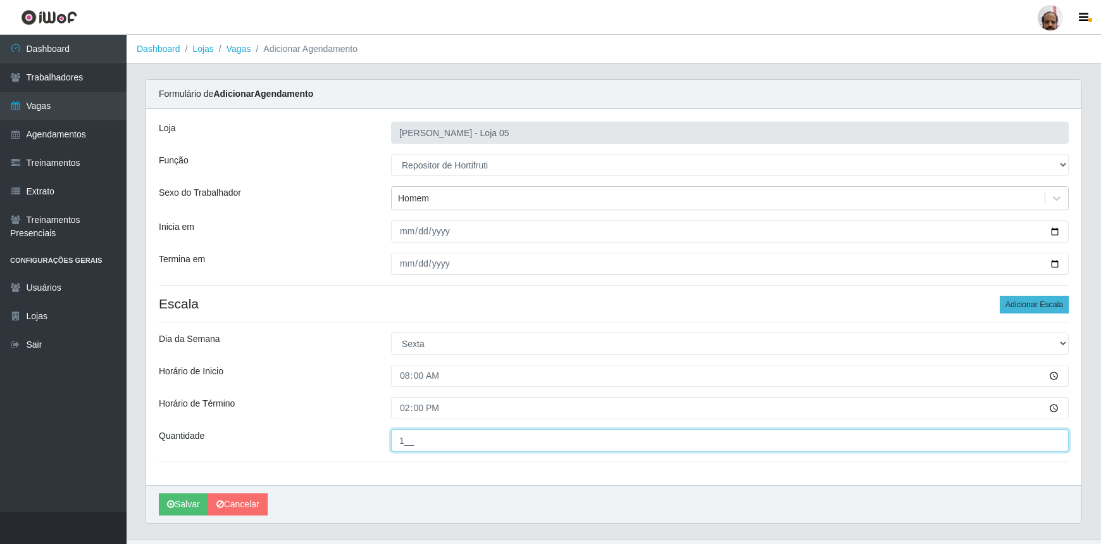
type input "1__"
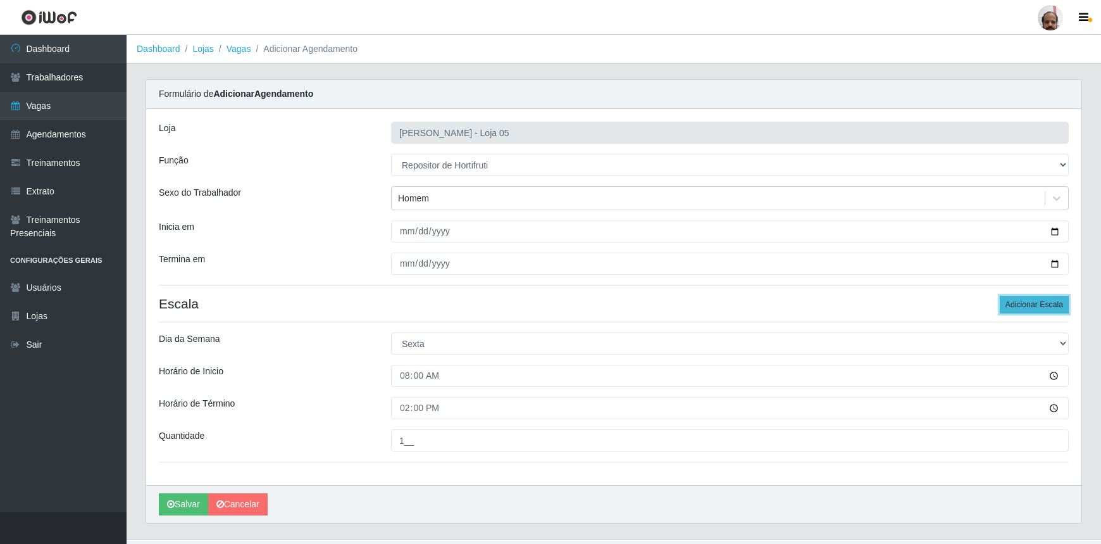
click at [1013, 299] on button "Adicionar Escala" at bounding box center [1034, 305] width 69 height 18
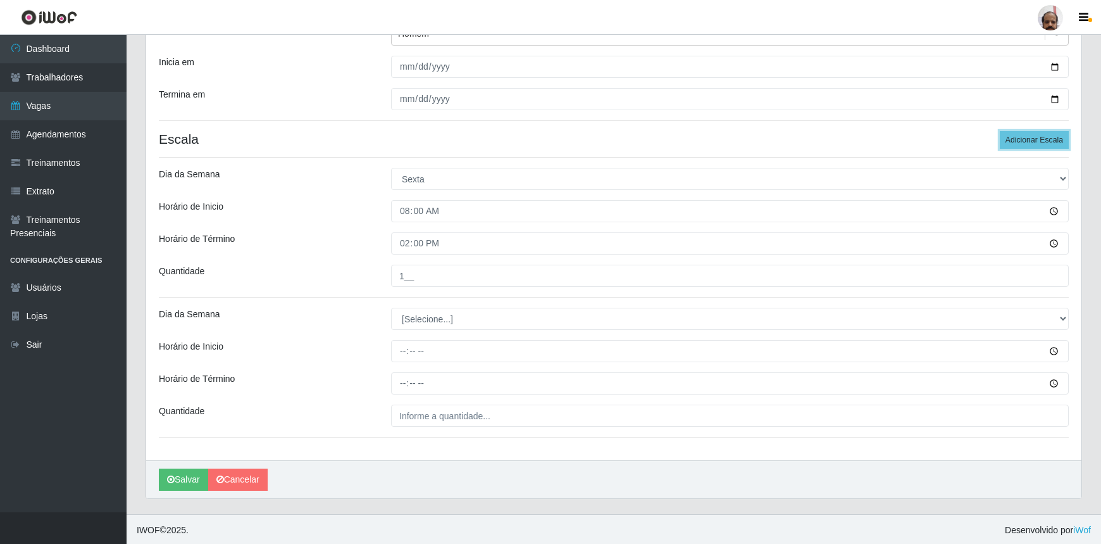
scroll to position [165, 0]
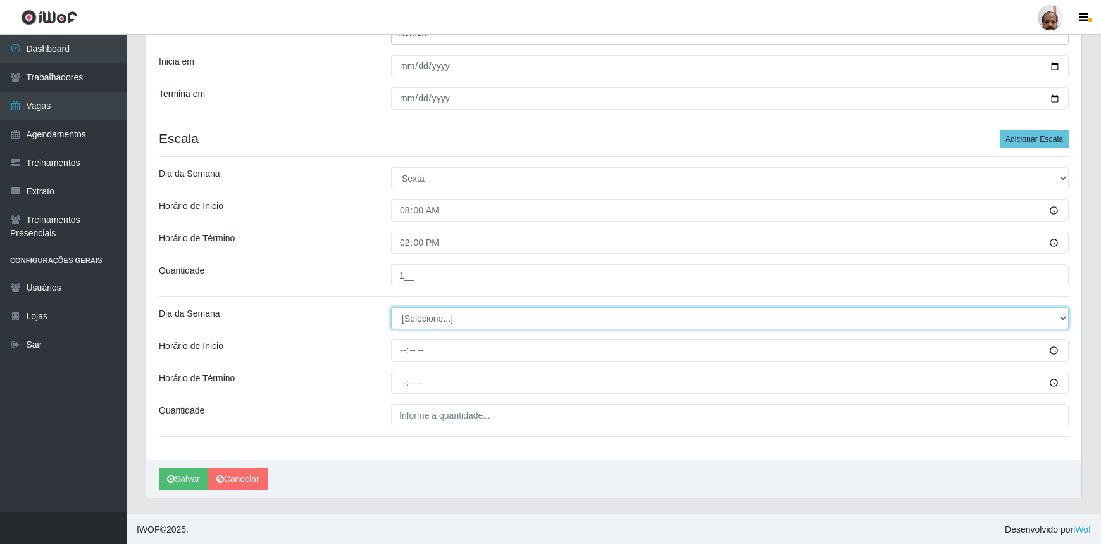
click at [428, 323] on select "[Selecione...] Segunda Terça Quarta Quinta Sexta Sábado Domingo" at bounding box center [730, 318] width 678 height 22
select select "5"
click at [391, 307] on select "[Selecione...] Segunda Terça Quarta Quinta Sexta Sábado Domingo" at bounding box center [730, 318] width 678 height 22
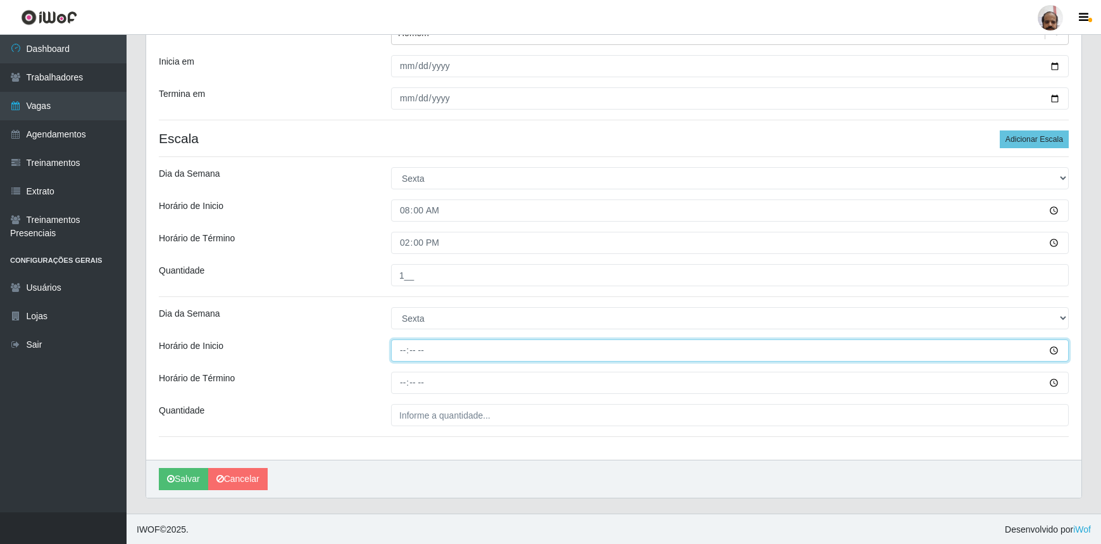
click at [404, 354] on input "Horário de Inicio" at bounding box center [730, 350] width 678 height 22
type input "16:00"
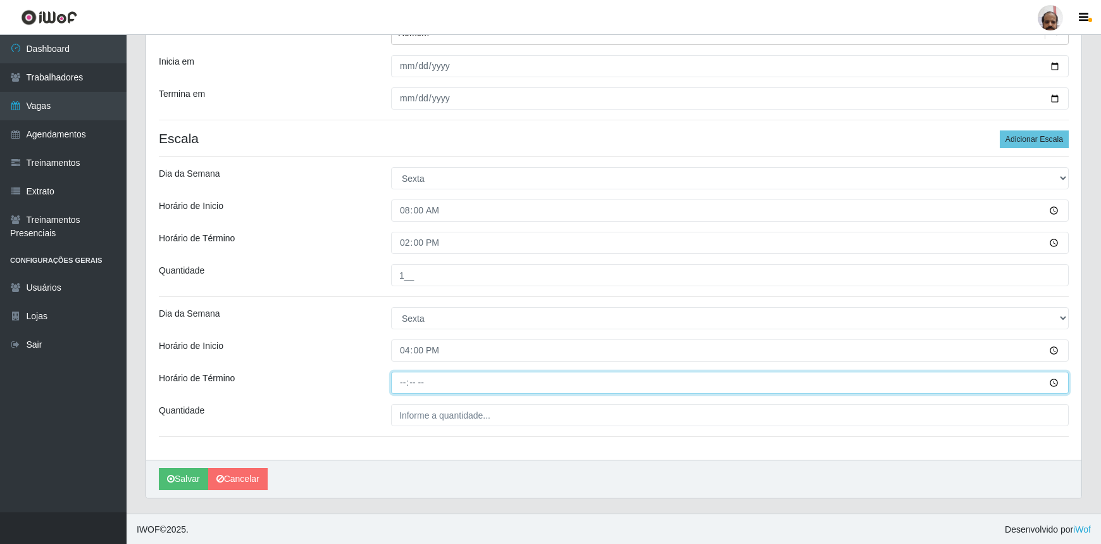
type input "22:00"
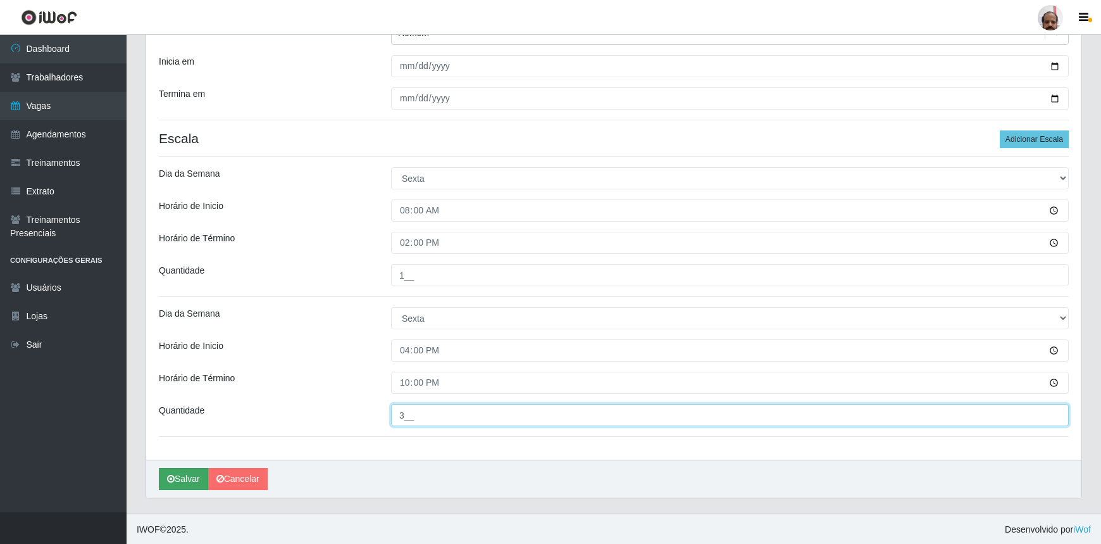
type input "3__"
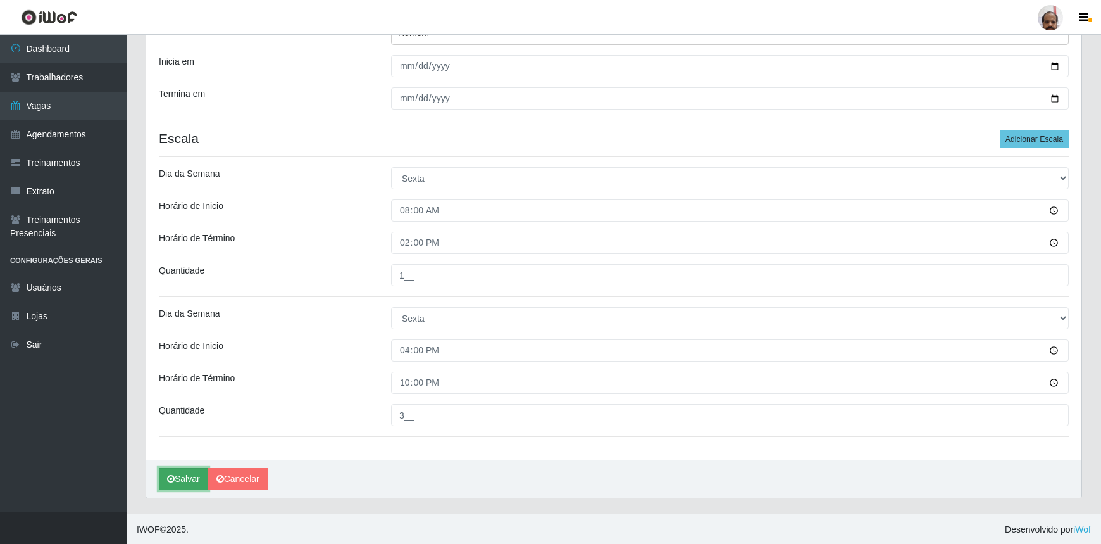
click at [176, 478] on button "Salvar" at bounding box center [183, 479] width 49 height 22
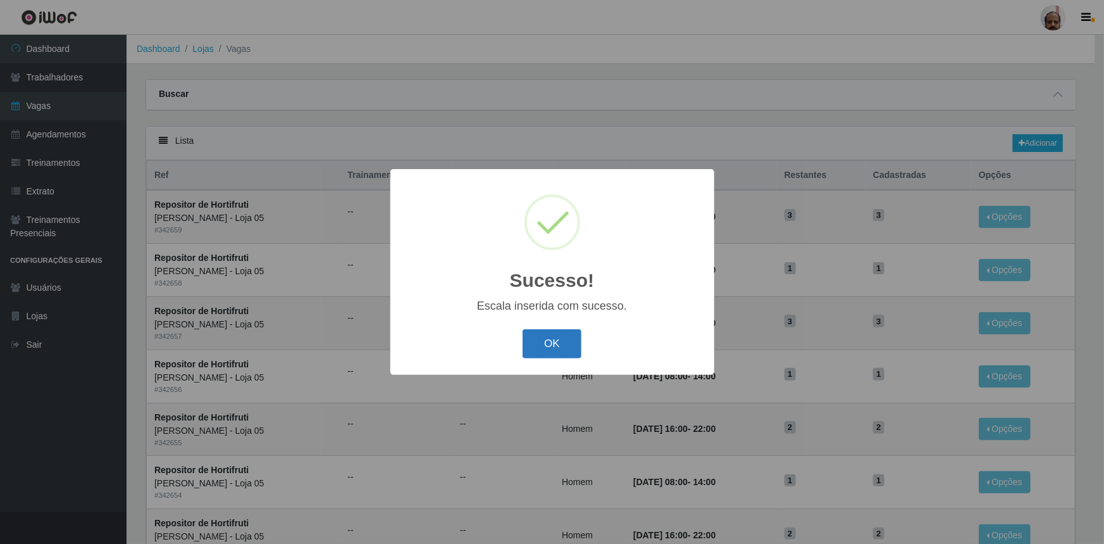
click at [569, 347] on button "OK" at bounding box center [552, 344] width 59 height 30
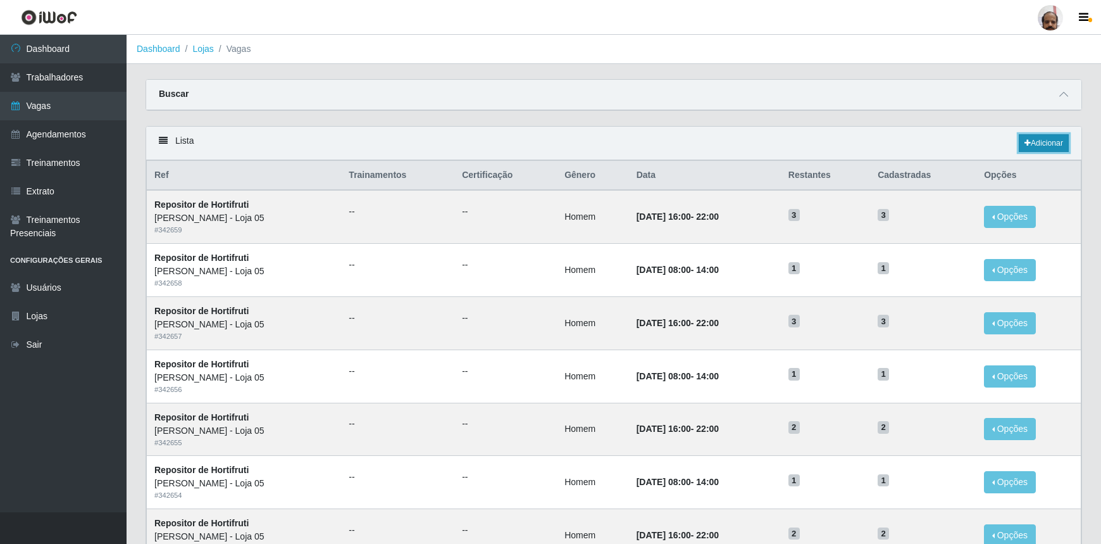
click at [1052, 140] on link "Adicionar" at bounding box center [1044, 143] width 50 height 18
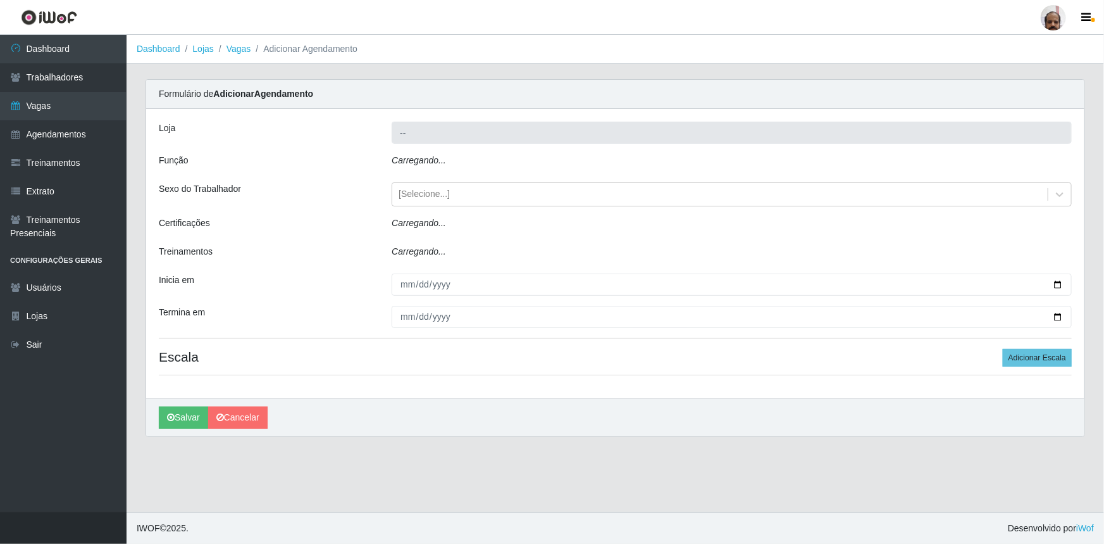
type input "[PERSON_NAME] - Loja 05"
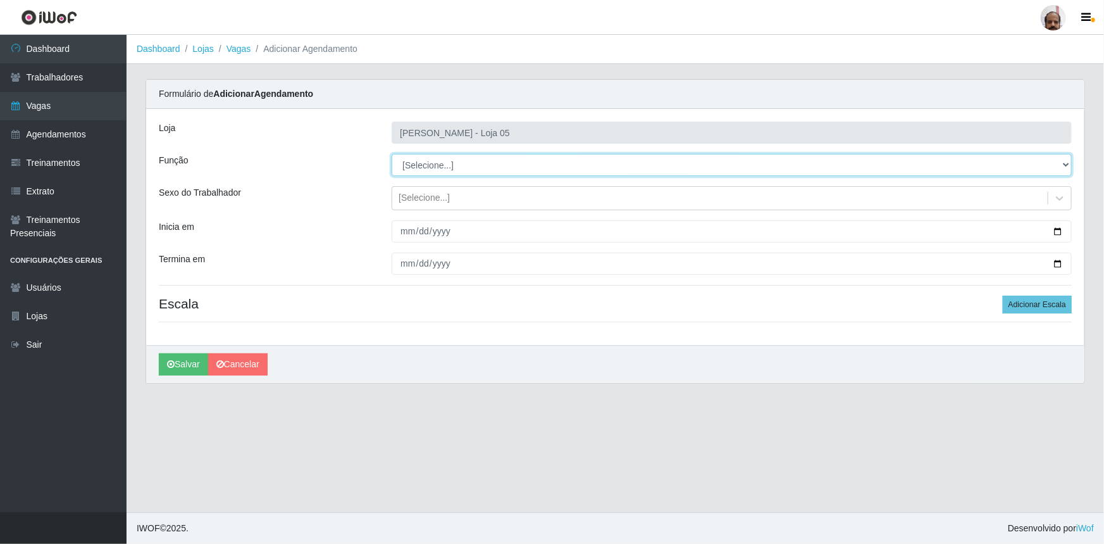
click at [446, 162] on select "[Selecione...] ASG ASG + ASG ++ Auxiliar de Depósito Auxiliar de Depósito + Aux…" at bounding box center [732, 165] width 680 height 22
select select "107"
click at [392, 154] on select "[Selecione...] ASG ASG + ASG ++ Auxiliar de Depósito Auxiliar de Depósito + Aux…" at bounding box center [732, 165] width 680 height 22
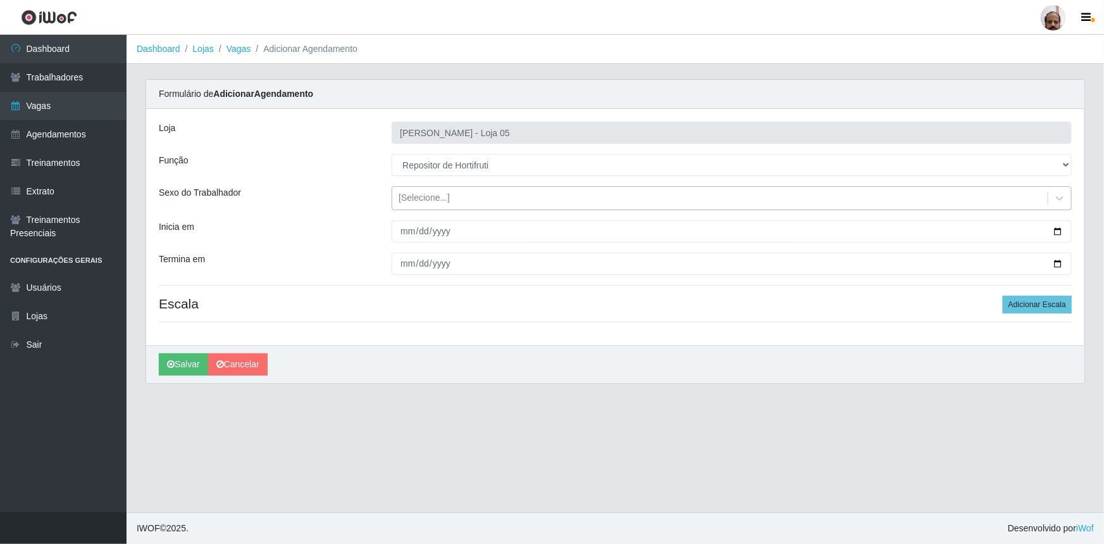
click at [405, 202] on div "[Selecione...]" at bounding box center [424, 198] width 51 height 13
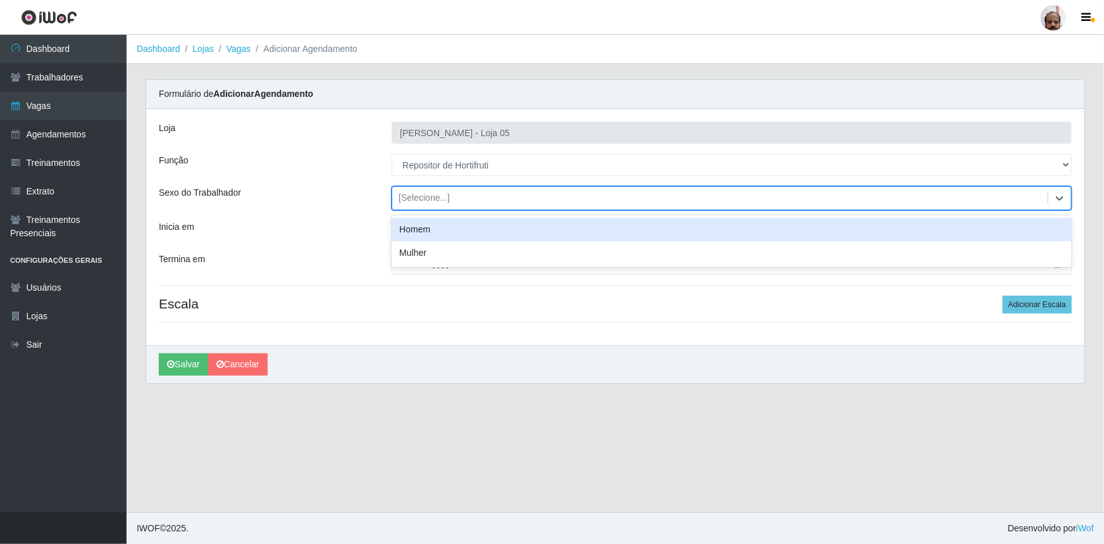
click at [416, 229] on div "Homem" at bounding box center [732, 229] width 680 height 23
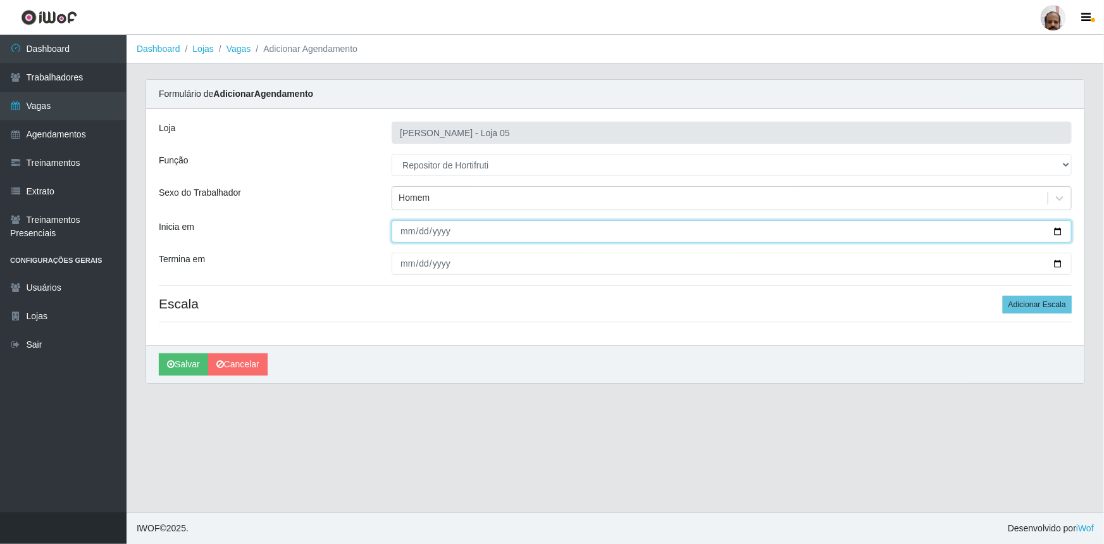
click at [1058, 234] on input "Inicia em" at bounding box center [732, 231] width 680 height 22
type input "[DATE]"
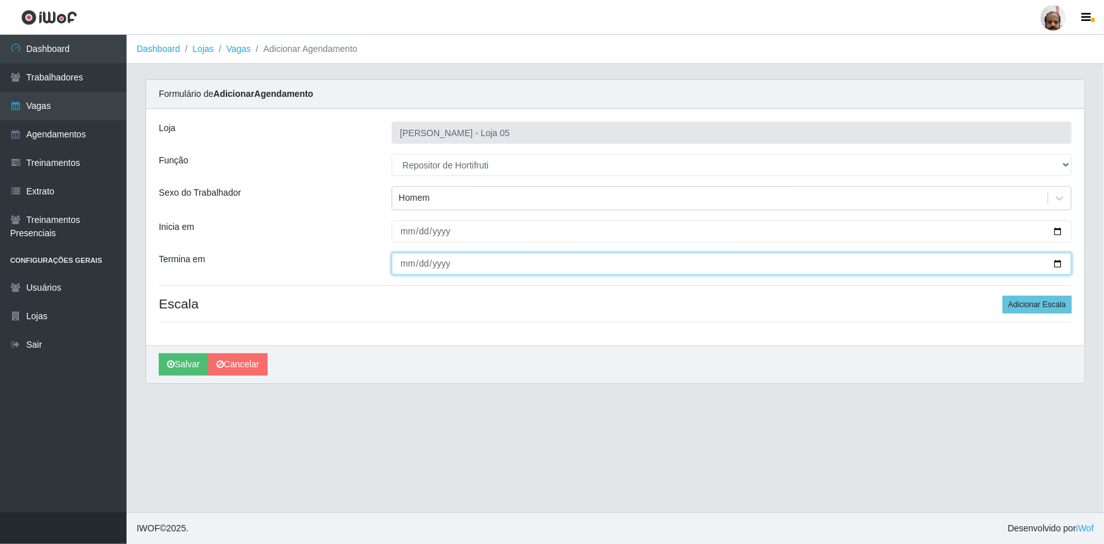
click at [1057, 260] on input "Termina em" at bounding box center [732, 264] width 680 height 22
type input "[DATE]"
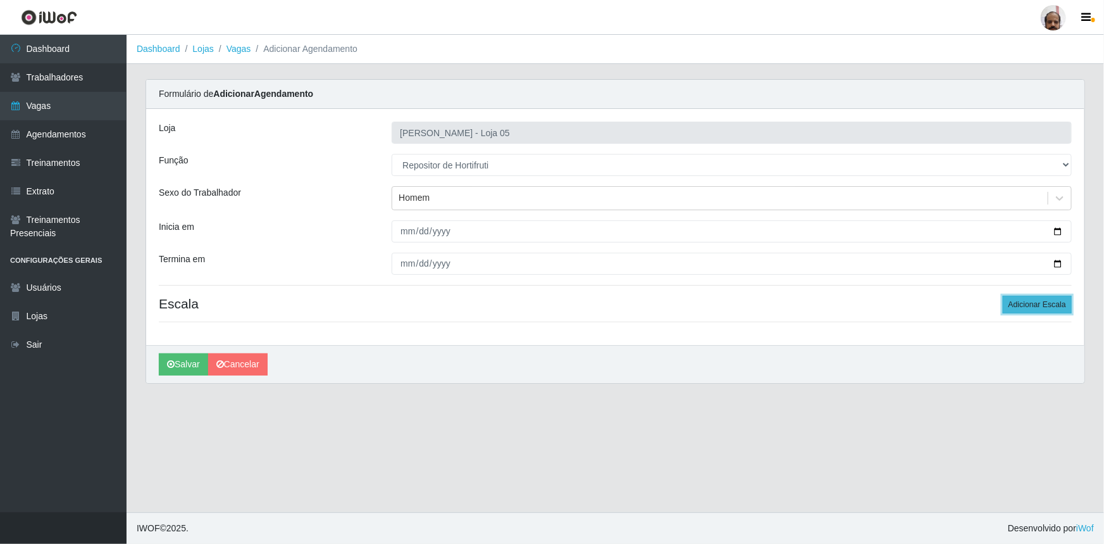
click at [1021, 299] on button "Adicionar Escala" at bounding box center [1037, 305] width 69 height 18
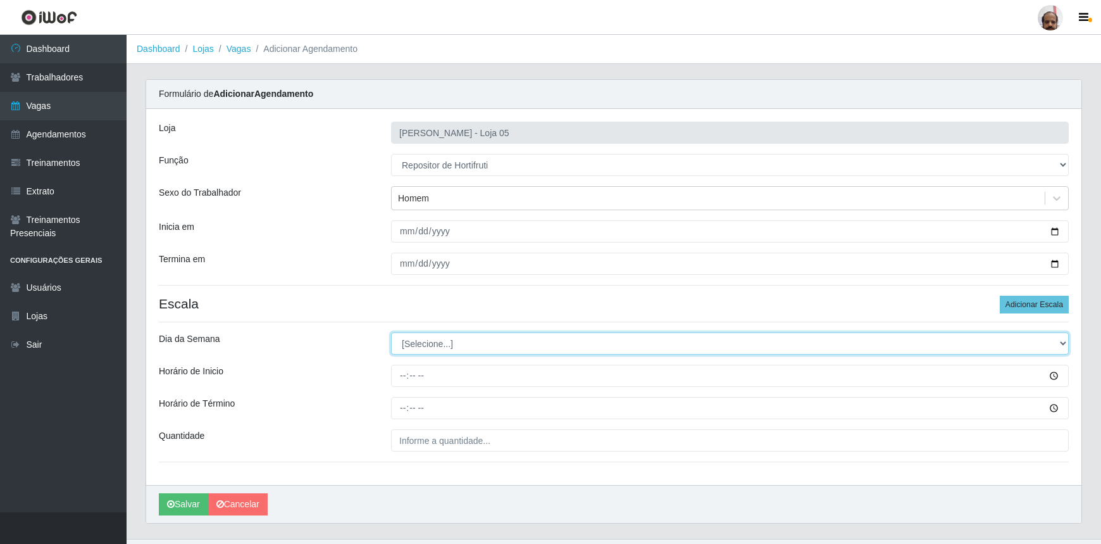
click at [420, 340] on select "[Selecione...] Segunda Terça Quarta Quinta Sexta Sábado Domingo" at bounding box center [730, 343] width 678 height 22
select select "6"
click at [391, 332] on select "[Selecione...] Segunda Terça Quarta Quinta Sexta Sábado Domingo" at bounding box center [730, 343] width 678 height 22
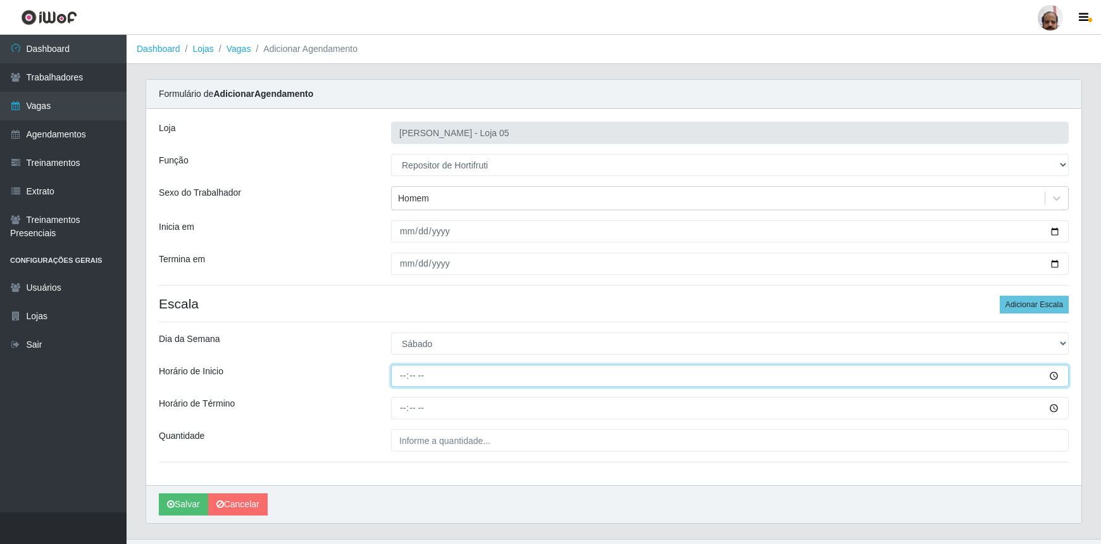
click at [394, 375] on input "Horário de Inicio" at bounding box center [730, 376] width 678 height 22
type input "16:00"
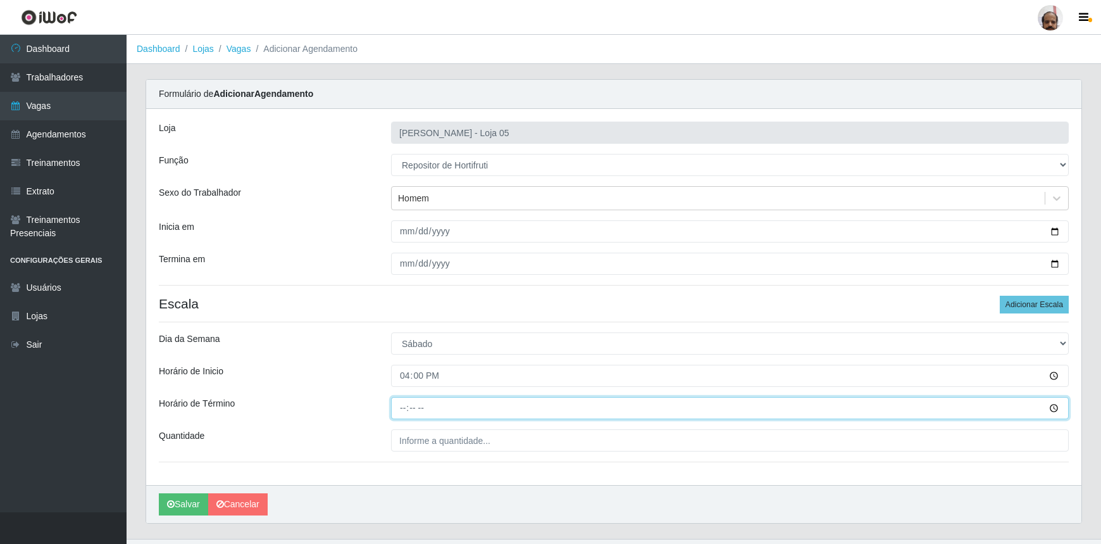
type input "22:00"
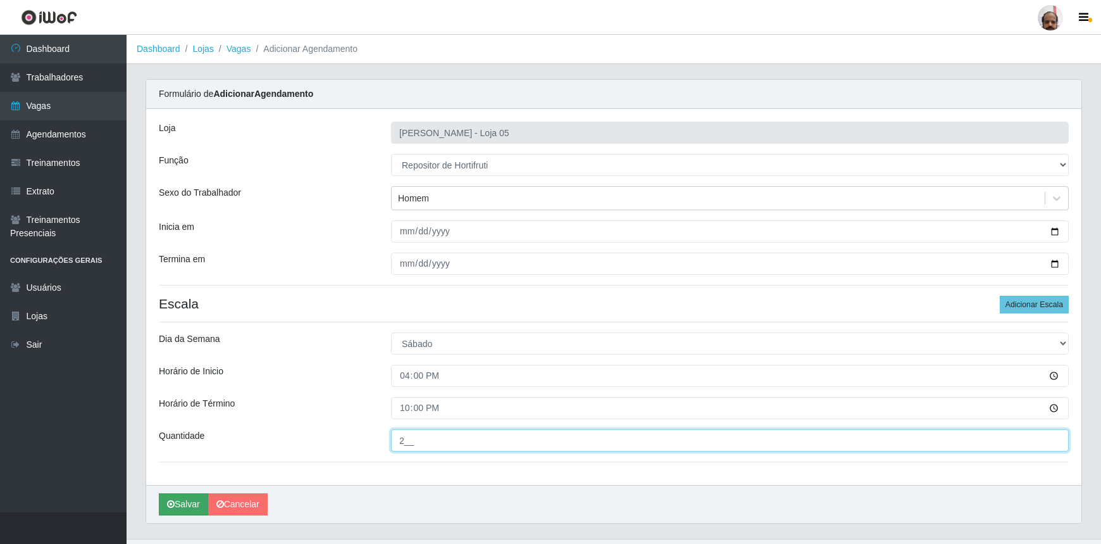
type input "2__"
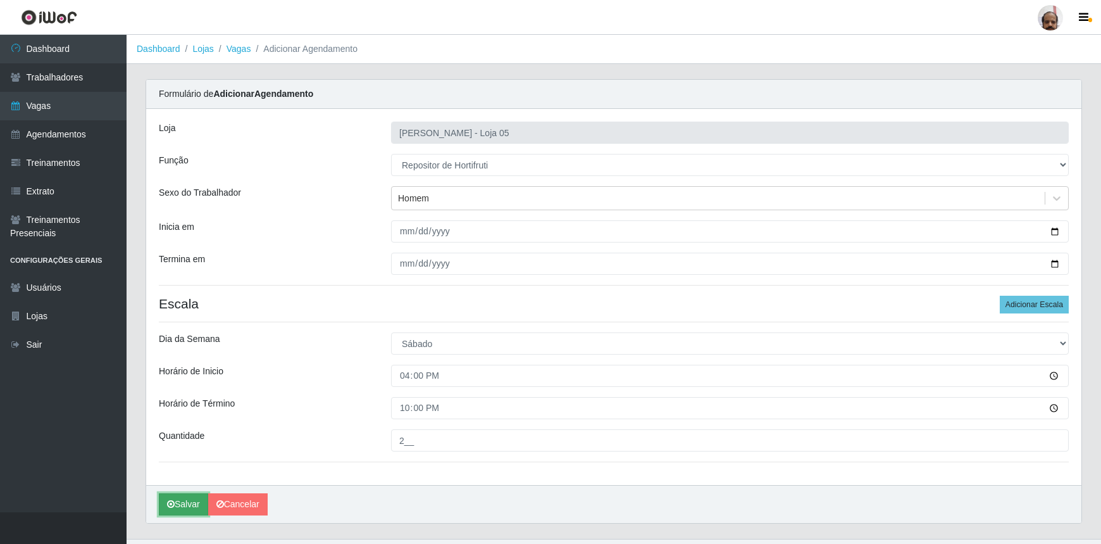
click at [187, 500] on button "Salvar" at bounding box center [183, 504] width 49 height 22
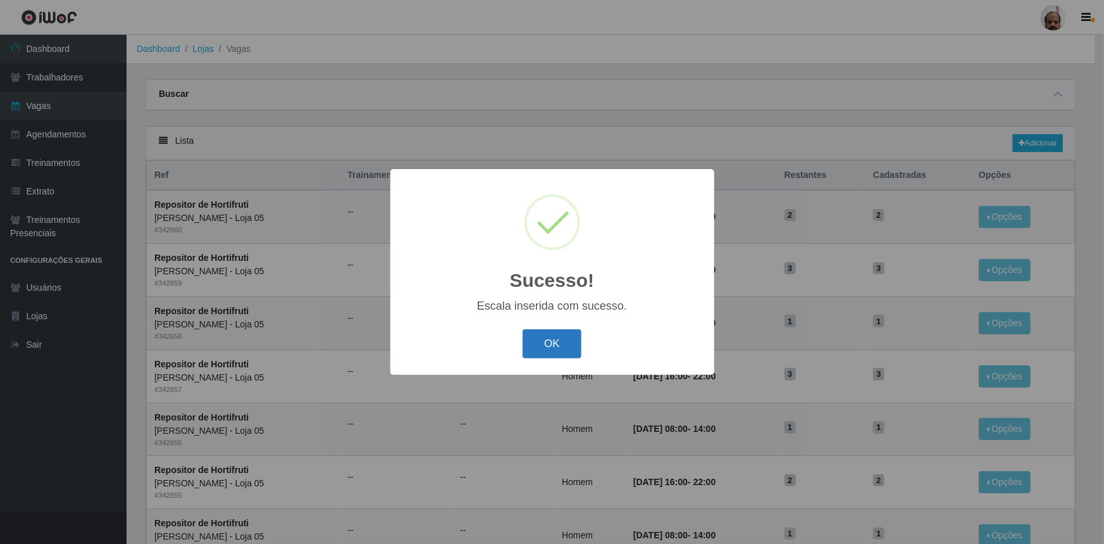
click at [549, 347] on button "OK" at bounding box center [552, 344] width 59 height 30
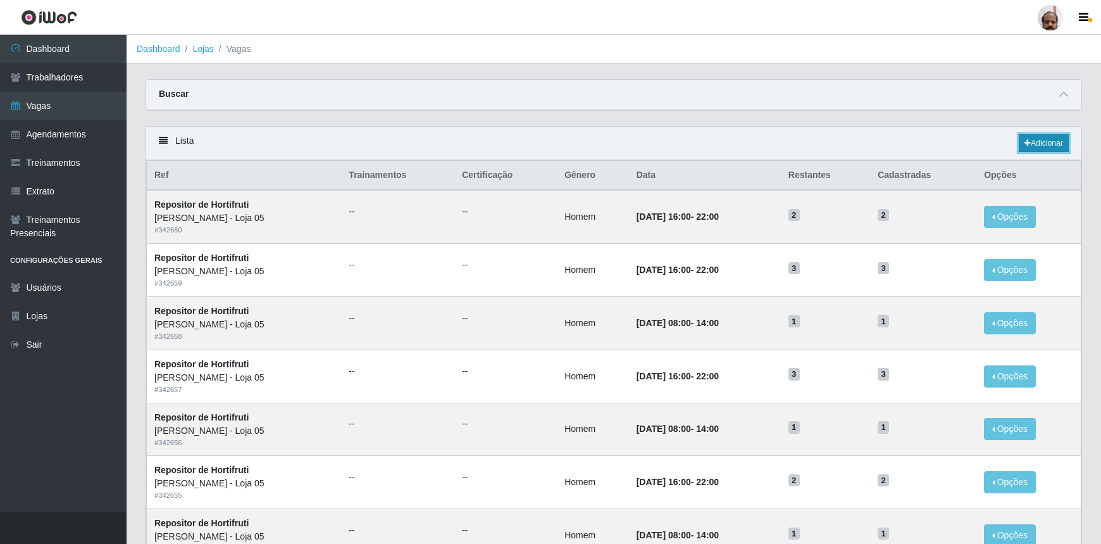
click at [1046, 145] on link "Adicionar" at bounding box center [1044, 143] width 50 height 18
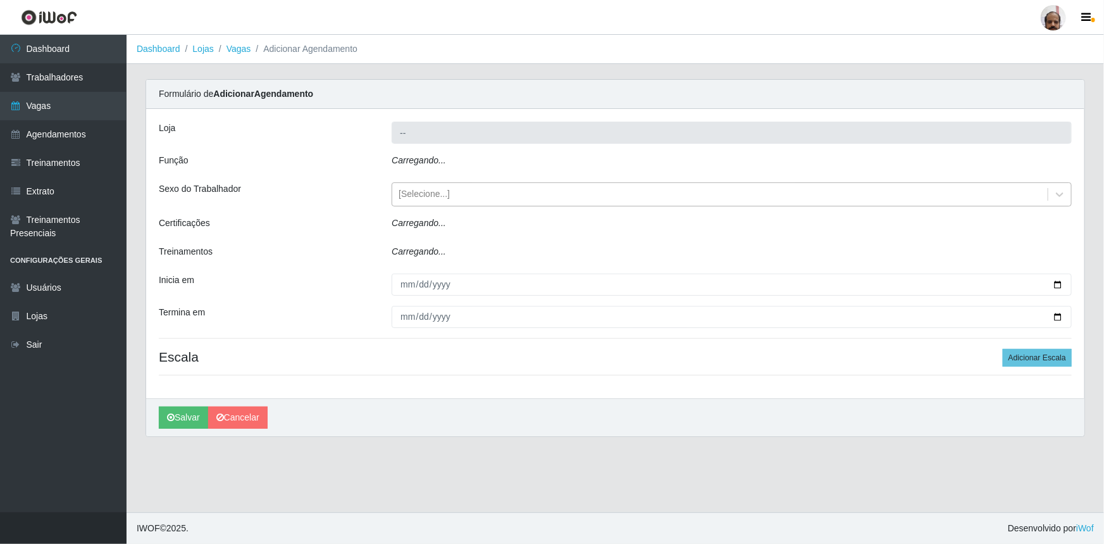
type input "[PERSON_NAME] - Loja 05"
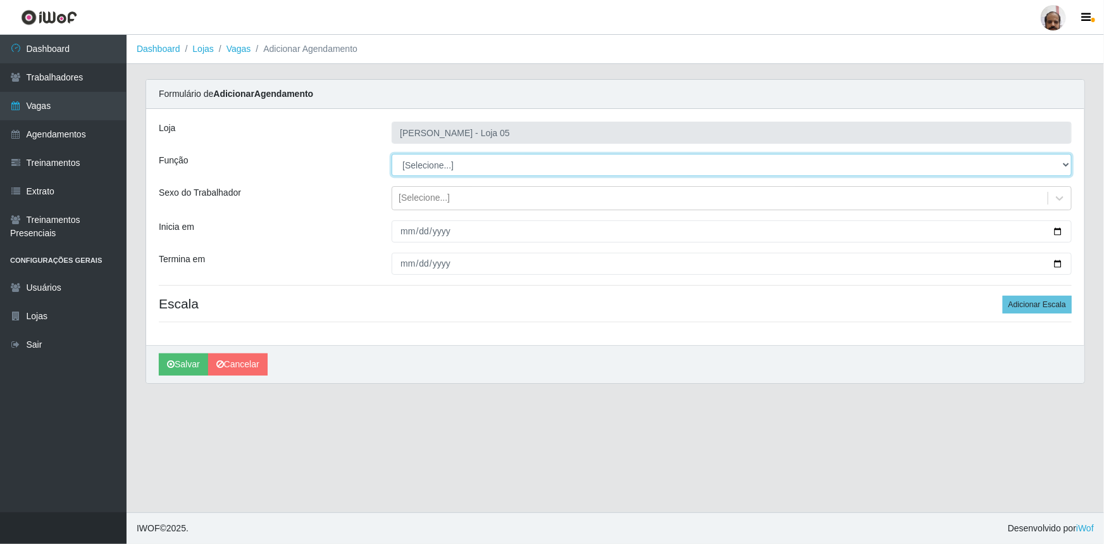
click at [441, 164] on select "[Selecione...] ASG ASG + ASG ++ Auxiliar de Depósito Auxiliar de Depósito + Aux…" at bounding box center [732, 165] width 680 height 22
select select "107"
click at [392, 154] on select "[Selecione...] ASG ASG + ASG ++ Auxiliar de Depósito Auxiliar de Depósito + Aux…" at bounding box center [732, 165] width 680 height 22
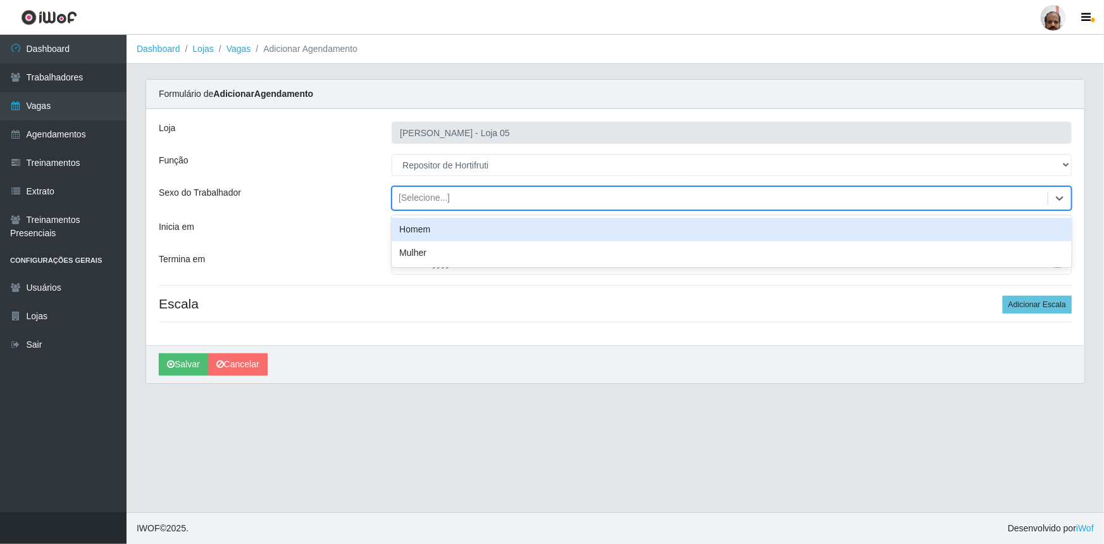
click at [434, 196] on div "[Selecione...]" at bounding box center [424, 198] width 51 height 13
click at [440, 227] on div "Homem" at bounding box center [732, 229] width 680 height 23
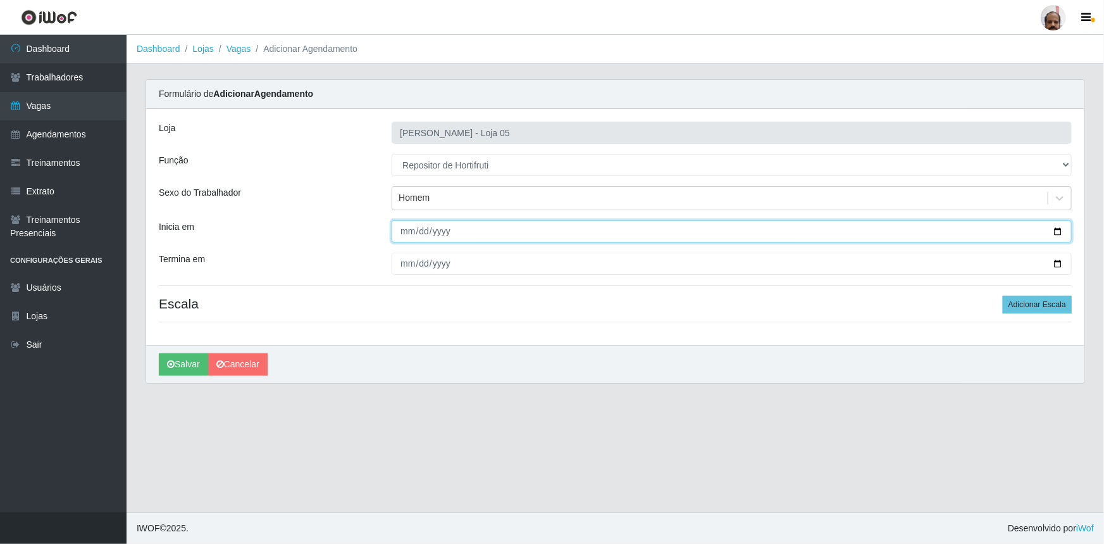
click at [1058, 227] on input "Inicia em" at bounding box center [732, 231] width 680 height 22
type input "[DATE]"
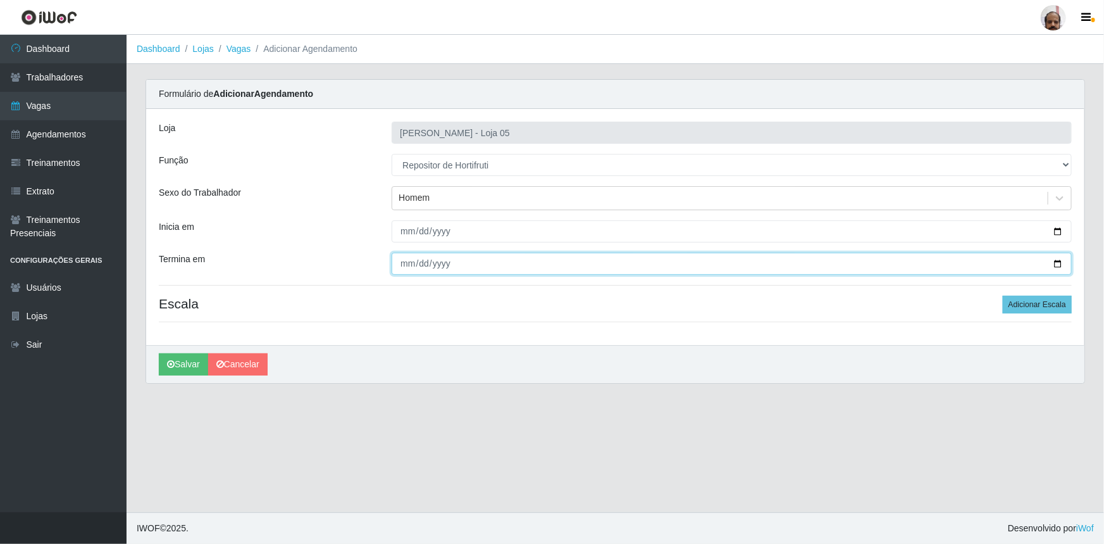
click at [1060, 264] on input "Termina em" at bounding box center [732, 264] width 680 height 22
type input "[DATE]"
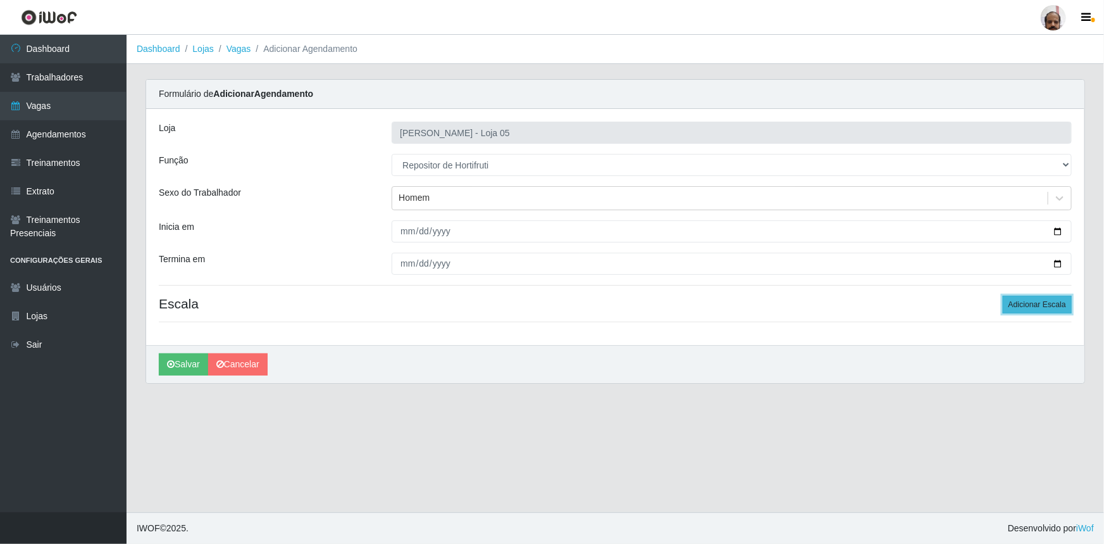
click at [1023, 303] on button "Adicionar Escala" at bounding box center [1037, 305] width 69 height 18
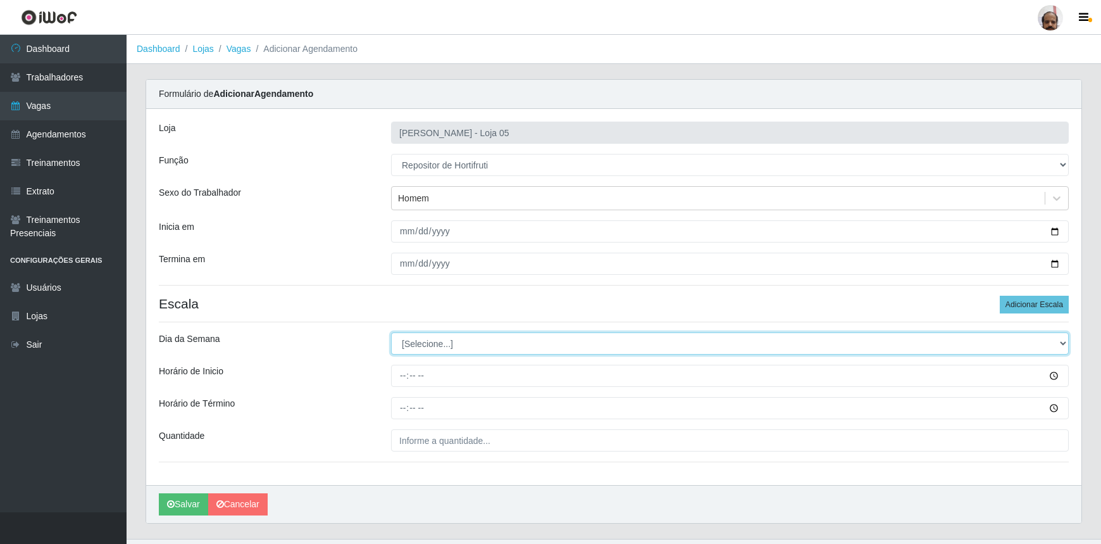
click at [434, 340] on select "[Selecione...] Segunda Terça Quarta Quinta Sexta Sábado Domingo" at bounding box center [730, 343] width 678 height 22
select select "0"
click at [391, 332] on select "[Selecione...] Segunda Terça Quarta Quinta Sexta Sábado Domingo" at bounding box center [730, 343] width 678 height 22
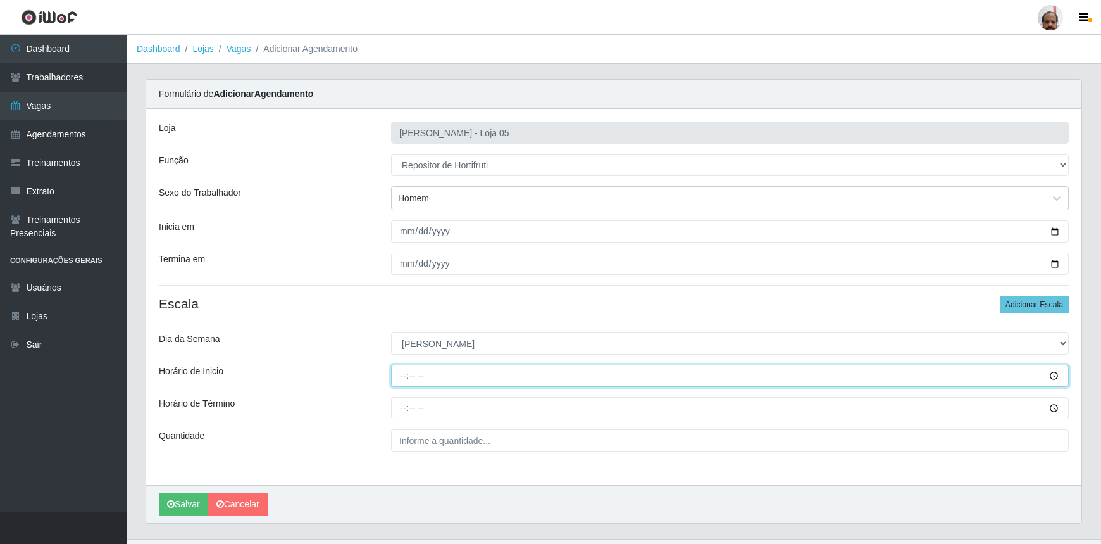
click at [398, 371] on input "Horário de Inicio" at bounding box center [730, 376] width 678 height 22
type input "08:00"
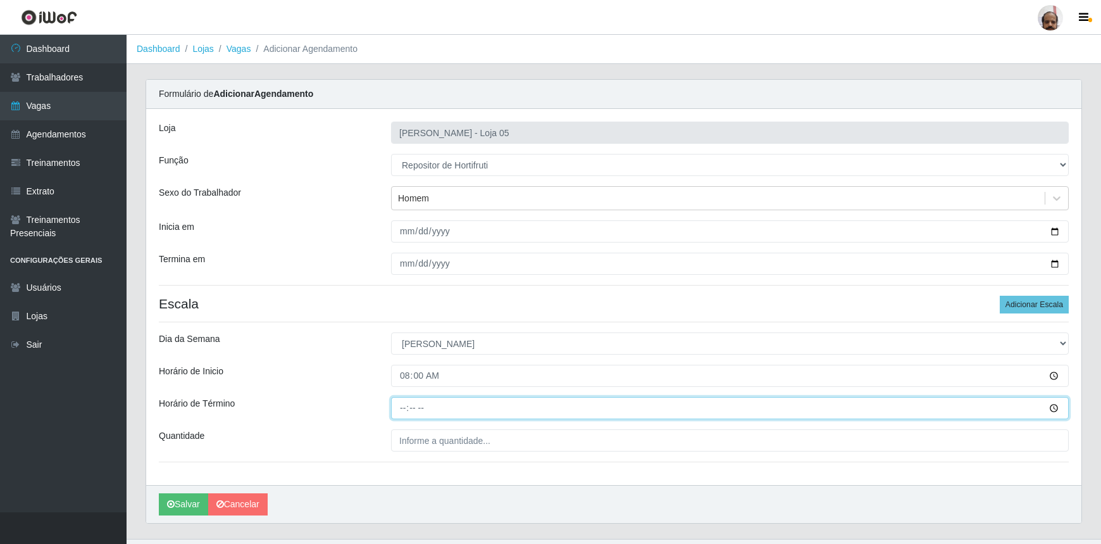
type input "14:00"
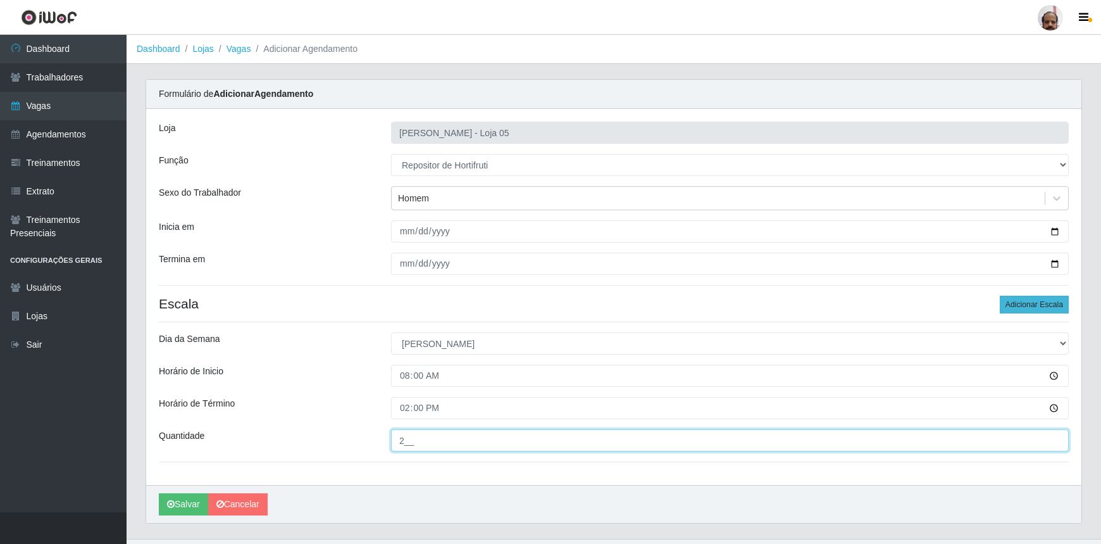
type input "2__"
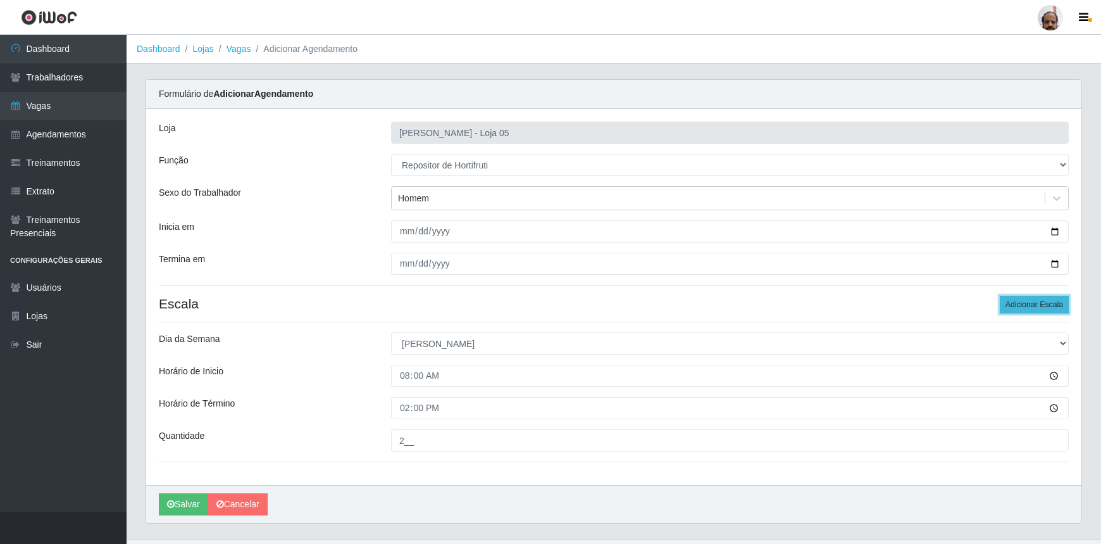
click at [1041, 301] on button "Adicionar Escala" at bounding box center [1034, 305] width 69 height 18
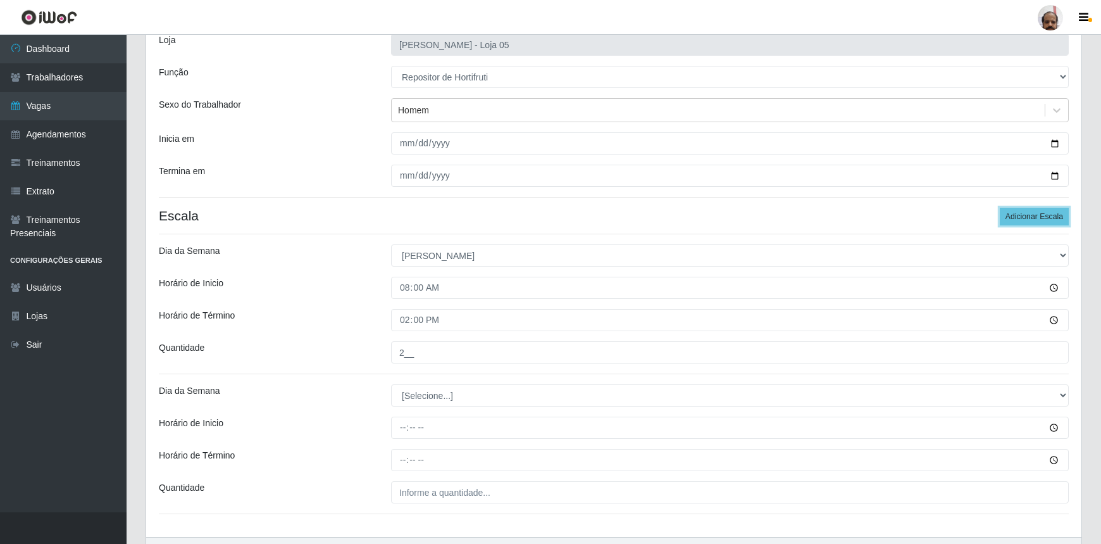
scroll to position [165, 0]
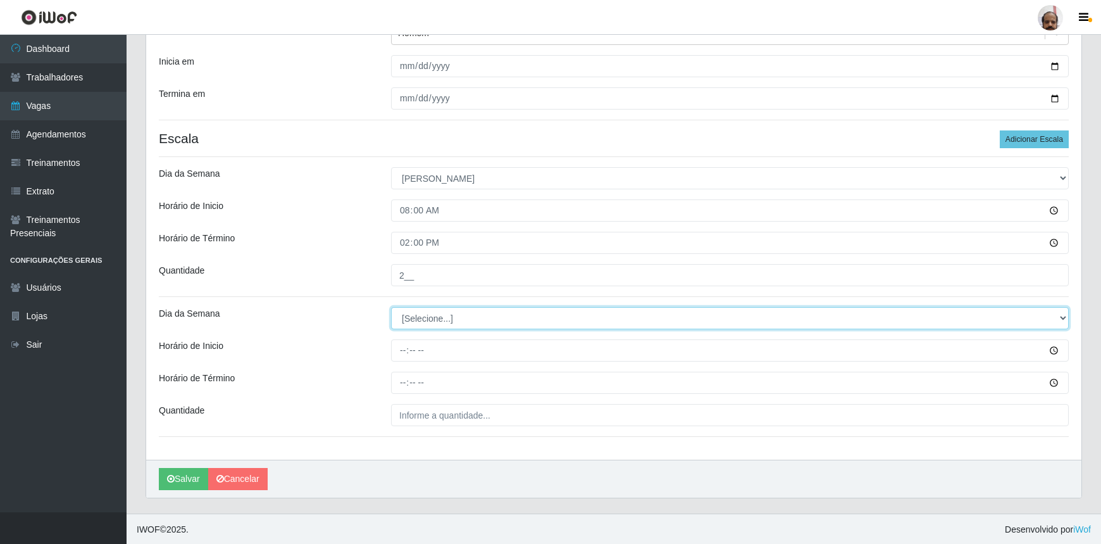
click at [437, 316] on select "[Selecione...] Segunda Terça Quarta Quinta Sexta Sábado Domingo" at bounding box center [730, 318] width 678 height 22
select select "0"
click at [391, 307] on select "[Selecione...] Segunda Terça Quarta Quinta Sexta Sábado Domingo" at bounding box center [730, 318] width 678 height 22
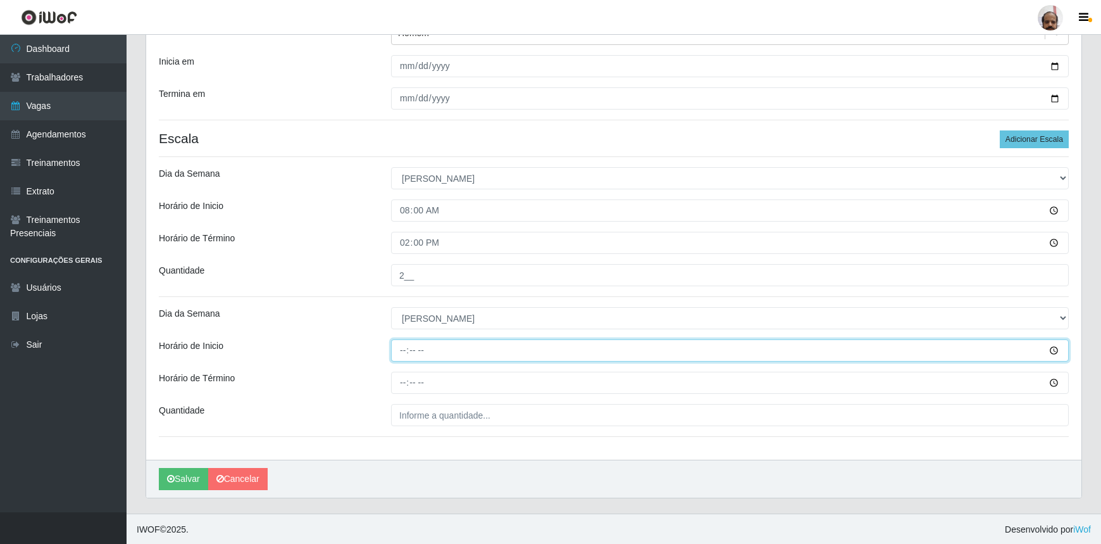
click at [405, 349] on input "Horário de Inicio" at bounding box center [730, 350] width 678 height 22
type input "13:00"
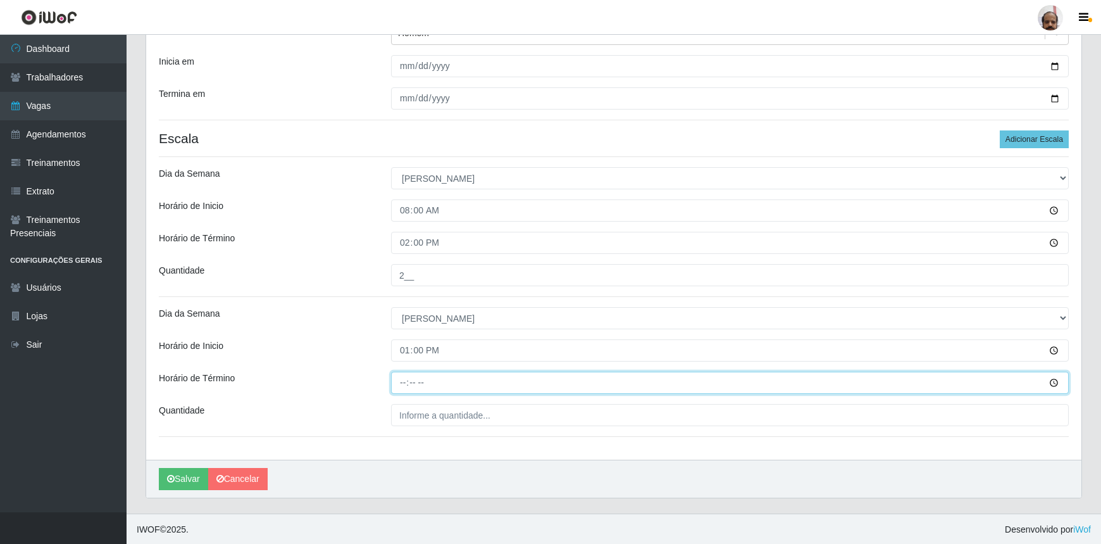
type input "19:00"
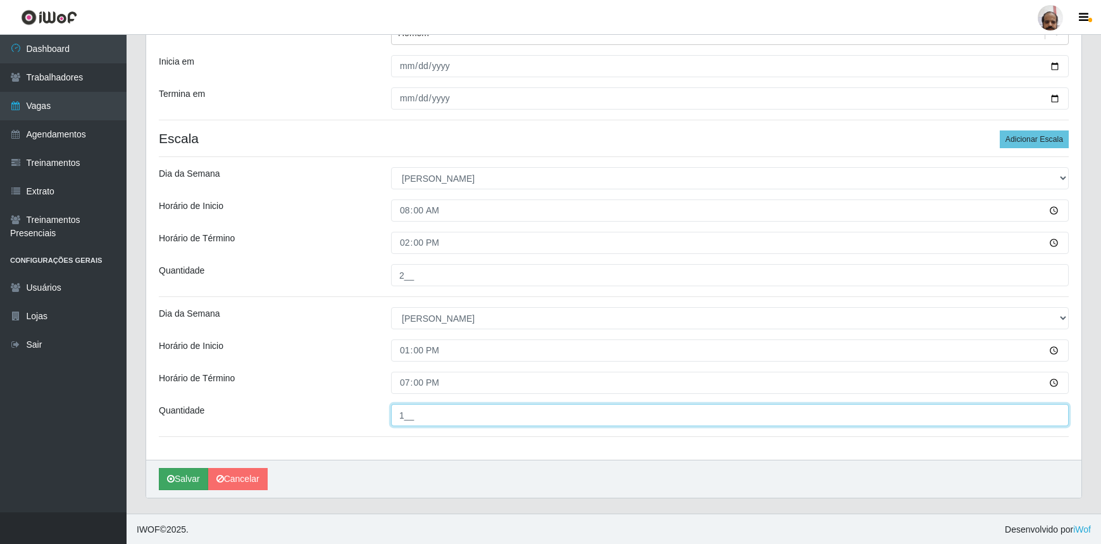
type input "1__"
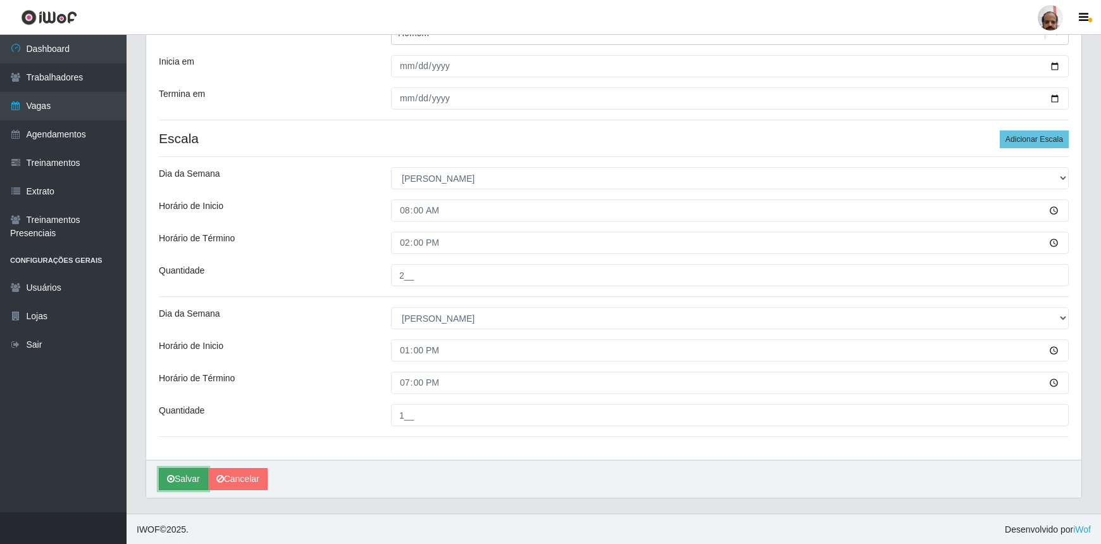
click at [177, 484] on button "Salvar" at bounding box center [183, 479] width 49 height 22
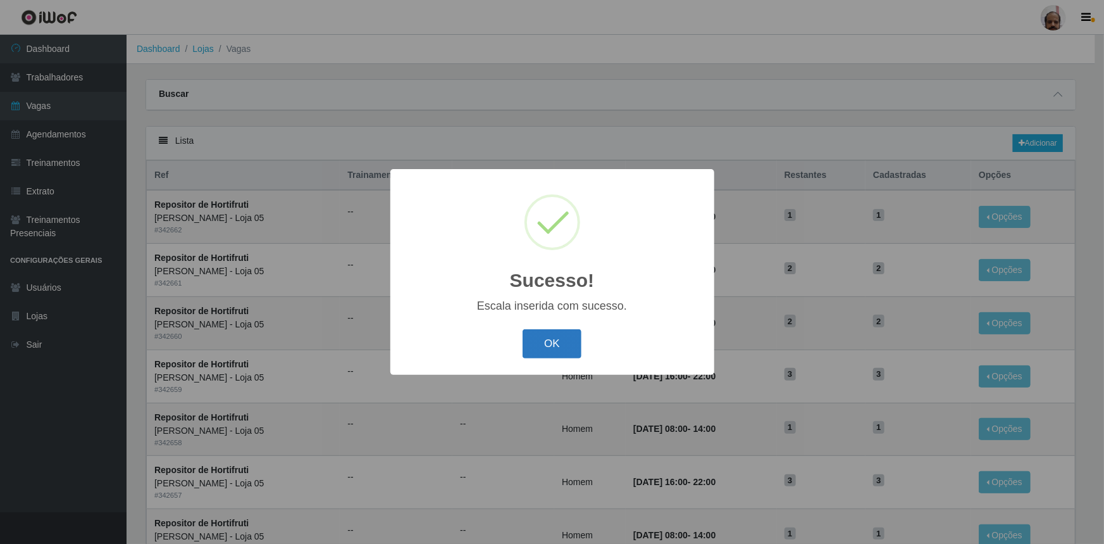
click at [527, 340] on button "OK" at bounding box center [552, 344] width 59 height 30
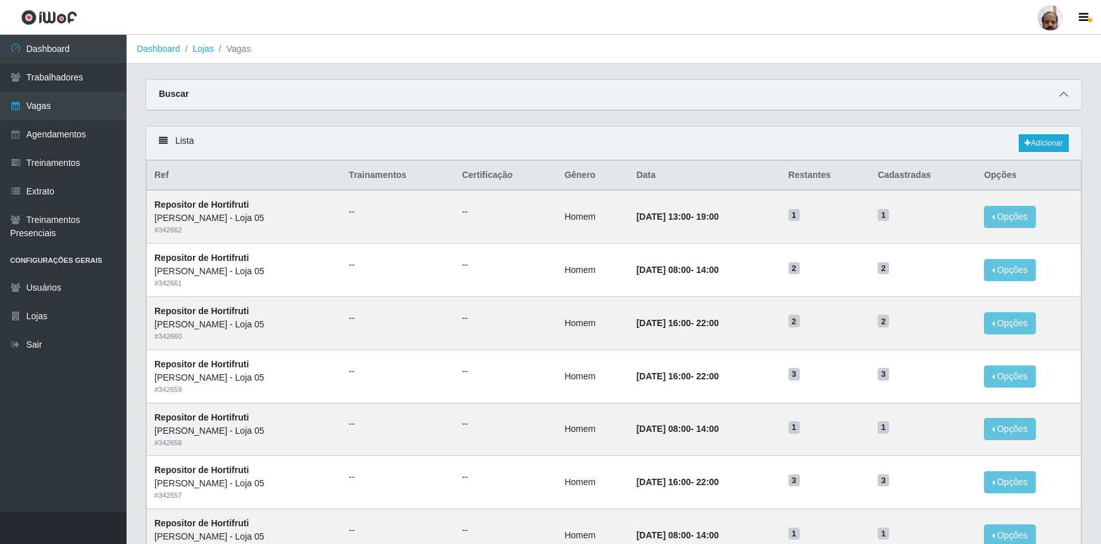
click at [1068, 96] on icon at bounding box center [1063, 94] width 9 height 9
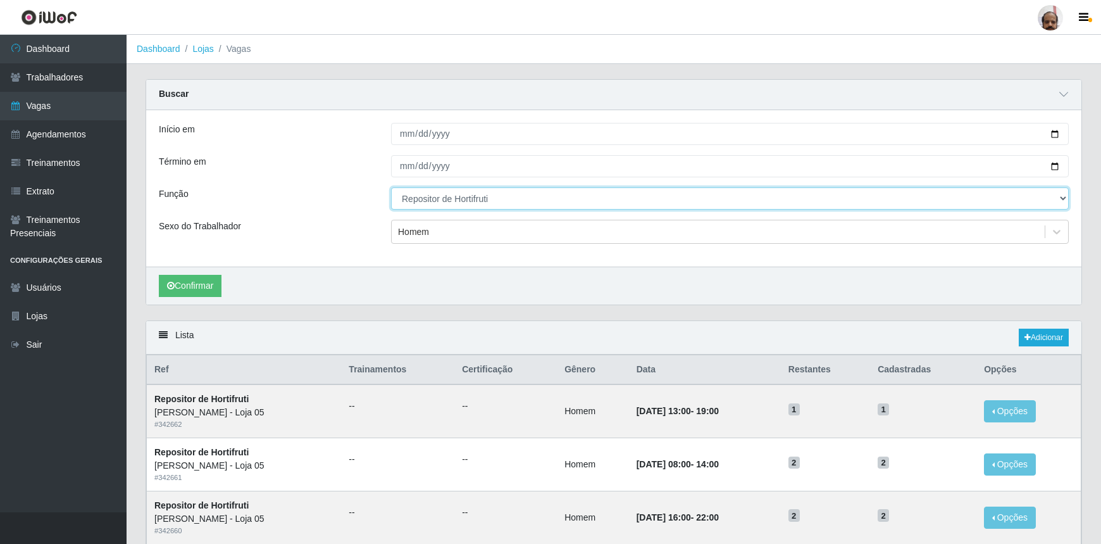
click at [454, 198] on select "[Selecione...] ASG ASG + ASG ++ Auxiliar de Depósito Auxiliar de Depósito + Aux…" at bounding box center [730, 198] width 678 height 22
select select "1"
click at [391, 187] on select "[Selecione...] ASG ASG + ASG ++ Auxiliar de Depósito Auxiliar de Depósito + Aux…" at bounding box center [730, 198] width 678 height 22
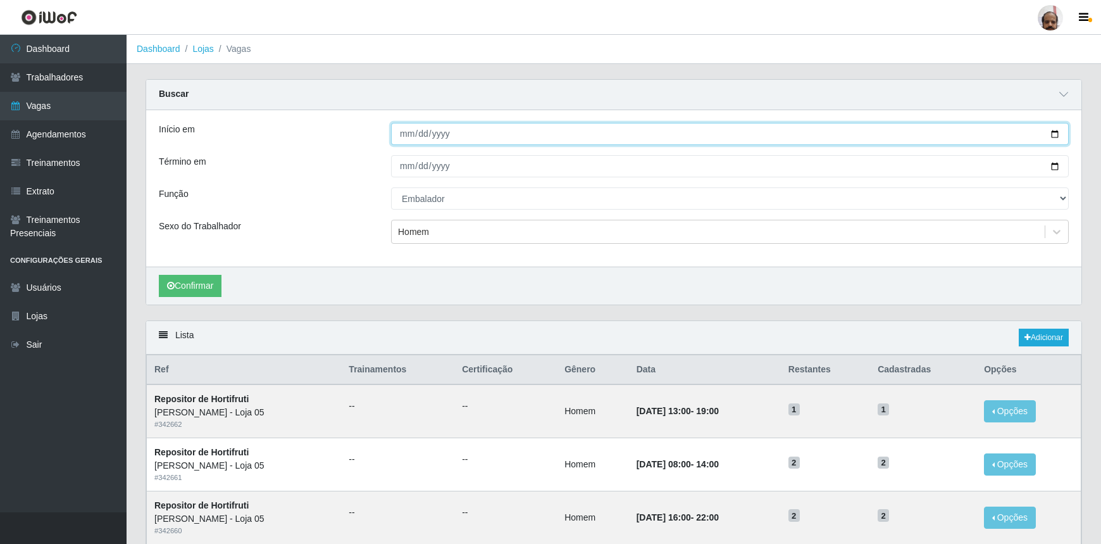
click at [1059, 133] on input "[DATE]" at bounding box center [730, 134] width 678 height 22
type input "[DATE]"
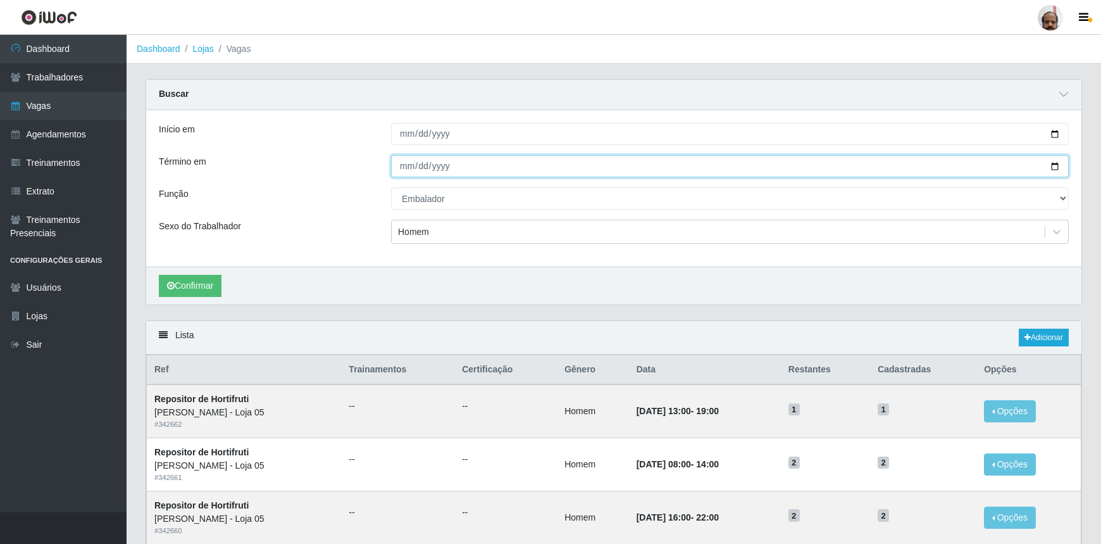
click at [1057, 166] on input "[DATE]" at bounding box center [730, 166] width 678 height 22
type input "[DATE]"
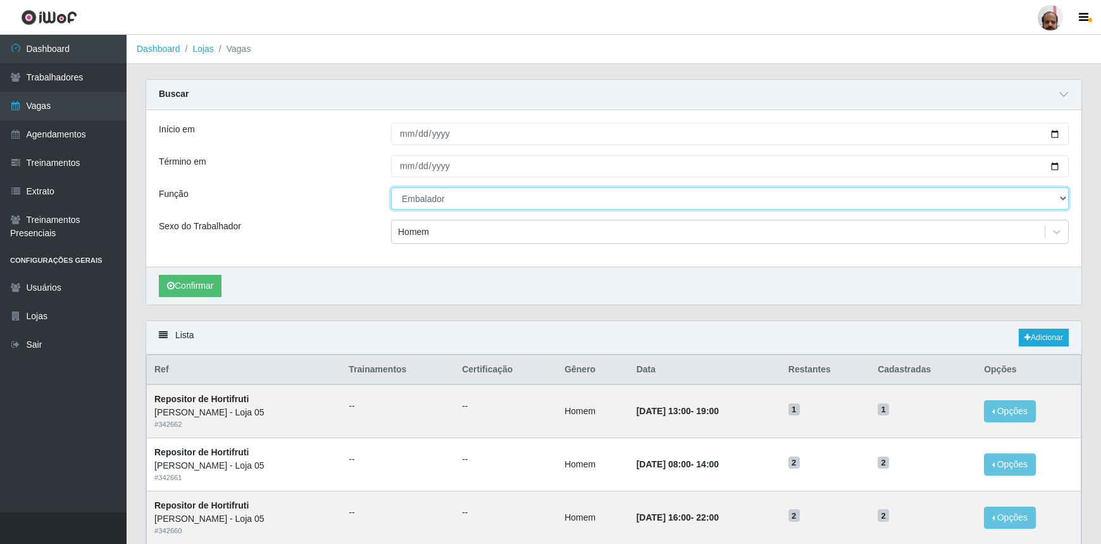
click at [1063, 197] on select "[Selecione...] ASG ASG + ASG ++ Auxiliar de Depósito Auxiliar de Depósito + Aux…" at bounding box center [730, 198] width 678 height 22
click at [391, 187] on select "[Selecione...] ASG ASG + ASG ++ Auxiliar de Depósito Auxiliar de Depósito + Aux…" at bounding box center [730, 198] width 678 height 22
click at [1059, 201] on select "[Selecione...] ASG ASG + ASG ++ Auxiliar de Depósito Auxiliar de Depósito + Aux…" at bounding box center [730, 198] width 678 height 22
select select "4"
click at [391, 187] on select "[Selecione...] ASG ASG + ASG ++ Auxiliar de Depósito Auxiliar de Depósito + Aux…" at bounding box center [730, 198] width 678 height 22
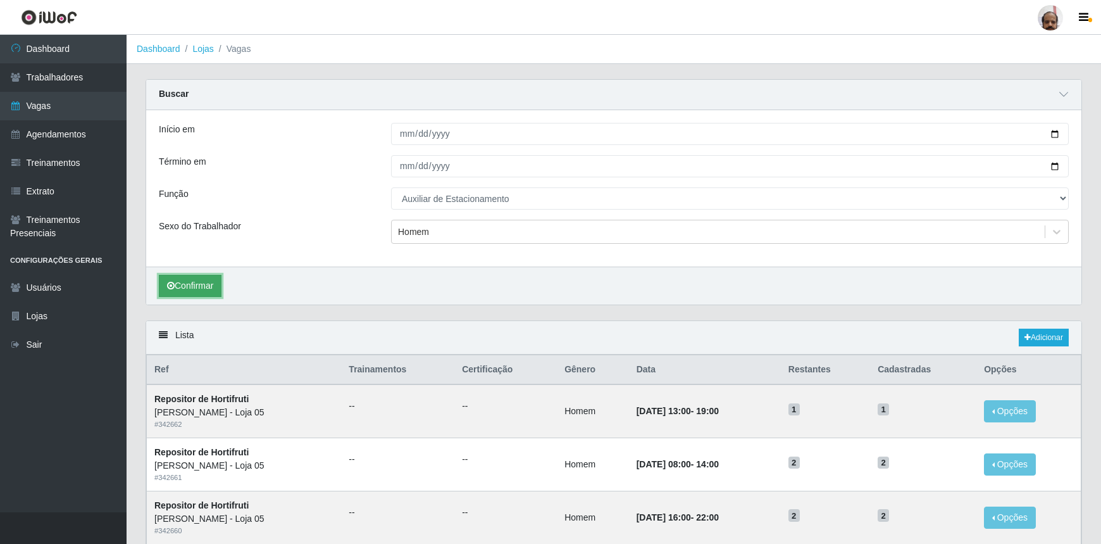
click at [184, 277] on button "Confirmar" at bounding box center [190, 286] width 63 height 22
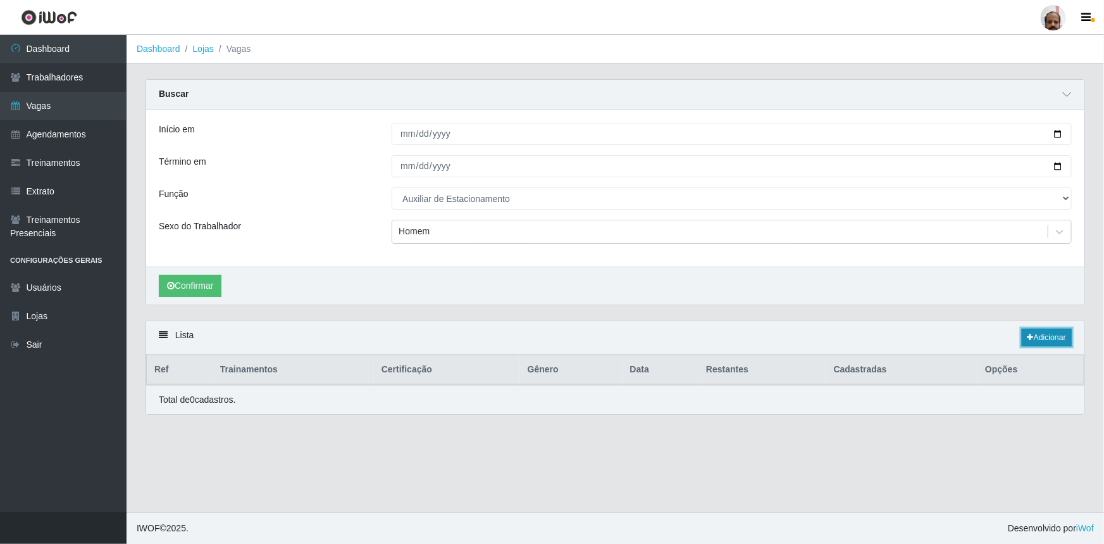
click at [1041, 334] on link "Adicionar" at bounding box center [1047, 337] width 50 height 18
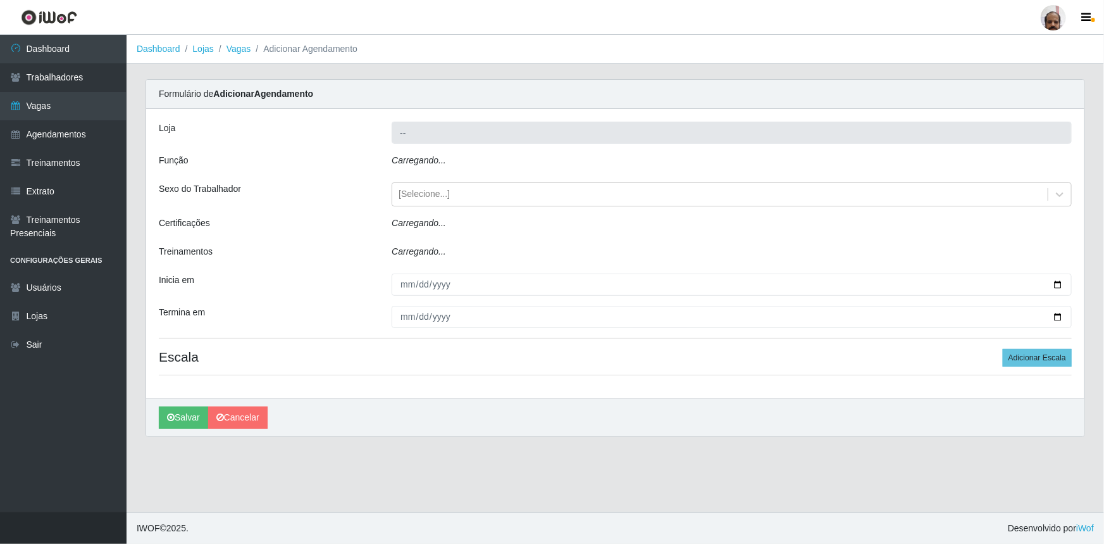
type input "[PERSON_NAME] - Loja 05"
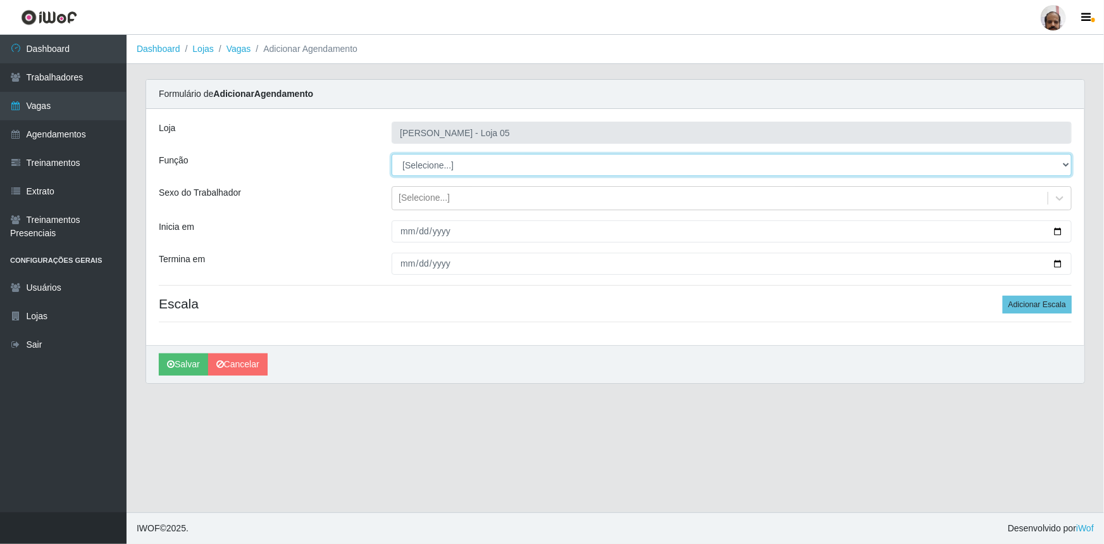
click at [435, 164] on select "[Selecione...] ASG ASG + ASG ++ Auxiliar de Depósito Auxiliar de Depósito + Aux…" at bounding box center [732, 165] width 680 height 22
select select "4"
click at [392, 154] on select "[Selecione...] ASG ASG + ASG ++ Auxiliar de Depósito Auxiliar de Depósito + Aux…" at bounding box center [732, 165] width 680 height 22
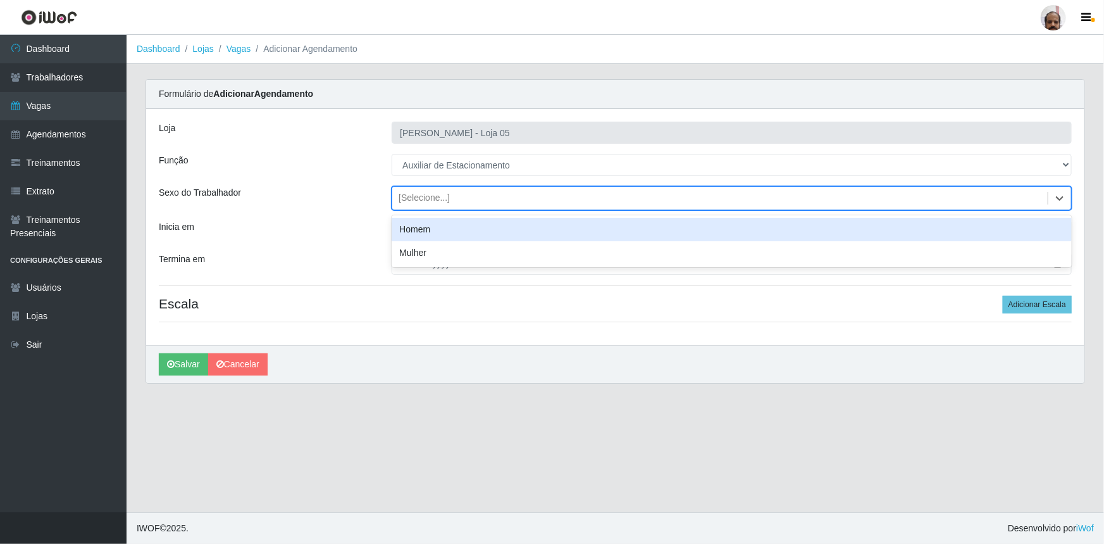
click at [475, 200] on div "[Selecione...]" at bounding box center [720, 198] width 656 height 21
click at [473, 226] on div "Homem" at bounding box center [732, 229] width 680 height 23
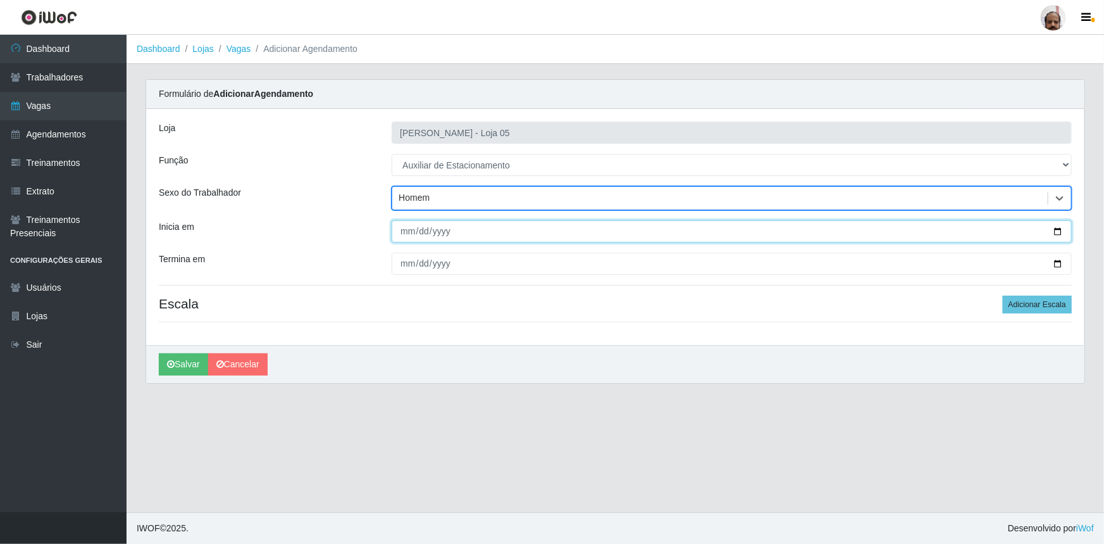
click at [1059, 228] on input "Inicia em" at bounding box center [732, 231] width 680 height 22
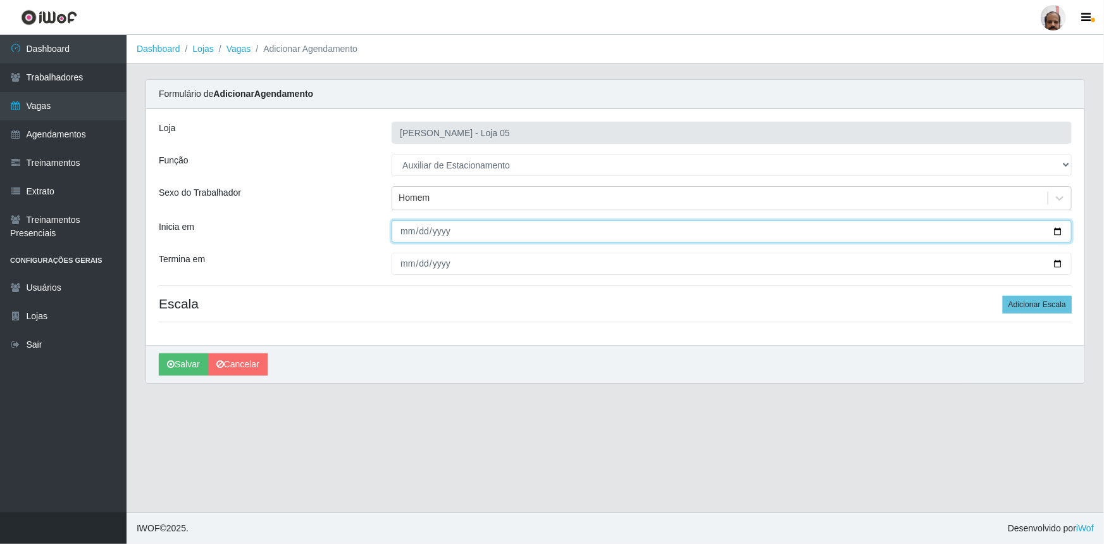
type input "[DATE]"
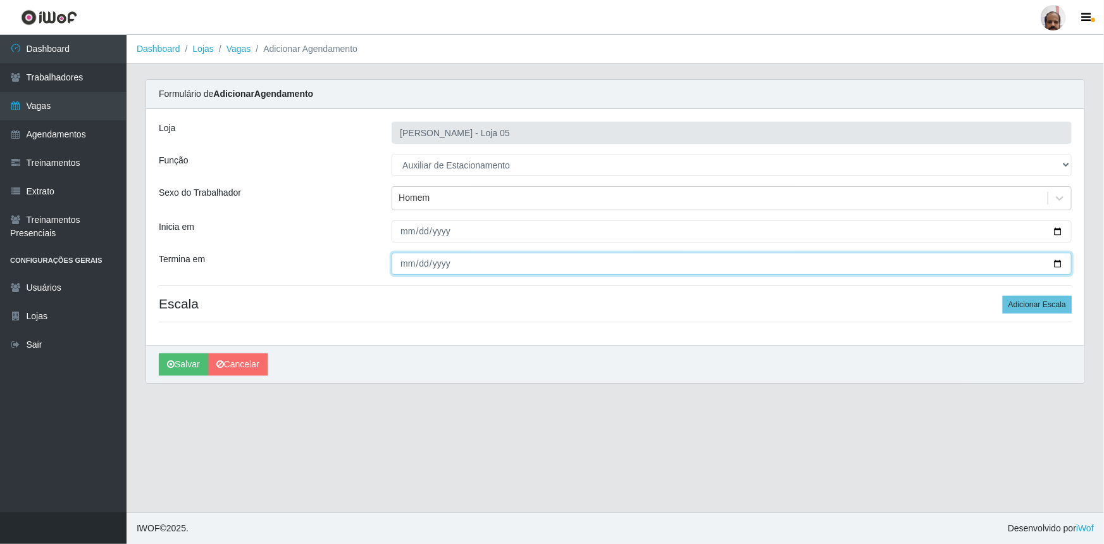
click at [1061, 264] on input "Termina em" at bounding box center [732, 264] width 680 height 22
type input "[DATE]"
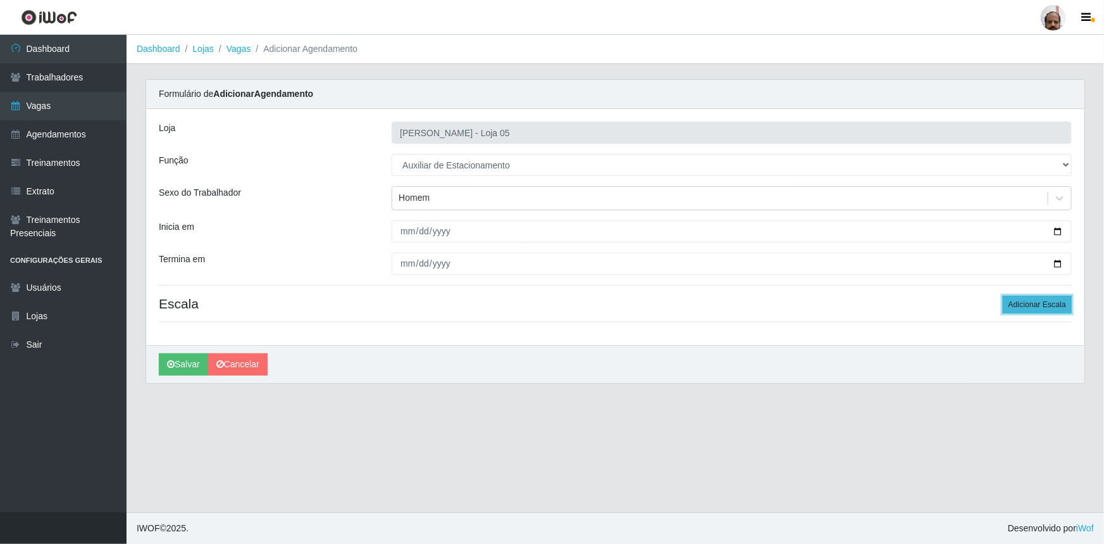
click at [1047, 304] on button "Adicionar Escala" at bounding box center [1037, 305] width 69 height 18
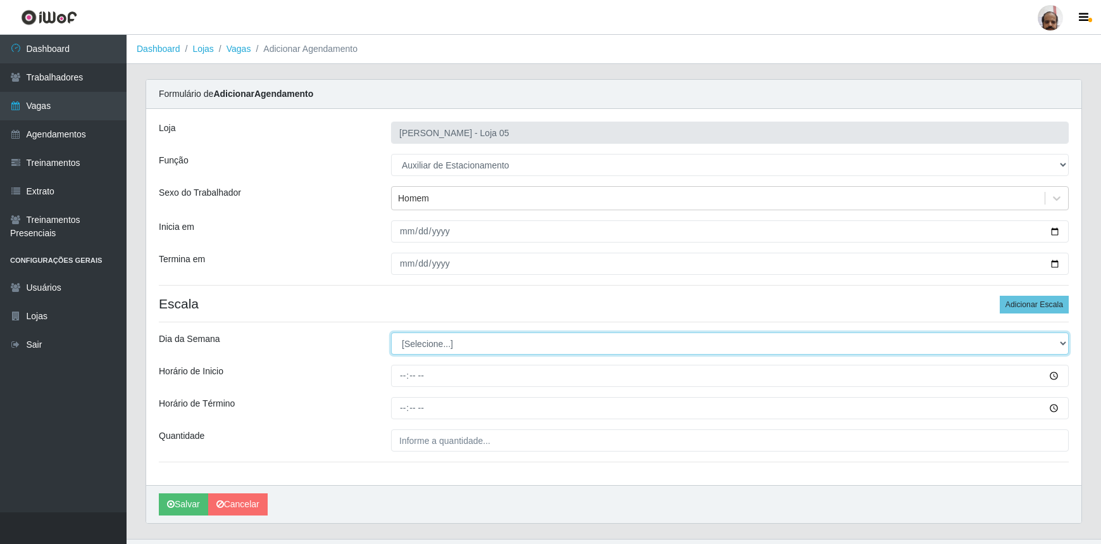
click at [448, 340] on select "[Selecione...] Segunda Terça Quarta Quinta Sexta Sábado Domingo" at bounding box center [730, 343] width 678 height 22
select select "4"
click at [391, 332] on select "[Selecione...] Segunda Terça Quarta Quinta Sexta Sábado Domingo" at bounding box center [730, 343] width 678 height 22
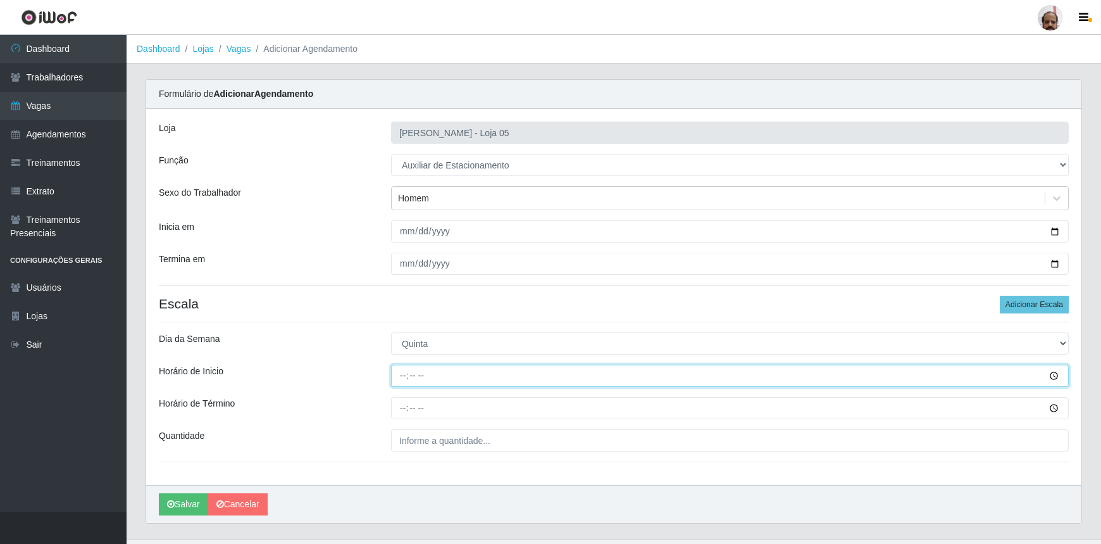
click at [398, 381] on input "Horário de Inicio" at bounding box center [730, 376] width 678 height 22
click at [404, 377] on input "16:00" at bounding box center [730, 376] width 678 height 22
type input "18:00"
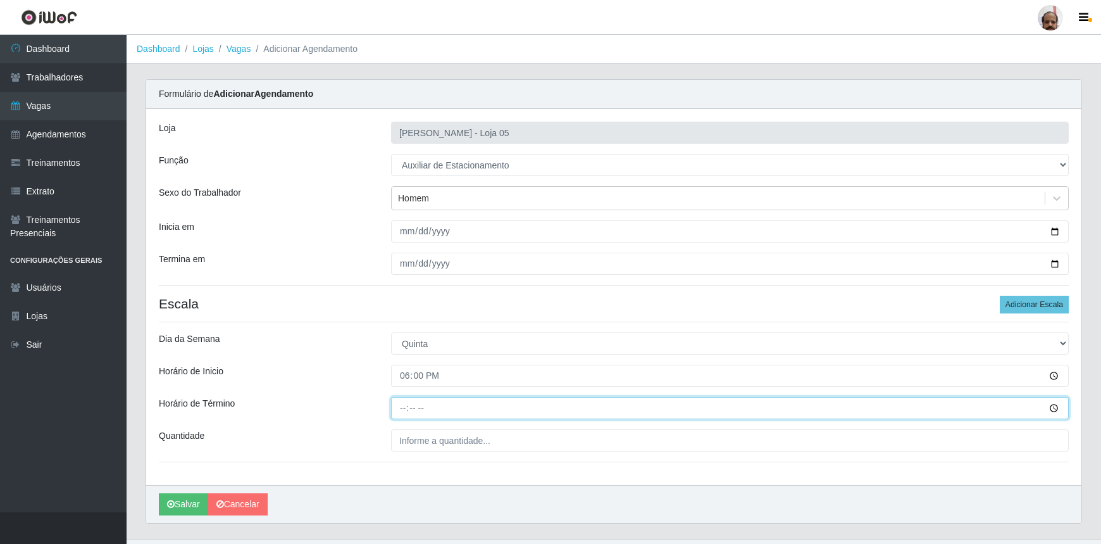
type input "22:00"
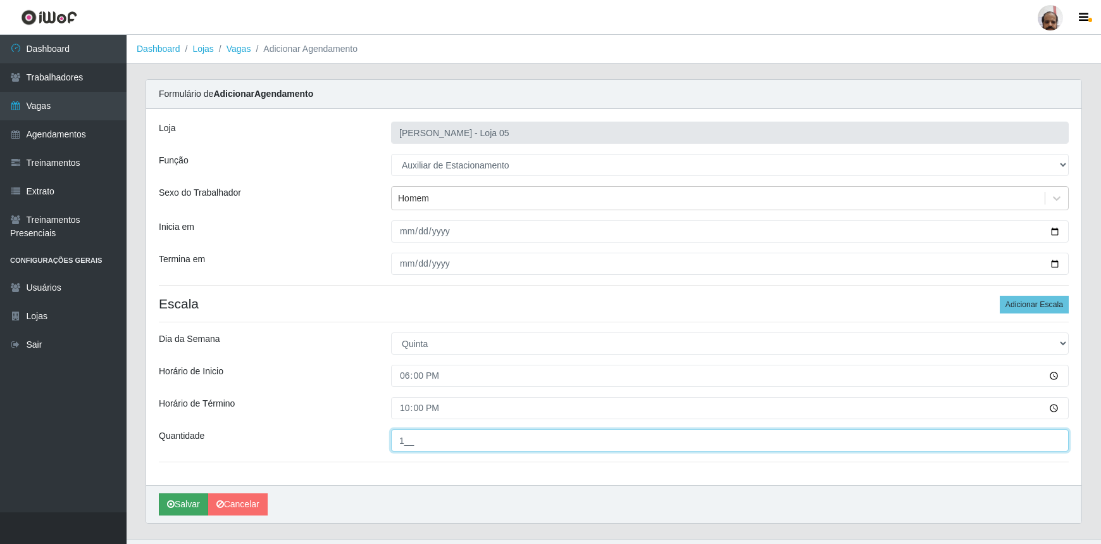
type input "1__"
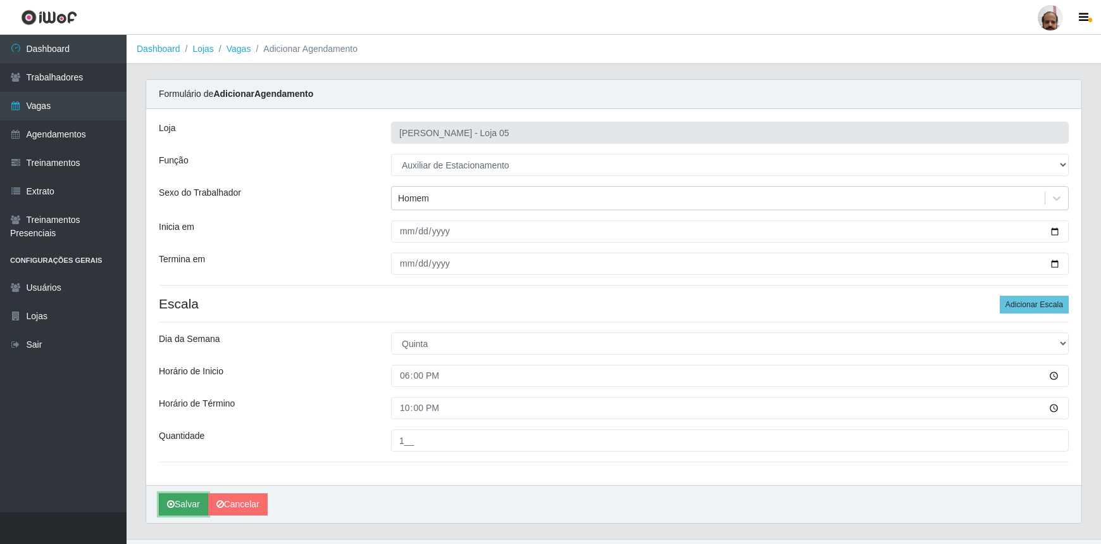
click at [187, 507] on button "Salvar" at bounding box center [183, 504] width 49 height 22
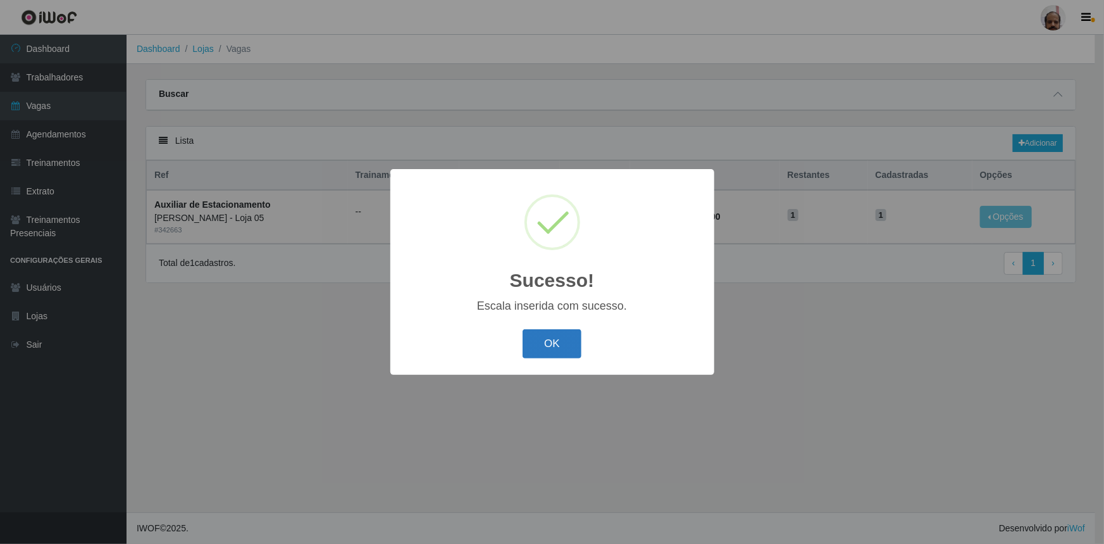
click at [536, 343] on button "OK" at bounding box center [552, 344] width 59 height 30
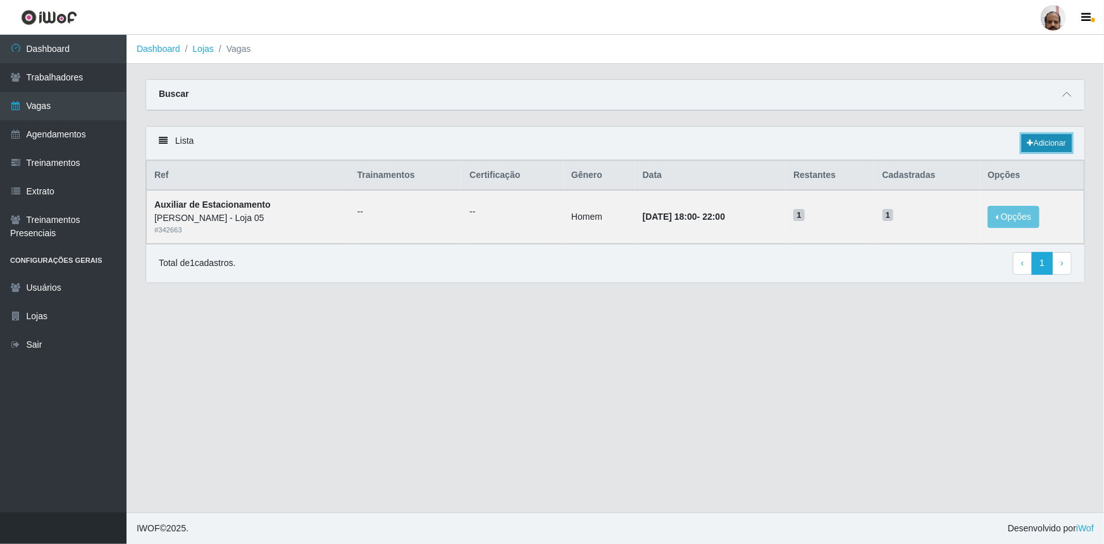
click at [1044, 142] on link "Adicionar" at bounding box center [1047, 143] width 50 height 18
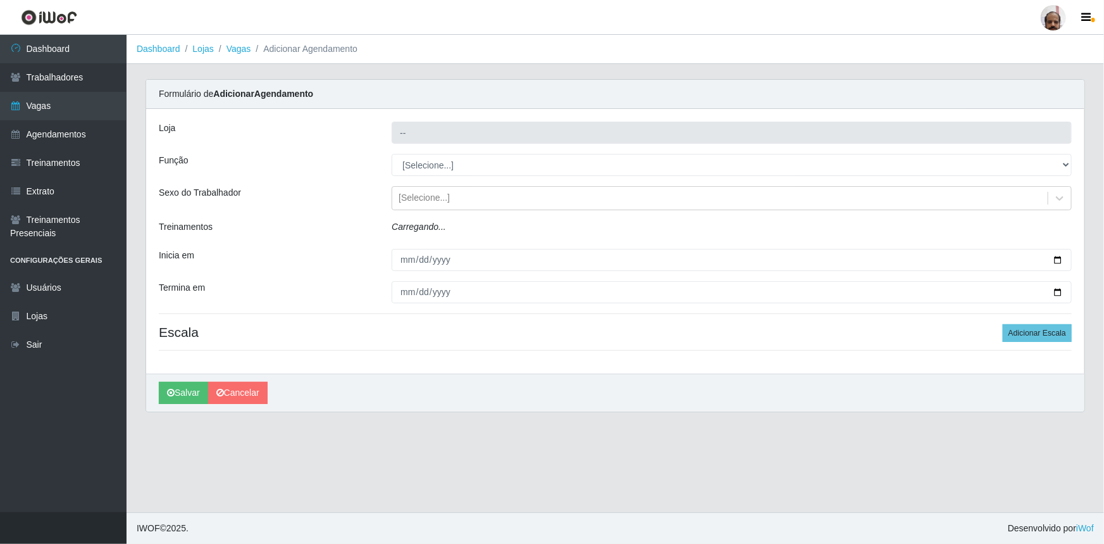
type input "[PERSON_NAME] - Loja 05"
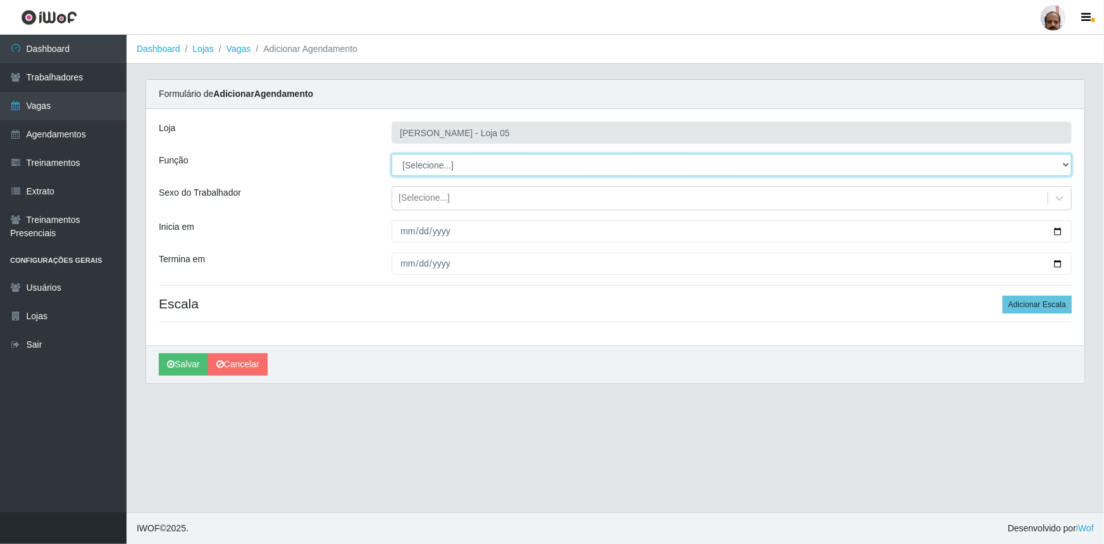
click at [462, 163] on select "[Selecione...] ASG ASG + ASG ++ Auxiliar de Depósito Auxiliar de Depósito + Aux…" at bounding box center [732, 165] width 680 height 22
select select "4"
click at [392, 154] on select "[Selecione...] ASG ASG + ASG ++ Auxiliar de Depósito Auxiliar de Depósito + Aux…" at bounding box center [732, 165] width 680 height 22
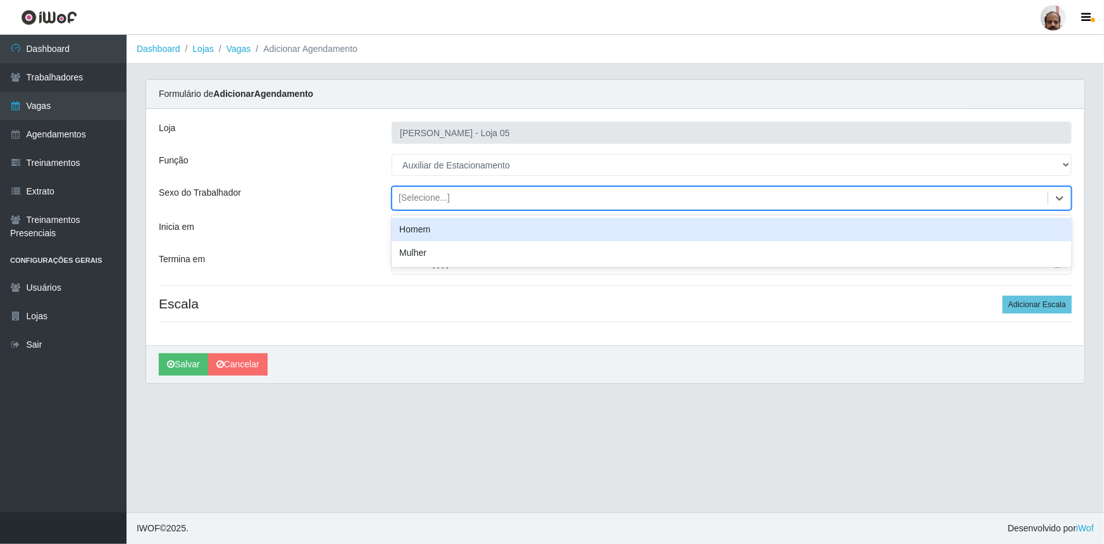
click at [442, 197] on div "[Selecione...]" at bounding box center [424, 198] width 51 height 13
click at [443, 221] on div "Homem" at bounding box center [732, 229] width 680 height 23
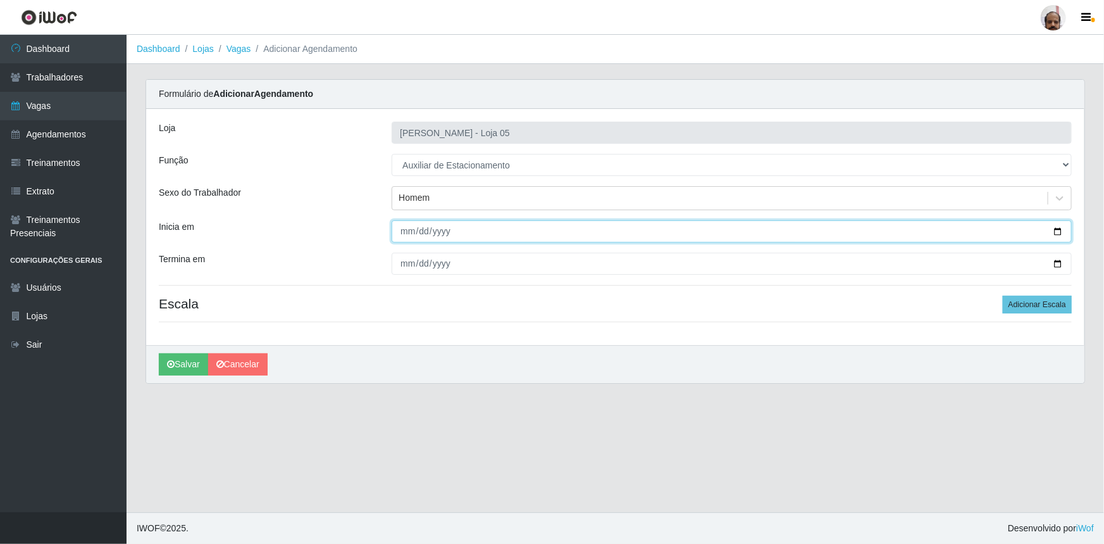
click at [1057, 234] on input "Inicia em" at bounding box center [732, 231] width 680 height 22
type input "[DATE]"
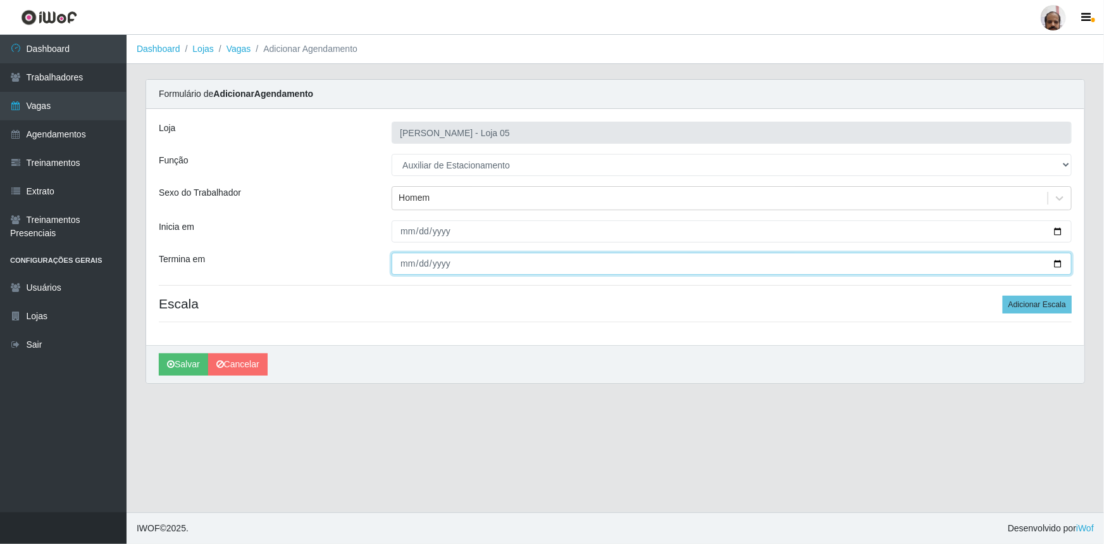
click at [1058, 259] on input "Termina em" at bounding box center [732, 264] width 680 height 22
type input "[DATE]"
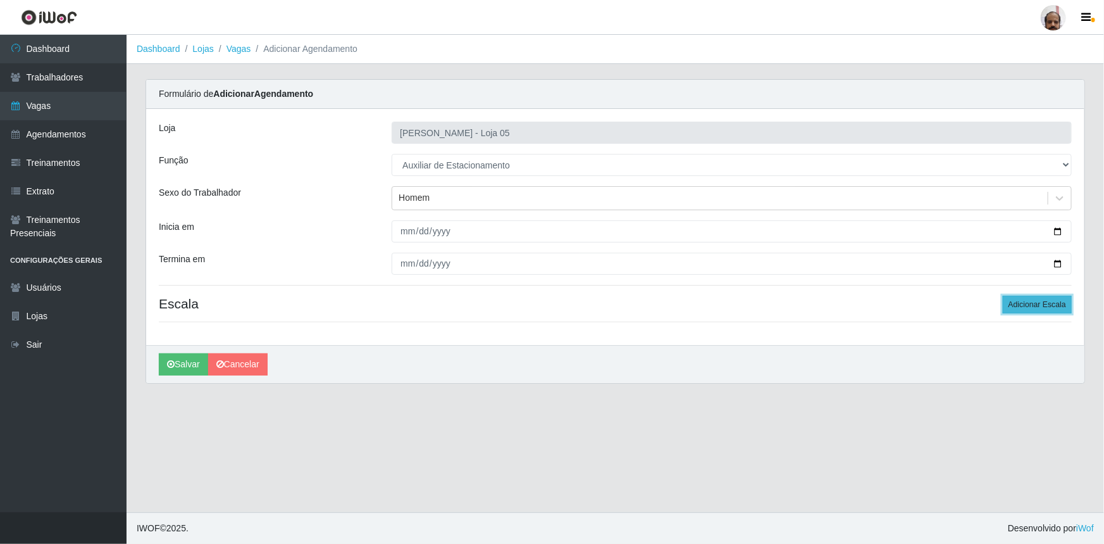
click at [1044, 301] on button "Adicionar Escala" at bounding box center [1037, 305] width 69 height 18
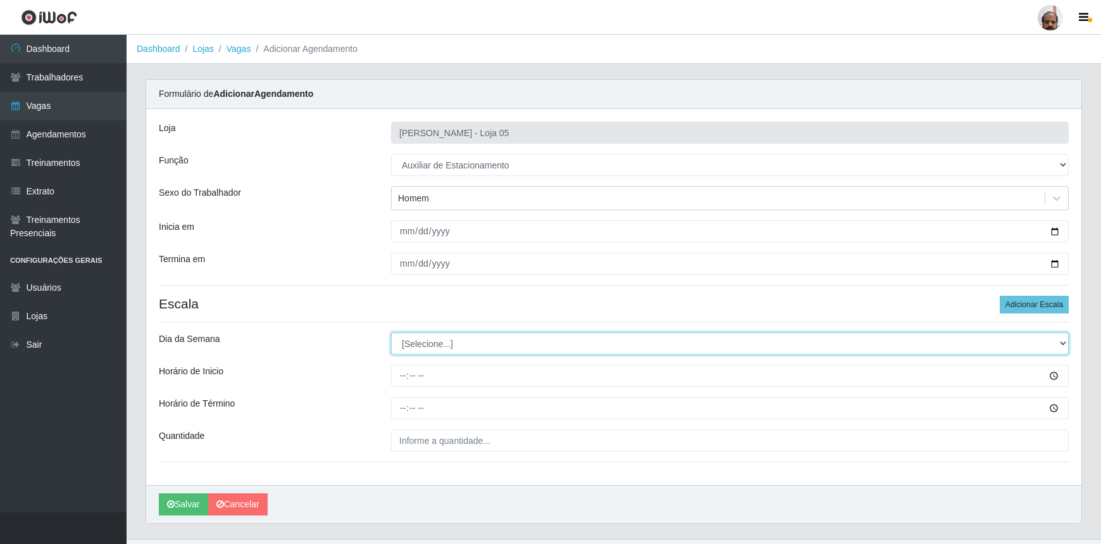
click at [492, 340] on select "[Selecione...] Segunda Terça Quarta Quinta Sexta Sábado Domingo" at bounding box center [730, 343] width 678 height 22
select select "5"
click at [391, 332] on select "[Selecione...] Segunda Terça Quarta Quinta Sexta Sábado Domingo" at bounding box center [730, 343] width 678 height 22
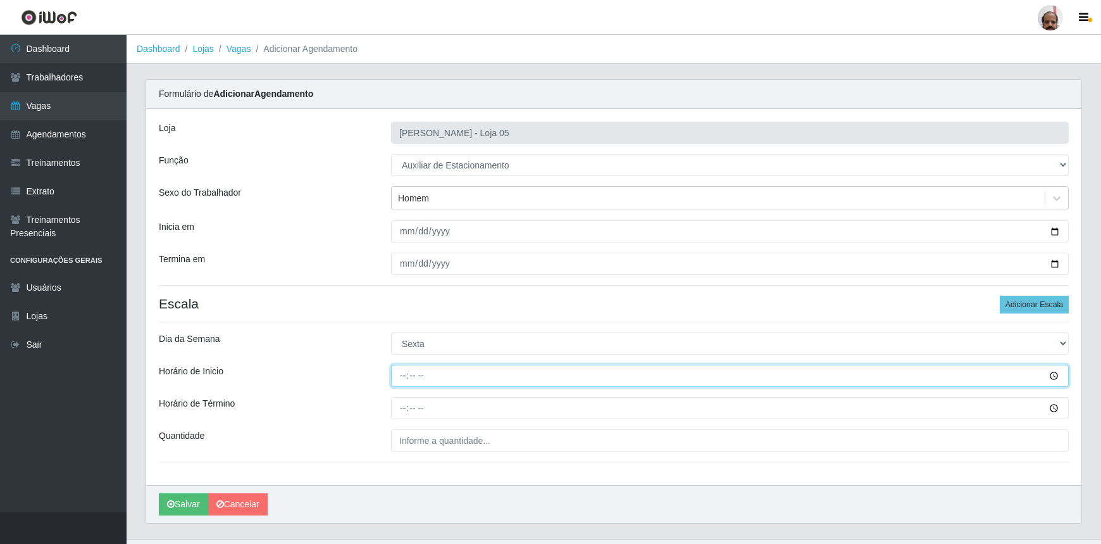
click at [411, 368] on input "Horário de Inicio" at bounding box center [730, 376] width 678 height 22
type input "18:00"
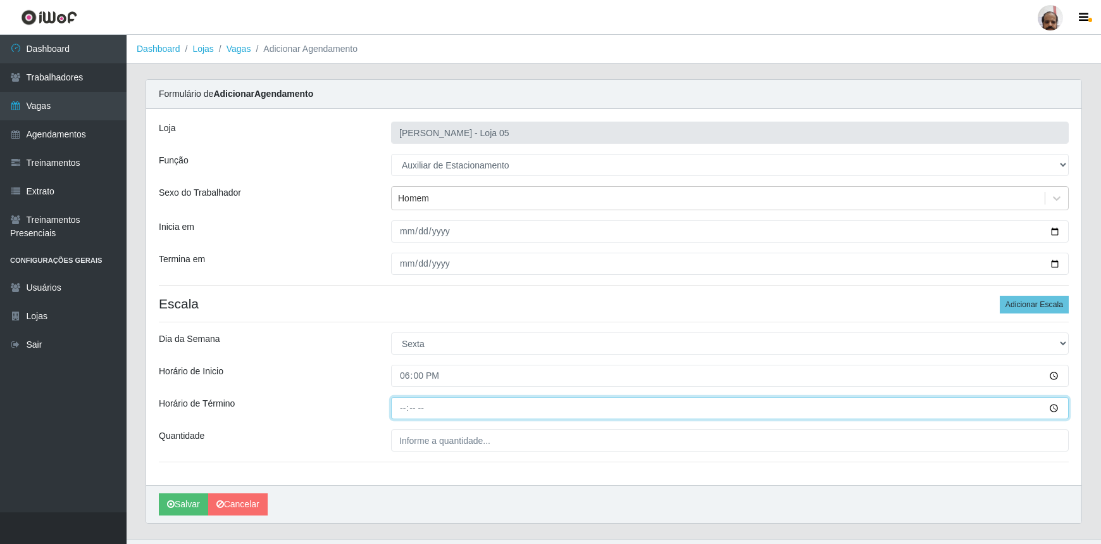
type input "22:00"
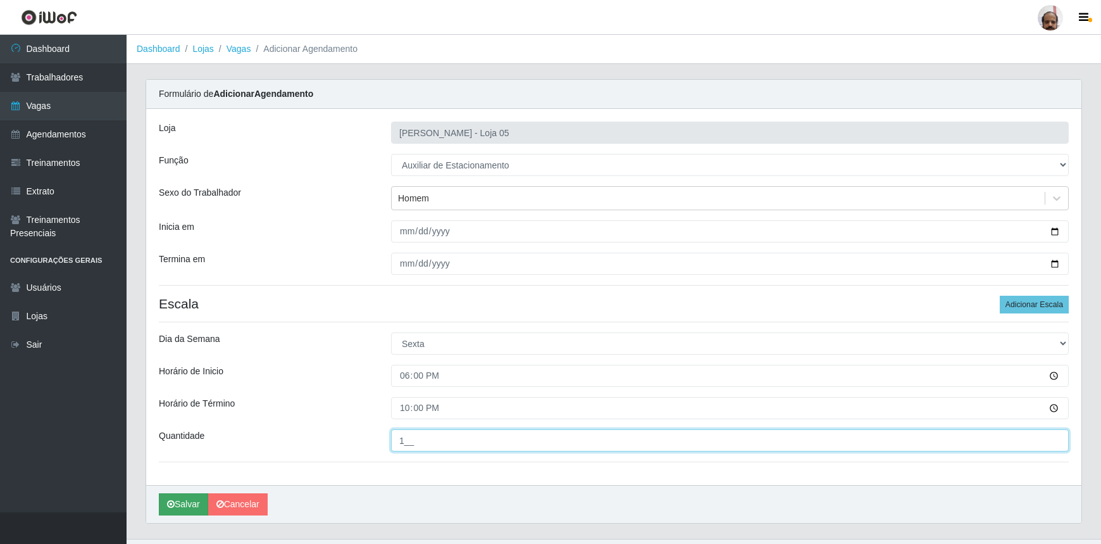
type input "1__"
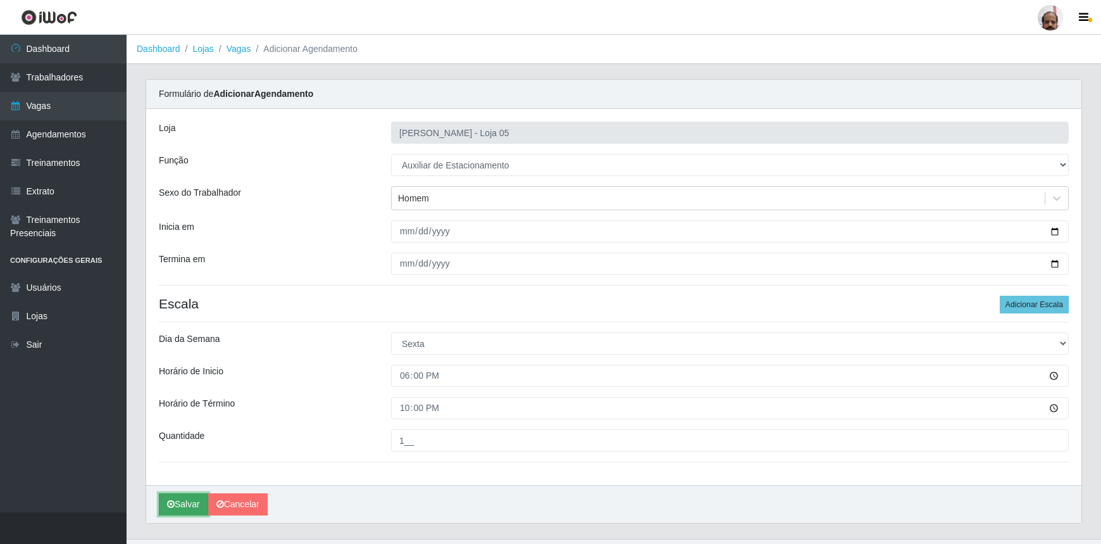
click at [183, 500] on button "Salvar" at bounding box center [183, 504] width 49 height 22
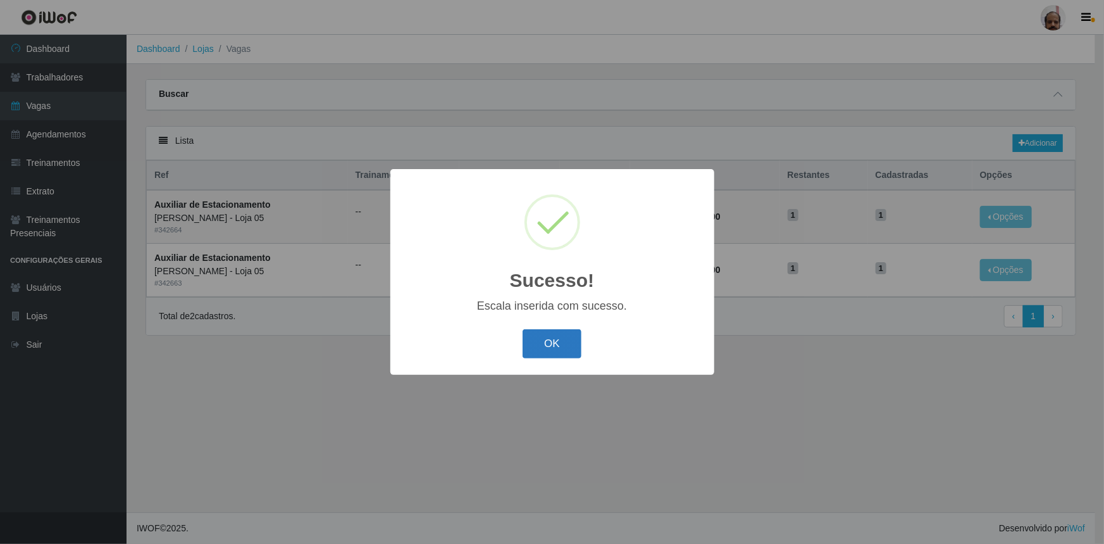
click at [563, 342] on button "OK" at bounding box center [552, 344] width 59 height 30
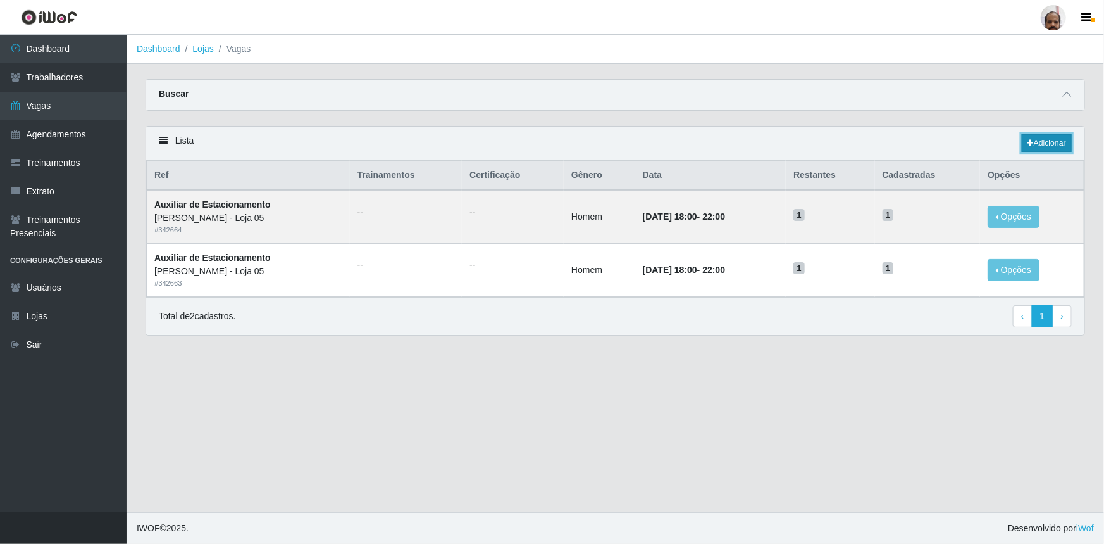
click at [1051, 146] on link "Adicionar" at bounding box center [1047, 143] width 50 height 18
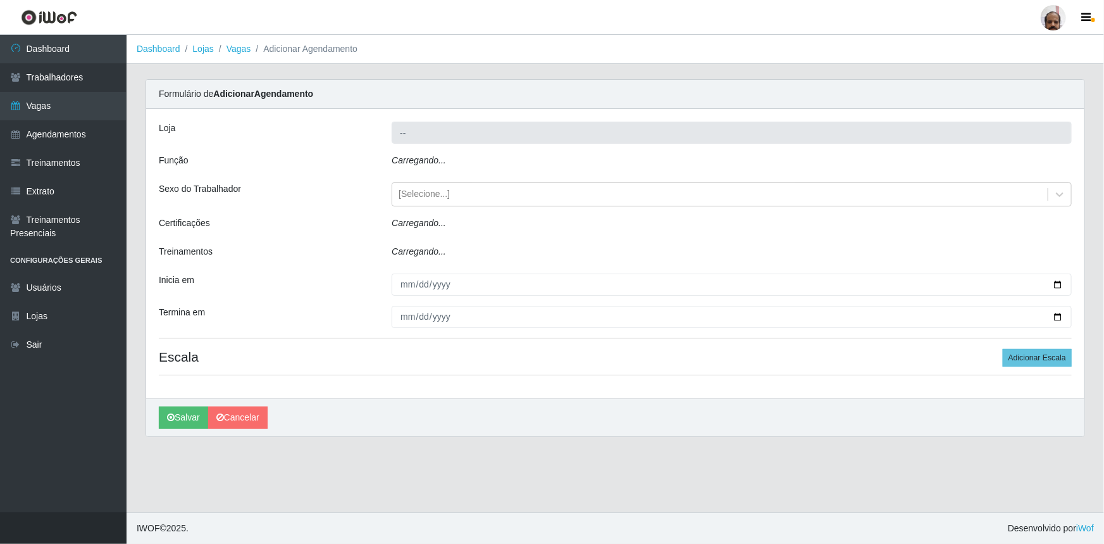
type input "[PERSON_NAME] - Loja 05"
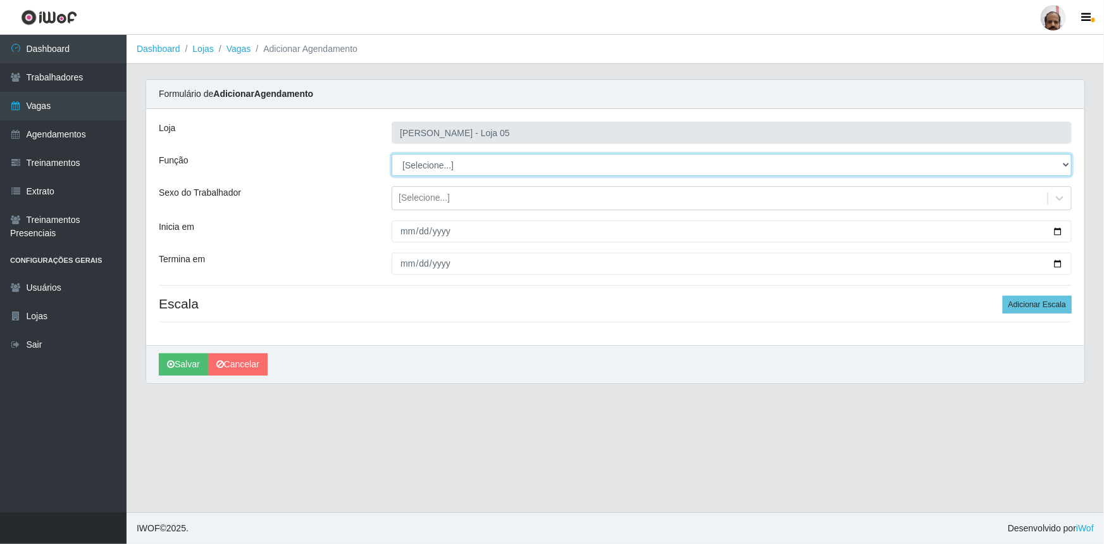
click at [427, 170] on select "[Selecione...] ASG ASG + ASG ++ Auxiliar de Depósito Auxiliar de Depósito + Aux…" at bounding box center [732, 165] width 680 height 22
select select "4"
click at [392, 154] on select "[Selecione...] ASG ASG + ASG ++ Auxiliar de Depósito Auxiliar de Depósito + Aux…" at bounding box center [732, 165] width 680 height 22
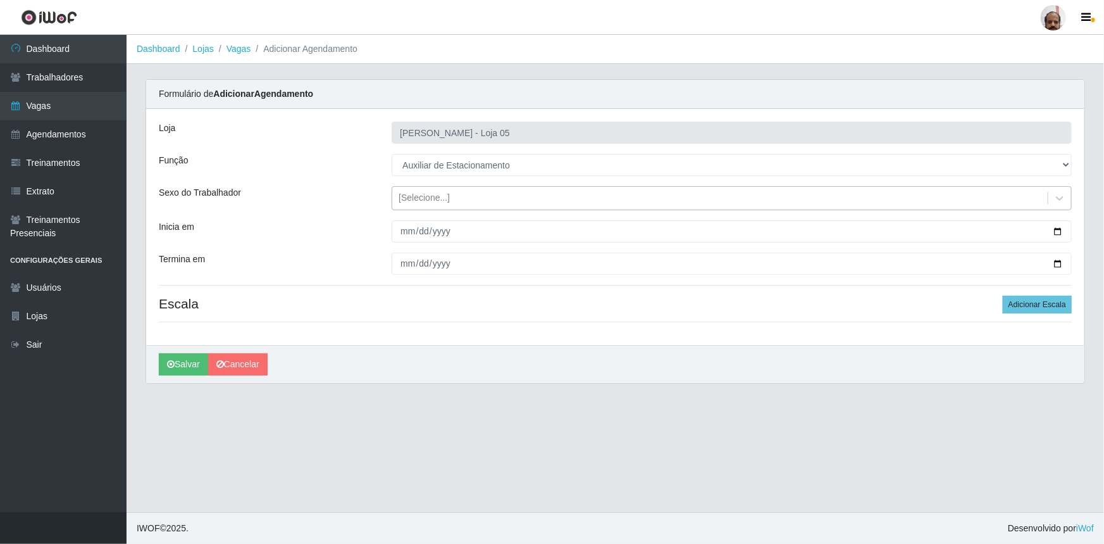
click at [442, 199] on div "[Selecione...]" at bounding box center [424, 198] width 51 height 13
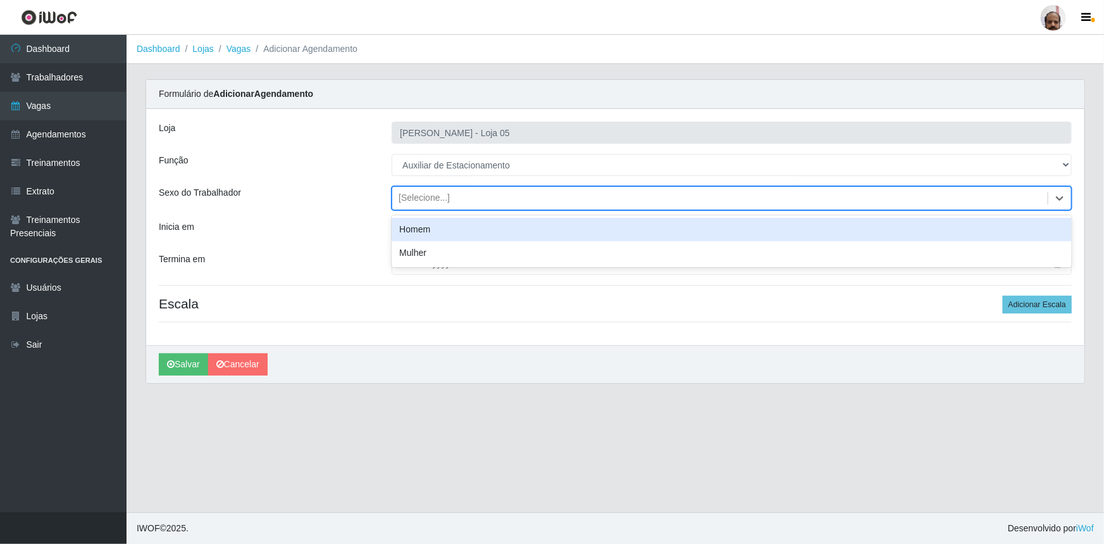
click at [439, 234] on div "Homem" at bounding box center [732, 229] width 680 height 23
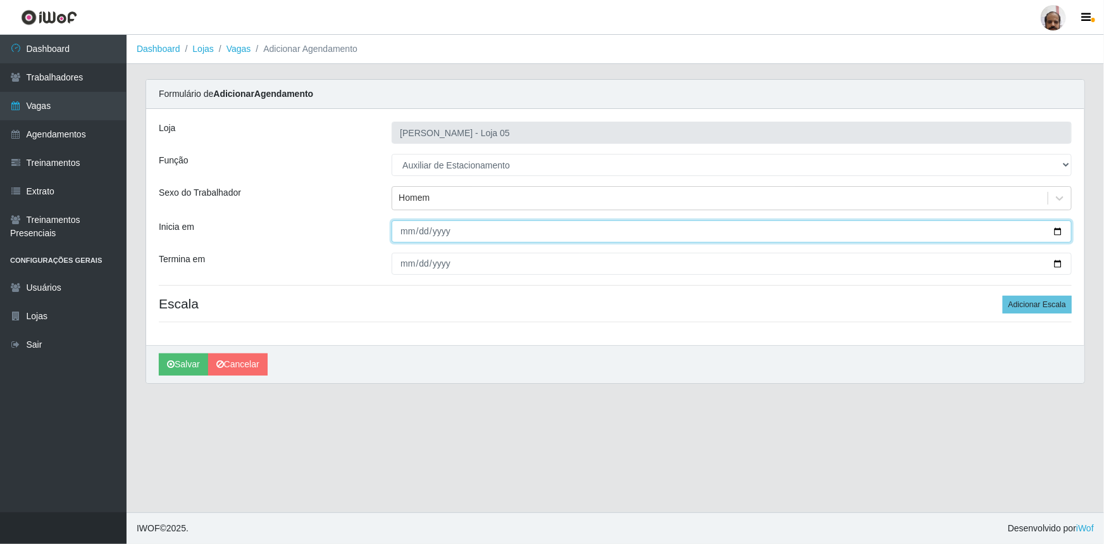
click at [1055, 228] on input "Inicia em" at bounding box center [732, 231] width 680 height 22
type input "[DATE]"
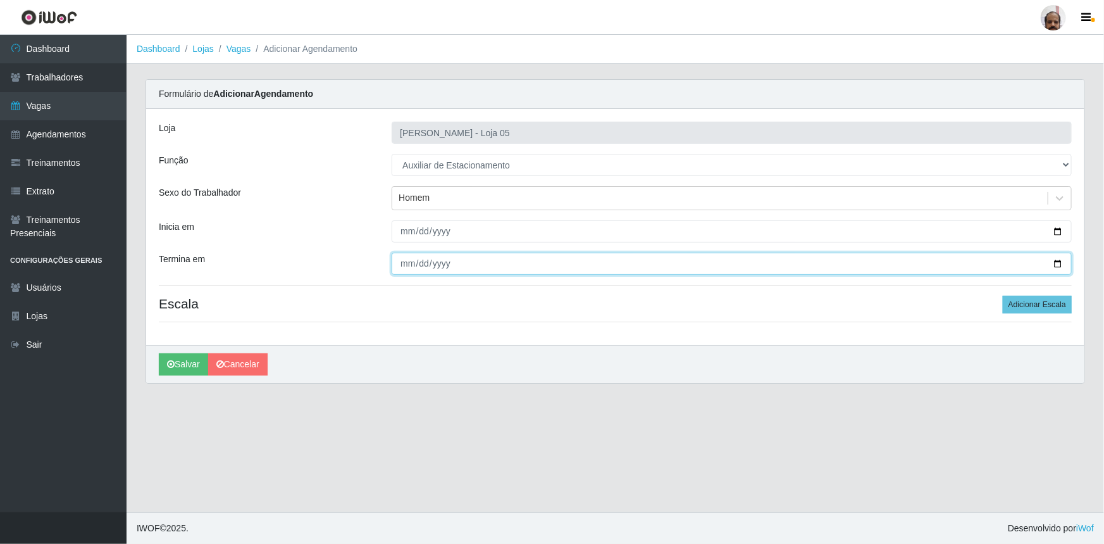
click at [1060, 263] on input "Termina em" at bounding box center [732, 264] width 680 height 22
type input "[DATE]"
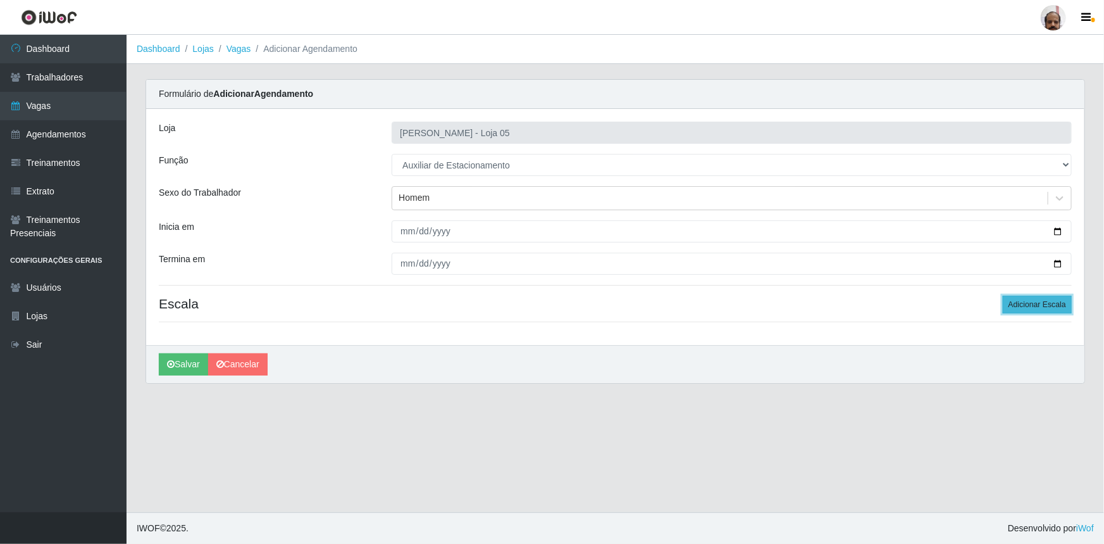
click at [1047, 303] on button "Adicionar Escala" at bounding box center [1037, 305] width 69 height 18
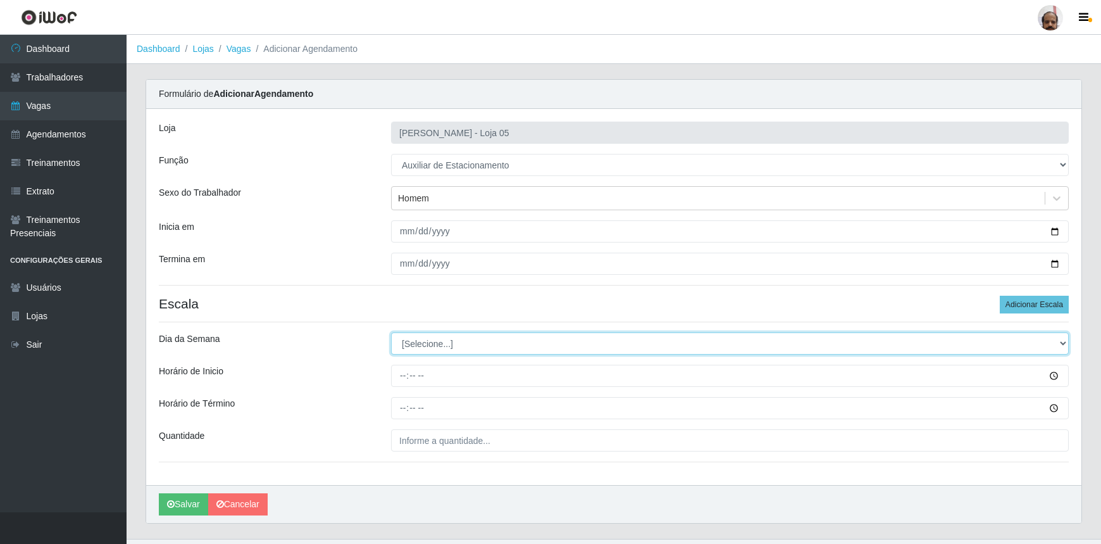
click at [508, 338] on select "[Selecione...] Segunda Terça Quarta Quinta Sexta Sábado Domingo" at bounding box center [730, 343] width 678 height 22
select select "0"
click at [391, 332] on select "[Selecione...] Segunda Terça Quarta Quinta Sexta Sábado Domingo" at bounding box center [730, 343] width 678 height 22
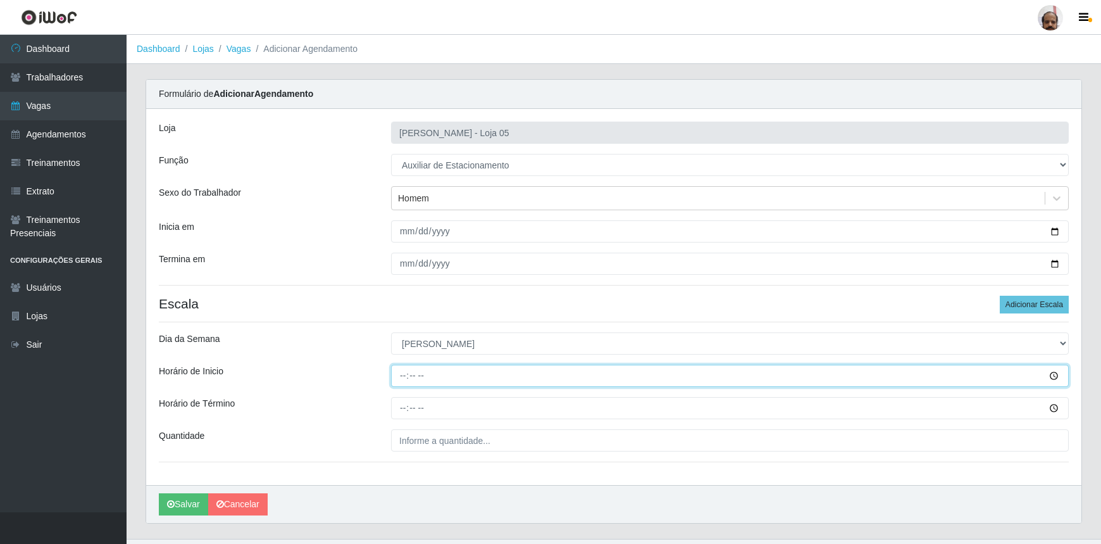
click at [400, 377] on input "Horário de Inicio" at bounding box center [730, 376] width 678 height 22
type input "08:00"
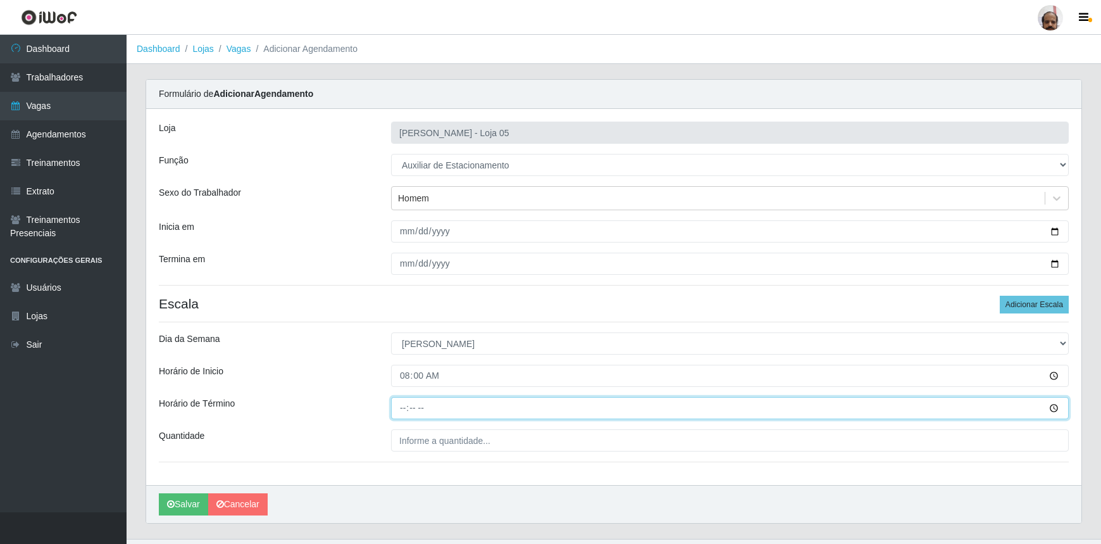
type input "14:00"
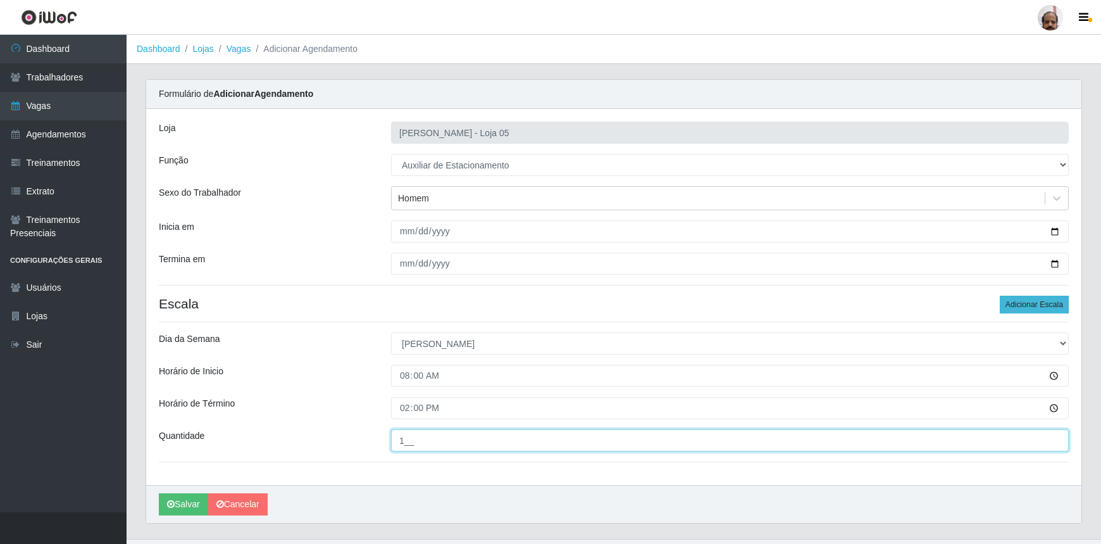
type input "1__"
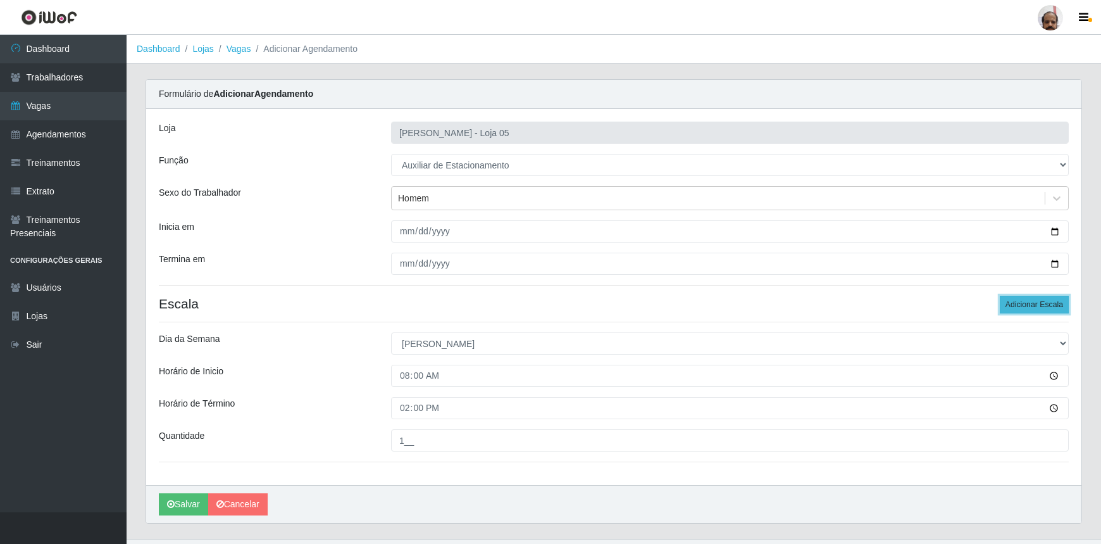
click at [1019, 303] on button "Adicionar Escala" at bounding box center [1034, 305] width 69 height 18
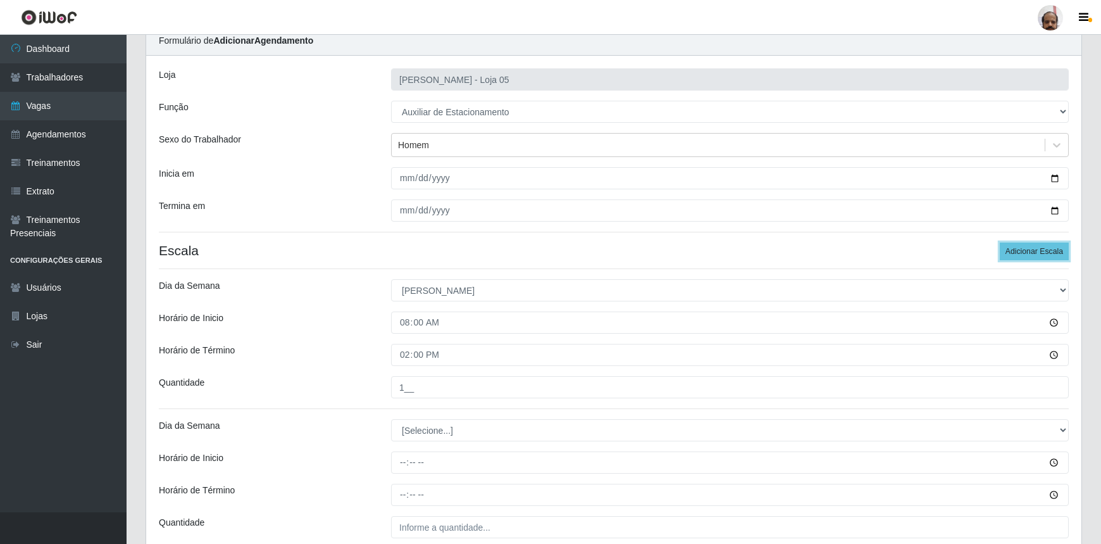
scroll to position [165, 0]
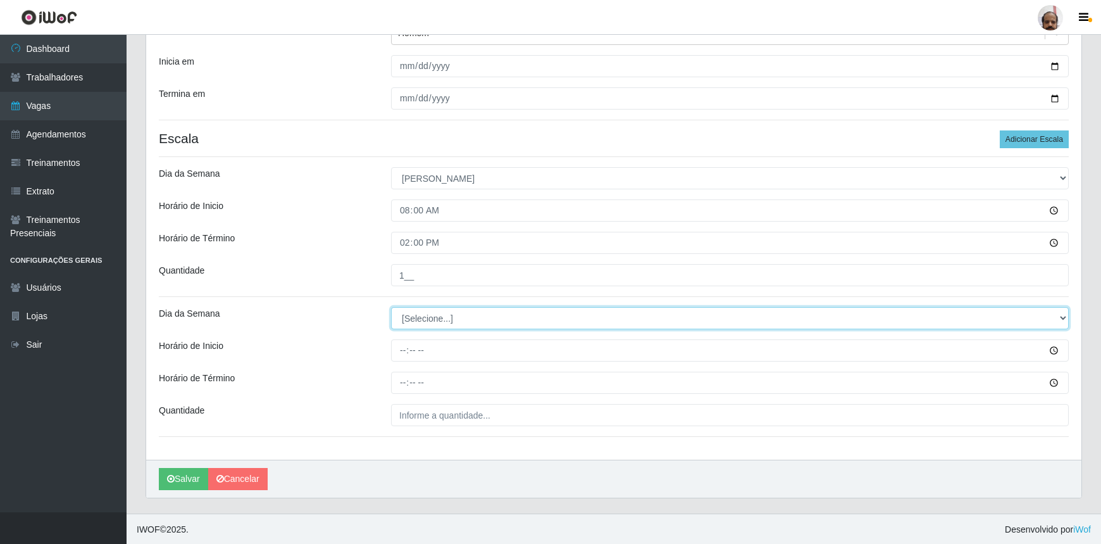
click at [447, 315] on select "[Selecione...] Segunda Terça Quarta Quinta Sexta Sábado Domingo" at bounding box center [730, 318] width 678 height 22
select select "0"
click at [391, 307] on select "[Selecione...] Segunda Terça Quarta Quinta Sexta Sábado Domingo" at bounding box center [730, 318] width 678 height 22
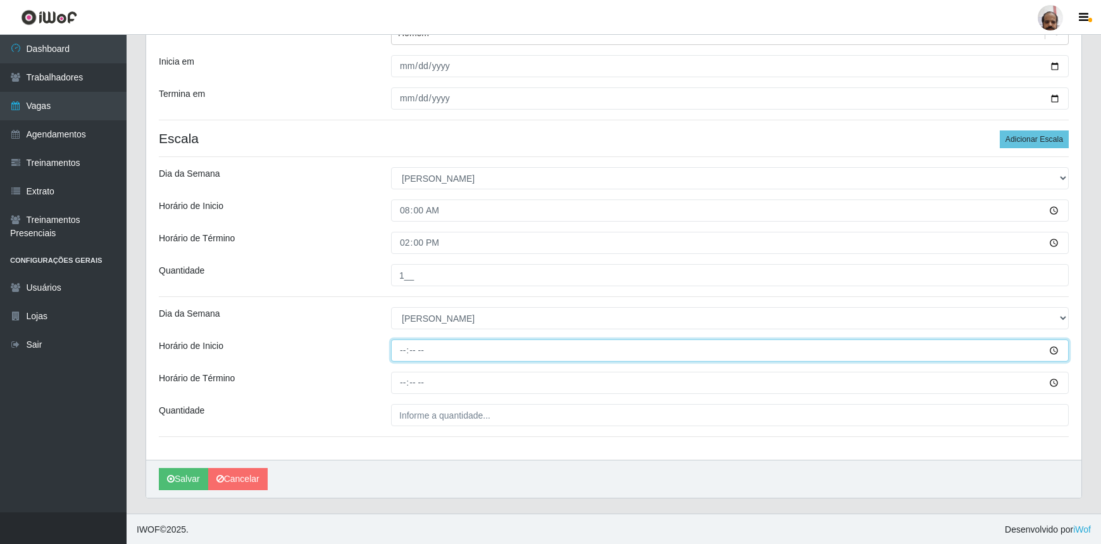
drag, startPoint x: 403, startPoint y: 346, endPoint x: 789, endPoint y: 255, distance: 396.7
click at [402, 346] on input "Horário de Inicio" at bounding box center [730, 350] width 678 height 22
type input "13:00"
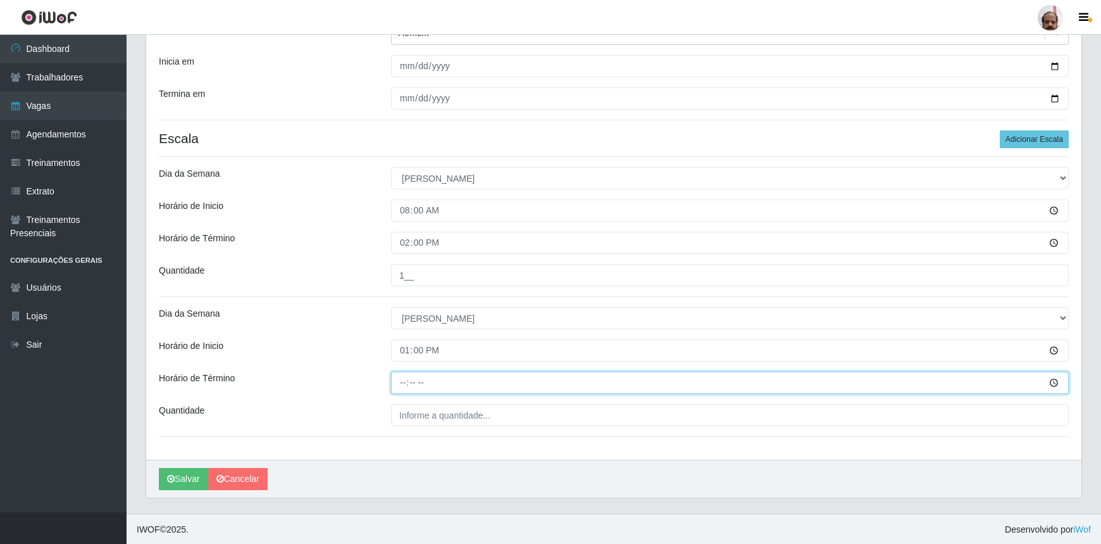
type input "19:00"
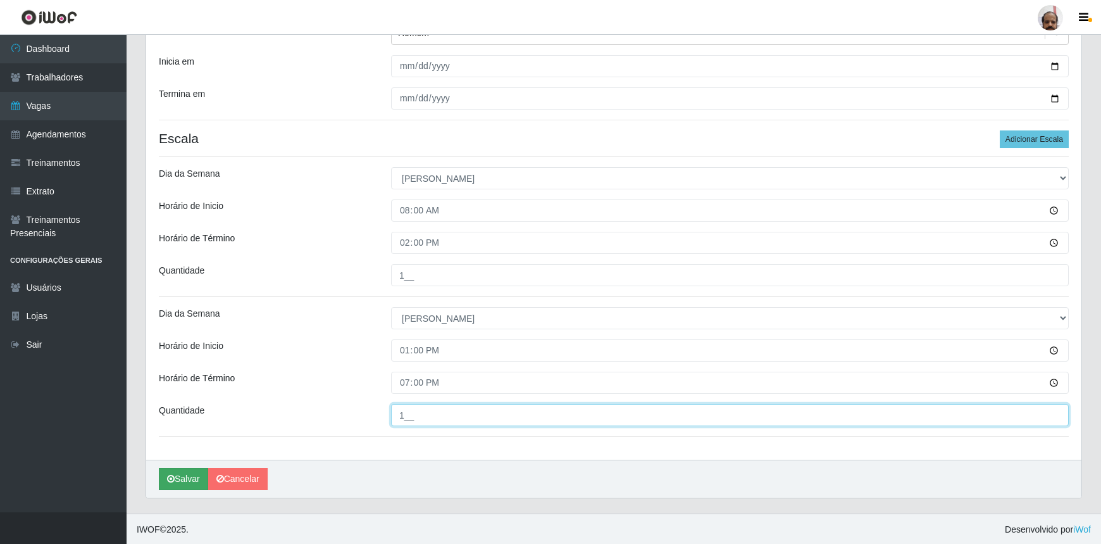
type input "1__"
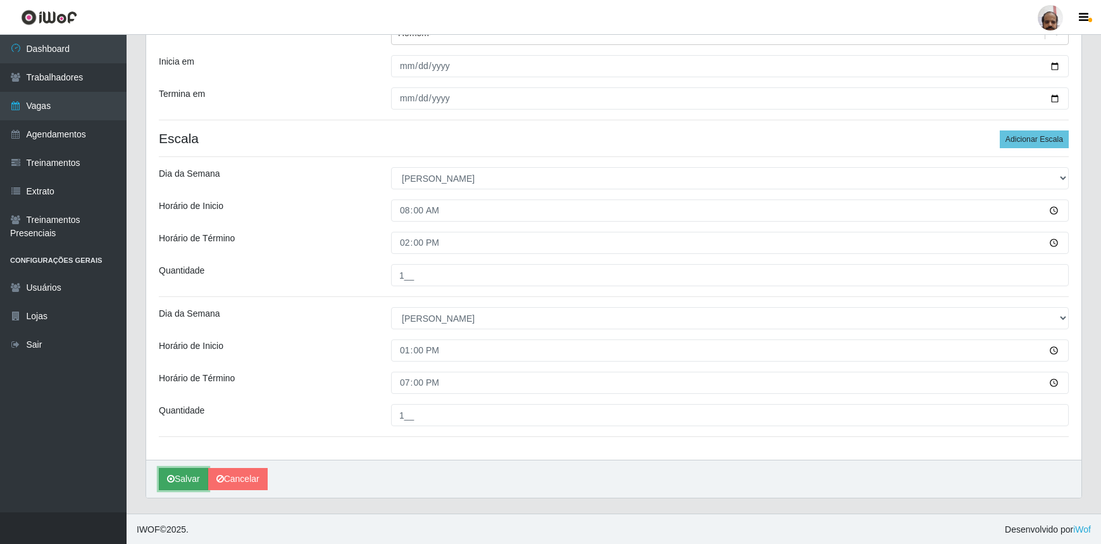
click at [195, 477] on button "Salvar" at bounding box center [183, 479] width 49 height 22
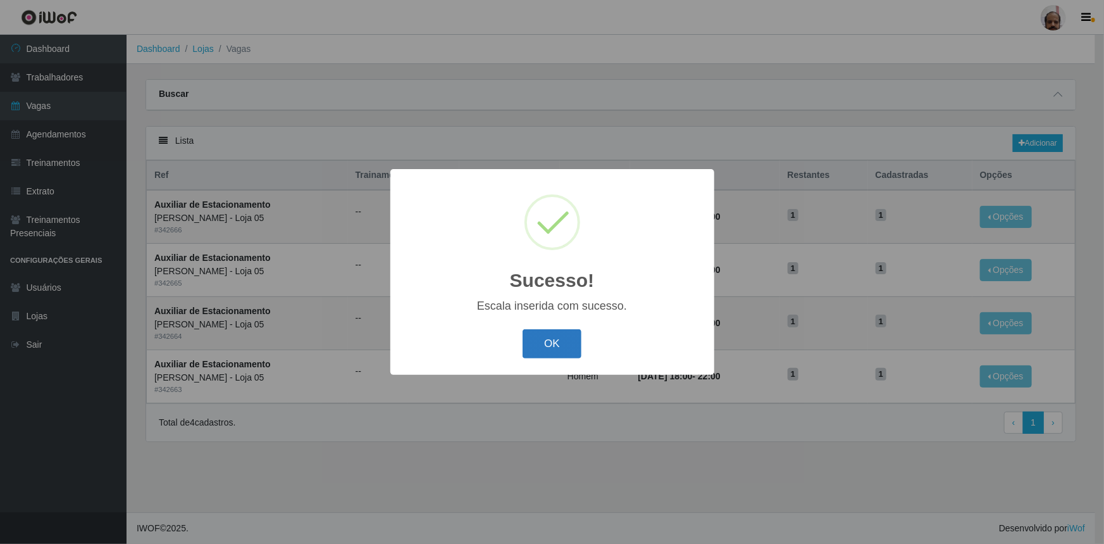
click at [573, 344] on button "OK" at bounding box center [552, 344] width 59 height 30
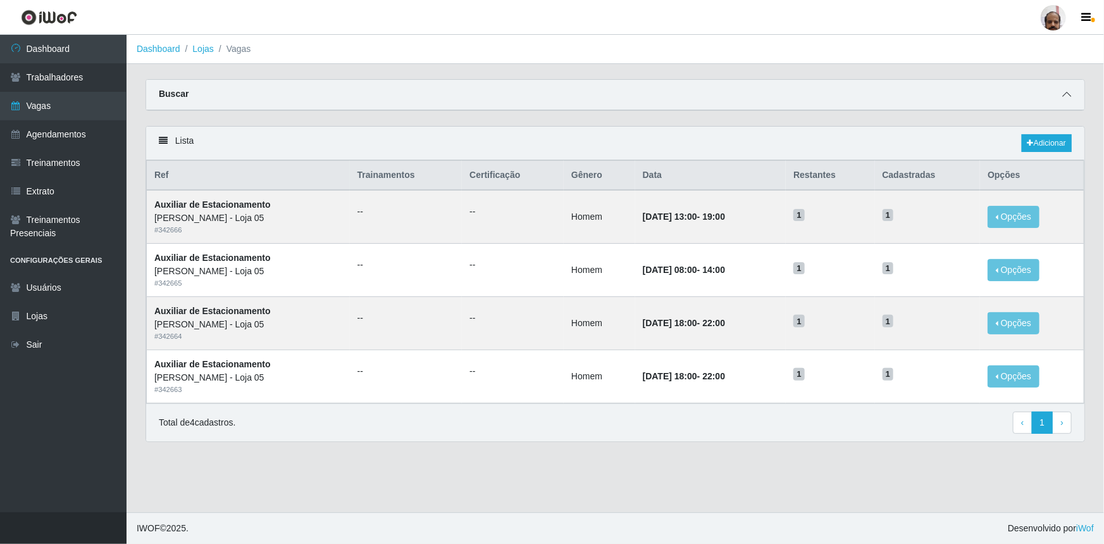
click at [1071, 95] on icon at bounding box center [1067, 94] width 9 height 9
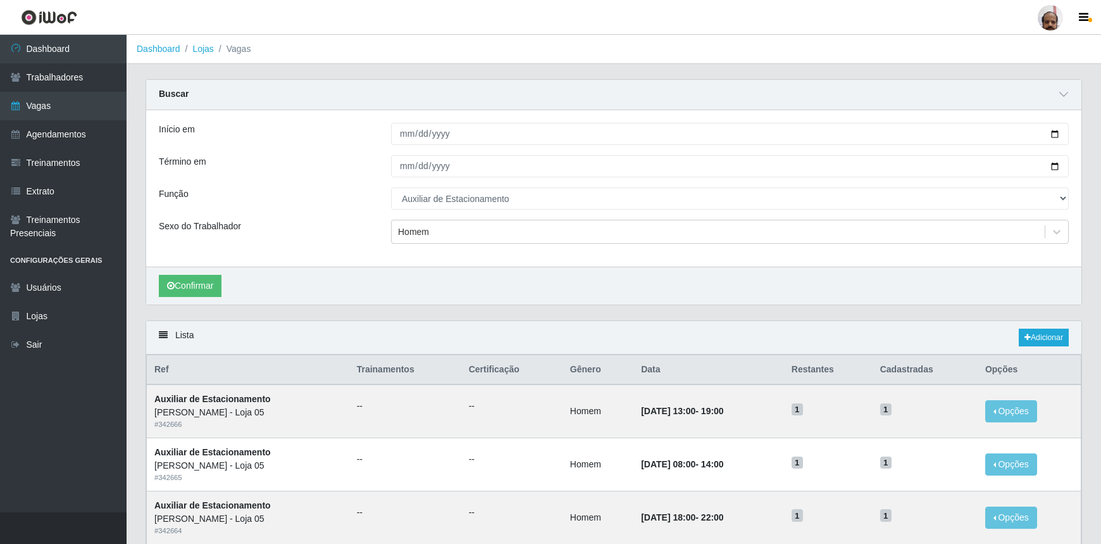
type input "[DATE]"
select select "107"
click at [64, 51] on link "Dashboard" at bounding box center [63, 49] width 127 height 28
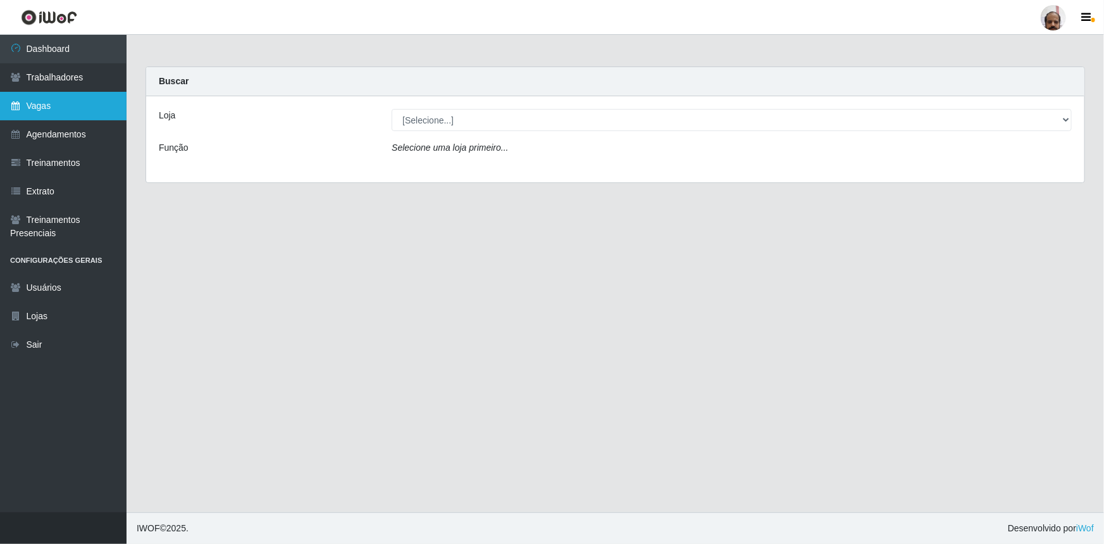
click at [32, 105] on link "Vagas" at bounding box center [63, 106] width 127 height 28
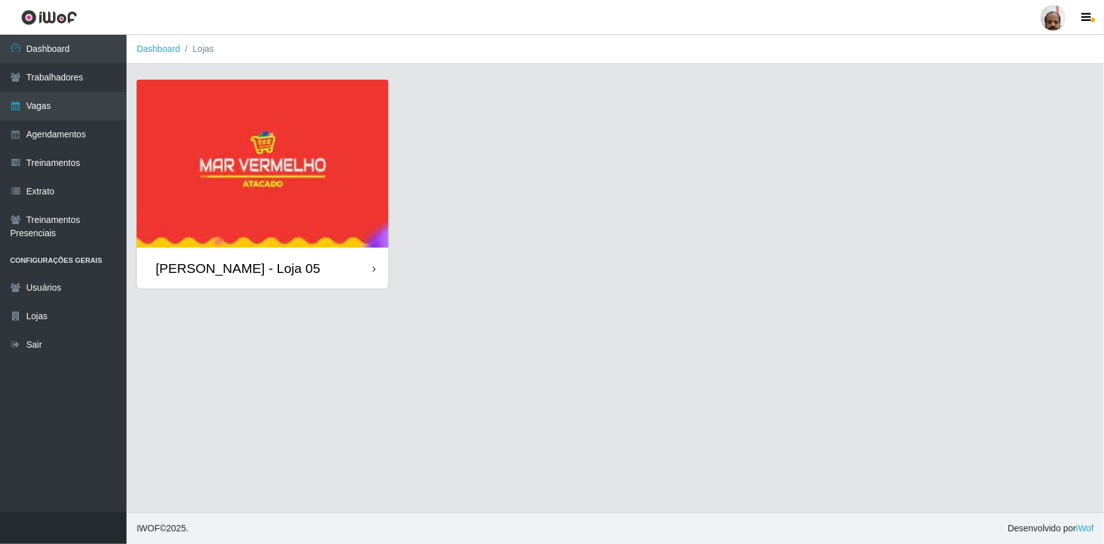
click at [244, 268] on div "[PERSON_NAME] - Loja 05" at bounding box center [238, 268] width 165 height 16
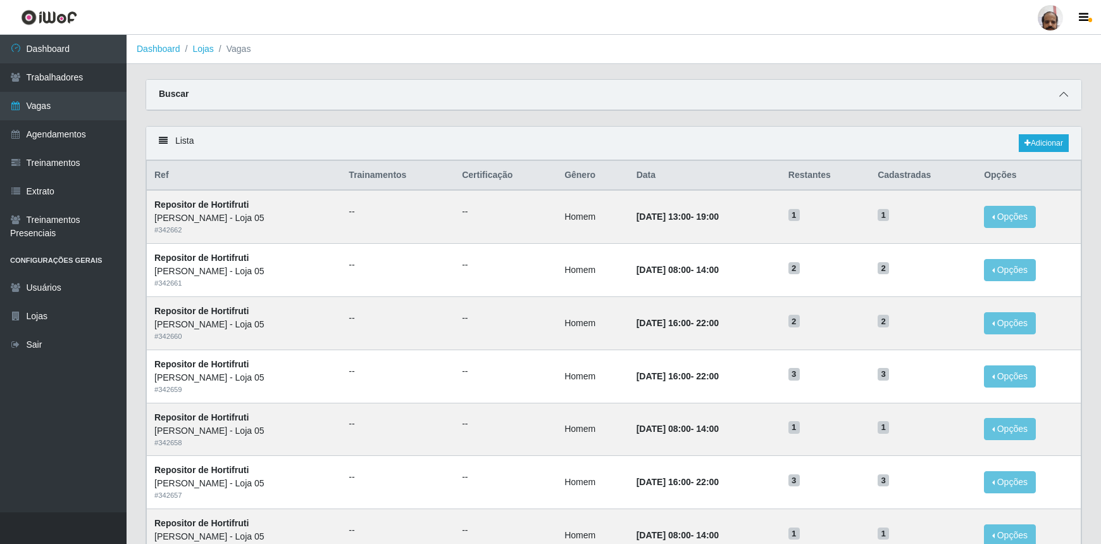
click at [1070, 93] on span at bounding box center [1063, 94] width 15 height 15
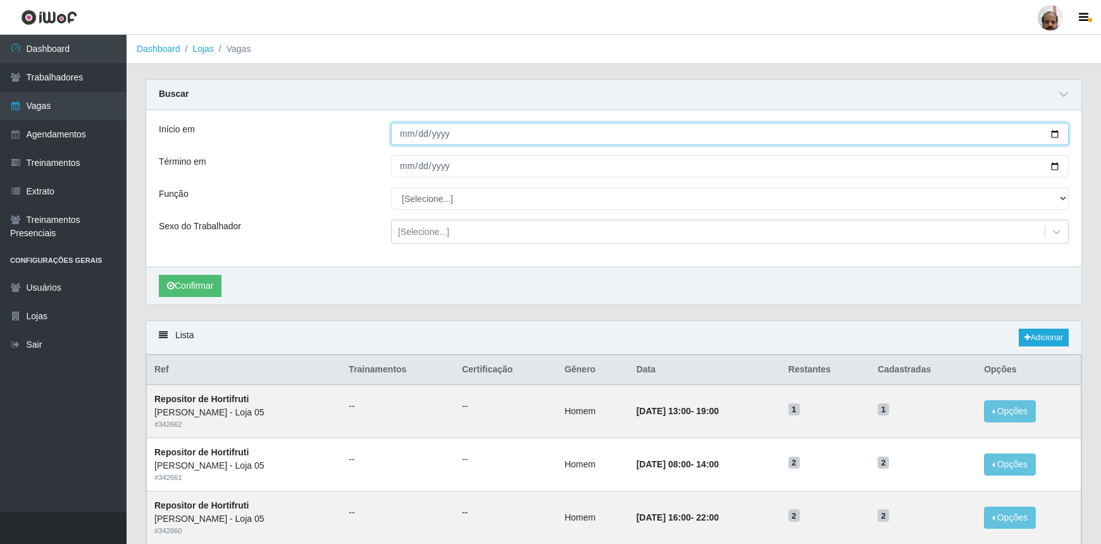
click at [1056, 132] on input "Início em" at bounding box center [730, 134] width 678 height 22
type input "[DATE]"
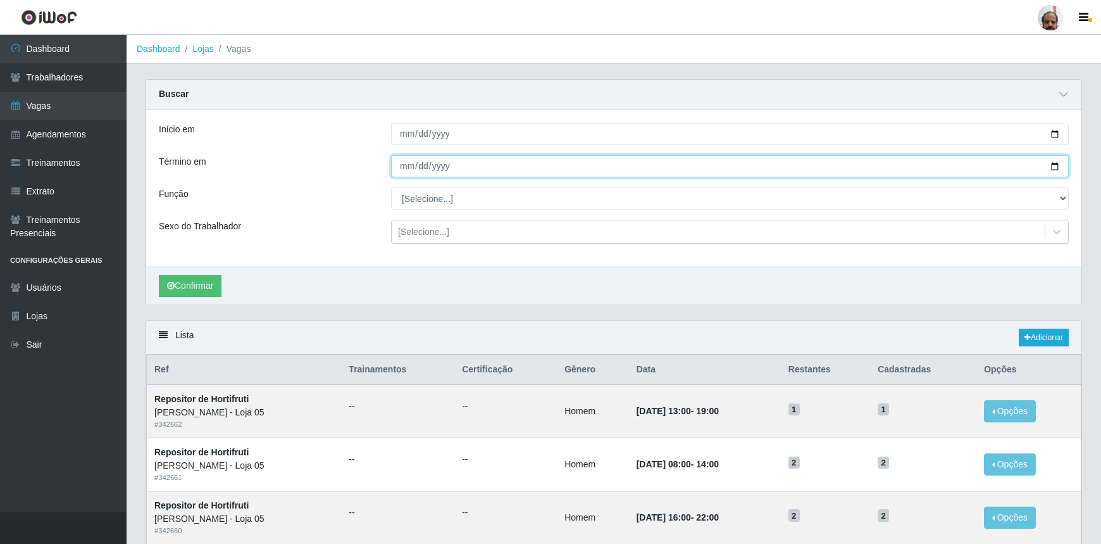
click at [1057, 166] on input "Término em" at bounding box center [730, 166] width 678 height 22
type input "[DATE]"
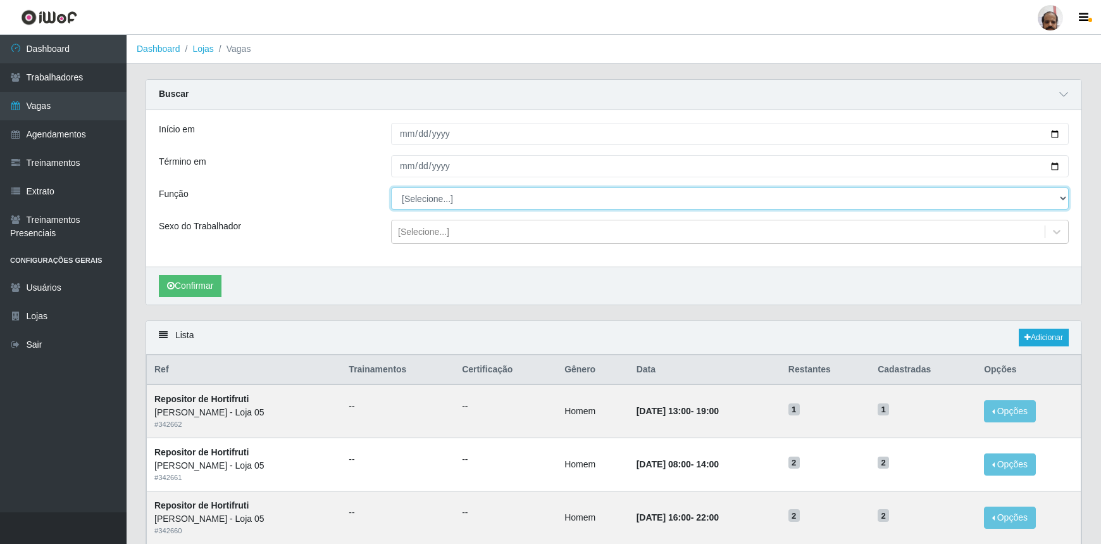
click at [423, 197] on select "[Selecione...] ASG ASG + ASG ++ Auxiliar de Depósito Auxiliar de Depósito + Aux…" at bounding box center [730, 198] width 678 height 22
select select "1"
click at [391, 187] on select "[Selecione...] ASG ASG + ASG ++ Auxiliar de Depósito Auxiliar de Depósito + Aux…" at bounding box center [730, 198] width 678 height 22
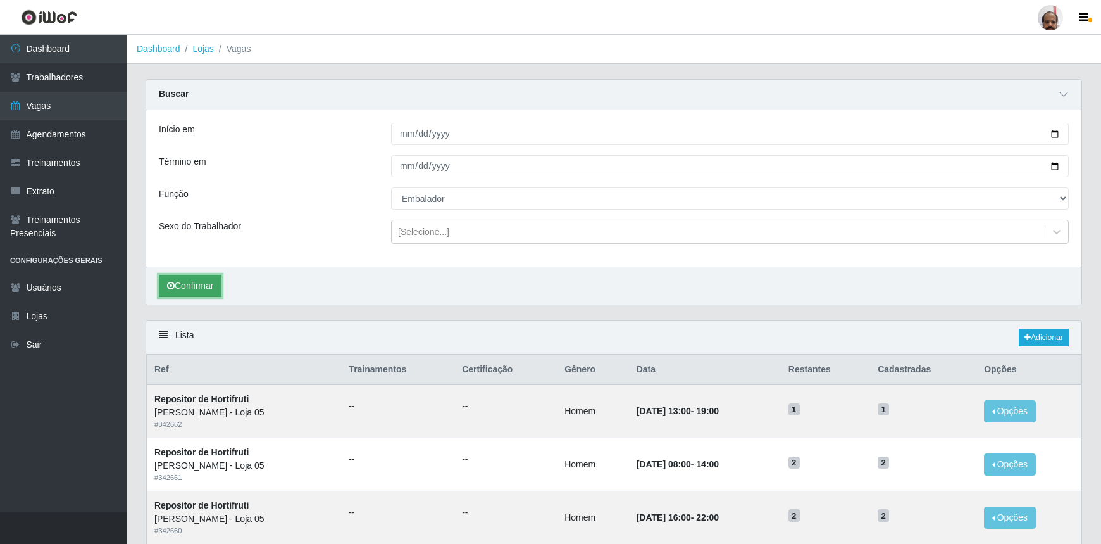
click at [174, 283] on button "Confirmar" at bounding box center [190, 286] width 63 height 22
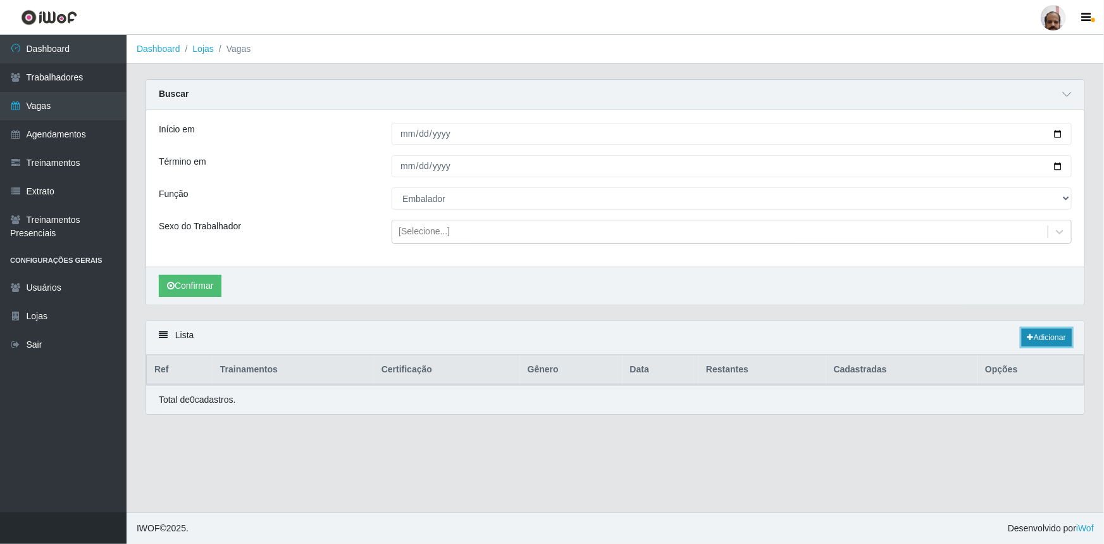
click at [1046, 339] on link "Adicionar" at bounding box center [1047, 337] width 50 height 18
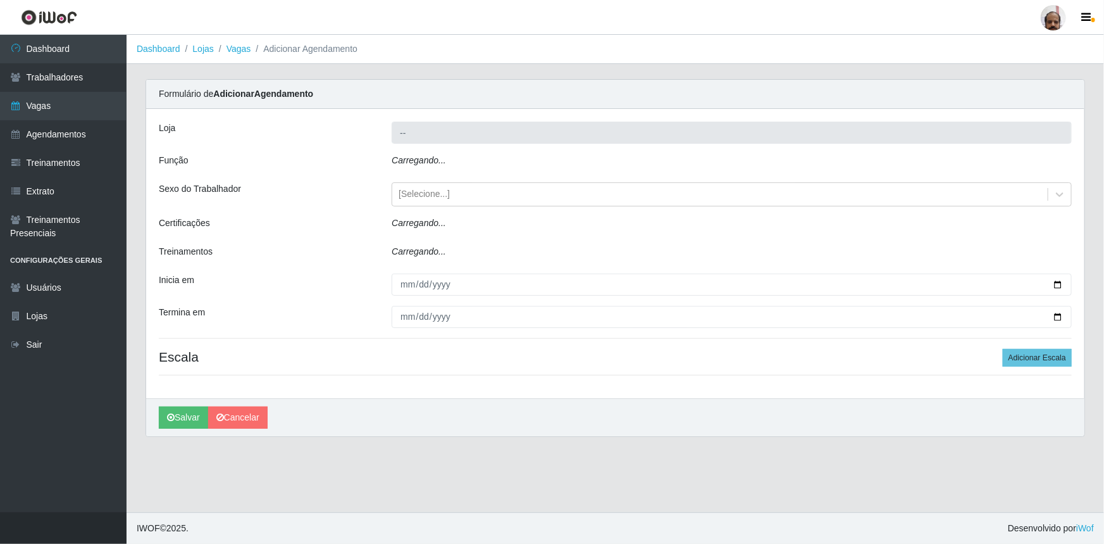
type input "[PERSON_NAME] - Loja 05"
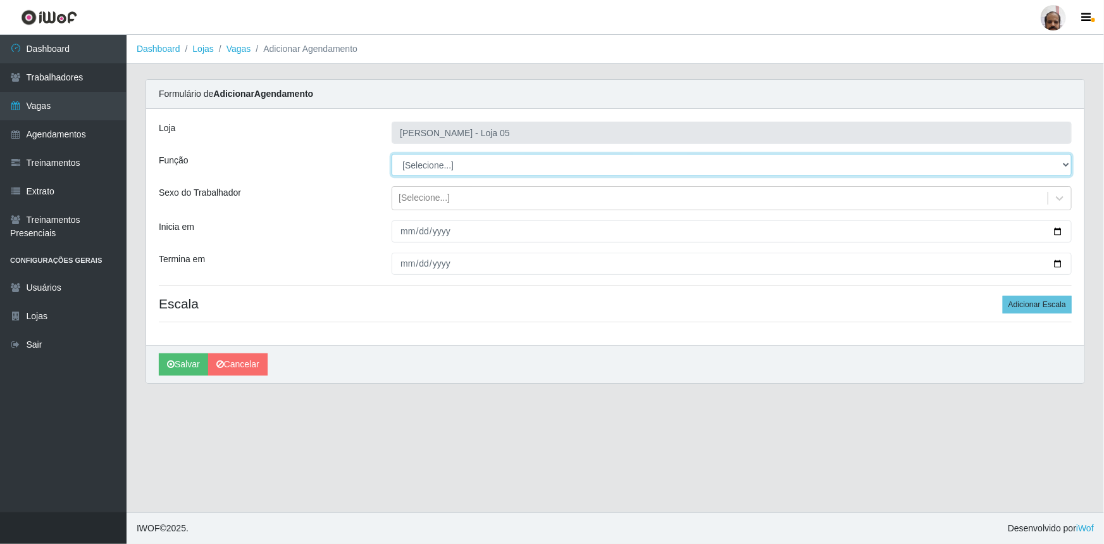
click at [447, 159] on select "[Selecione...] ASG ASG + ASG ++ Auxiliar de Depósito Auxiliar de Depósito + Aux…" at bounding box center [732, 165] width 680 height 22
select select "1"
click at [392, 154] on select "[Selecione...] ASG ASG + ASG ++ Auxiliar de Depósito Auxiliar de Depósito + Aux…" at bounding box center [732, 165] width 680 height 22
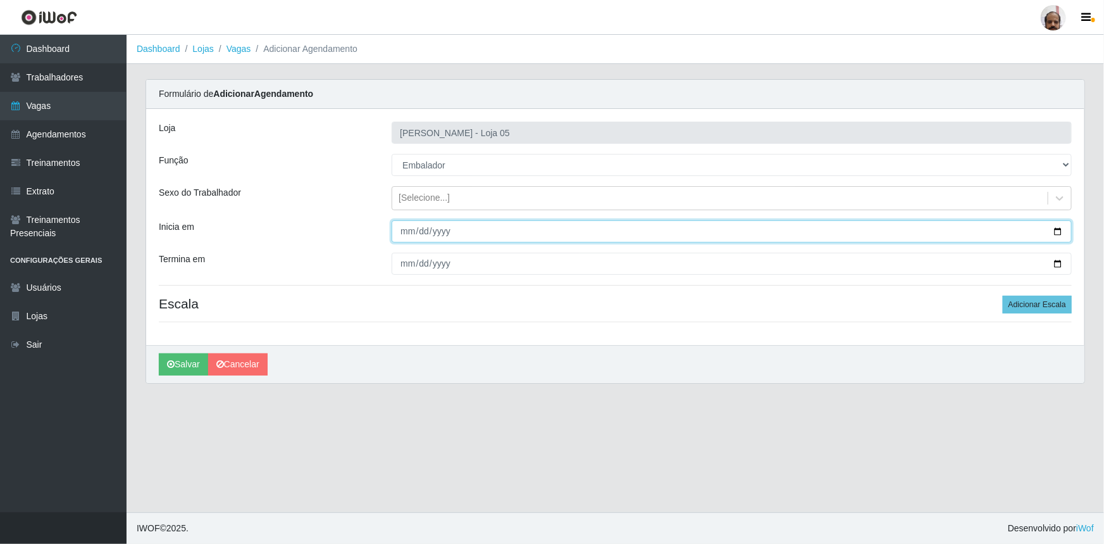
click at [1059, 234] on input "Inicia em" at bounding box center [732, 231] width 680 height 22
type input "[DATE]"
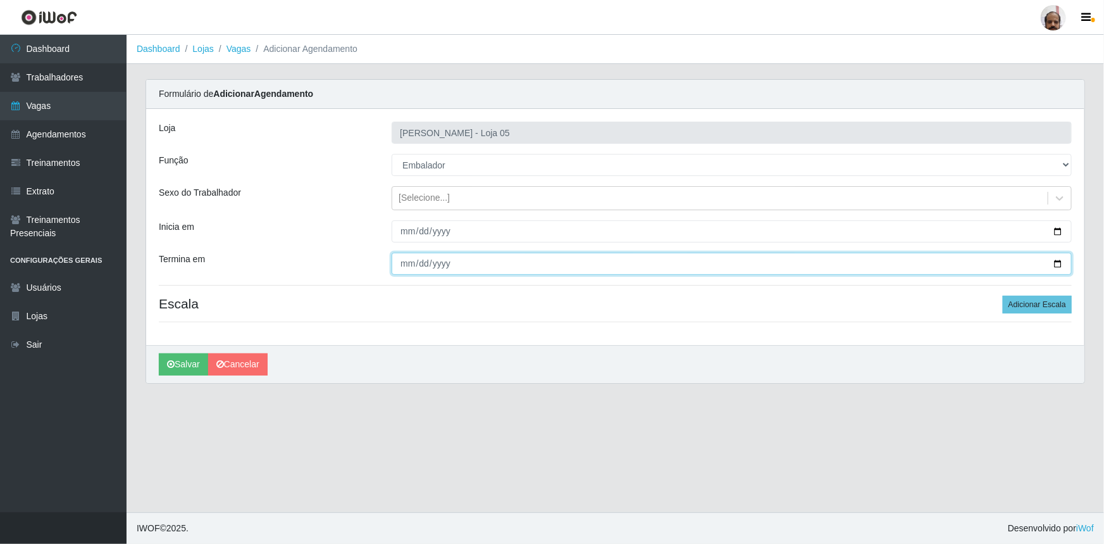
click at [1057, 262] on input "Termina em" at bounding box center [732, 264] width 680 height 22
type input "[DATE]"
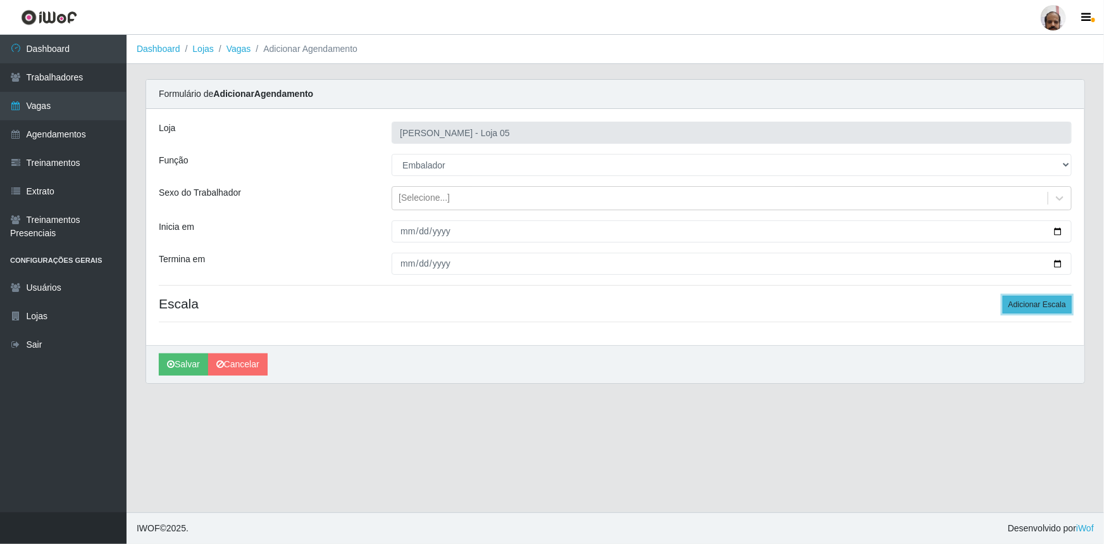
click at [1018, 303] on button "Adicionar Escala" at bounding box center [1037, 305] width 69 height 18
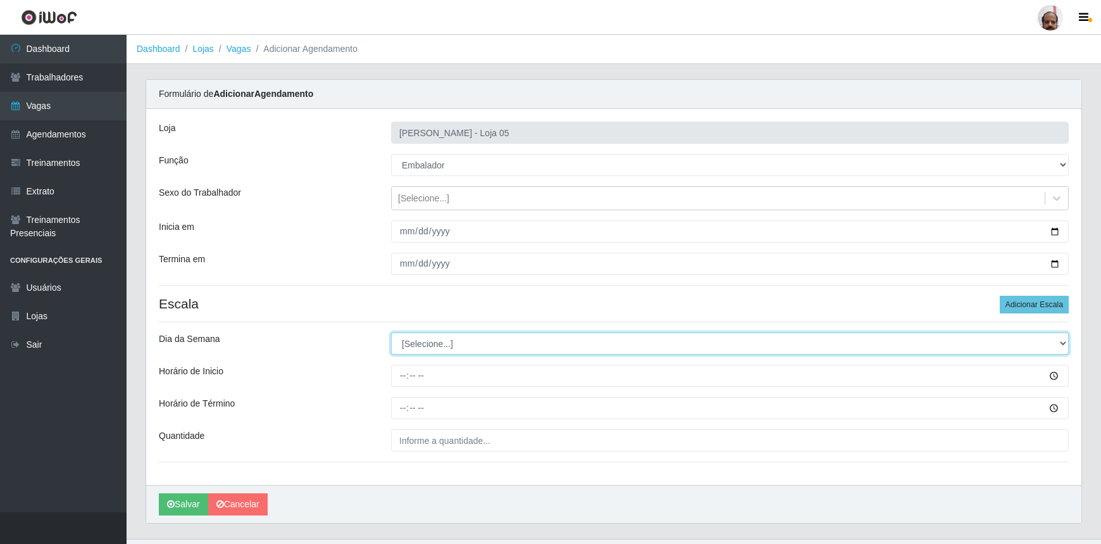
click at [416, 344] on select "[Selecione...] Segunda Terça Quarta Quinta Sexta Sábado Domingo" at bounding box center [730, 343] width 678 height 22
select select "4"
click at [391, 332] on select "[Selecione...] Segunda Terça Quarta Quinta Sexta Sábado Domingo" at bounding box center [730, 343] width 678 height 22
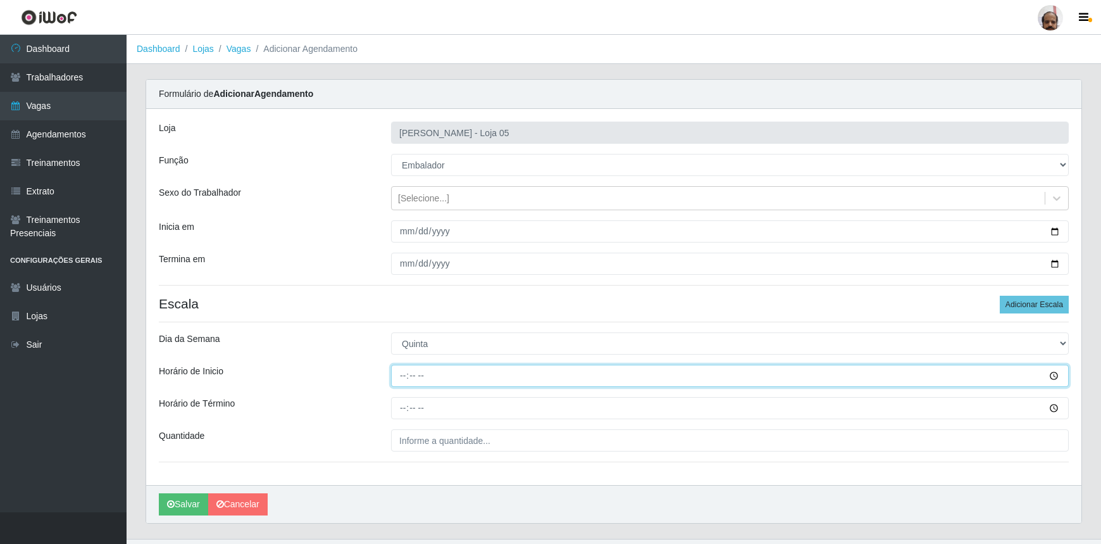
click at [399, 377] on input "Horário de Inicio" at bounding box center [730, 376] width 678 height 22
type input "16:00"
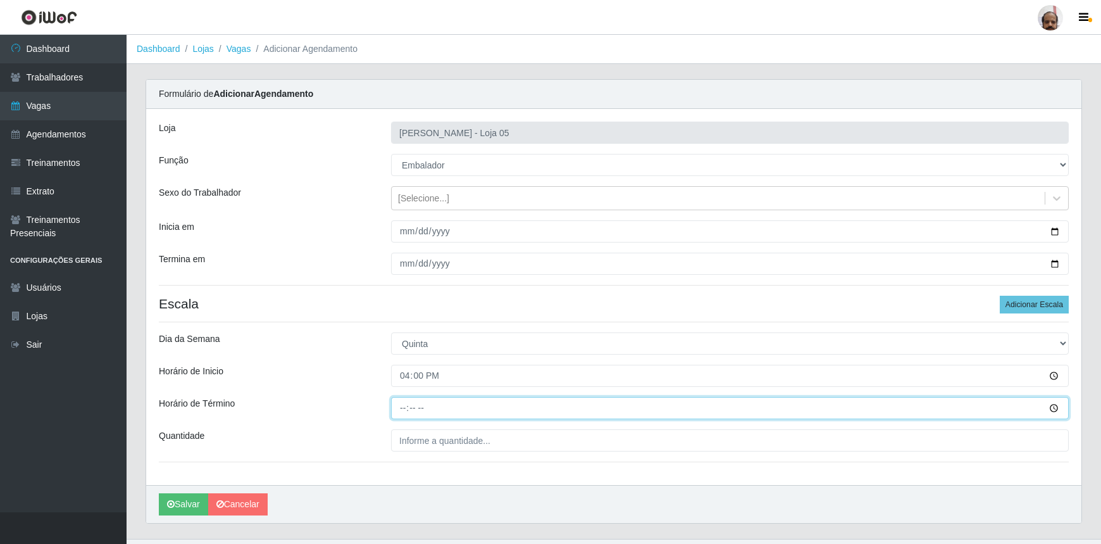
type input "22:00"
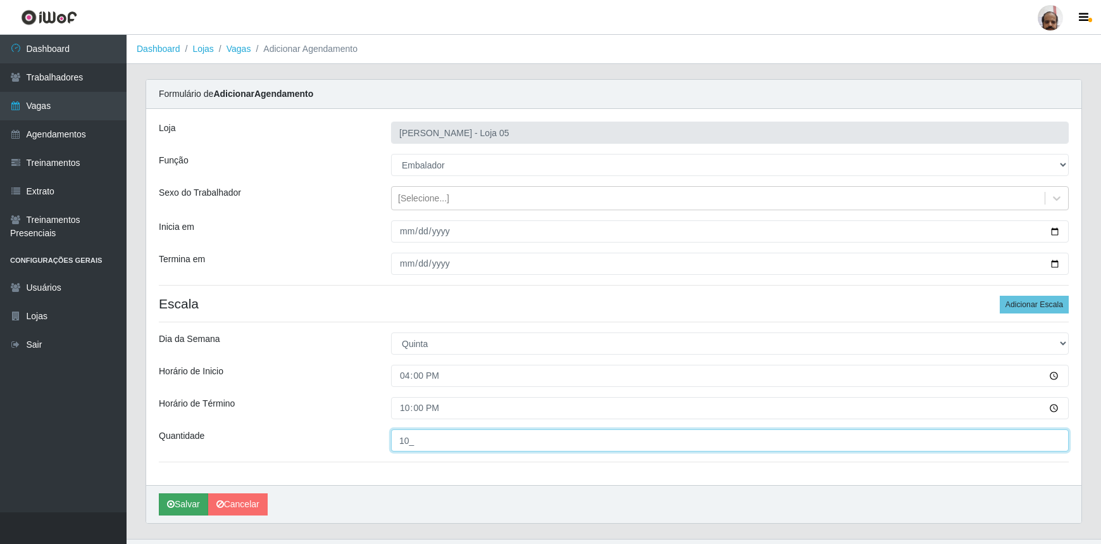
type input "10_"
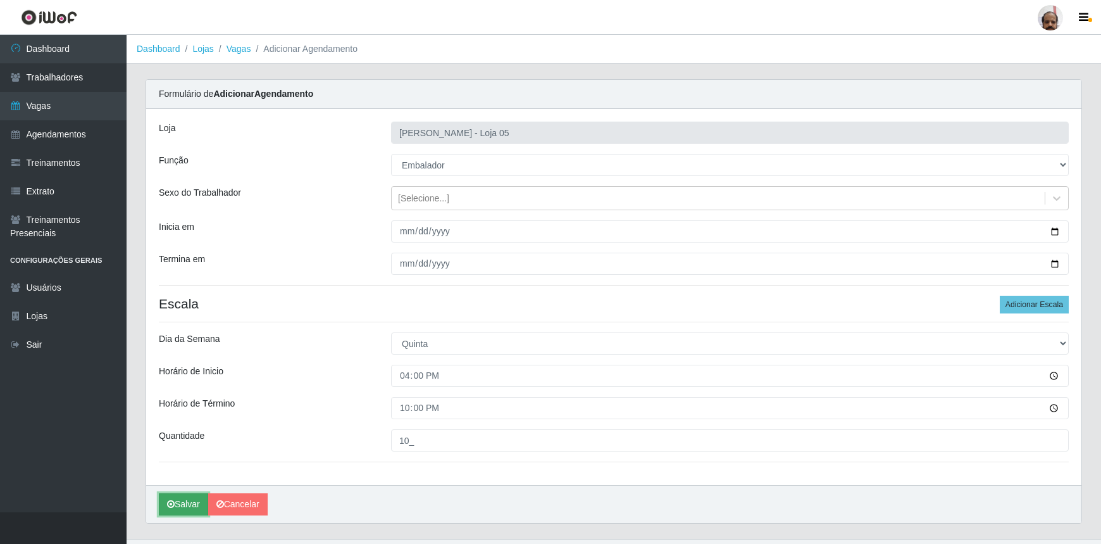
click at [176, 500] on button "Salvar" at bounding box center [183, 504] width 49 height 22
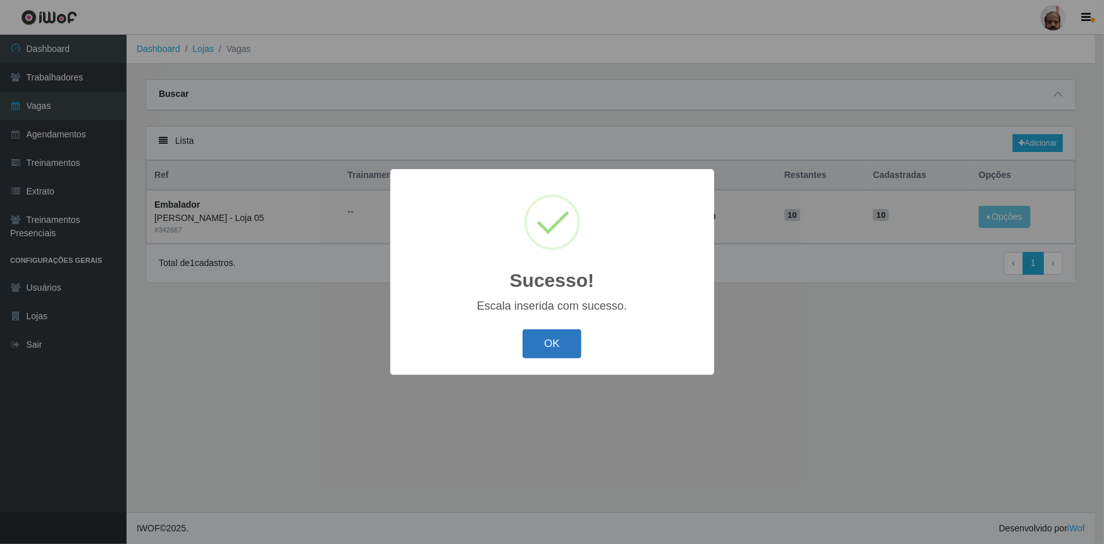
click at [562, 346] on button "OK" at bounding box center [552, 344] width 59 height 30
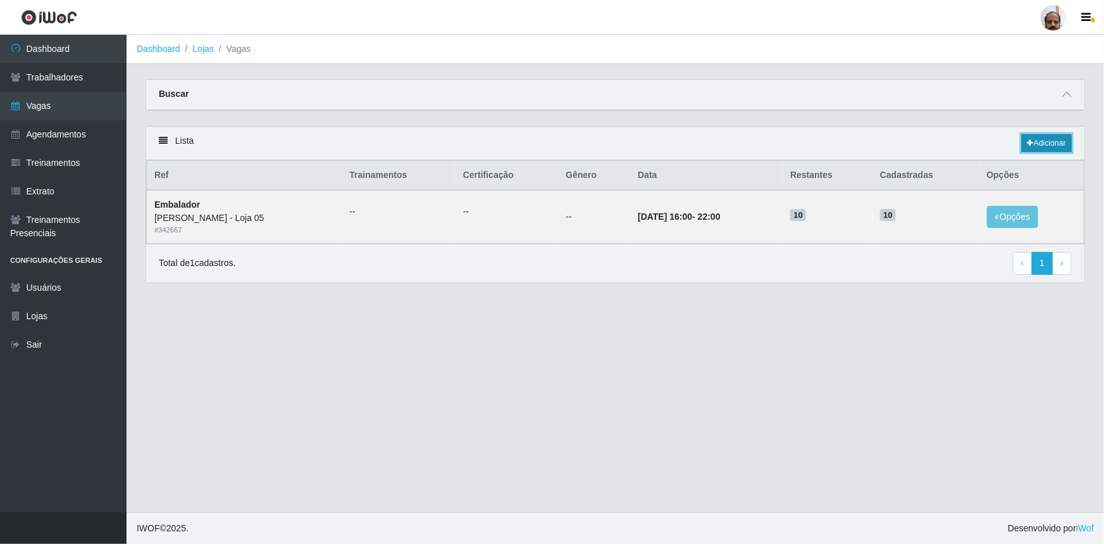
click at [1027, 137] on link "Adicionar" at bounding box center [1047, 143] width 50 height 18
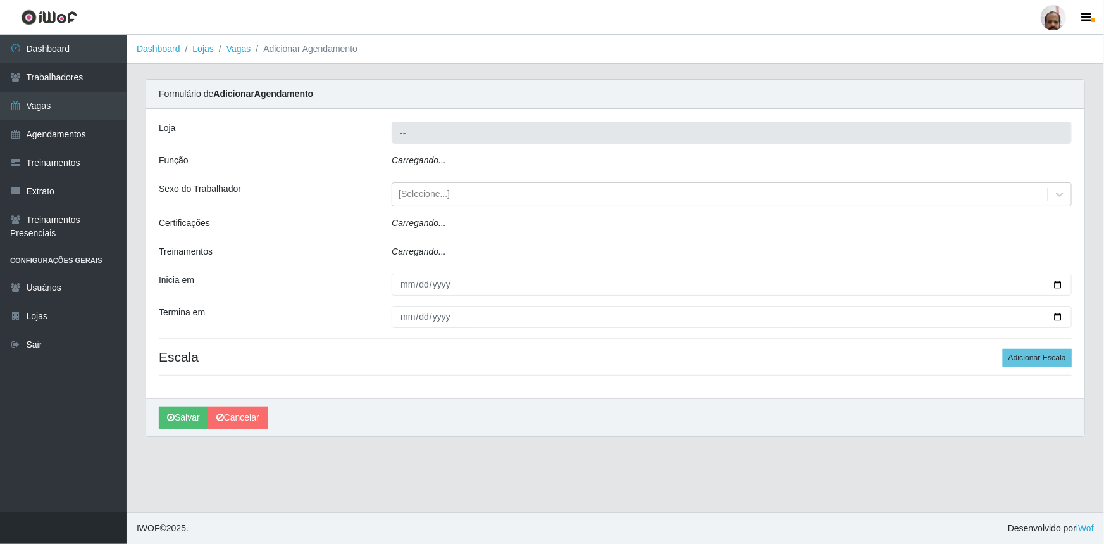
type input "[PERSON_NAME] - Loja 05"
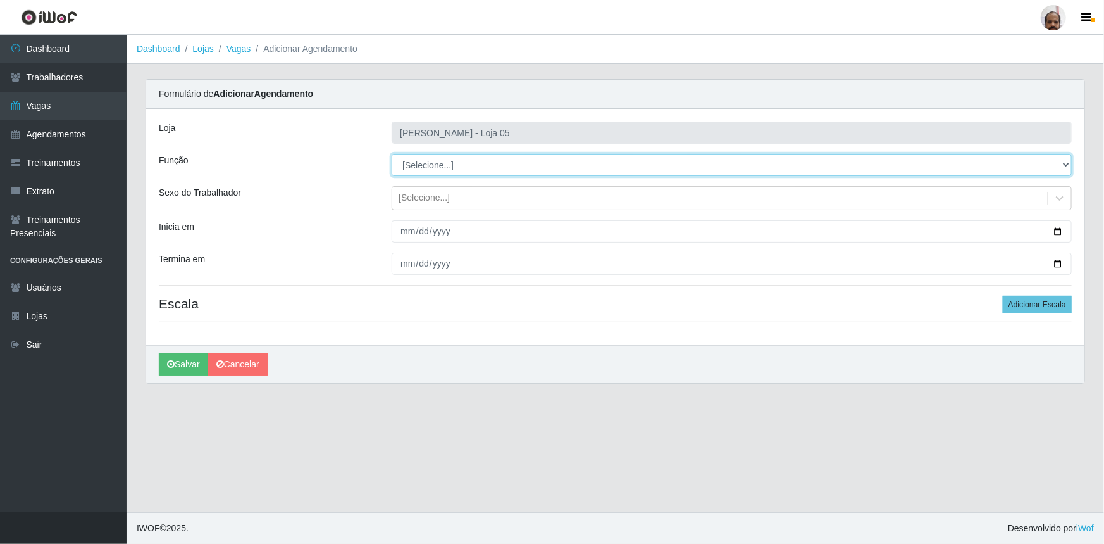
click at [456, 165] on select "[Selecione...] ASG ASG + ASG ++ Auxiliar de Depósito Auxiliar de Depósito + Aux…" at bounding box center [732, 165] width 680 height 22
select select "1"
click at [392, 154] on select "[Selecione...] ASG ASG + ASG ++ Auxiliar de Depósito Auxiliar de Depósito + Aux…" at bounding box center [732, 165] width 680 height 22
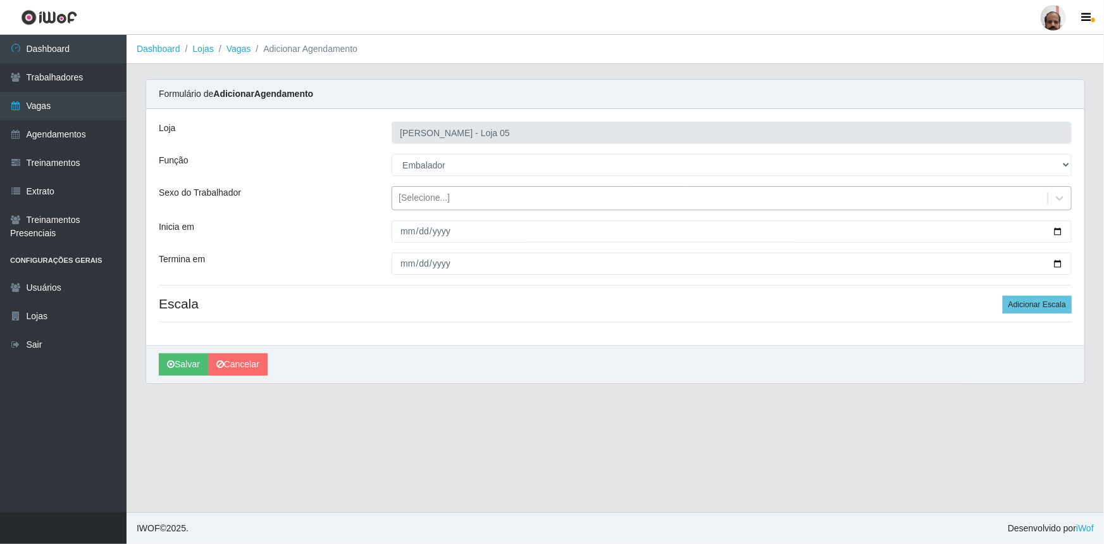
click at [421, 200] on div "[Selecione...]" at bounding box center [424, 198] width 51 height 13
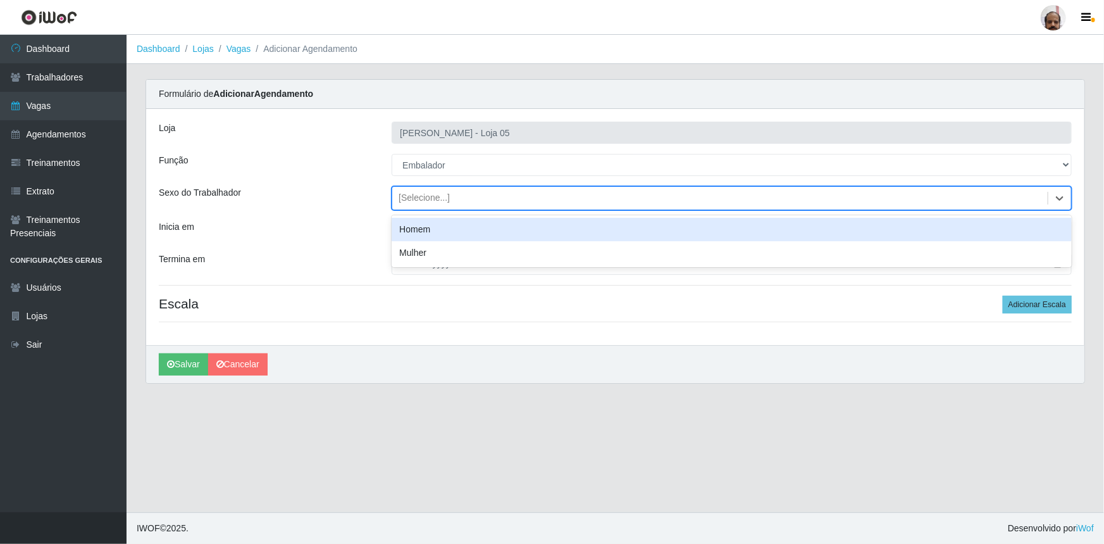
click at [425, 195] on div "[Selecione...]" at bounding box center [424, 198] width 51 height 13
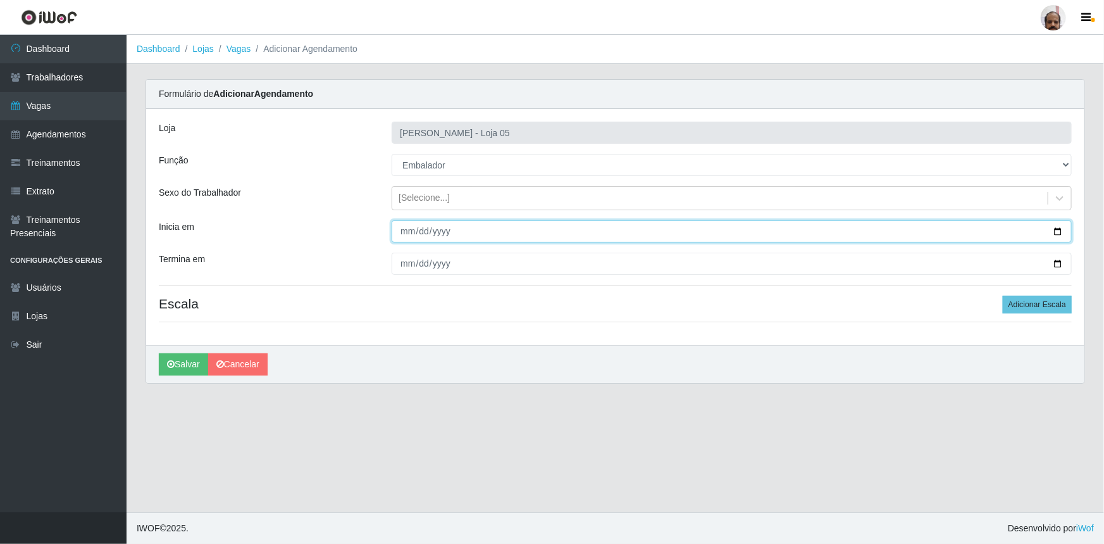
click at [1059, 232] on input "Inicia em" at bounding box center [732, 231] width 680 height 22
type input "[DATE]"
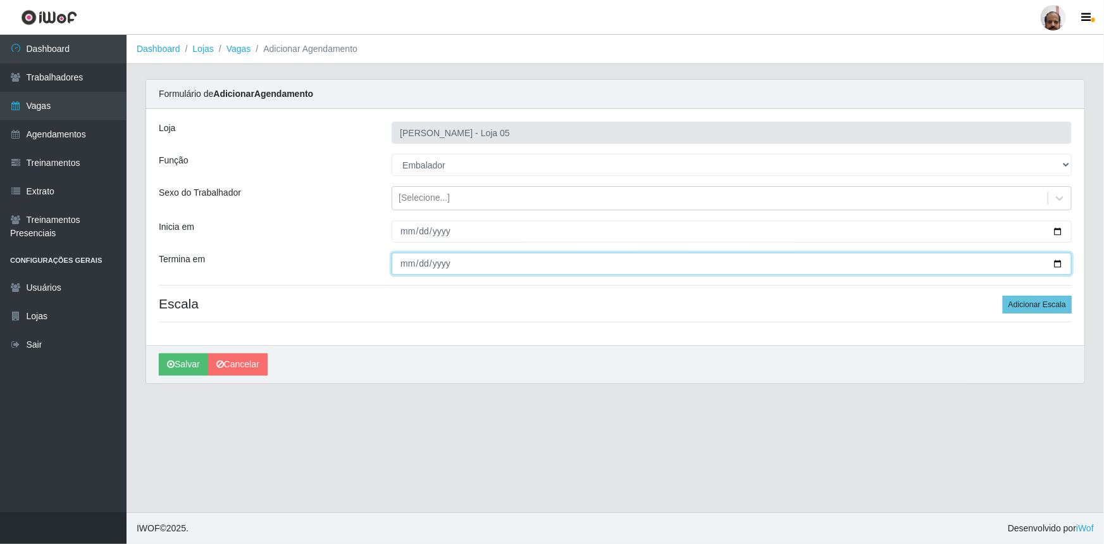
click at [1057, 263] on input "Termina em" at bounding box center [732, 264] width 680 height 22
type input "[DATE]"
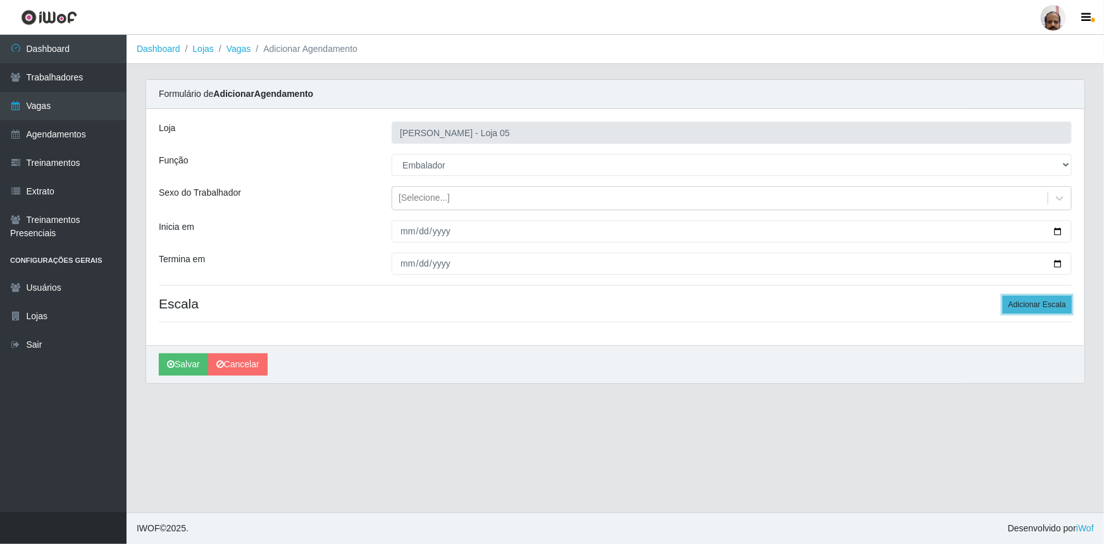
click at [1026, 297] on button "Adicionar Escala" at bounding box center [1037, 305] width 69 height 18
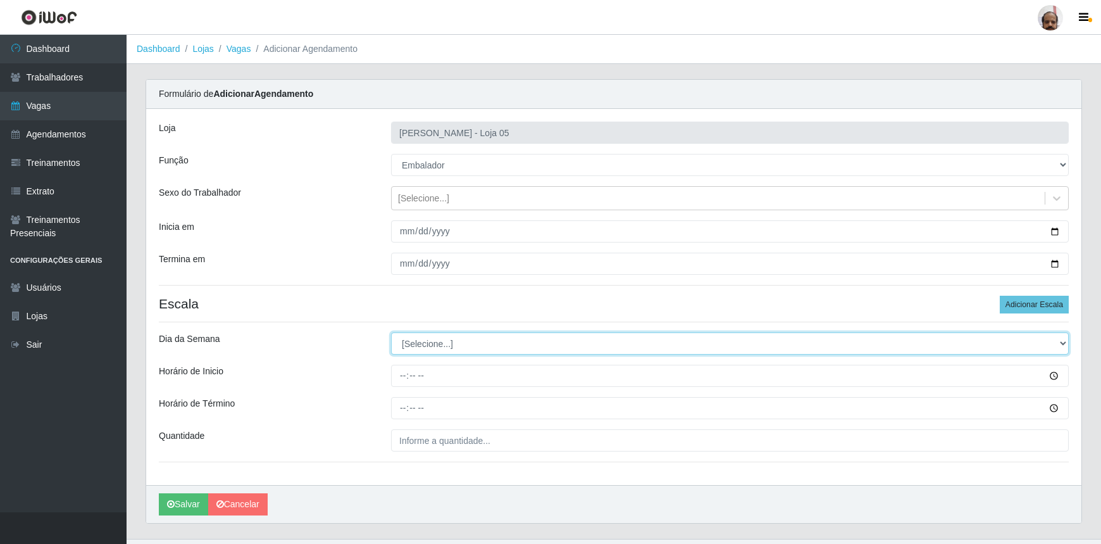
click at [415, 338] on select "[Selecione...] Segunda Terça Quarta Quinta Sexta Sábado Domingo" at bounding box center [730, 343] width 678 height 22
select select "5"
click at [391, 332] on select "[Selecione...] Segunda Terça Quarta Quinta Sexta Sábado Domingo" at bounding box center [730, 343] width 678 height 22
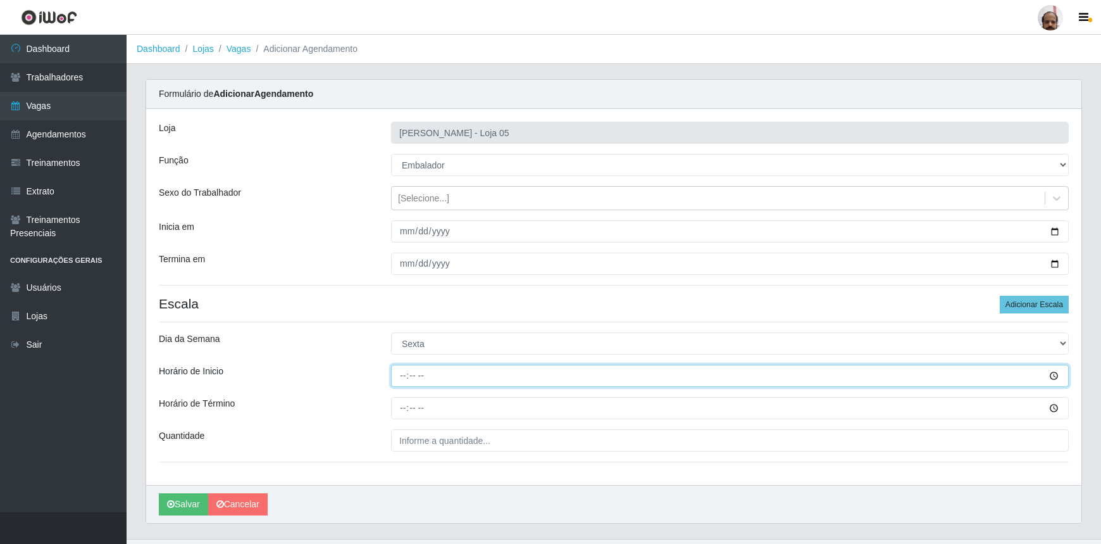
click at [391, 377] on input "Horário de Inicio" at bounding box center [730, 376] width 678 height 22
type input "16:00"
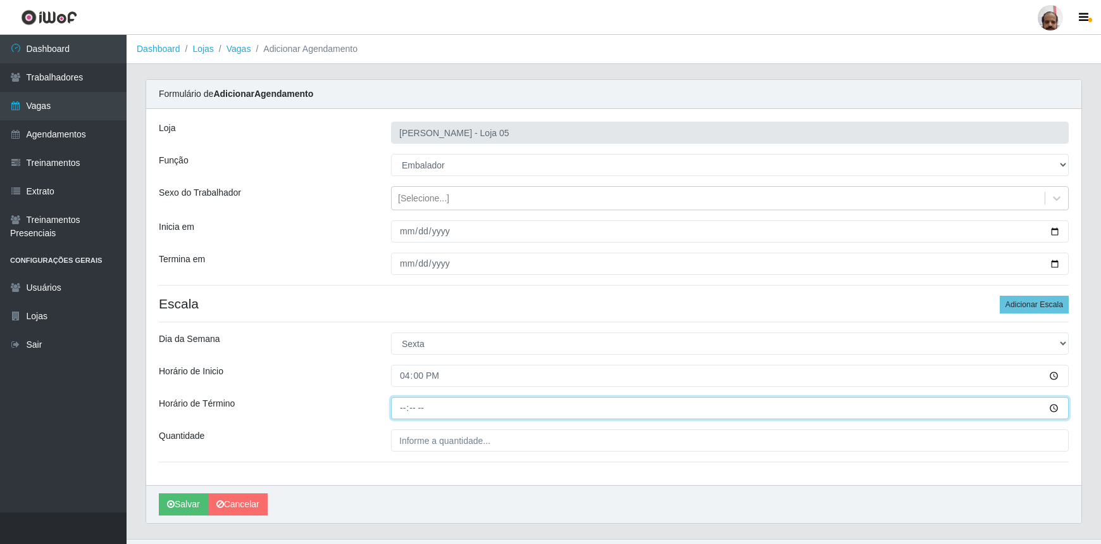
type input "22:00"
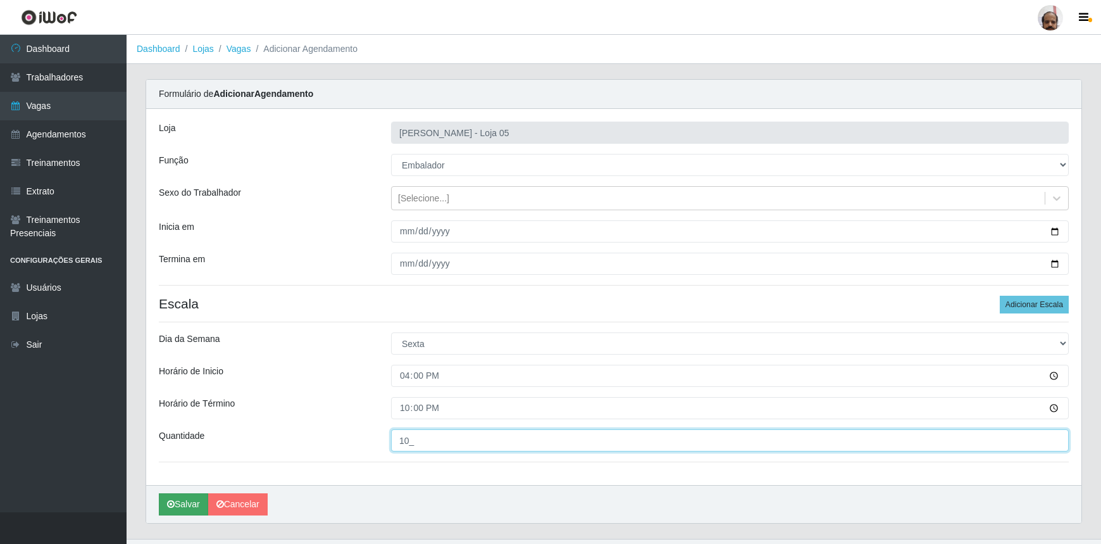
type input "10_"
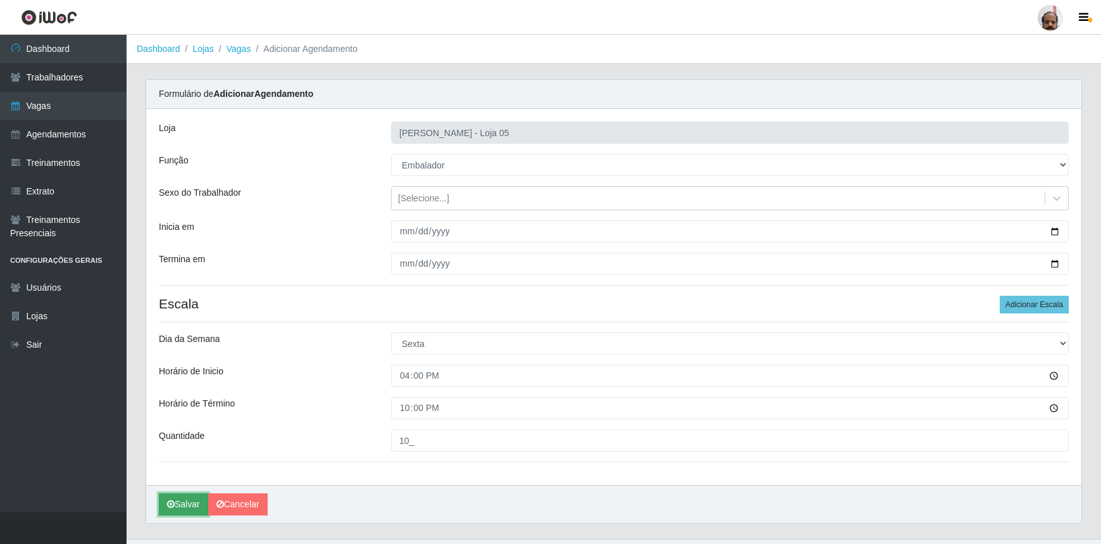
click at [189, 497] on button "Salvar" at bounding box center [183, 504] width 49 height 22
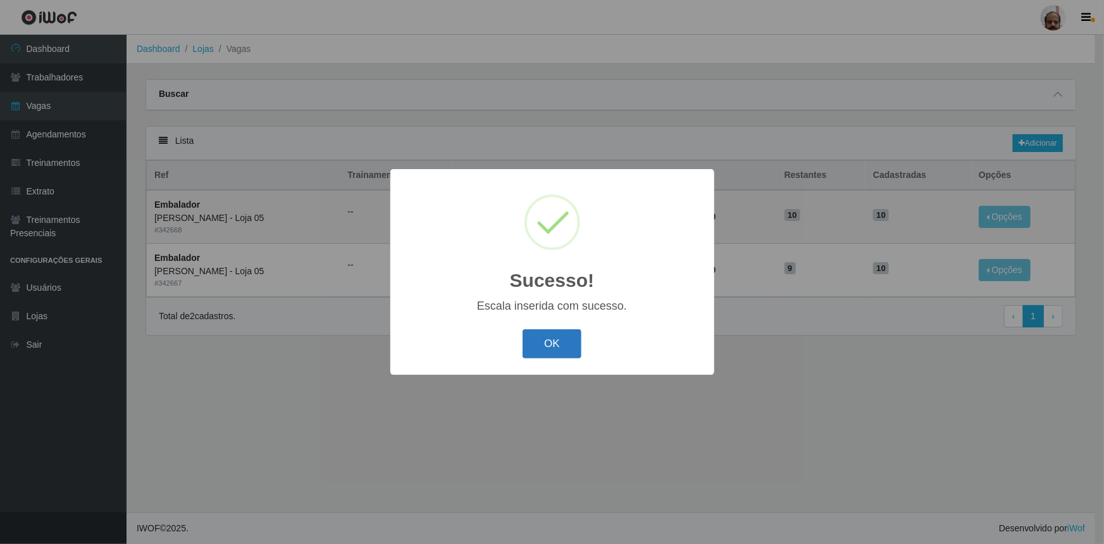
click at [556, 344] on button "OK" at bounding box center [552, 344] width 59 height 30
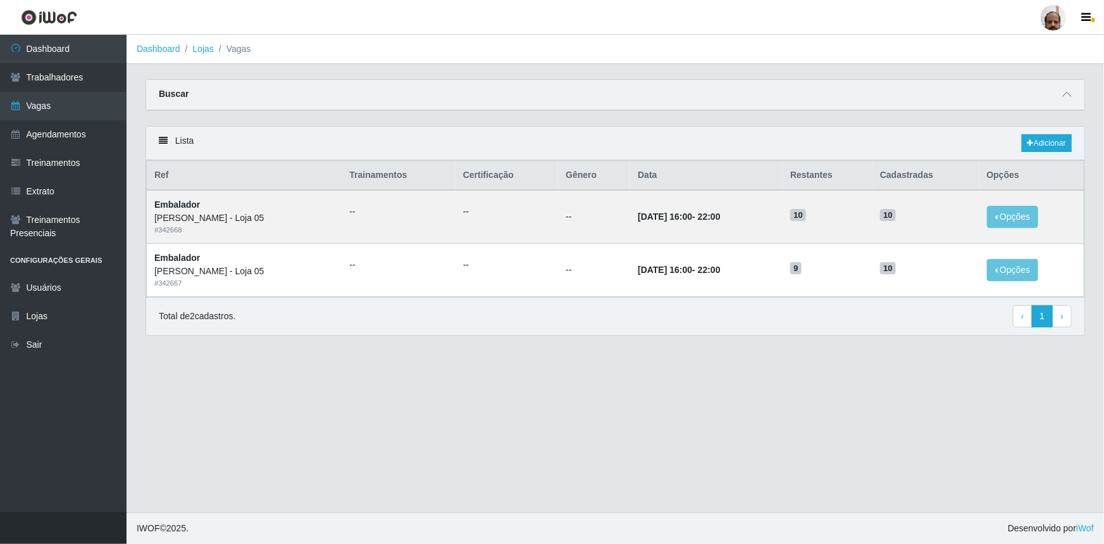
click at [409, 25] on header "Perfil Alterar Senha Sair" at bounding box center [552, 17] width 1104 height 35
click at [43, 41] on link "Dashboard" at bounding box center [63, 49] width 127 height 28
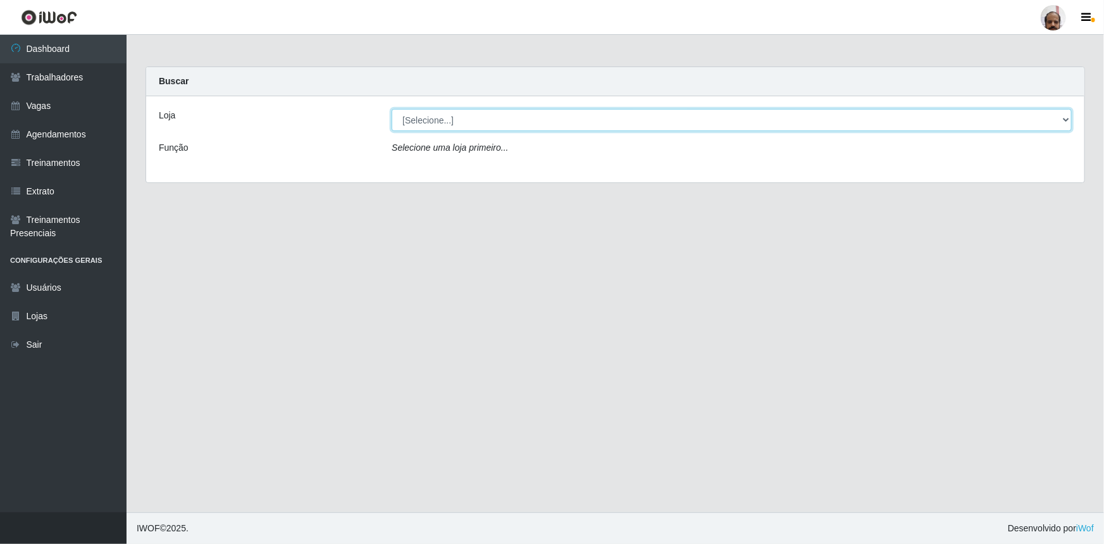
click at [437, 122] on select "[Selecione...] Mar Vermelho - Loja 05" at bounding box center [732, 120] width 680 height 22
click at [392, 109] on select "[Selecione...] Mar Vermelho - Loja 05" at bounding box center [732, 120] width 680 height 22
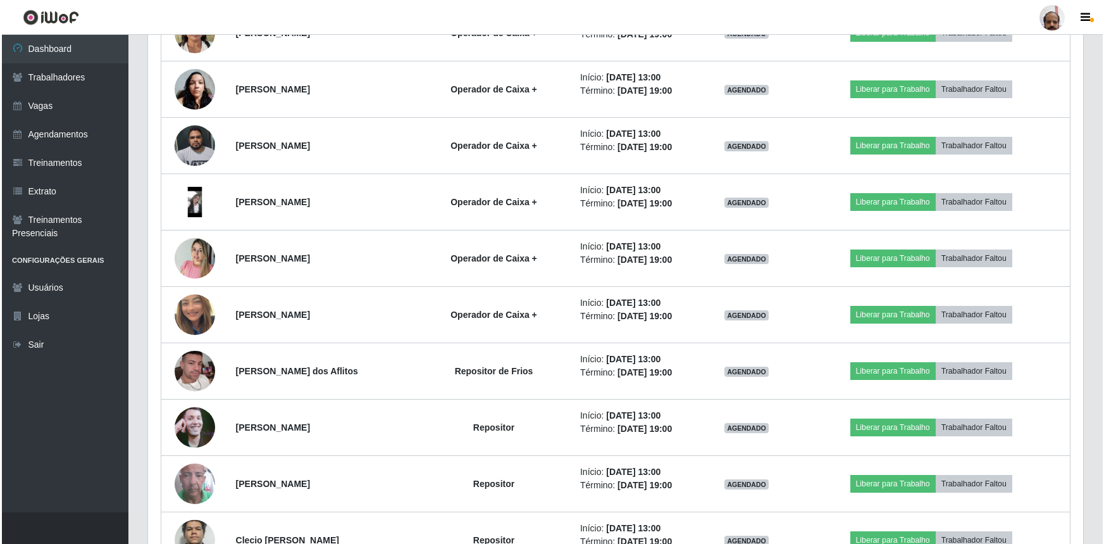
scroll to position [1899, 0]
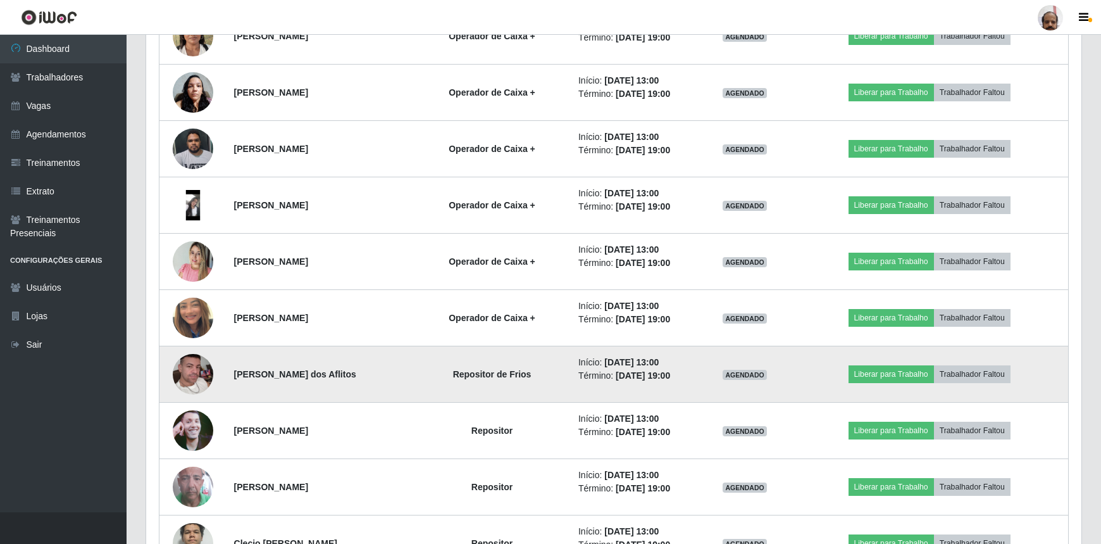
click at [851, 373] on td "Liberar para Trabalho Trabalhador Faltou" at bounding box center [929, 374] width 278 height 56
click at [886, 373] on button "Liberar para Trabalho" at bounding box center [891, 374] width 85 height 18
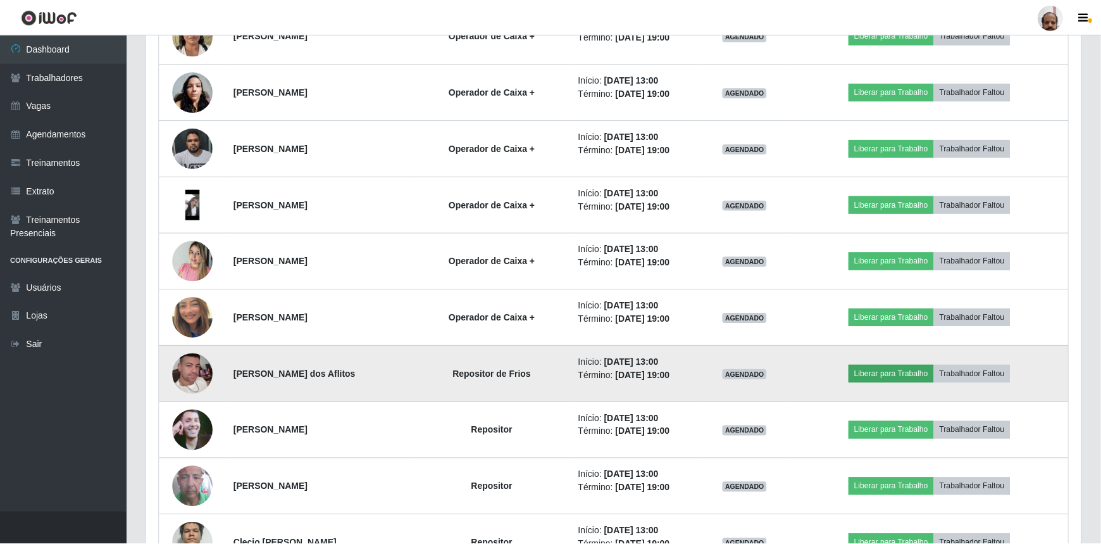
scroll to position [263, 930]
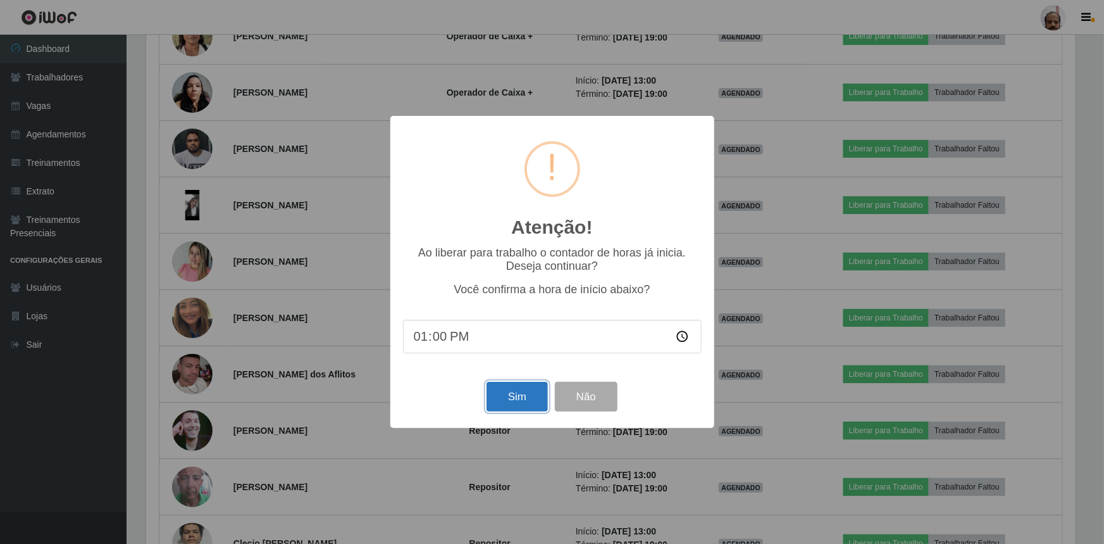
click at [527, 390] on button "Sim" at bounding box center [517, 397] width 61 height 30
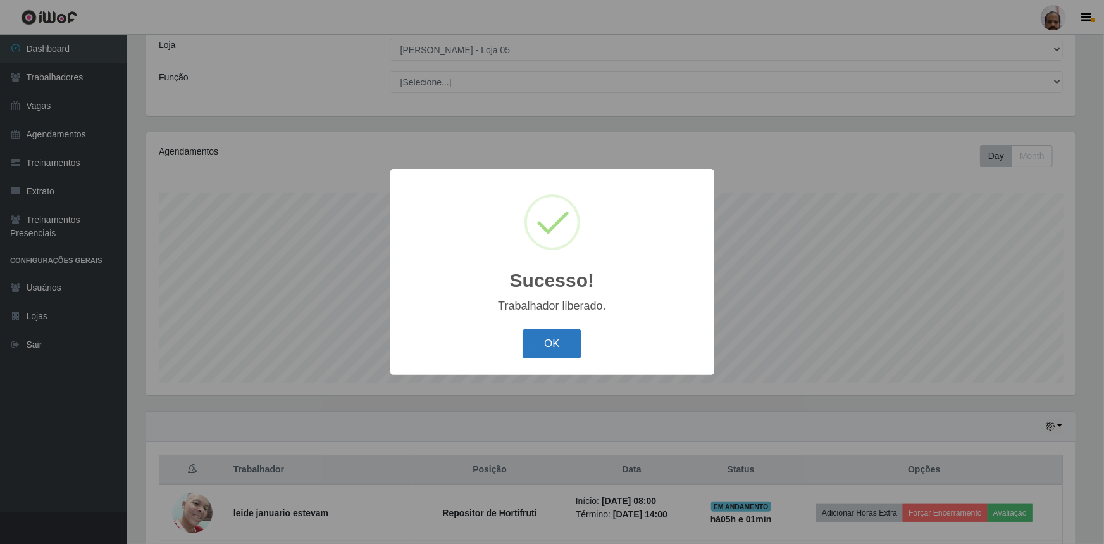
click at [564, 336] on button "OK" at bounding box center [552, 344] width 59 height 30
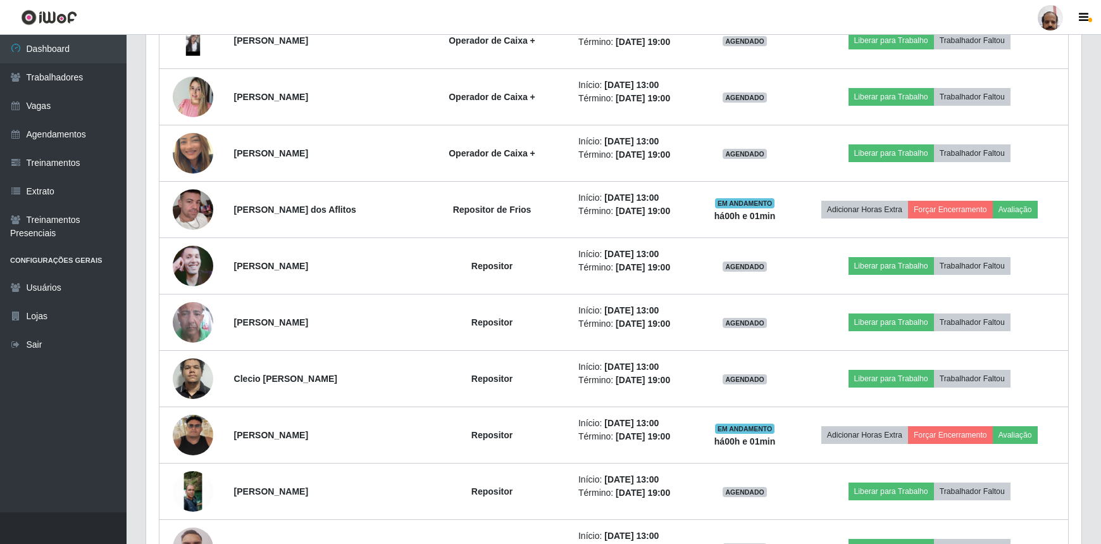
scroll to position [2084, 0]
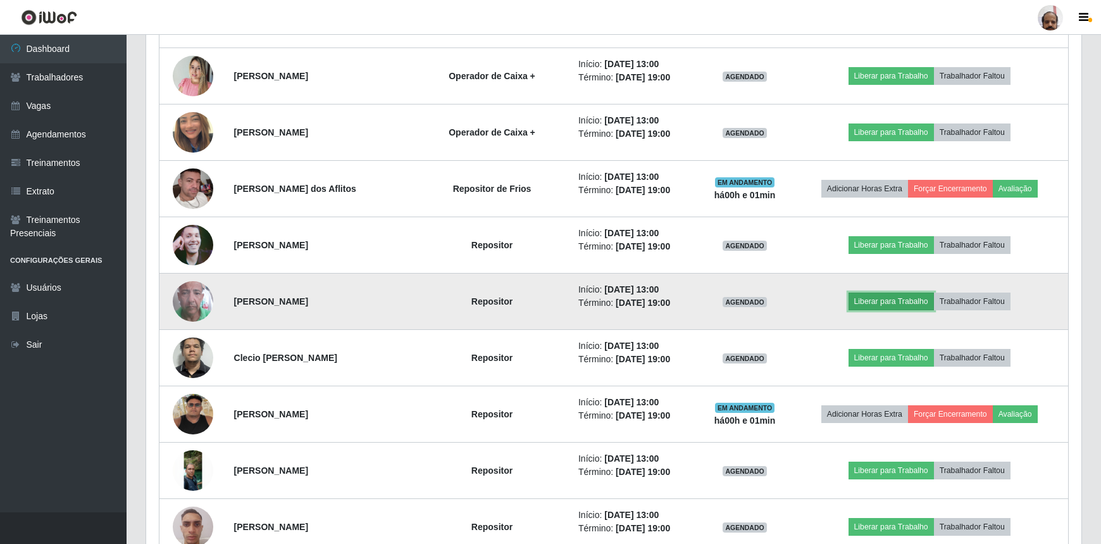
click at [895, 298] on button "Liberar para Trabalho" at bounding box center [891, 301] width 85 height 18
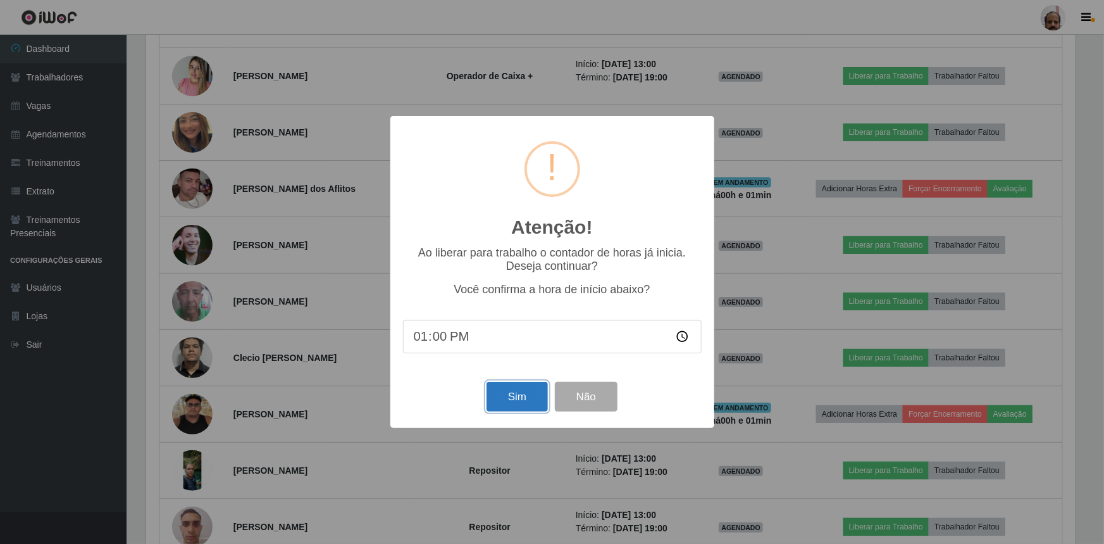
click at [524, 397] on button "Sim" at bounding box center [517, 397] width 61 height 30
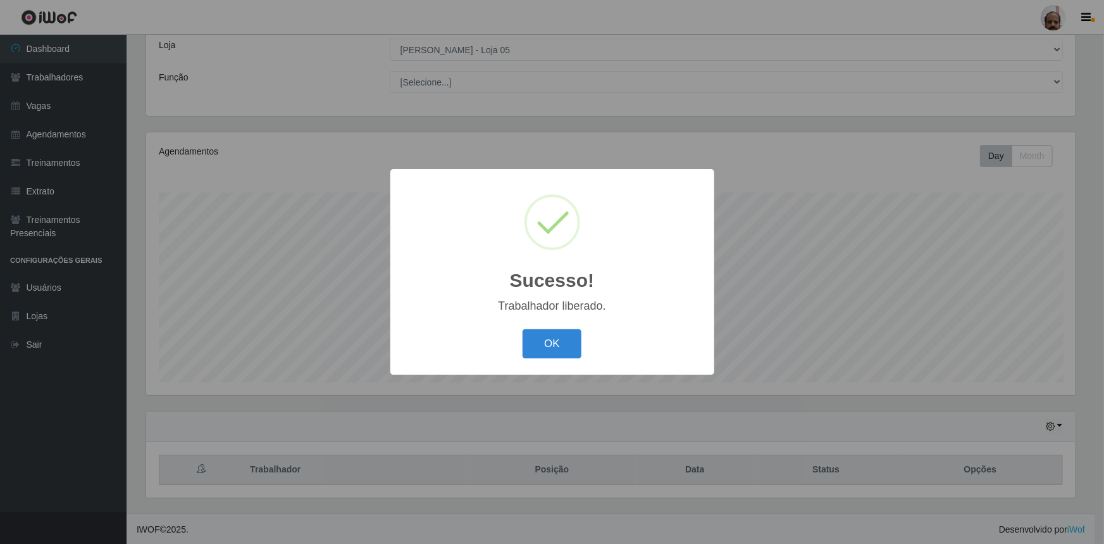
click at [550, 348] on button "OK" at bounding box center [552, 344] width 59 height 30
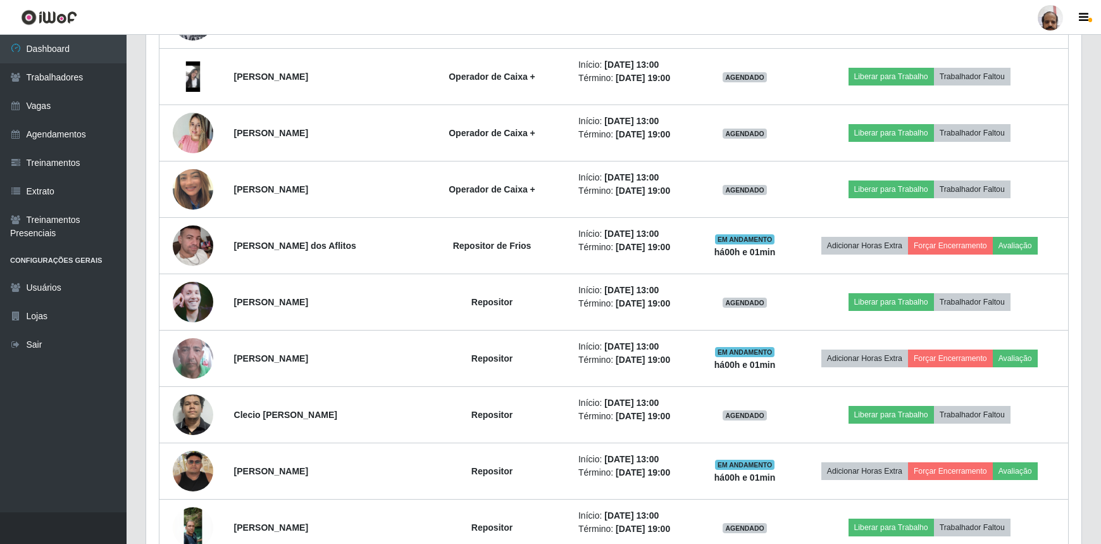
scroll to position [2142, 0]
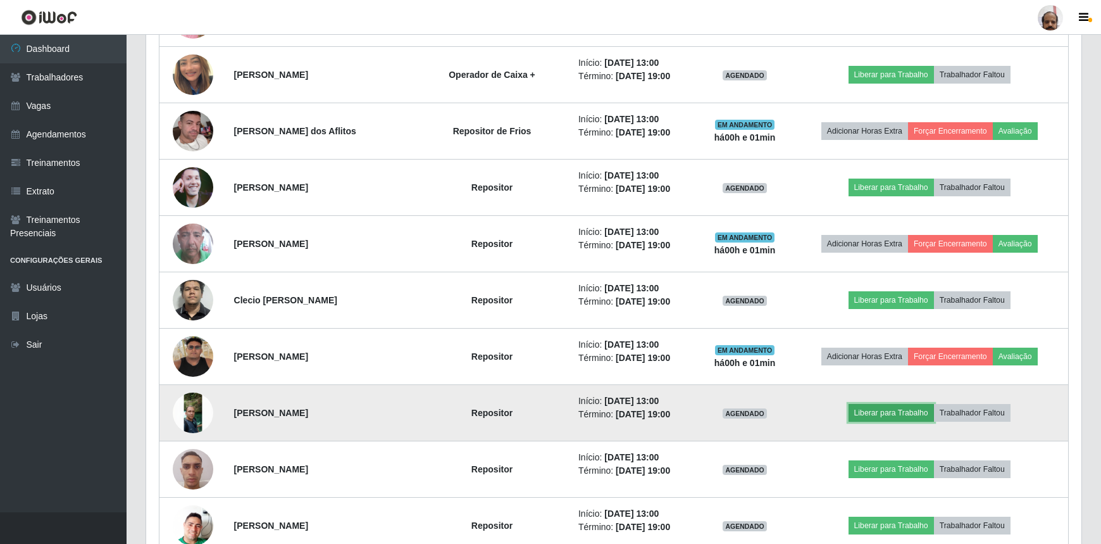
click at [905, 411] on button "Liberar para Trabalho" at bounding box center [891, 413] width 85 height 18
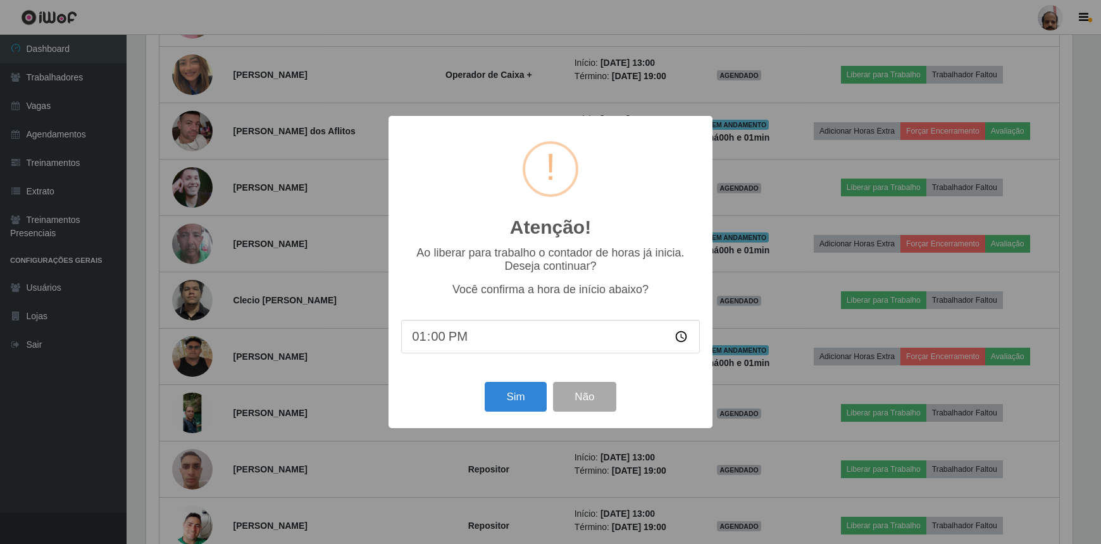
scroll to position [263, 930]
click at [523, 404] on button "Sim" at bounding box center [517, 397] width 61 height 30
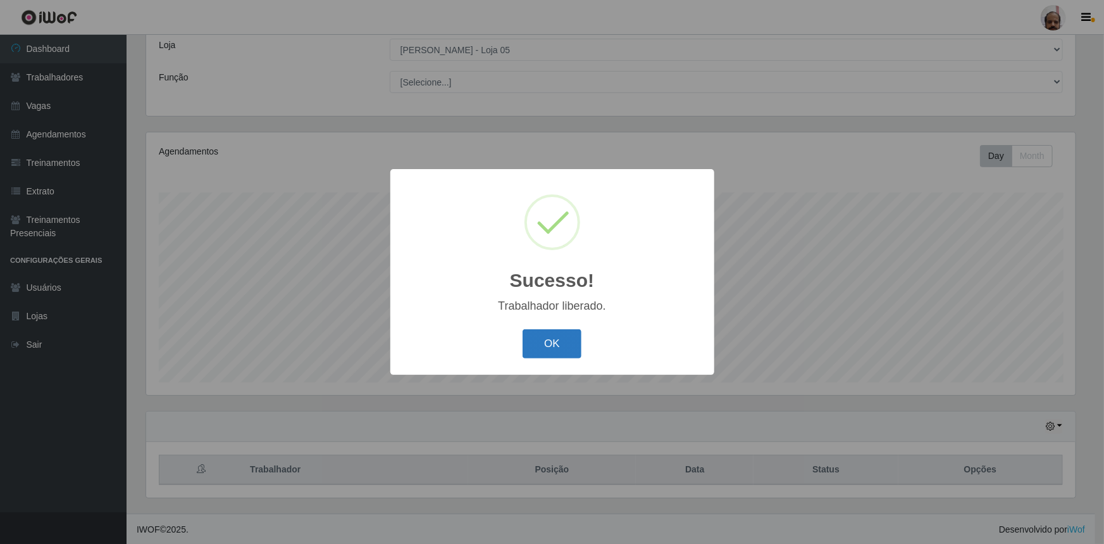
click at [563, 344] on button "OK" at bounding box center [552, 344] width 59 height 30
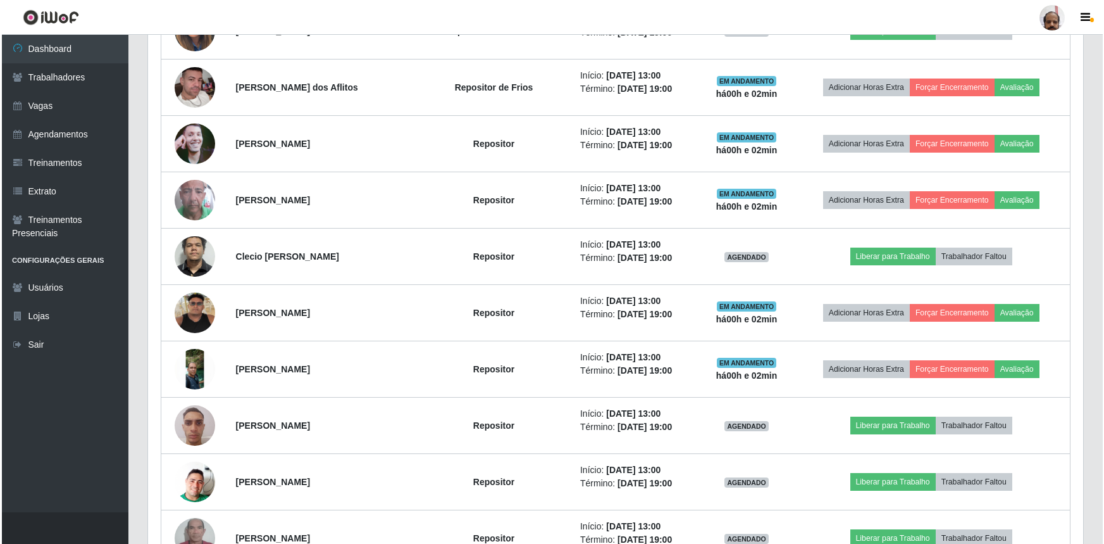
scroll to position [2199, 0]
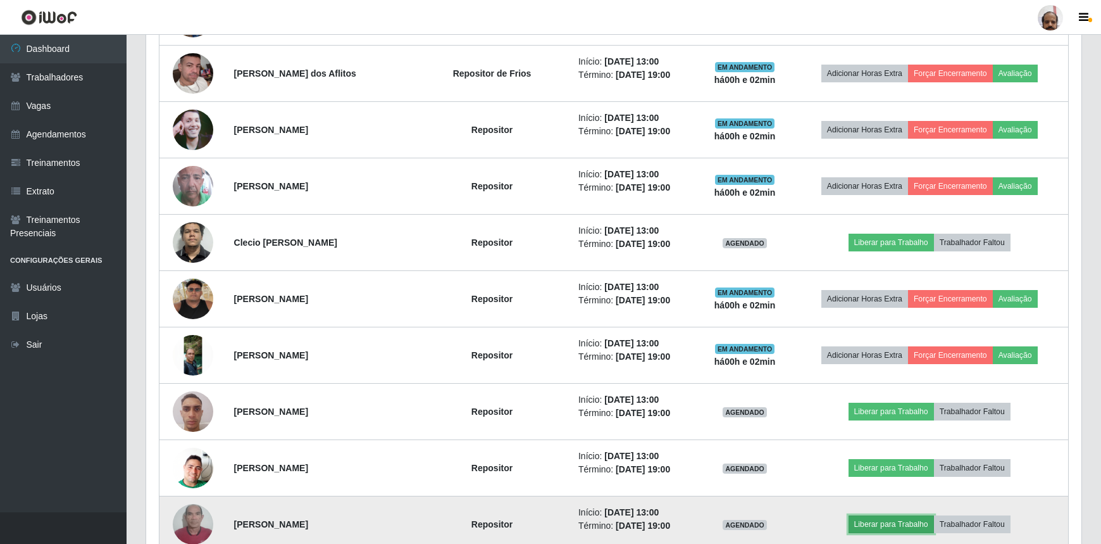
click at [901, 516] on button "Liberar para Trabalho" at bounding box center [891, 524] width 85 height 18
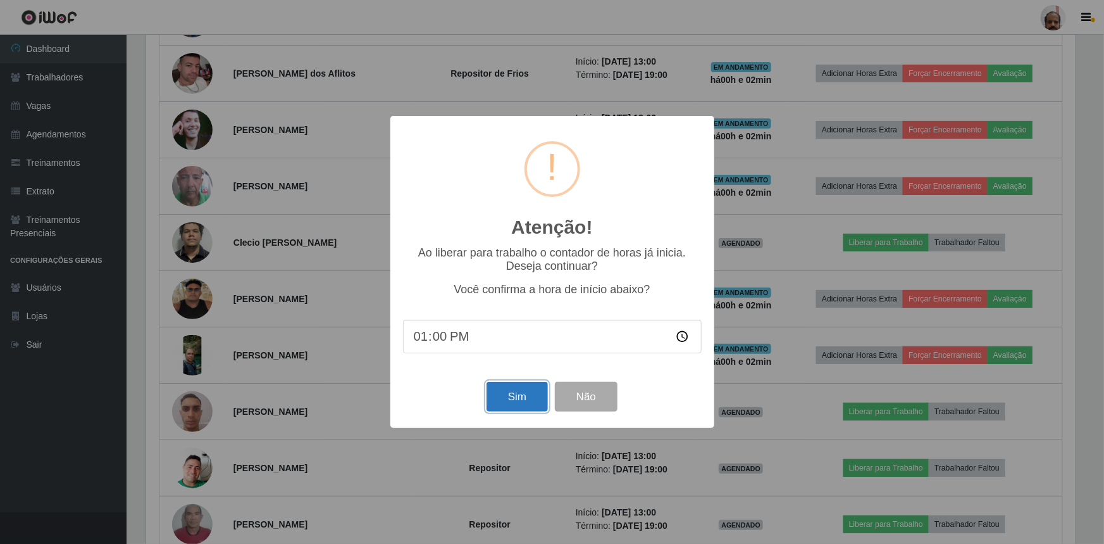
click at [509, 402] on button "Sim" at bounding box center [517, 397] width 61 height 30
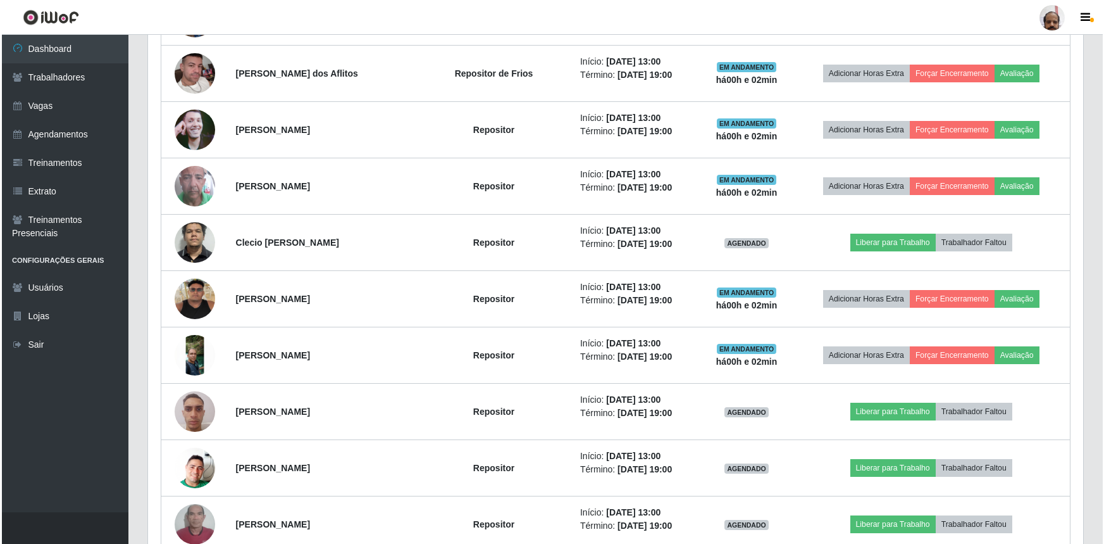
scroll to position [61, 0]
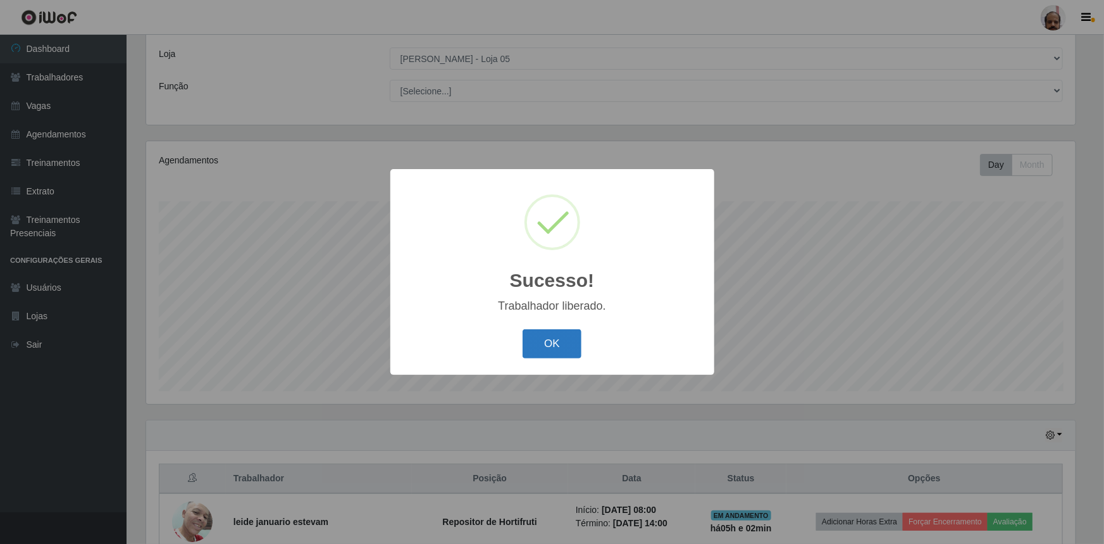
click at [548, 344] on button "OK" at bounding box center [552, 344] width 59 height 30
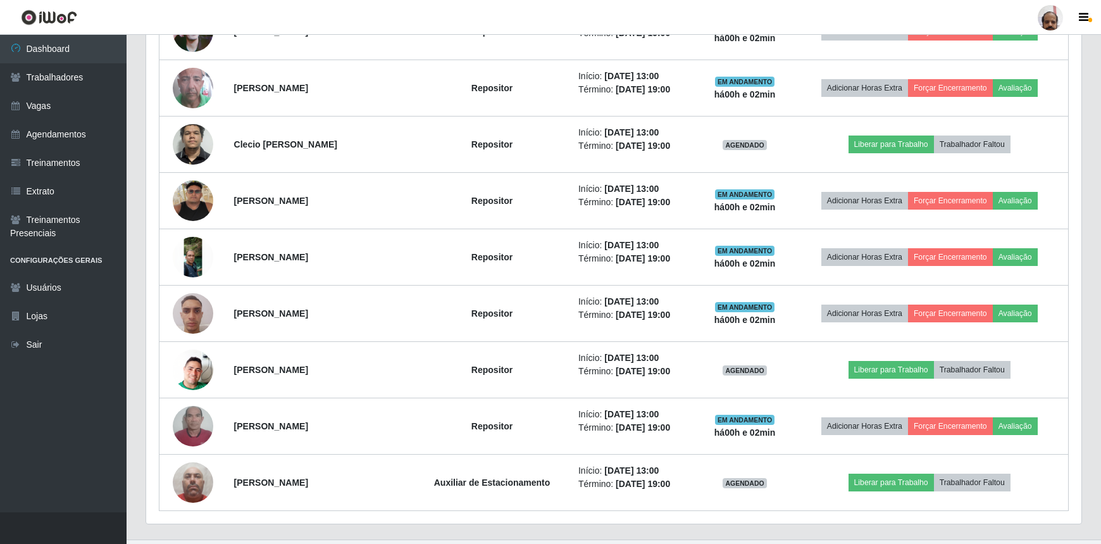
scroll to position [2320, 0]
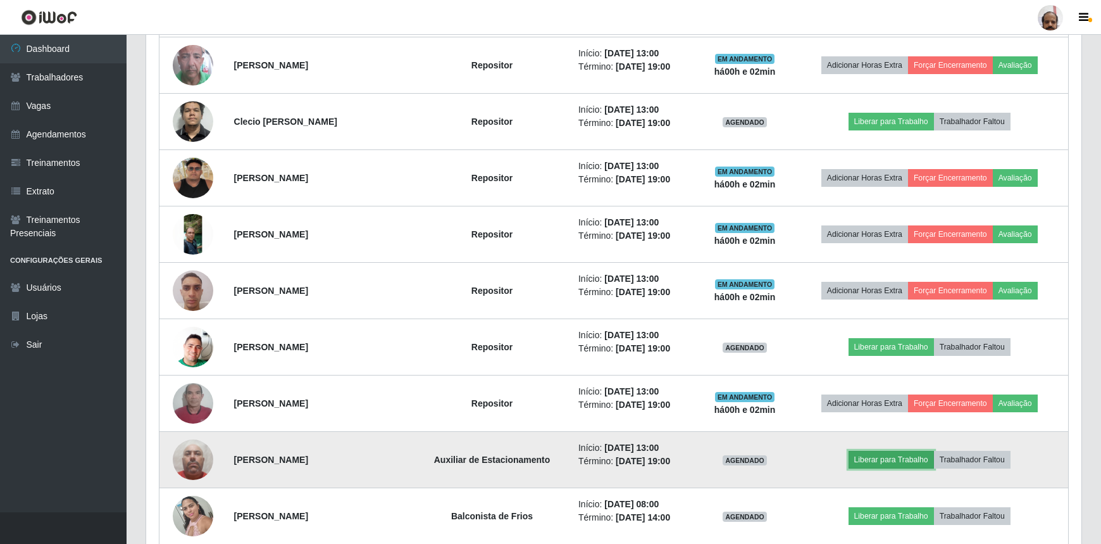
click at [908, 454] on button "Liberar para Trabalho" at bounding box center [891, 460] width 85 height 18
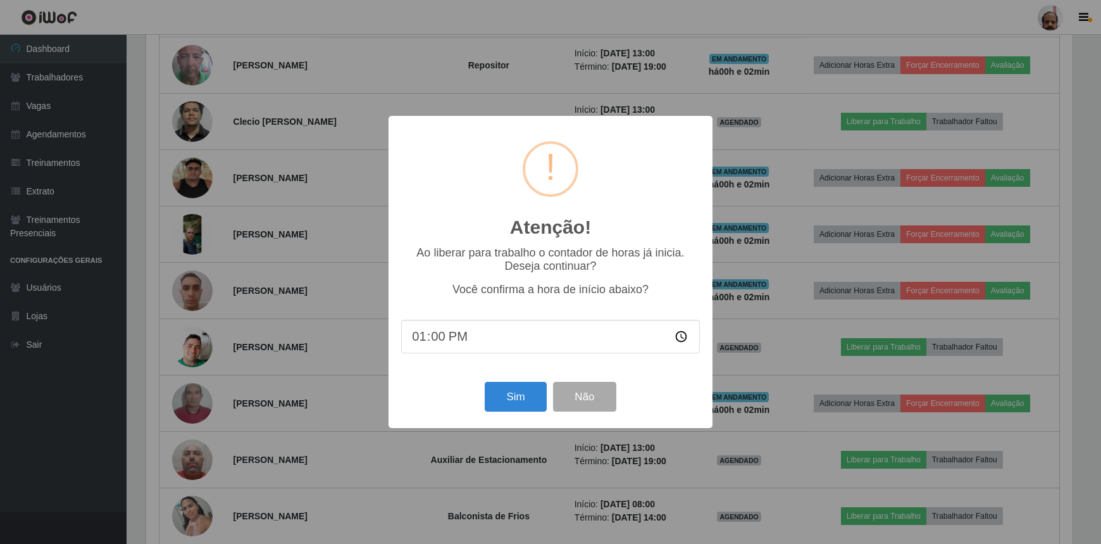
scroll to position [263, 930]
click at [499, 406] on button "Sim" at bounding box center [517, 397] width 61 height 30
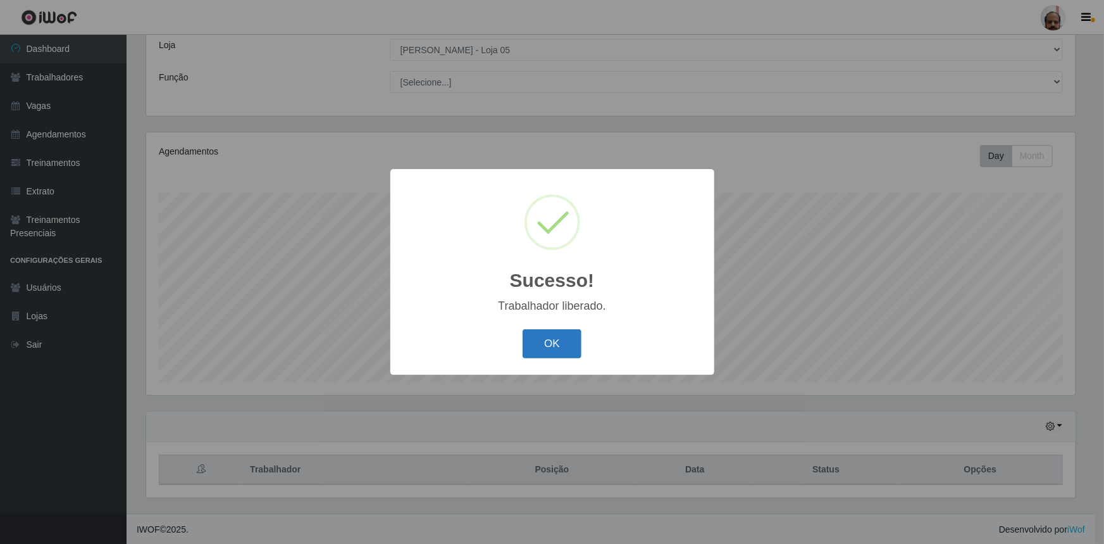
click at [552, 346] on button "OK" at bounding box center [552, 344] width 59 height 30
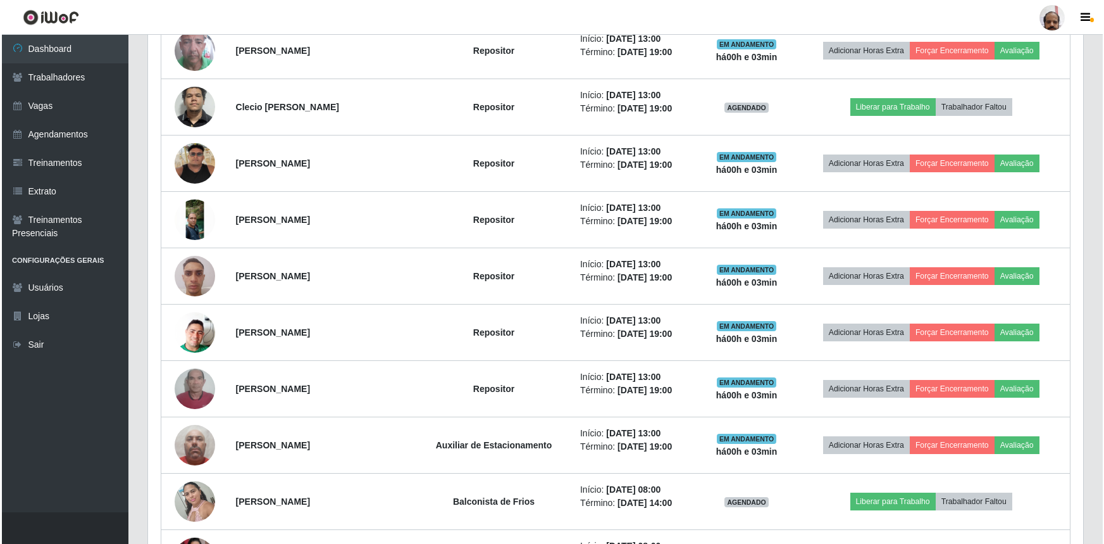
scroll to position [2314, 0]
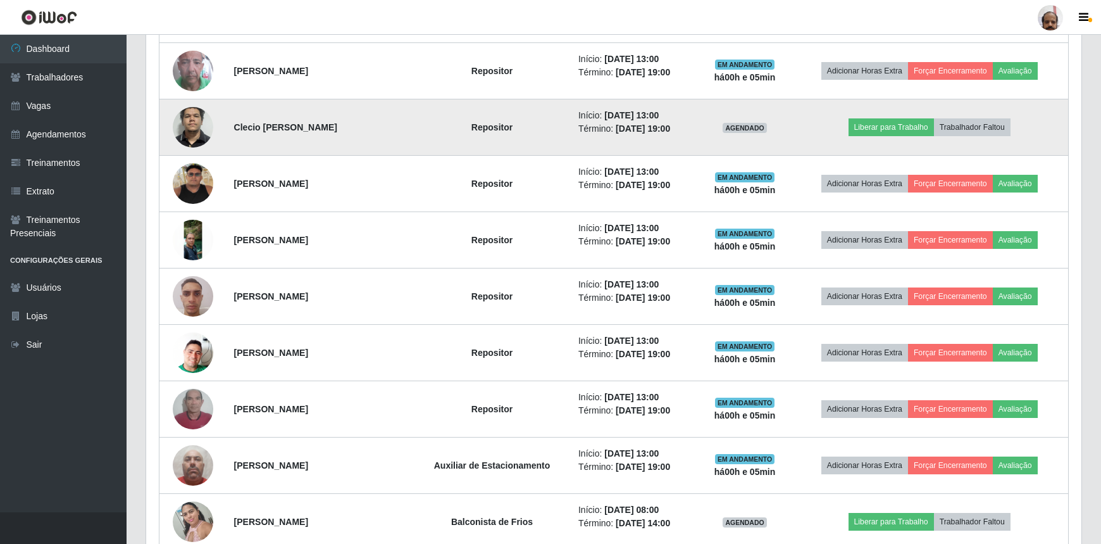
click at [196, 118] on img at bounding box center [193, 126] width 41 height 85
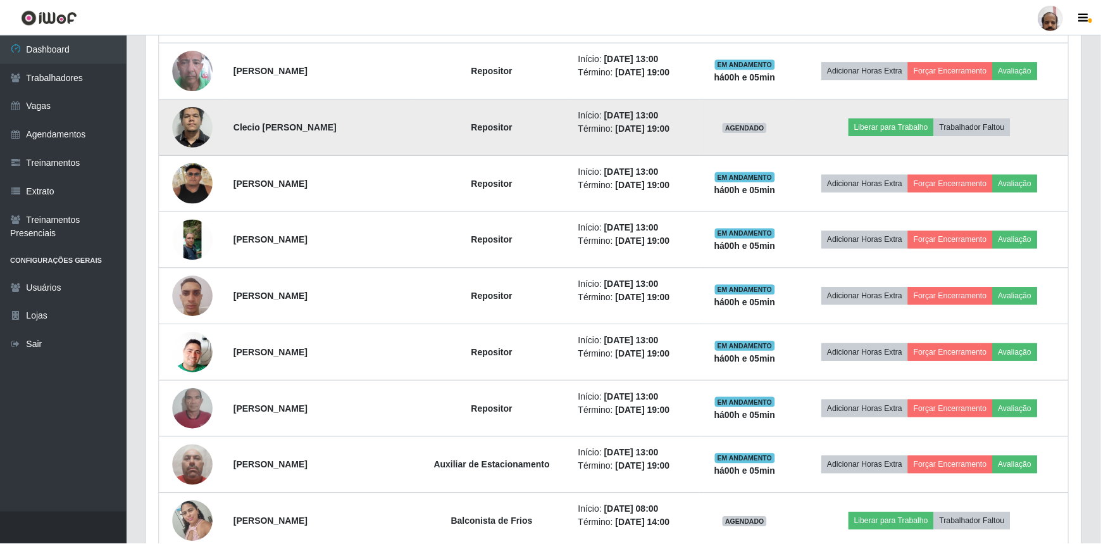
scroll to position [263, 930]
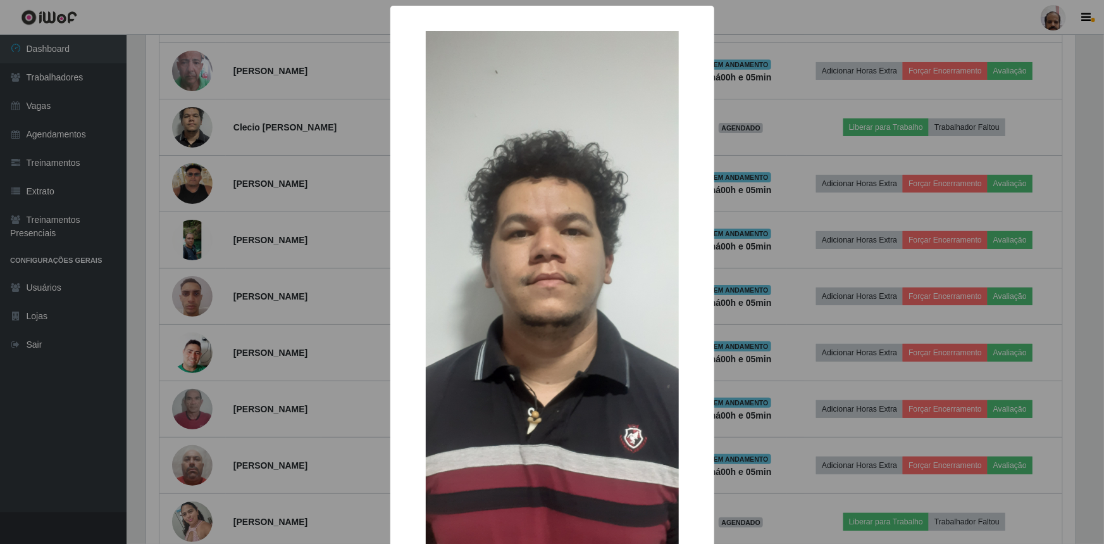
click at [588, 271] on img at bounding box center [552, 298] width 253 height 534
click at [865, 271] on div "× OK Cancel" at bounding box center [552, 272] width 1104 height 544
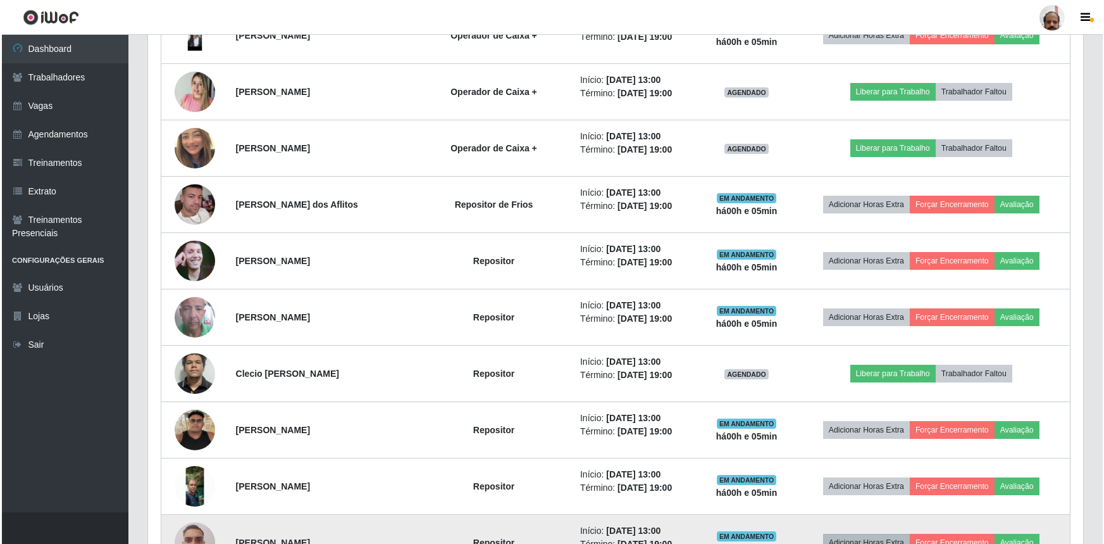
scroll to position [2026, 0]
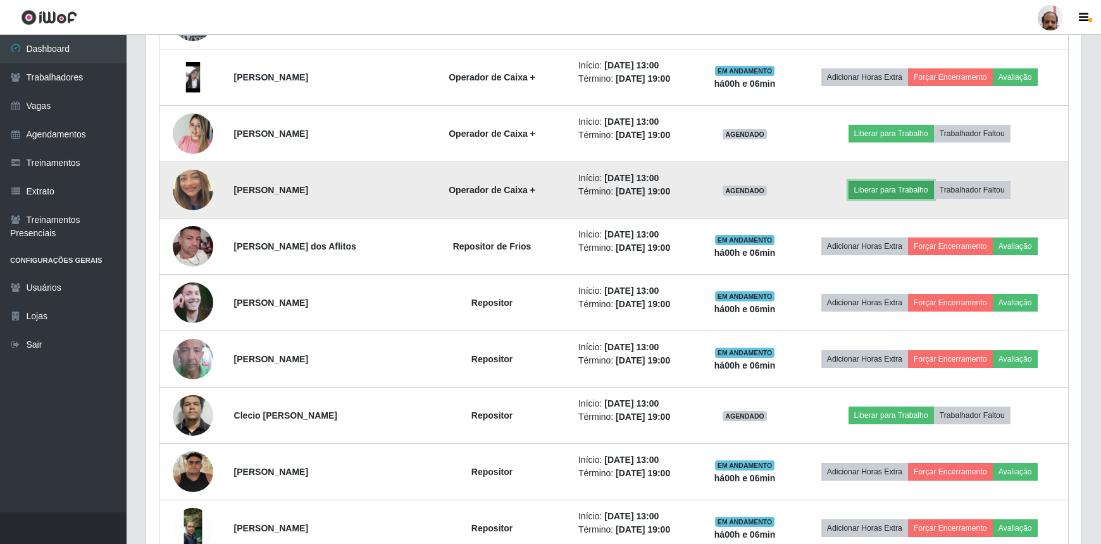
click at [884, 189] on button "Liberar para Trabalho" at bounding box center [891, 190] width 85 height 18
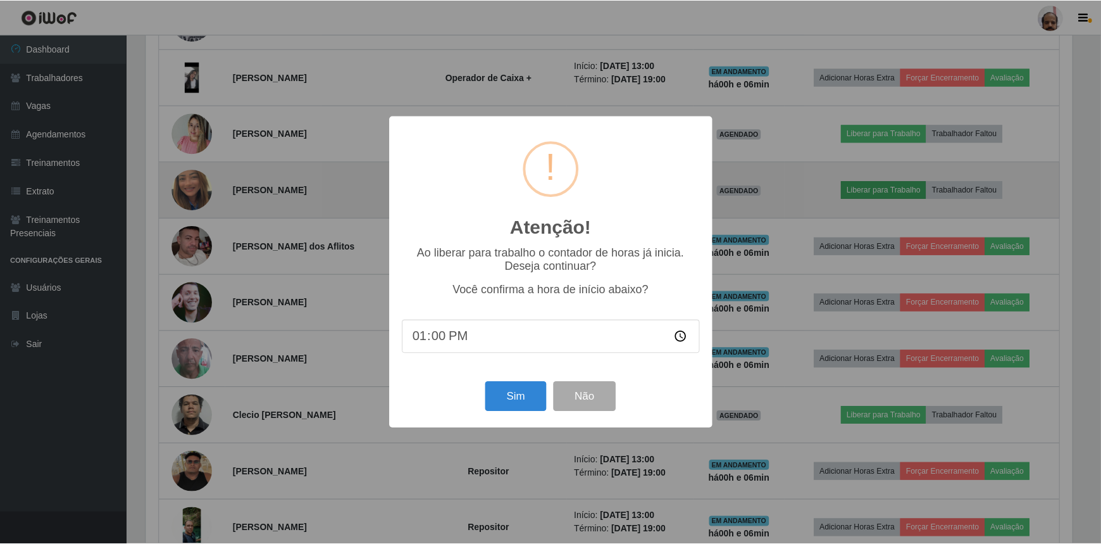
scroll to position [263, 930]
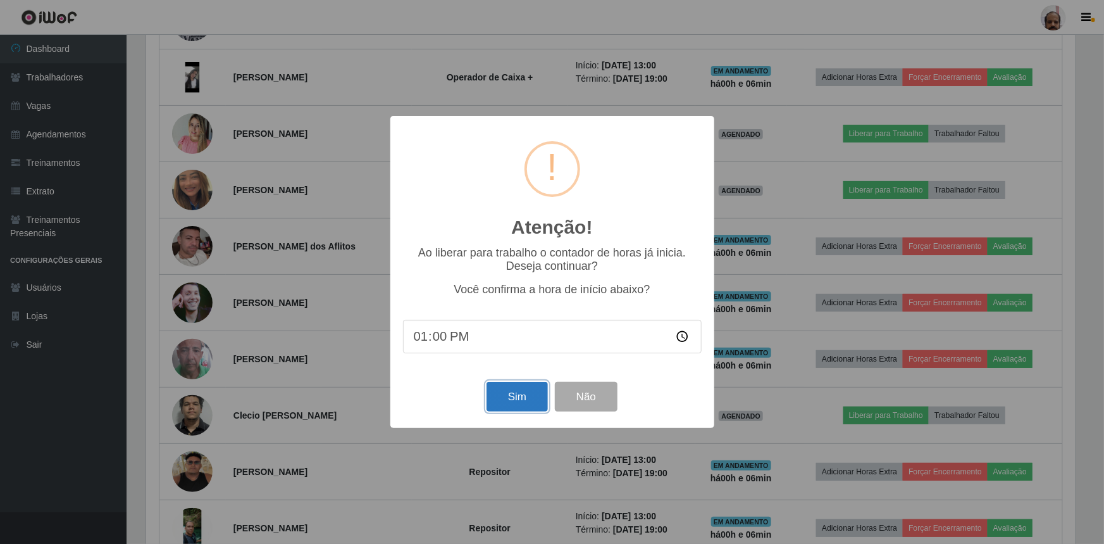
click at [511, 392] on button "Sim" at bounding box center [517, 397] width 61 height 30
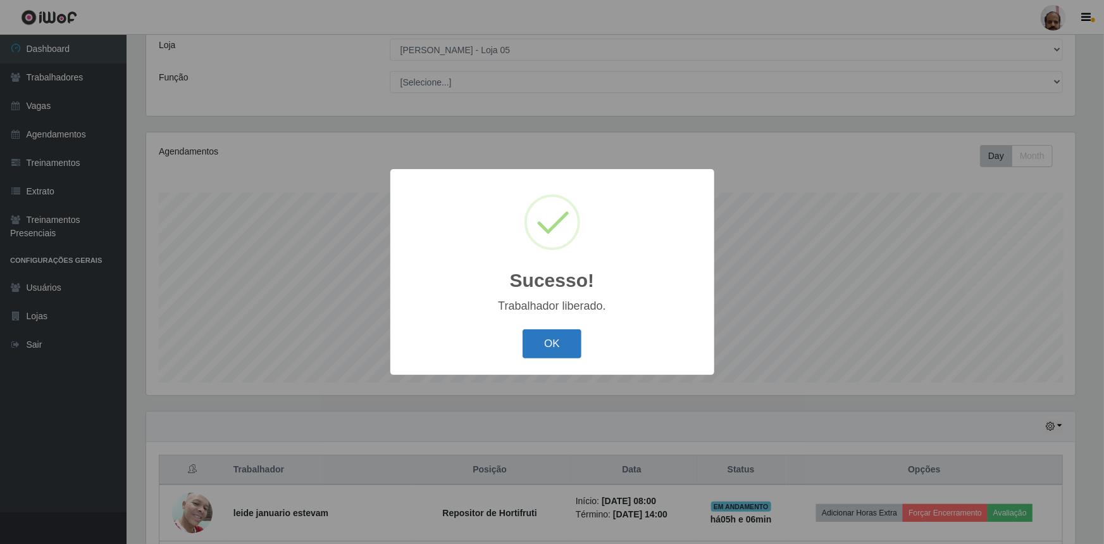
click at [538, 348] on button "OK" at bounding box center [552, 344] width 59 height 30
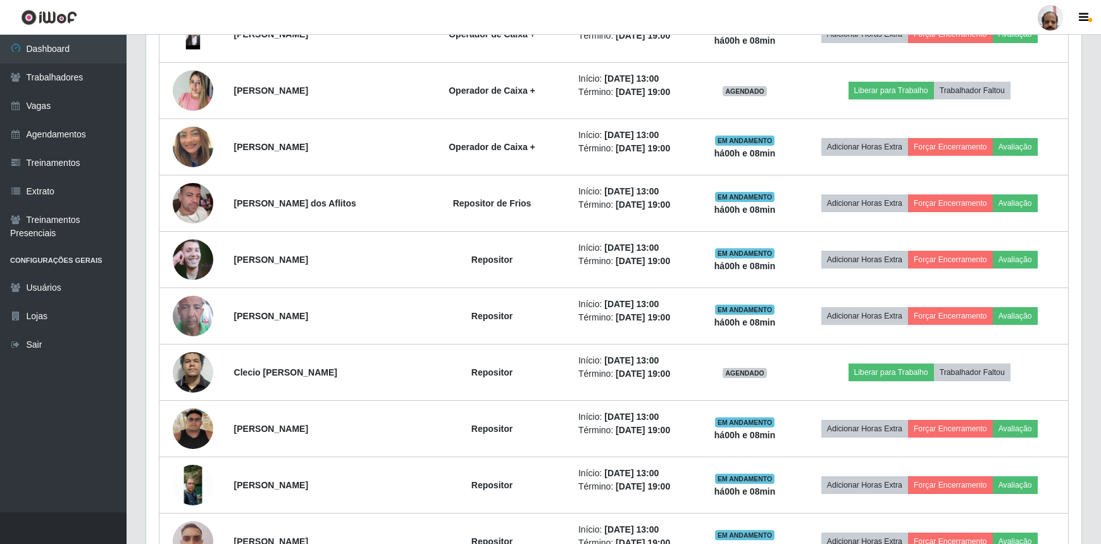
scroll to position [2071, 0]
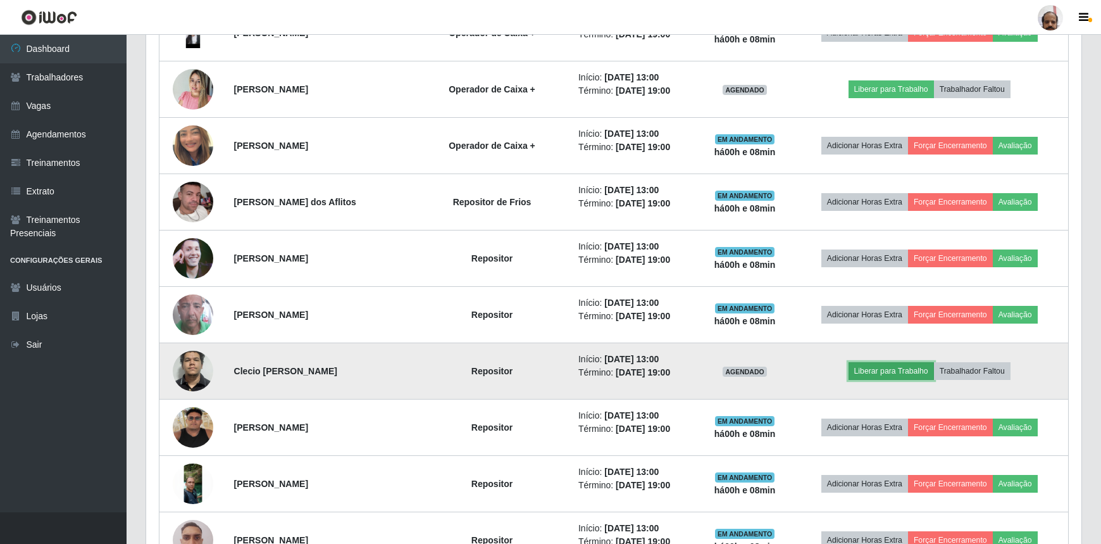
click at [878, 372] on button "Liberar para Trabalho" at bounding box center [891, 371] width 85 height 18
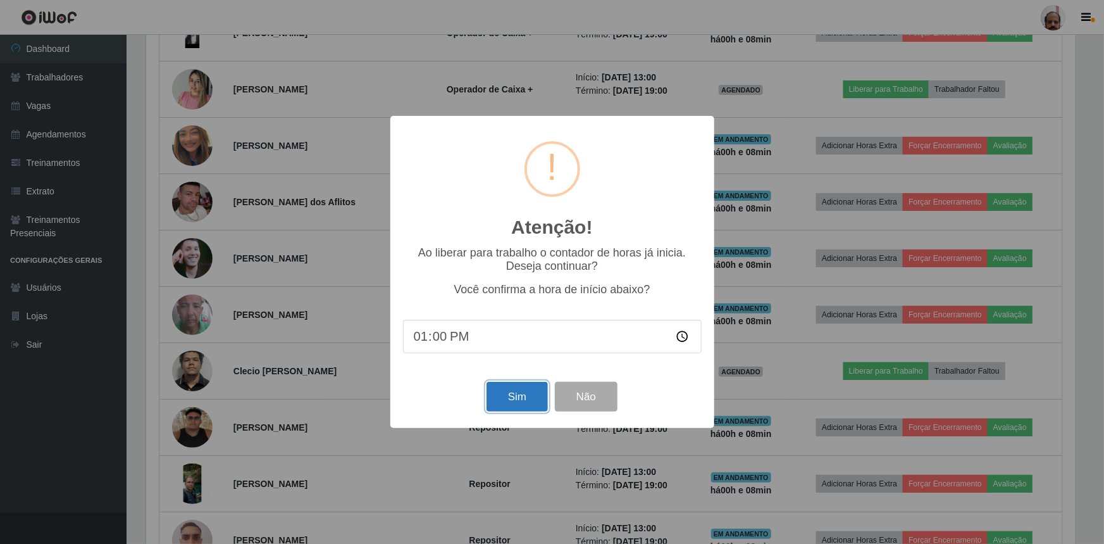
click at [506, 399] on button "Sim" at bounding box center [517, 397] width 61 height 30
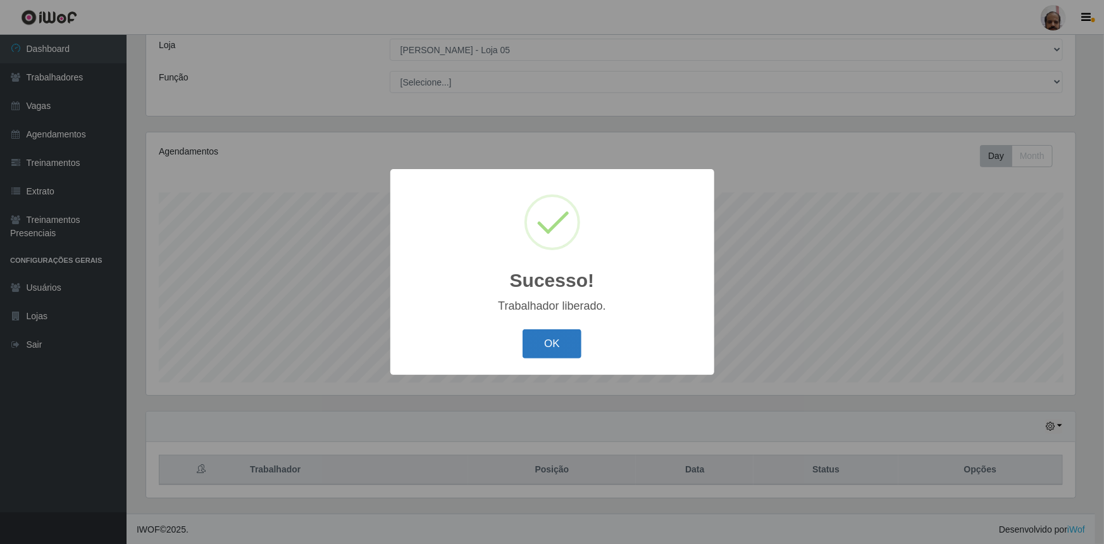
click at [551, 342] on button "OK" at bounding box center [552, 344] width 59 height 30
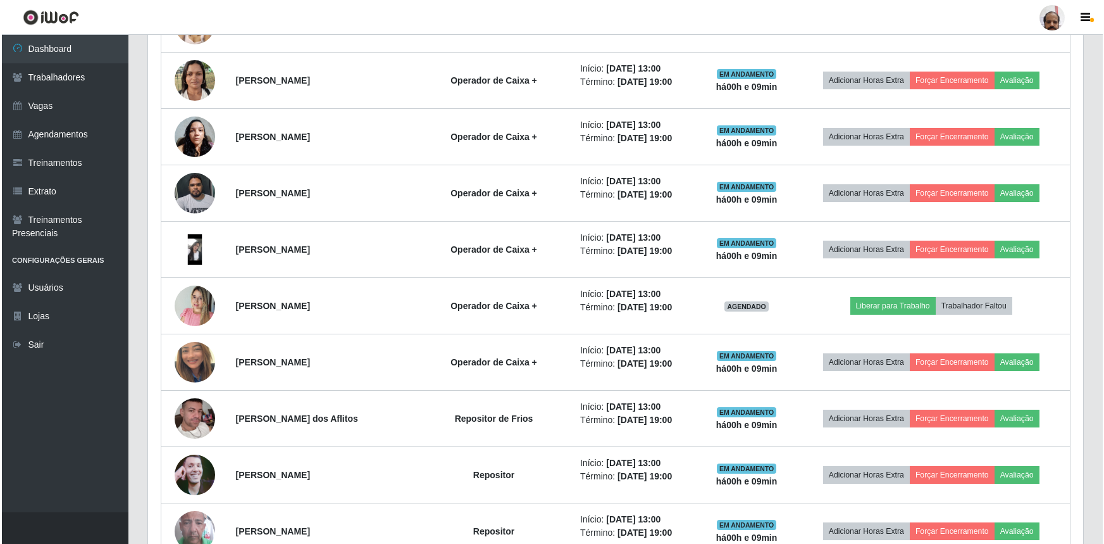
scroll to position [2026, 0]
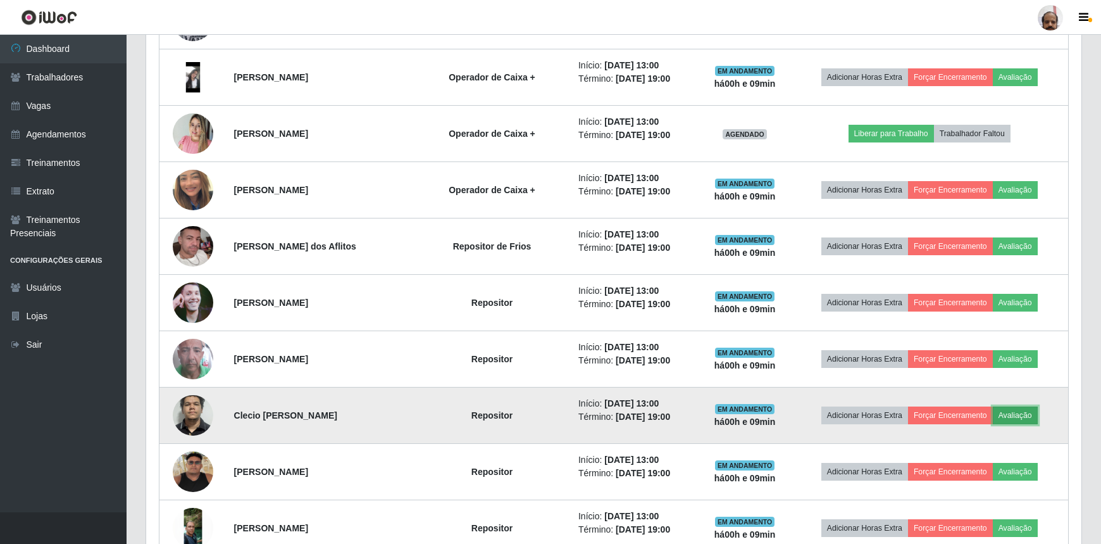
click at [1020, 409] on button "Avaliação" at bounding box center [1015, 415] width 45 height 18
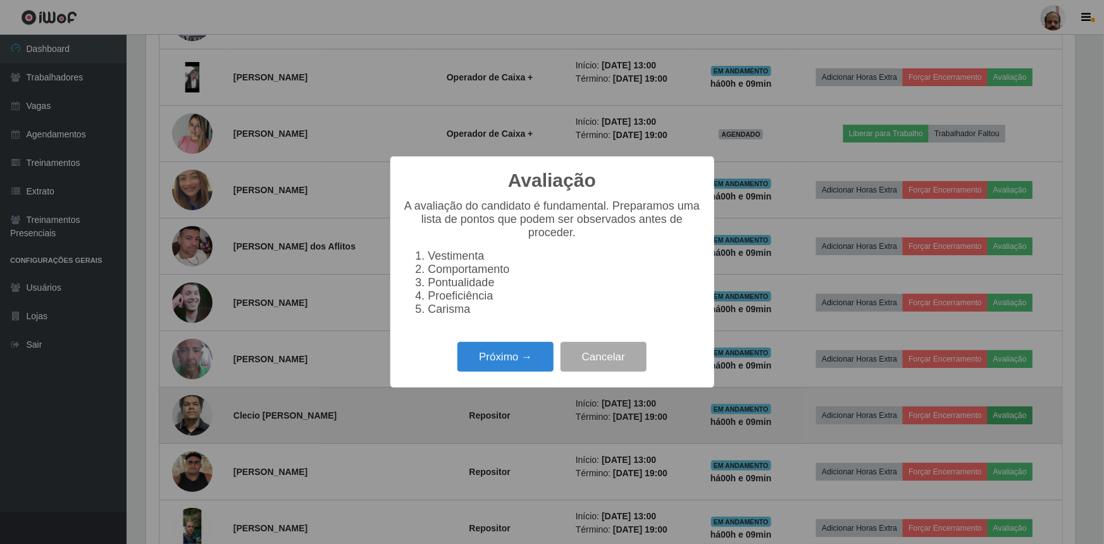
scroll to position [263, 930]
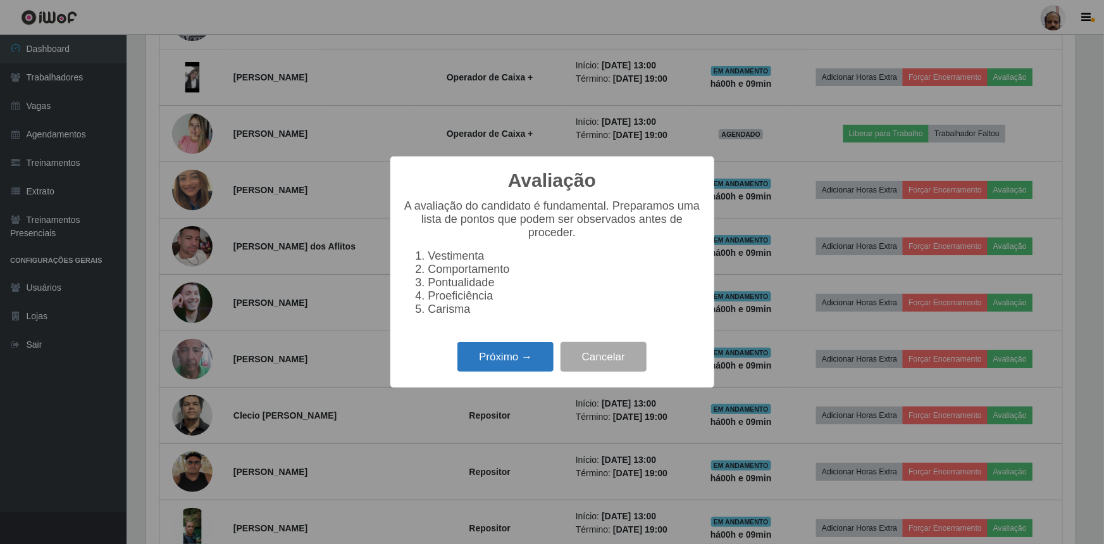
click at [503, 359] on button "Próximo →" at bounding box center [506, 357] width 96 height 30
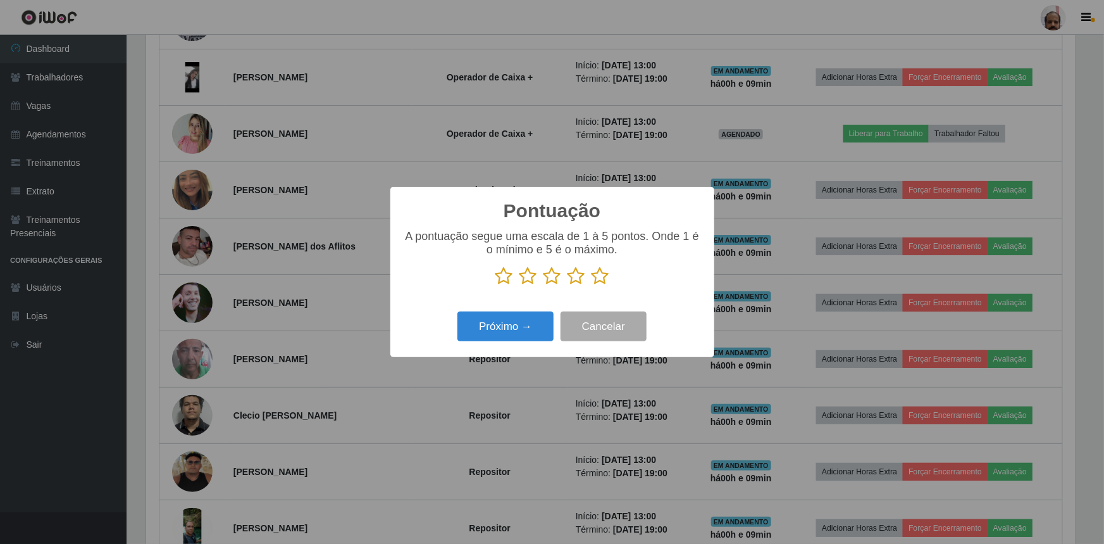
click at [573, 278] on icon at bounding box center [577, 275] width 18 height 19
click at [568, 285] on input "radio" at bounding box center [568, 285] width 0 height 0
click at [508, 322] on button "Próximo →" at bounding box center [506, 326] width 96 height 30
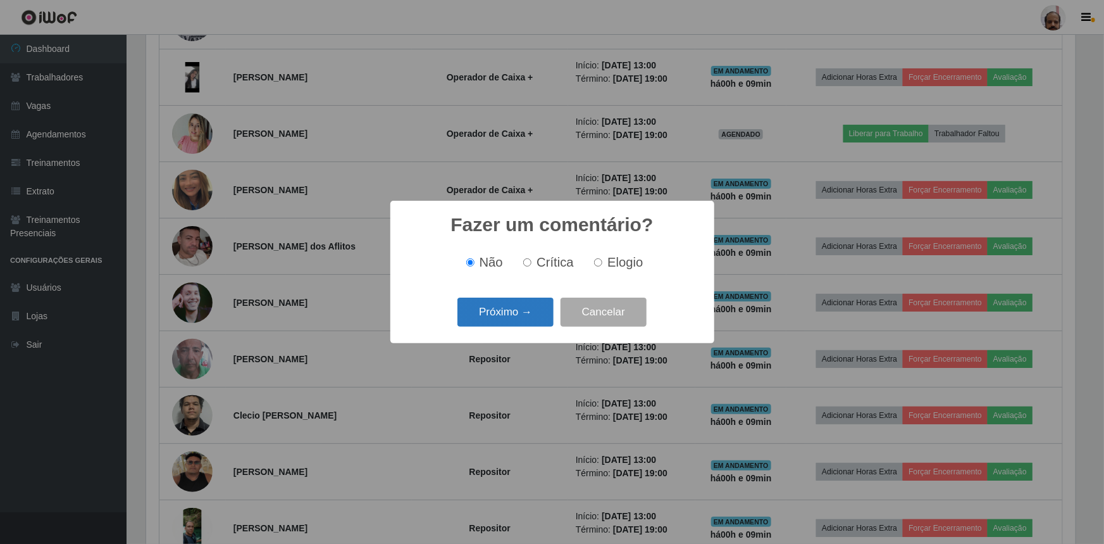
click at [506, 306] on button "Próximo →" at bounding box center [506, 312] width 96 height 30
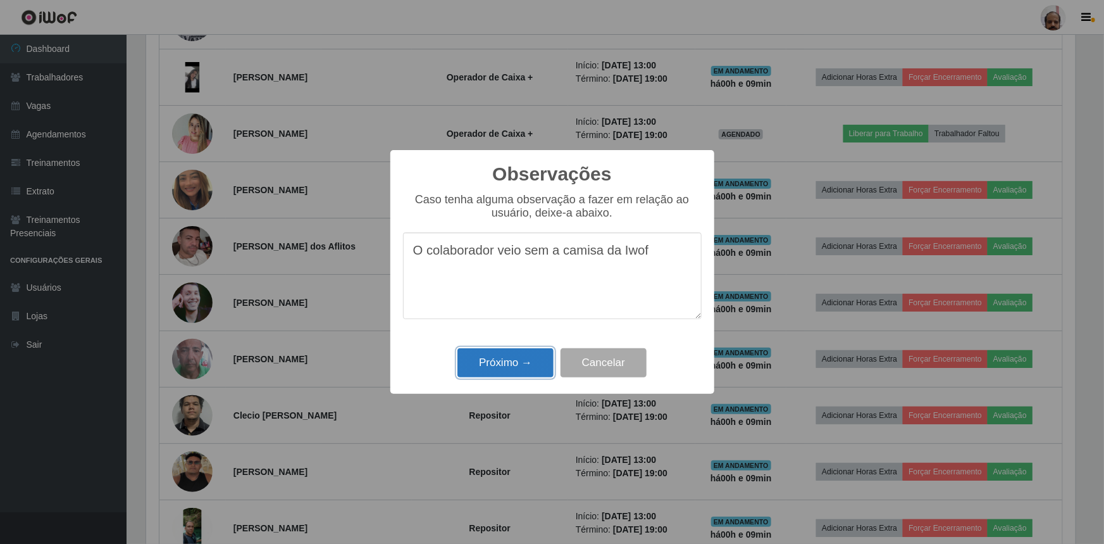
click at [533, 356] on button "Próximo →" at bounding box center [506, 363] width 96 height 30
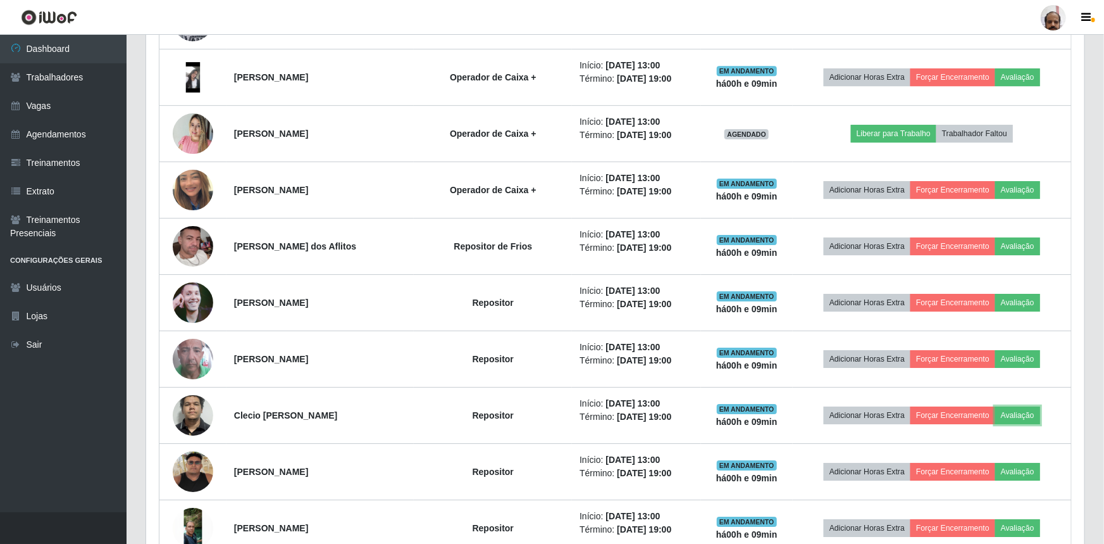
scroll to position [263, 935]
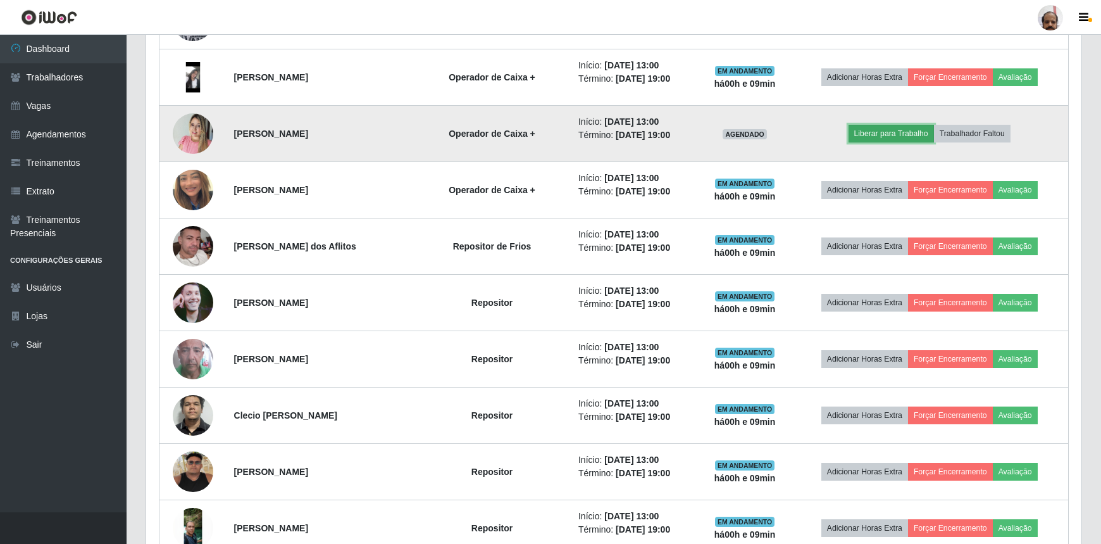
click at [913, 129] on button "Liberar para Trabalho" at bounding box center [891, 134] width 85 height 18
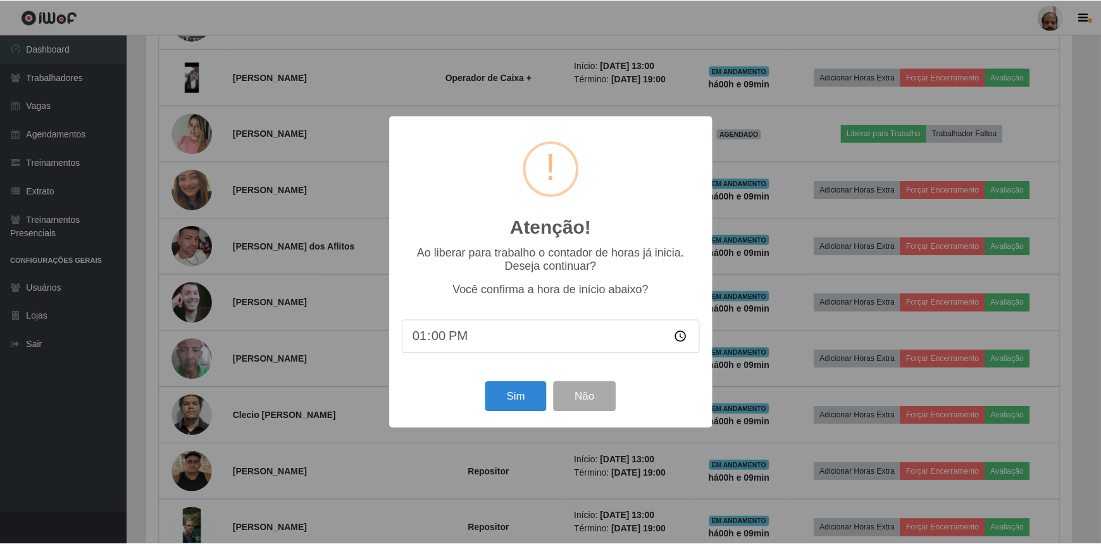
scroll to position [263, 930]
click at [502, 396] on button "Sim" at bounding box center [517, 397] width 61 height 30
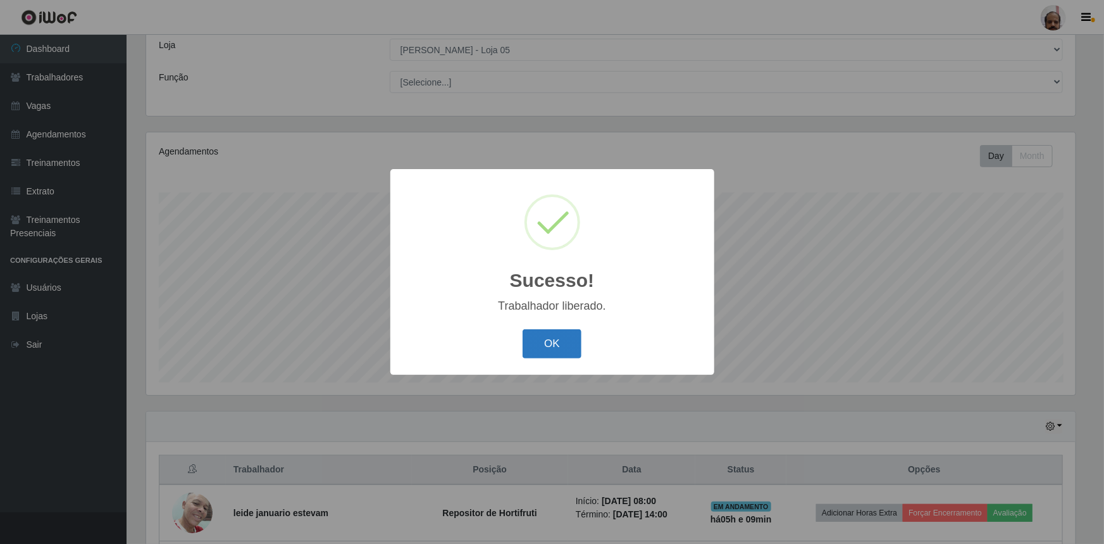
click at [569, 335] on button "OK" at bounding box center [552, 344] width 59 height 30
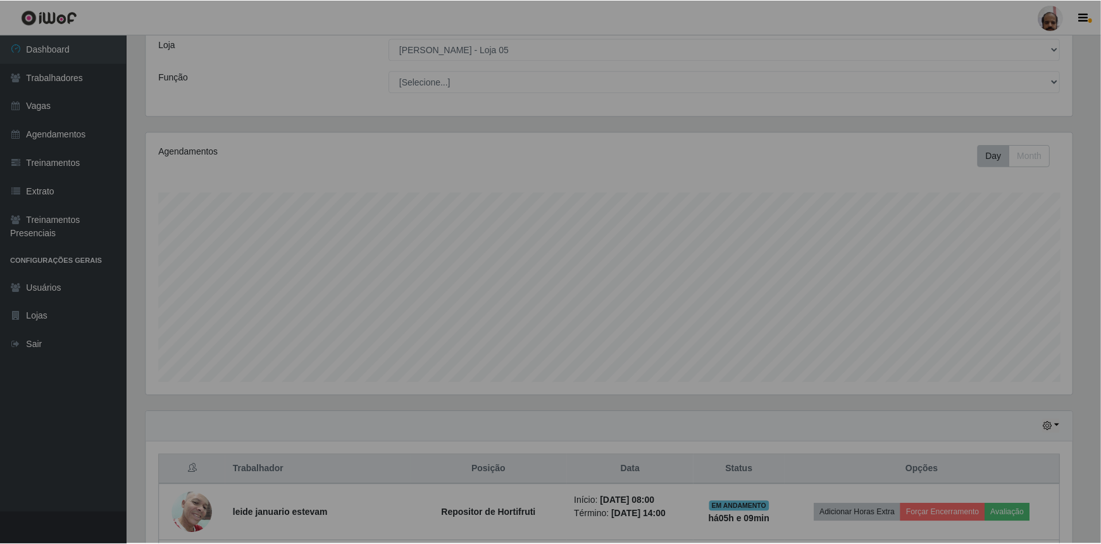
scroll to position [263, 935]
